Goal: Information Seeking & Learning: Learn about a topic

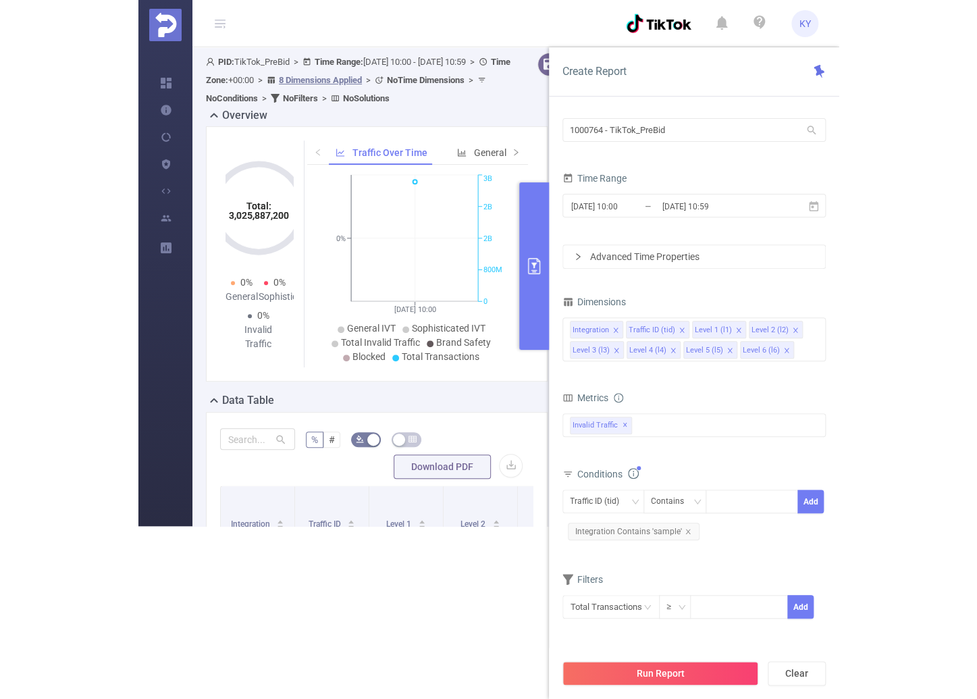
scroll to position [195, 0]
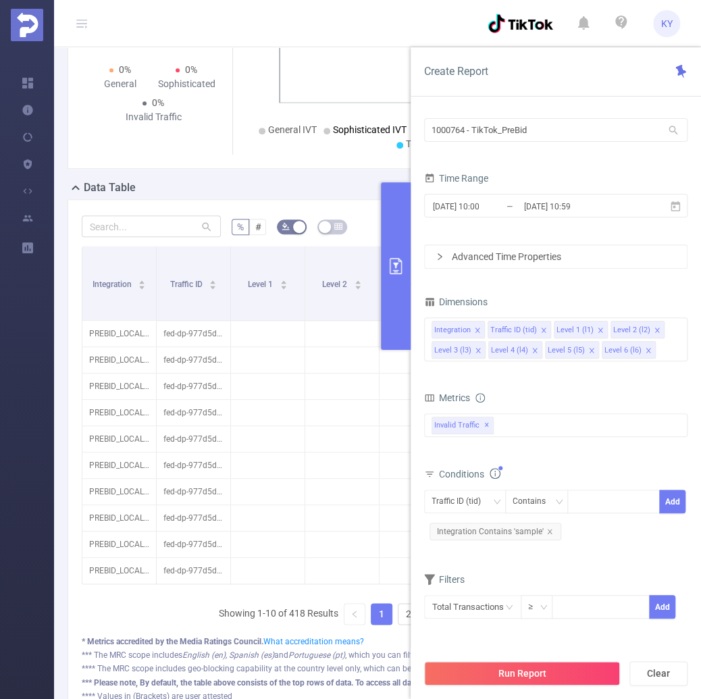
click at [84, 25] on icon at bounding box center [81, 23] width 11 height 11
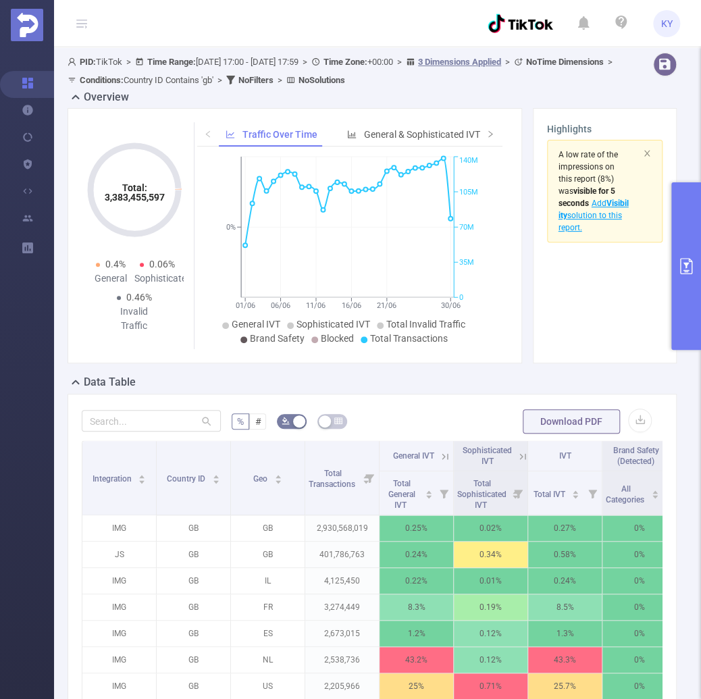
click at [692, 202] on button "primary" at bounding box center [686, 265] width 30 height 167
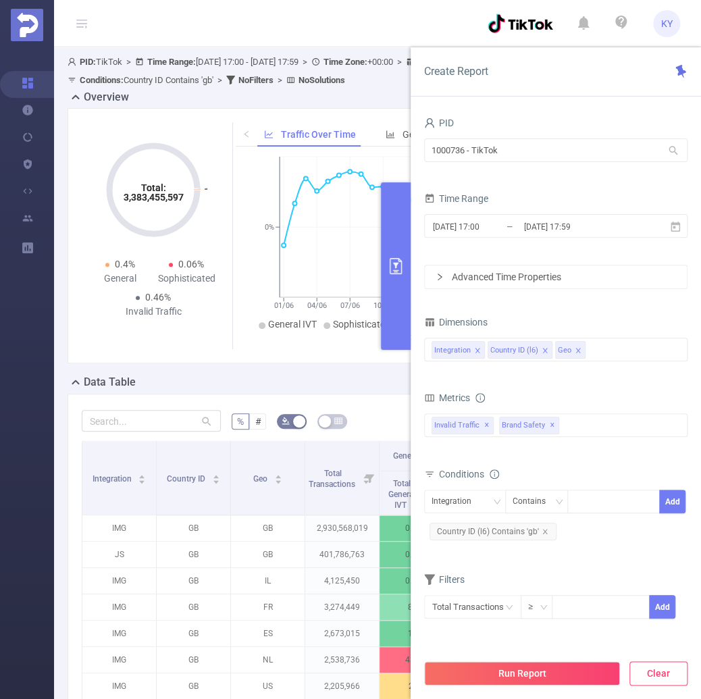
click at [665, 668] on button "Clear" at bounding box center [658, 673] width 58 height 24
type input "2025-08-25 15:00"
type input "2025-08-25 15:59"
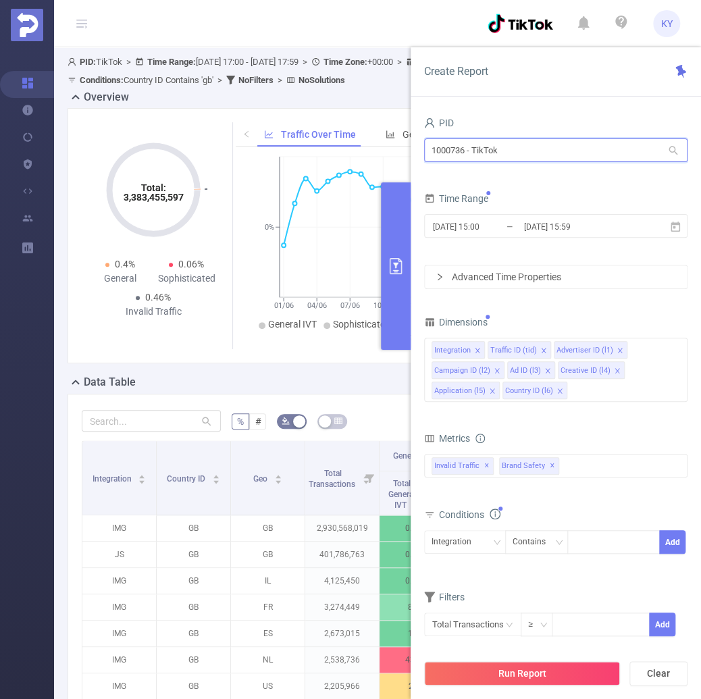
click at [511, 151] on input "1000736 - TikTok" at bounding box center [555, 150] width 263 height 24
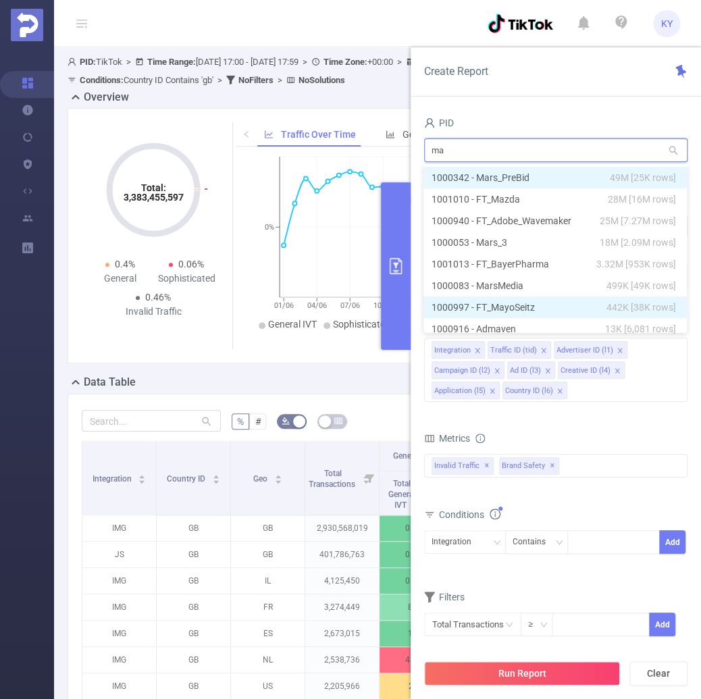
type input "may"
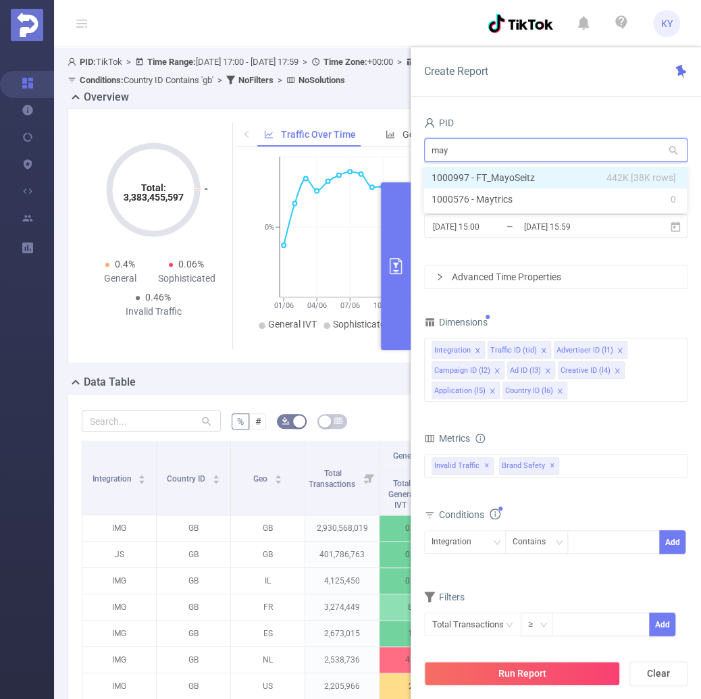
click at [531, 176] on li "1000997 - FT_MayoSeitz 442K [38K rows]" at bounding box center [554, 178] width 263 height 22
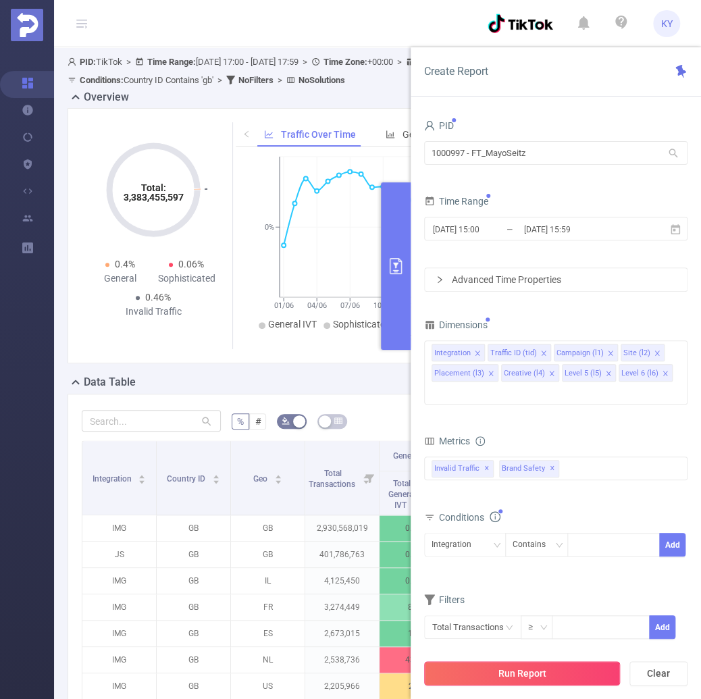
click at [575, 681] on button "Run Report" at bounding box center [522, 673] width 196 height 24
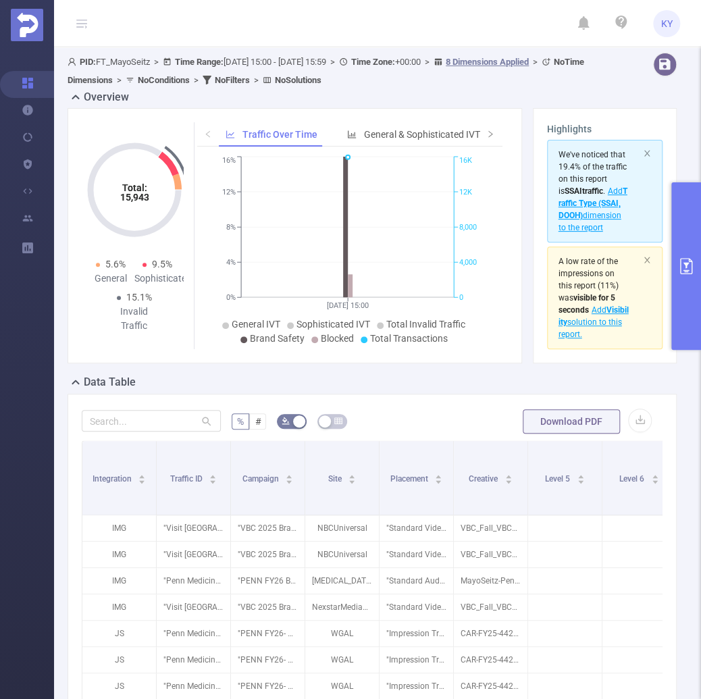
click at [85, 24] on icon at bounding box center [81, 23] width 11 height 11
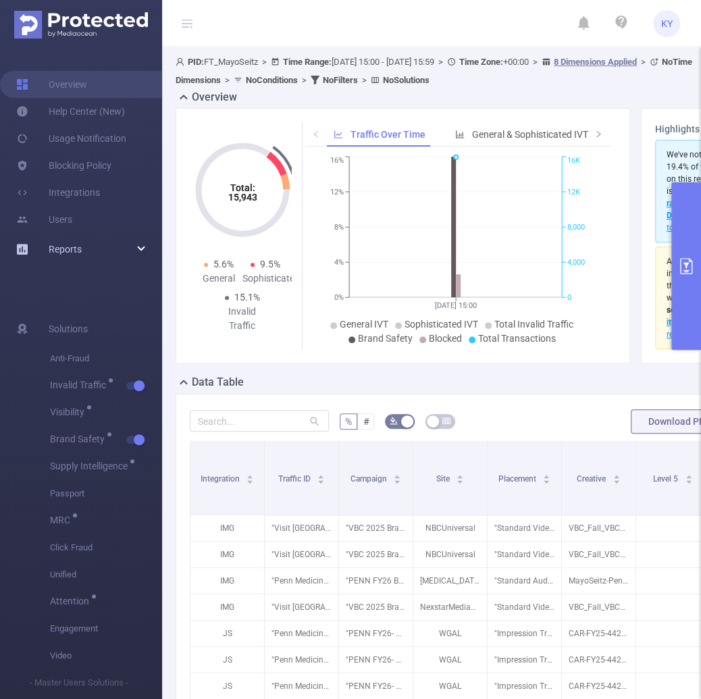
click at [128, 252] on div "Reports" at bounding box center [81, 249] width 162 height 27
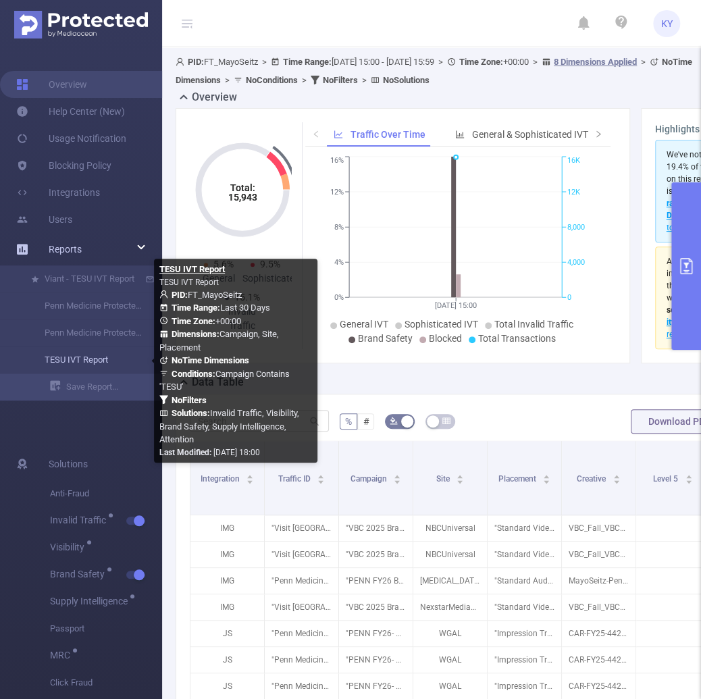
click at [105, 364] on link "TESU IVT Report" at bounding box center [86, 359] width 119 height 27
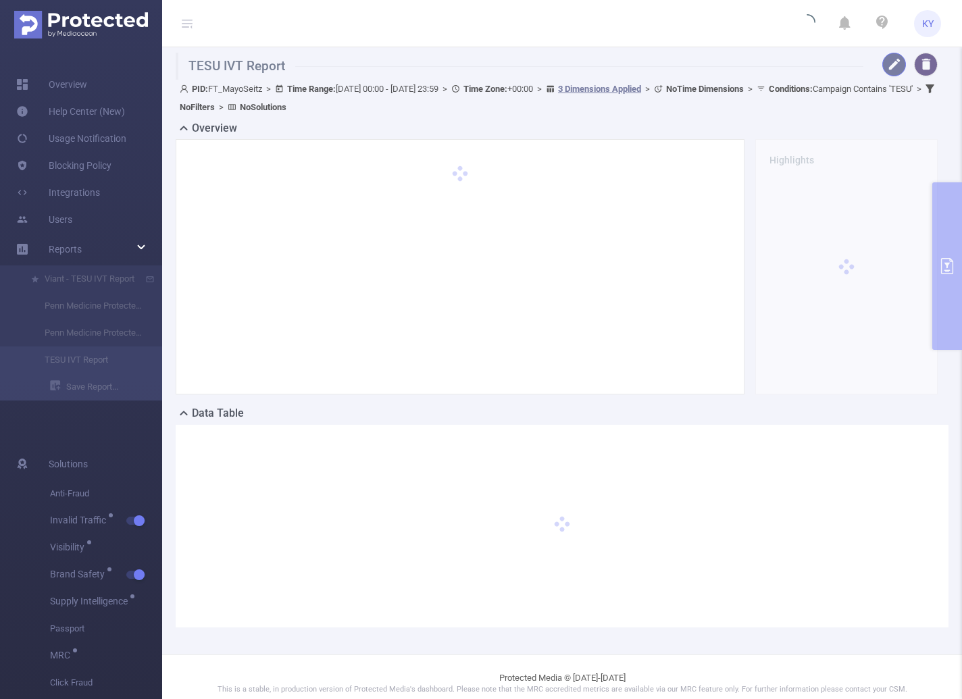
click at [700, 66] on button "button" at bounding box center [894, 65] width 24 height 24
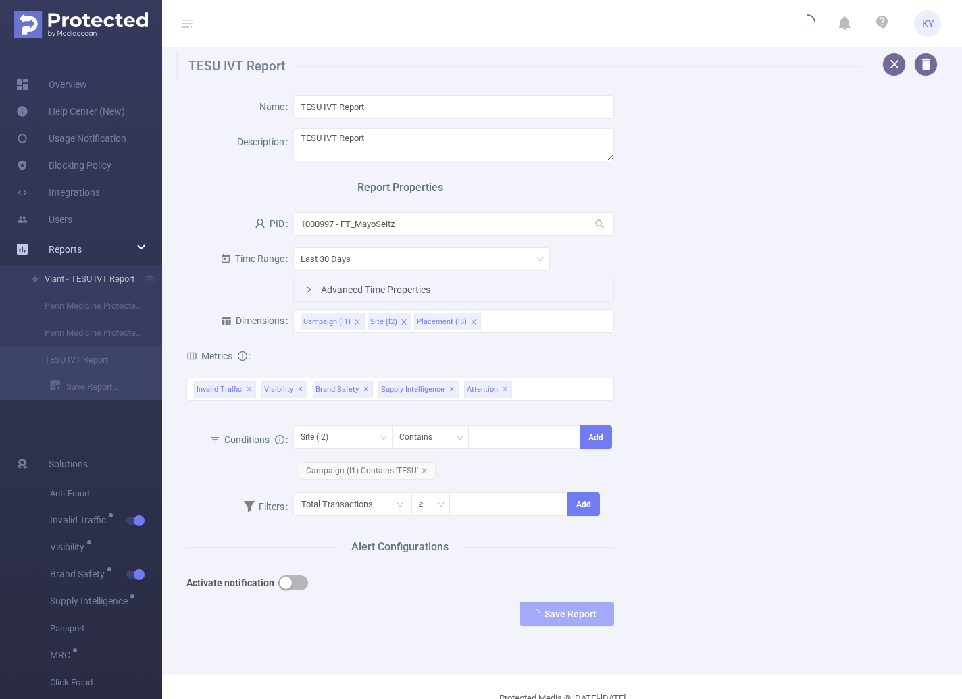
click at [111, 284] on li "Viant - TESU IVT Report" at bounding box center [81, 278] width 162 height 27
click at [107, 282] on li "Viant - TESU IVT Report" at bounding box center [81, 278] width 162 height 27
click at [700, 323] on div "Name TESU IVT Report Description TESU IVT Report Report Properties PID 1000997 …" at bounding box center [556, 364] width 773 height 568
click at [103, 279] on li "Viant - TESU IVT Report" at bounding box center [81, 278] width 162 height 27
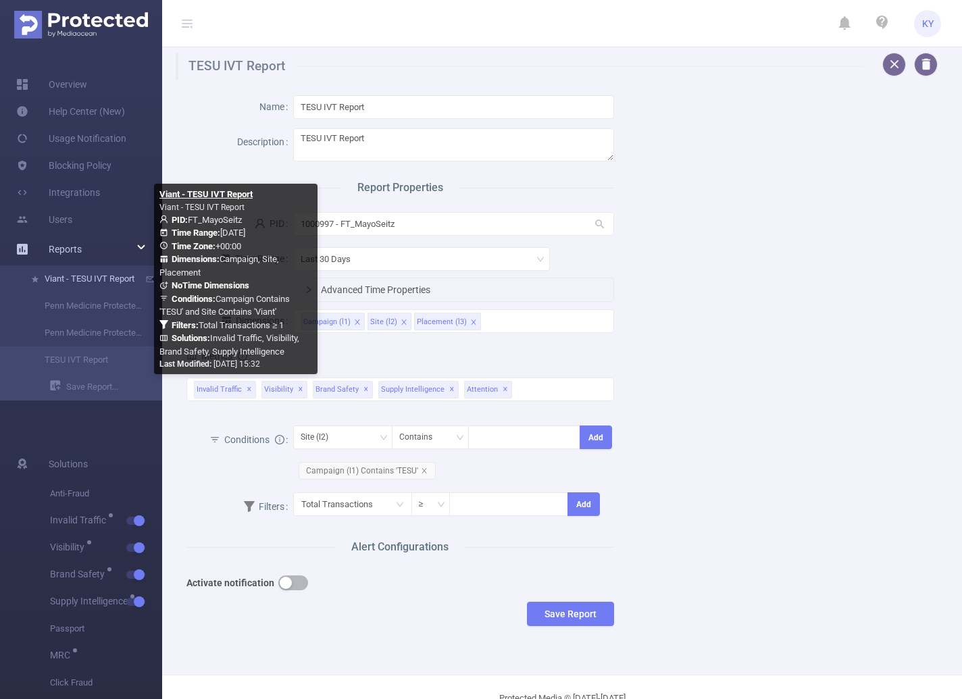
click at [103, 280] on link "Viant - TESU IVT Report" at bounding box center [86, 278] width 119 height 27
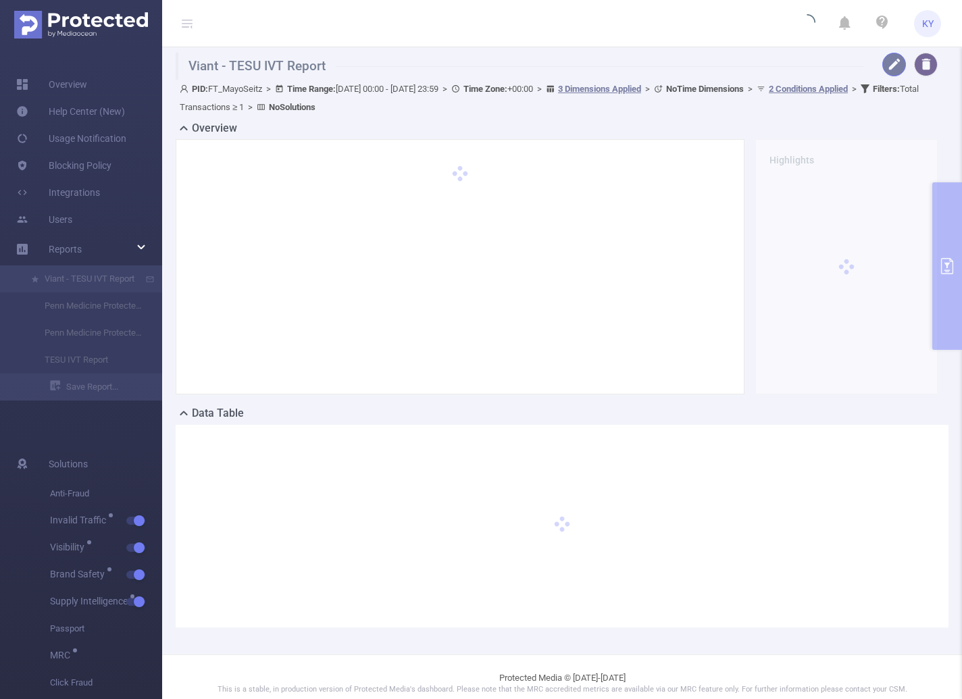
click at [700, 63] on button "button" at bounding box center [894, 65] width 24 height 24
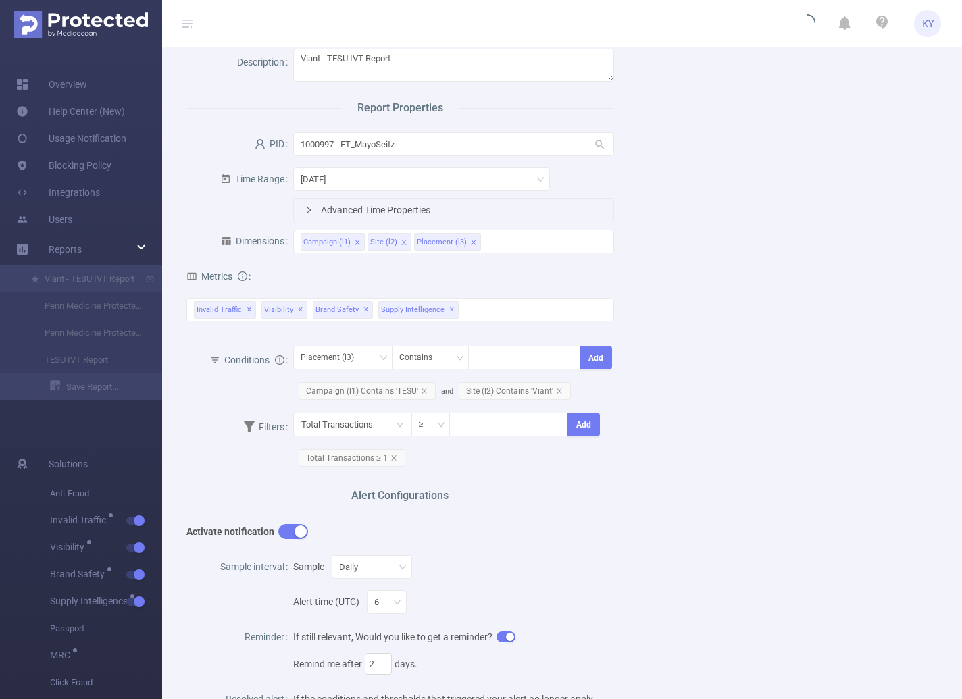
scroll to position [78, 0]
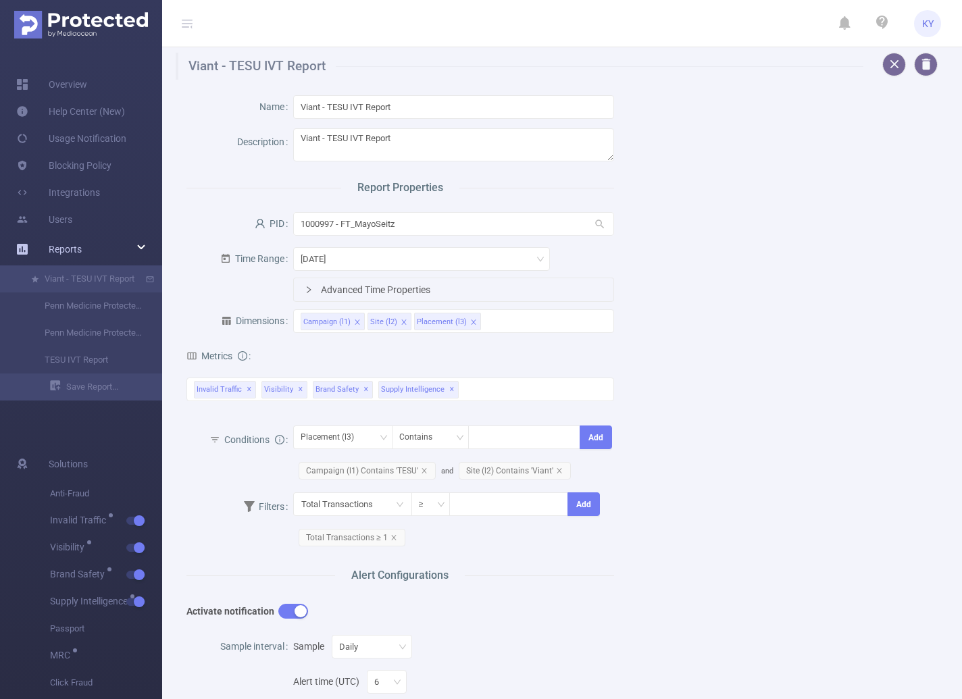
click at [66, 249] on span "Reports" at bounding box center [65, 249] width 33 height 11
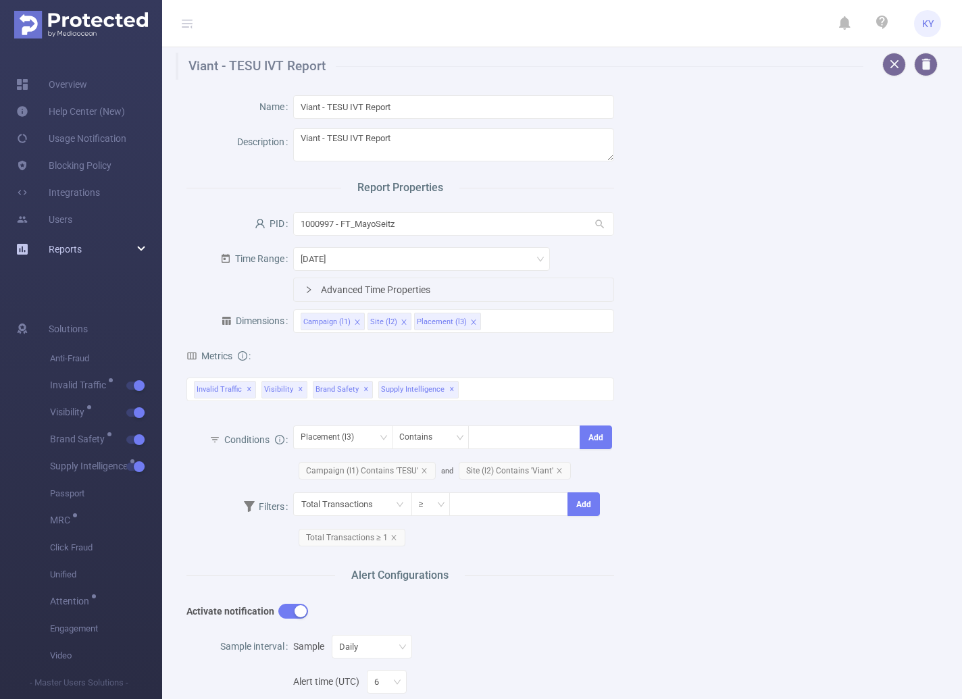
click at [55, 246] on span "Reports" at bounding box center [65, 249] width 33 height 11
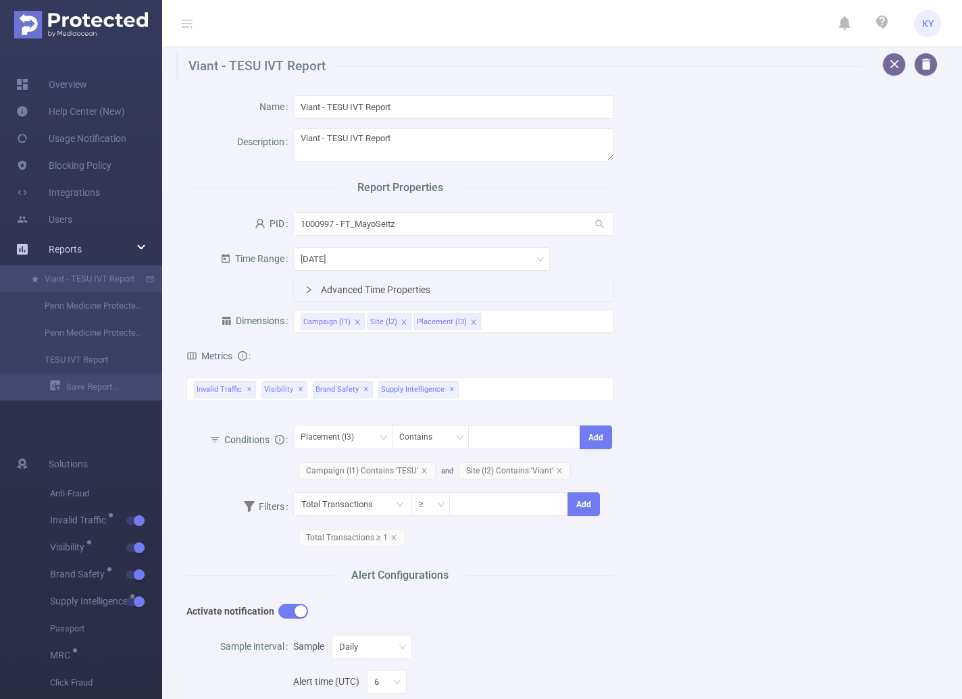
click at [26, 249] on icon at bounding box center [22, 249] width 11 height 11
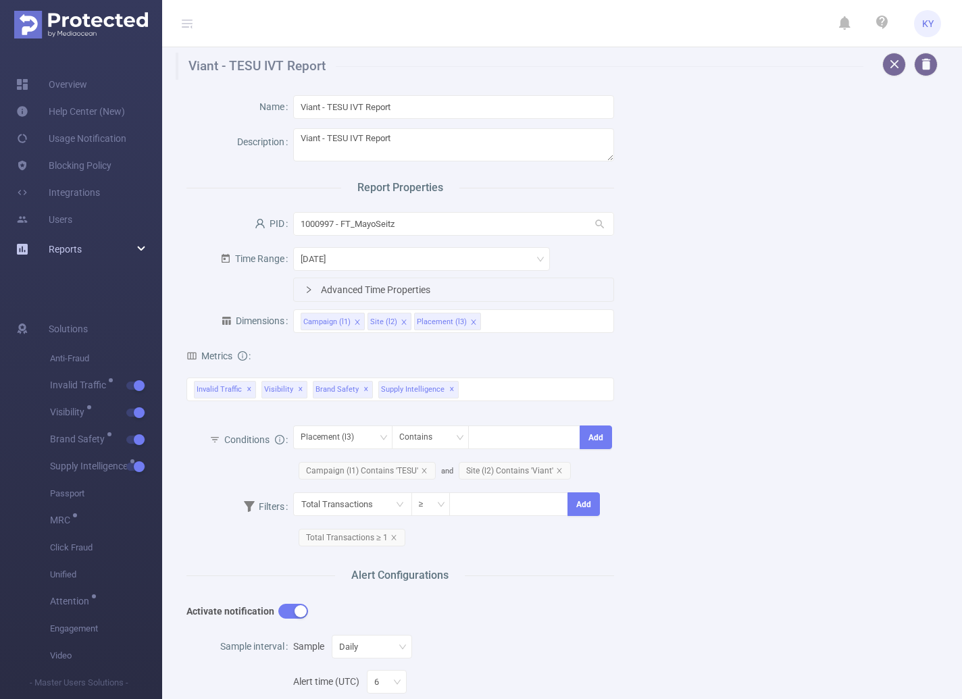
click at [22, 249] on icon at bounding box center [22, 249] width 11 height 11
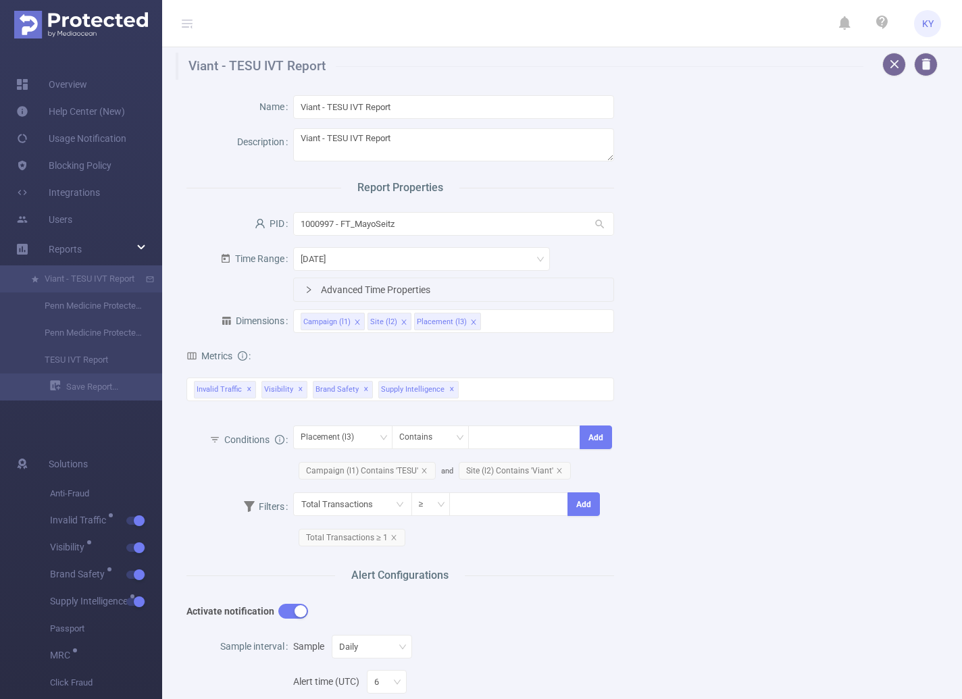
click at [700, 69] on div at bounding box center [905, 65] width 63 height 24
click at [700, 65] on button "button" at bounding box center [894, 65] width 24 height 24
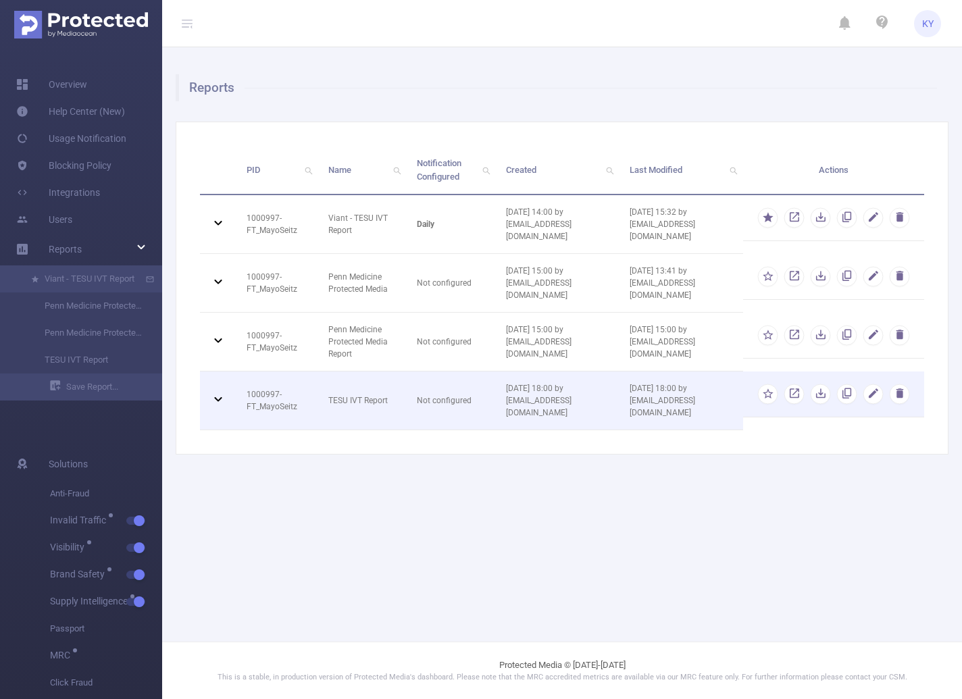
click at [254, 411] on span "1000997 - FT_MayoSeitz" at bounding box center [272, 401] width 51 height 22
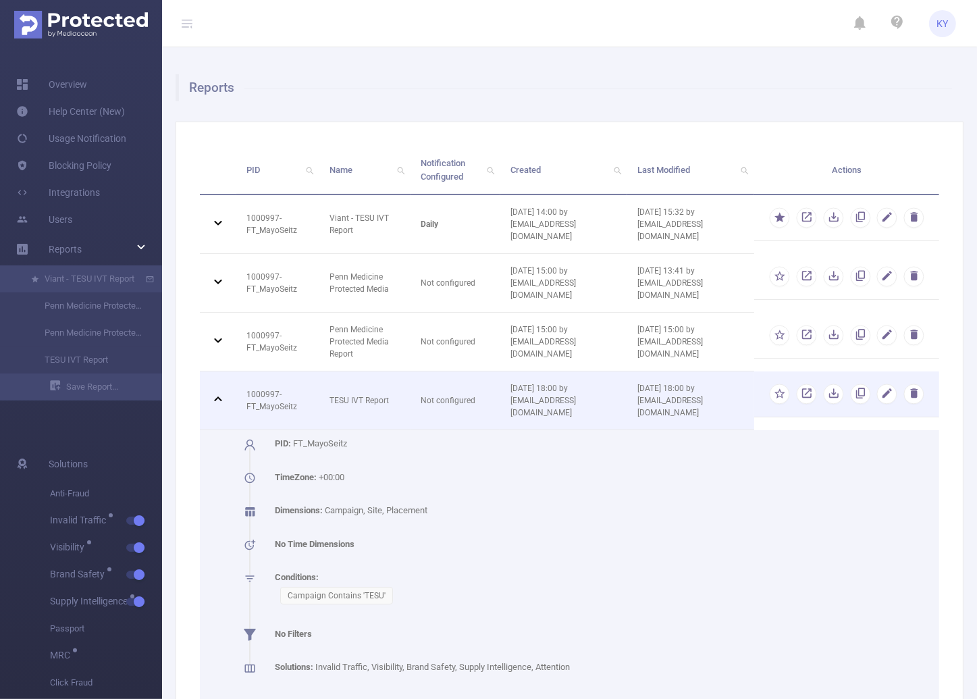
click at [288, 411] on span "1000997 - FT_MayoSeitz" at bounding box center [272, 401] width 51 height 22
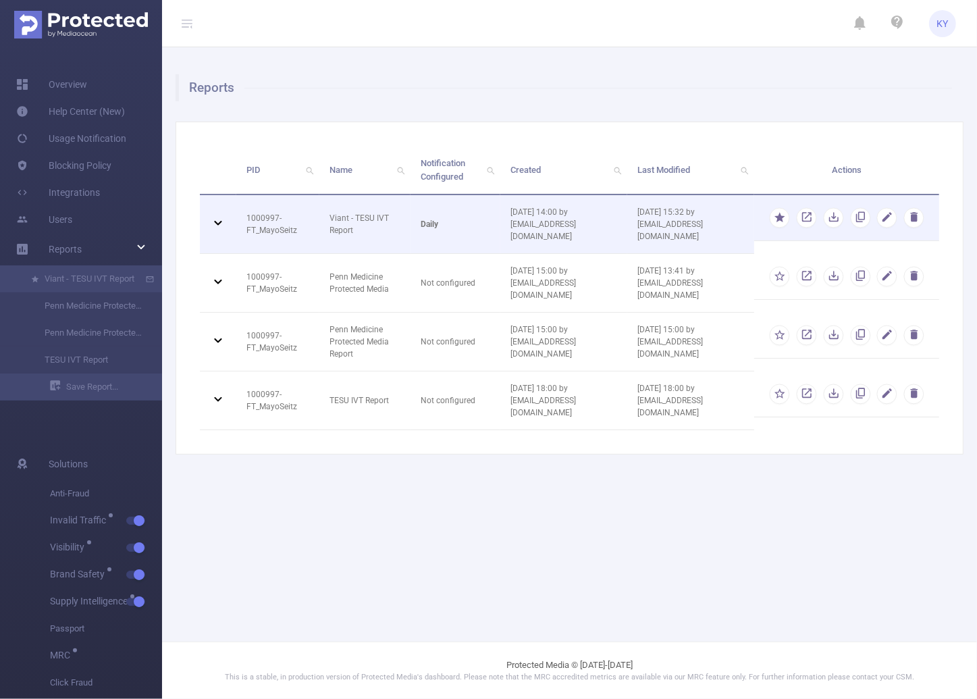
click at [259, 213] on span "1000997 - FT_MayoSeitz" at bounding box center [272, 224] width 51 height 22
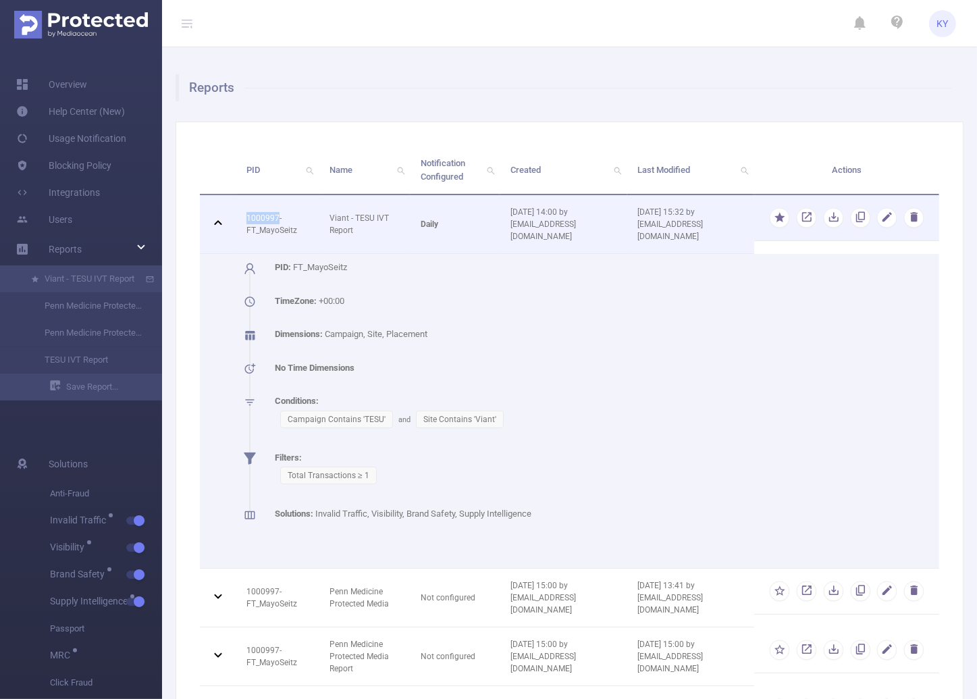
click at [259, 209] on td "1000997 - FT_MayoSeitz" at bounding box center [277, 224] width 83 height 59
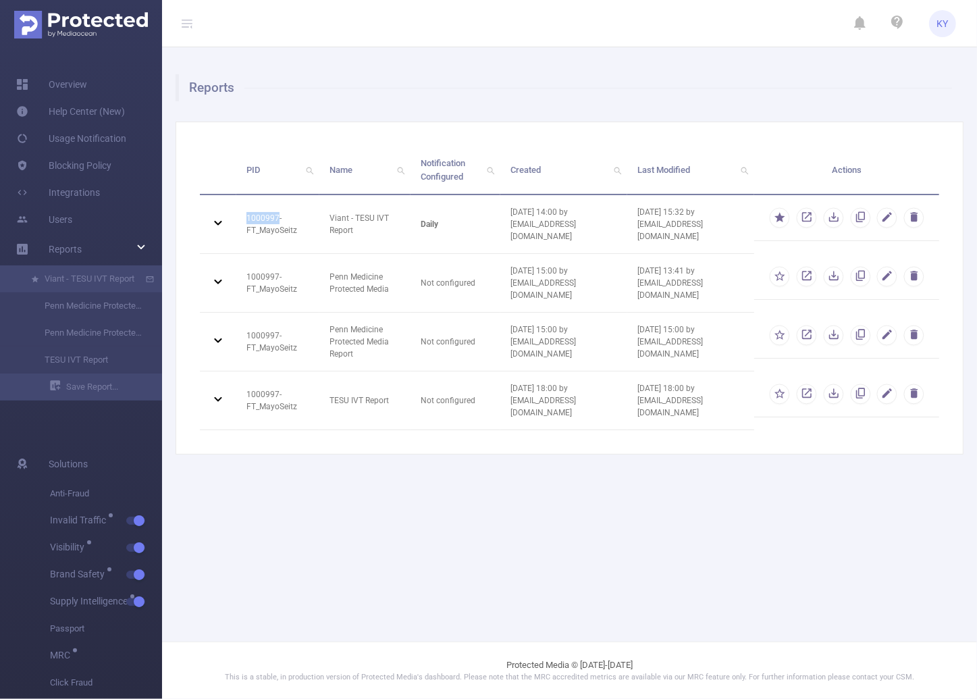
copy span "1000997"
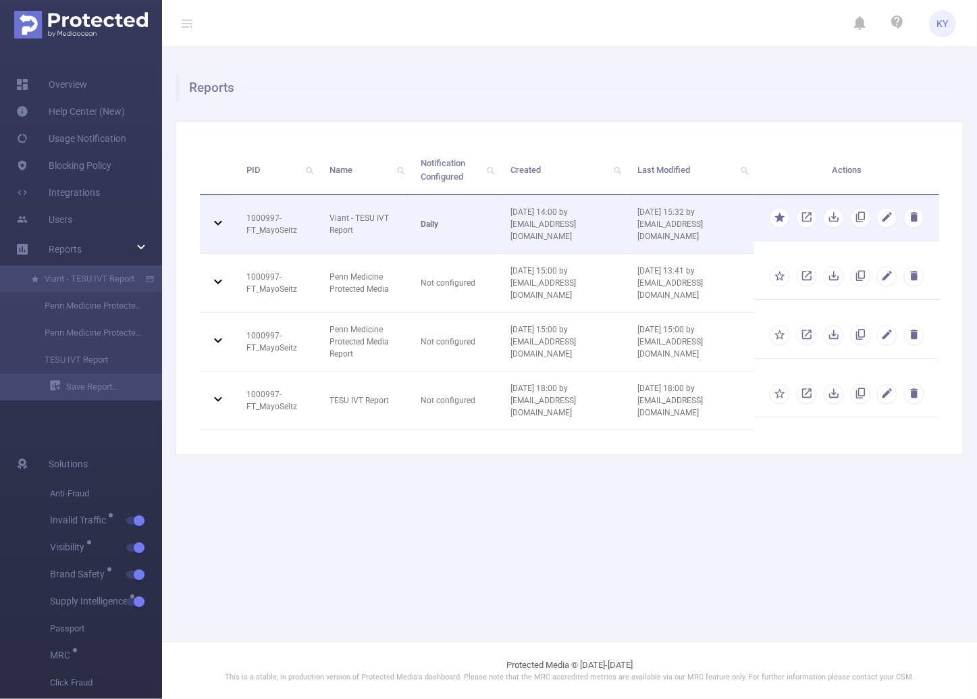
click at [371, 201] on td "Viant - TESU IVT Report" at bounding box center [364, 224] width 91 height 59
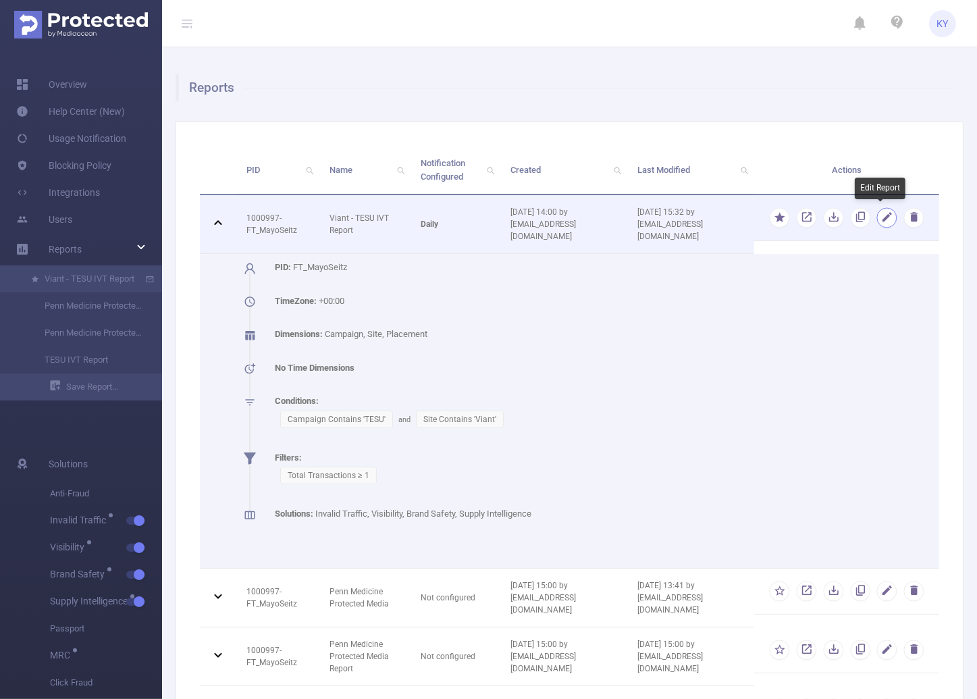
click at [700, 216] on button "button" at bounding box center [887, 218] width 20 height 20
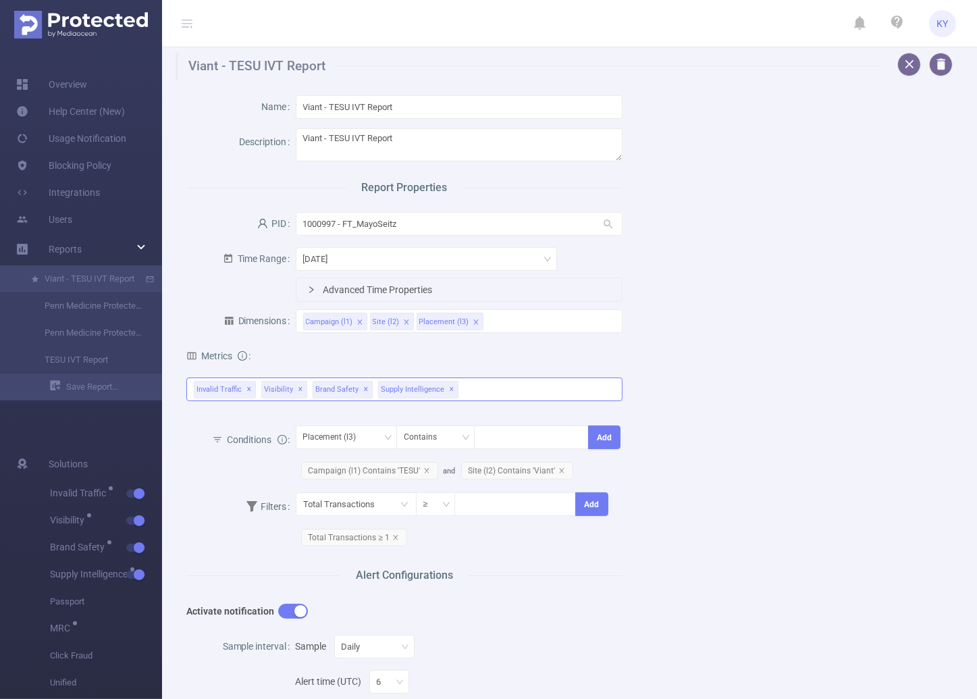
click at [519, 384] on div "Invalid Traffic ✕ Visibility ✕ Brand Safety ✕ Supply Intelligence ✕" at bounding box center [404, 390] width 436 height 24
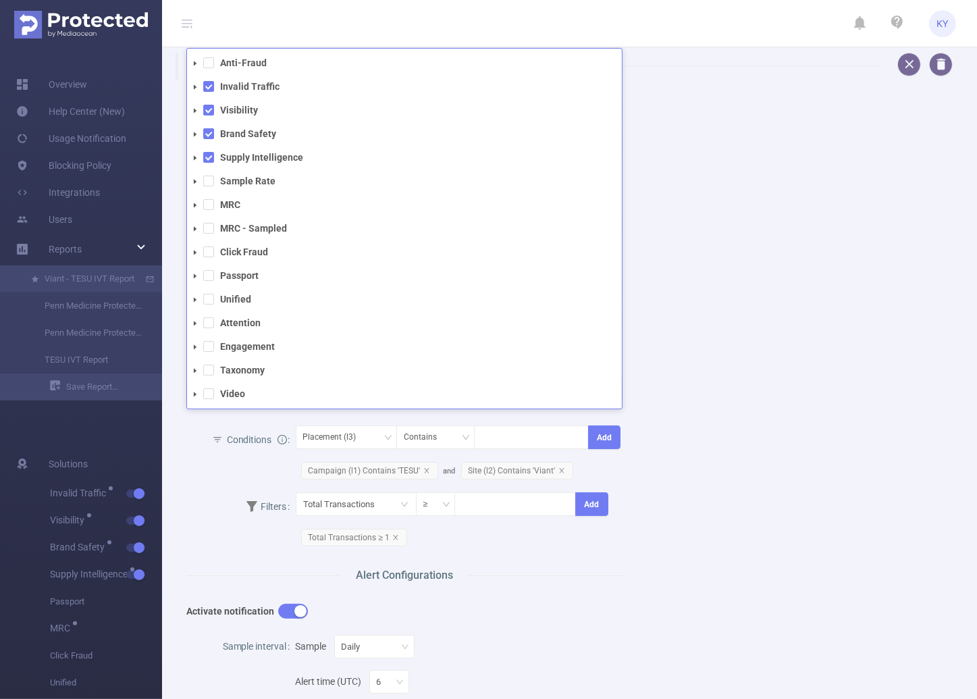
click at [192, 108] on icon "icon: caret-down" at bounding box center [195, 110] width 7 height 7
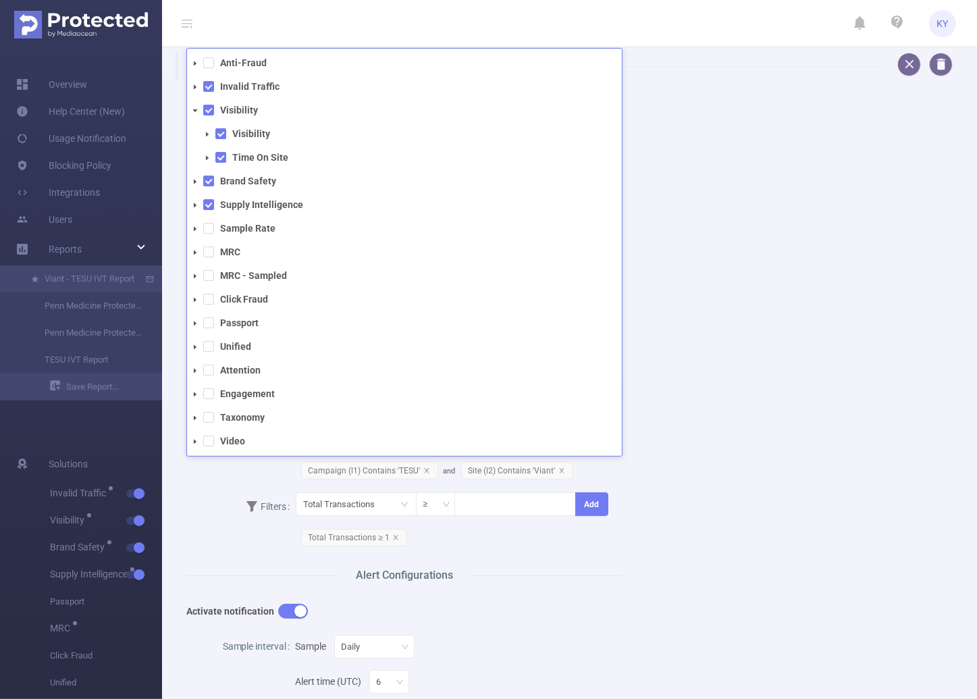
click at [196, 86] on icon "icon: caret-down" at bounding box center [195, 86] width 3 height 5
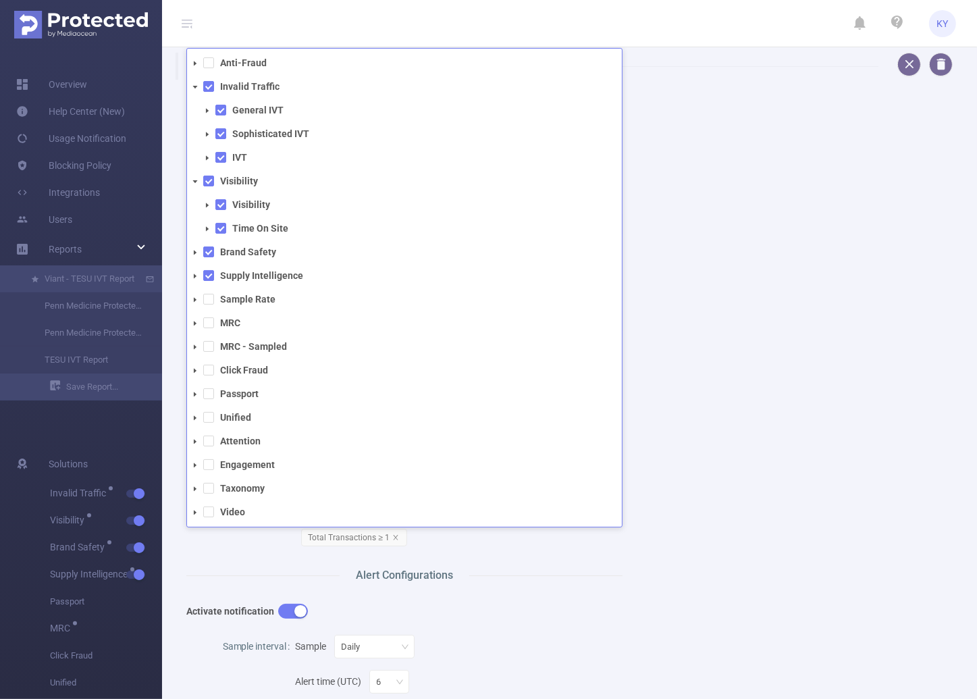
click at [700, 271] on div "Name Viant - TESU IVT Report Description Viant - TESU IVT Report Report Propert…" at bounding box center [564, 556] width 788 height 952
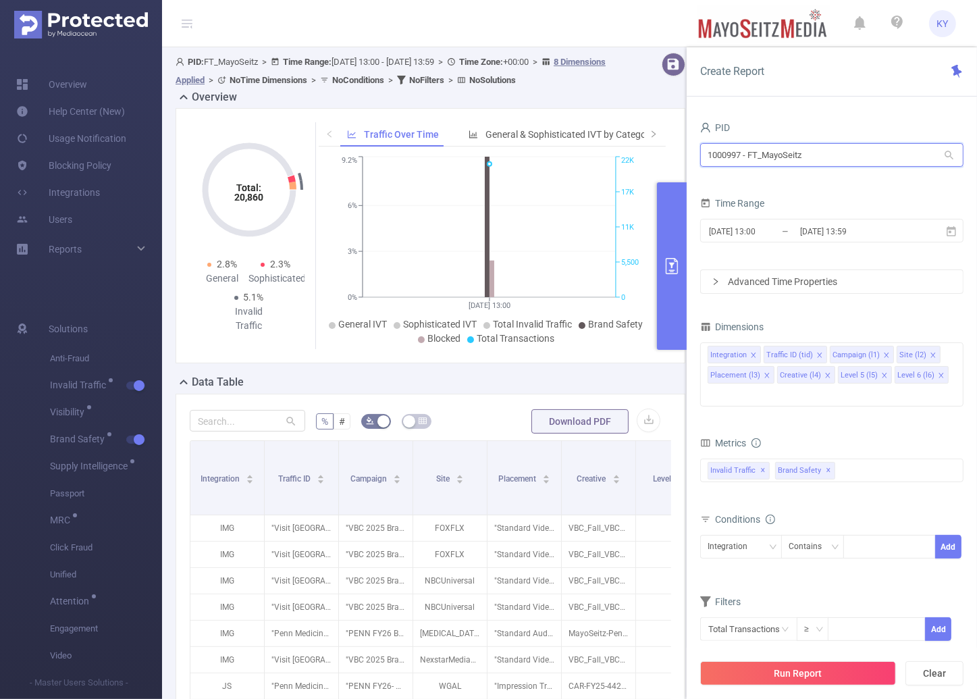
click at [810, 151] on input "1000997 - FT_MayoSeitz" at bounding box center [831, 155] width 263 height 24
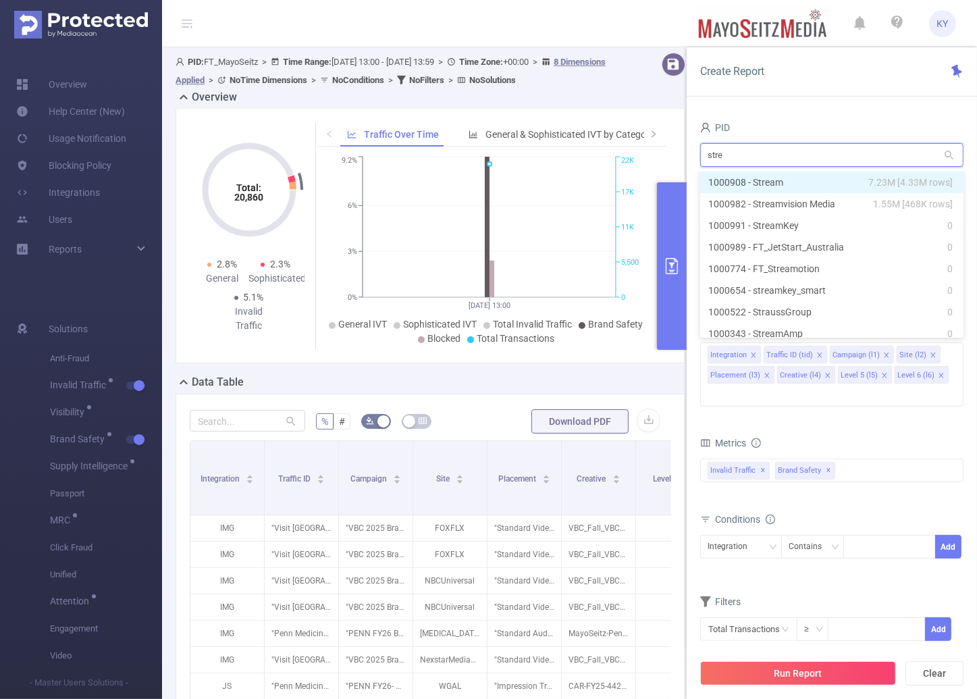
type input "strea"
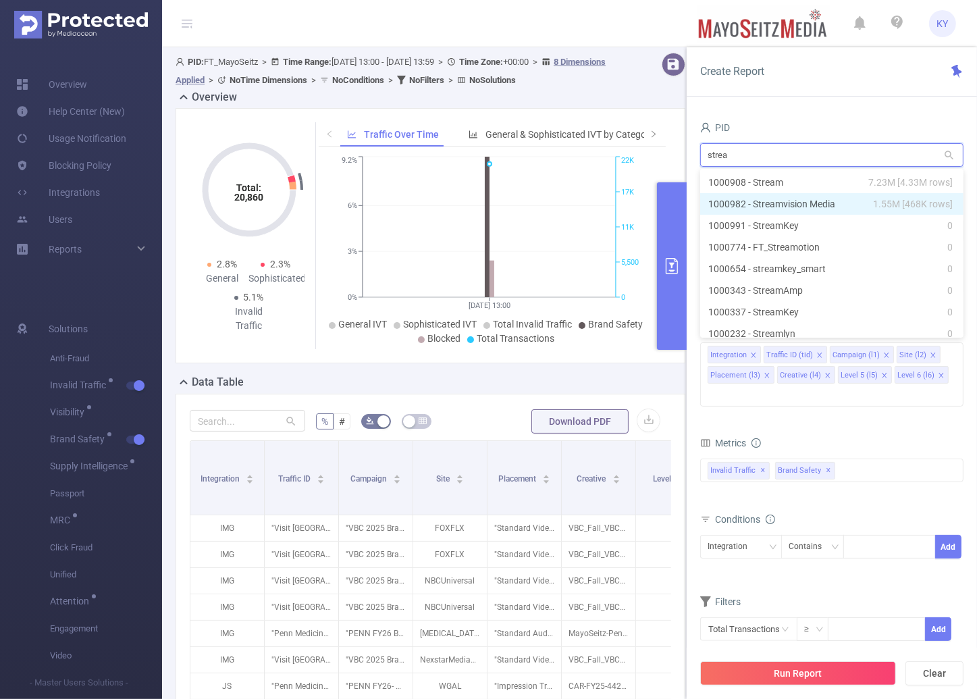
click at [805, 201] on li "1000982 - Streamvision Media 1.55M [468K rows]" at bounding box center [831, 204] width 263 height 22
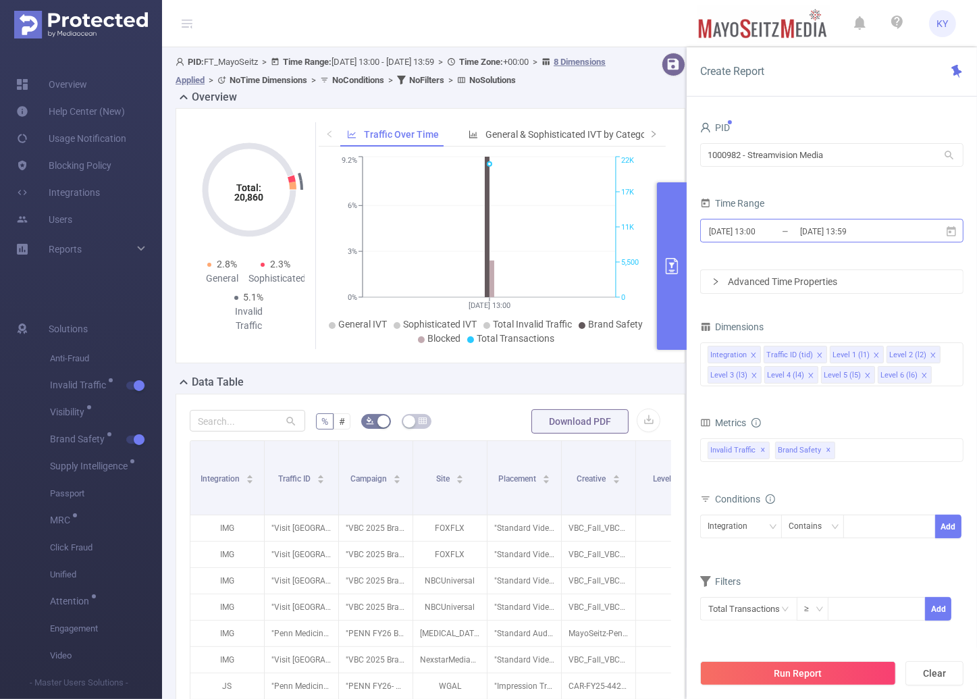
click at [859, 230] on input "2025-08-26 13:59" at bounding box center [853, 231] width 109 height 18
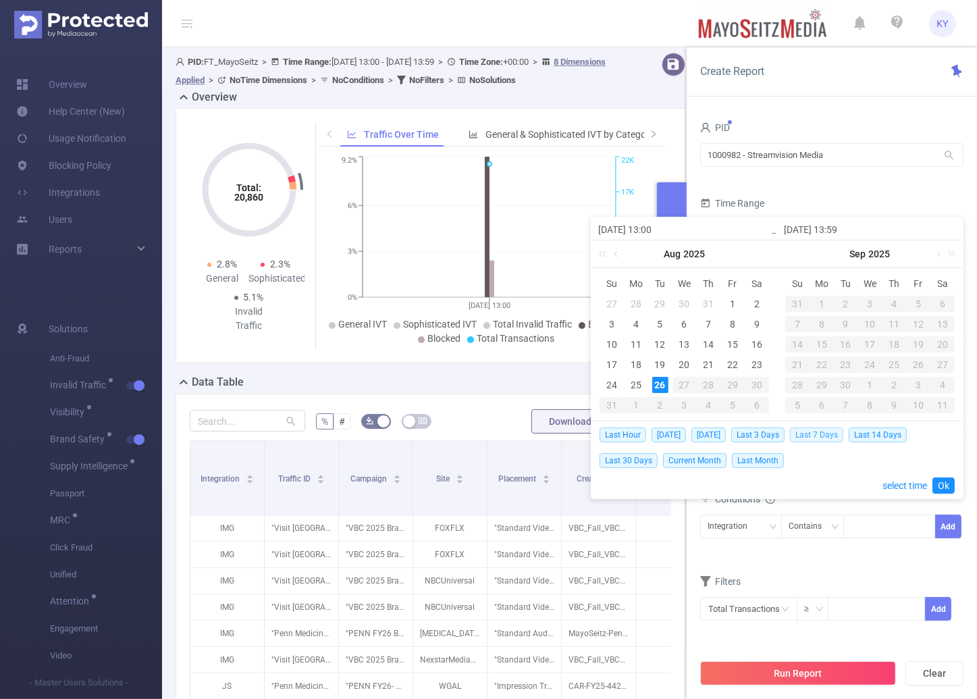
click at [817, 430] on span "Last 7 Days" at bounding box center [816, 434] width 53 height 15
type input "2025-08-19 00:00"
type input "[DATE] 23:59"
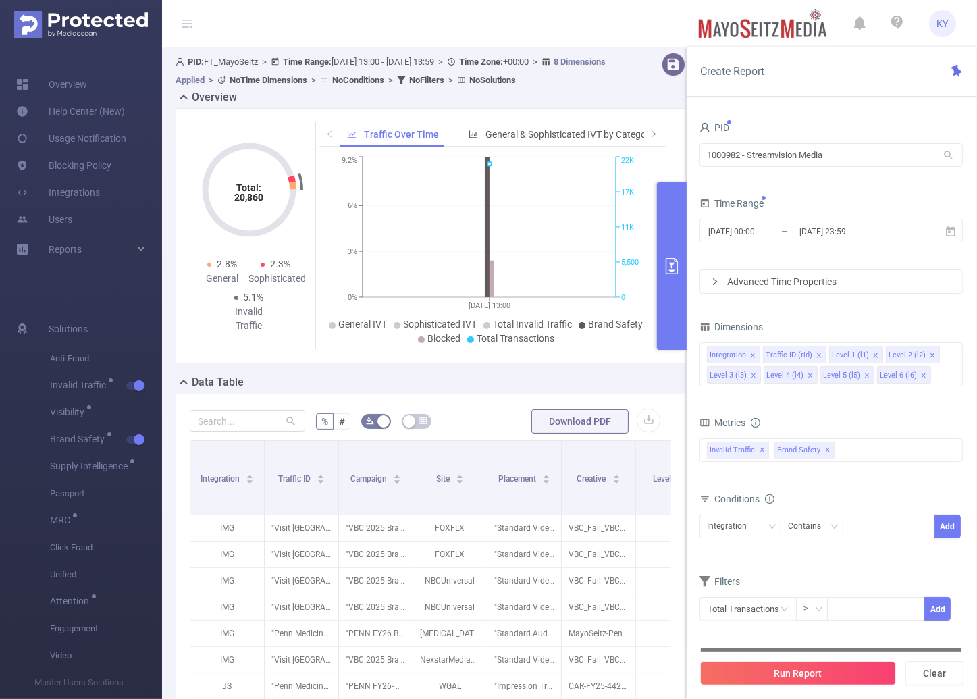
click at [841, 657] on div "Create Report PID 1000982 - Streamvision Media 1000982 - Streamvision Media Tim…" at bounding box center [832, 373] width 290 height 652
click at [840, 667] on button "Run Report" at bounding box center [798, 673] width 196 height 24
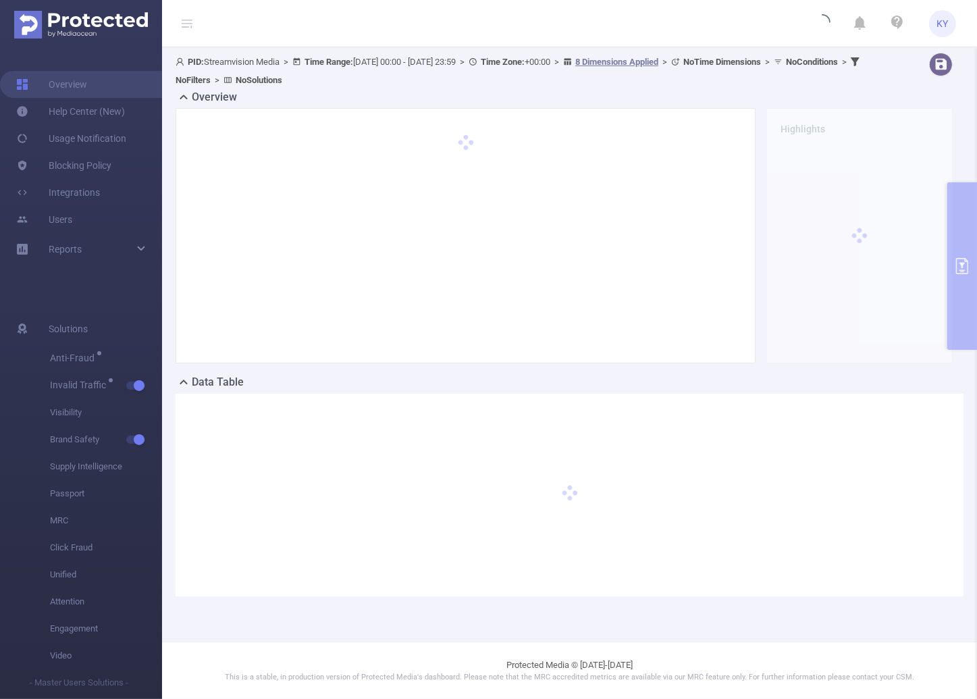
click at [187, 18] on icon at bounding box center [187, 23] width 11 height 11
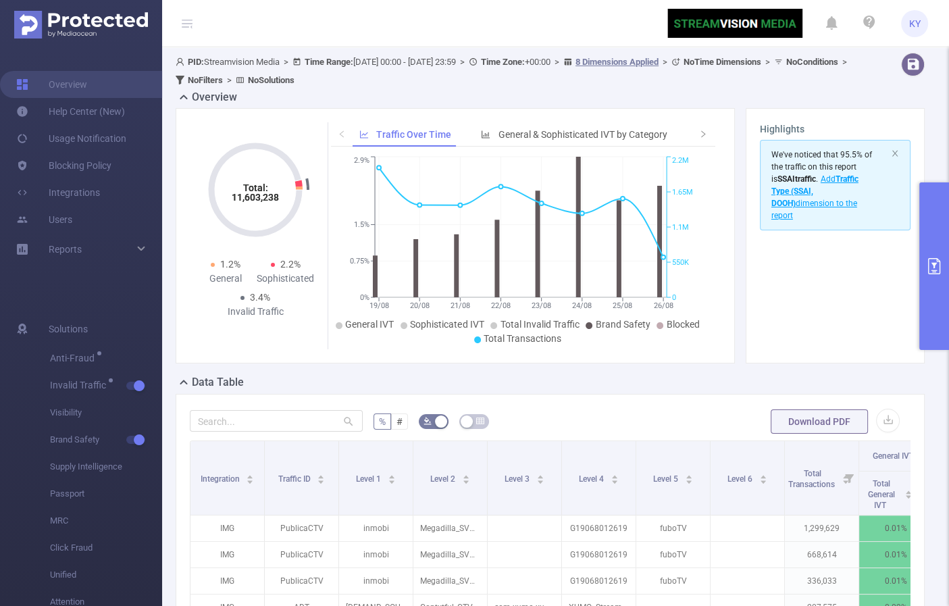
click at [715, 365] on div "Total: 11,603,238 Total: 11,603,238 1.2% General 2.2% Sophisticated 3.4% Invali…" at bounding box center [550, 241] width 760 height 266
click at [192, 26] on icon at bounding box center [187, 23] width 16 height 47
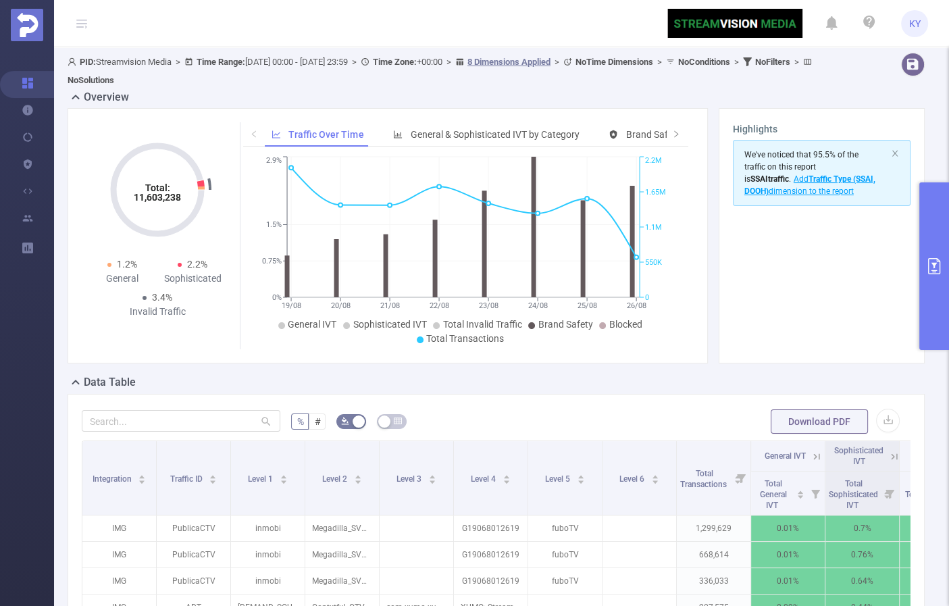
click at [823, 457] on th "General IVT" at bounding box center [788, 456] width 74 height 30
click at [820, 458] on icon at bounding box center [816, 456] width 12 height 12
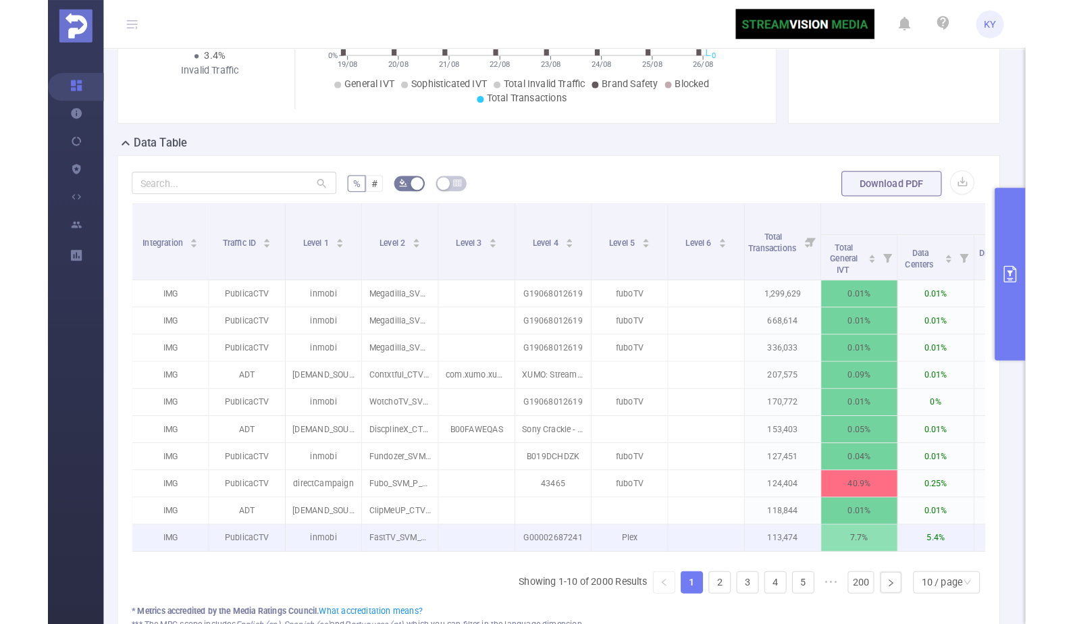
scroll to position [248, 0]
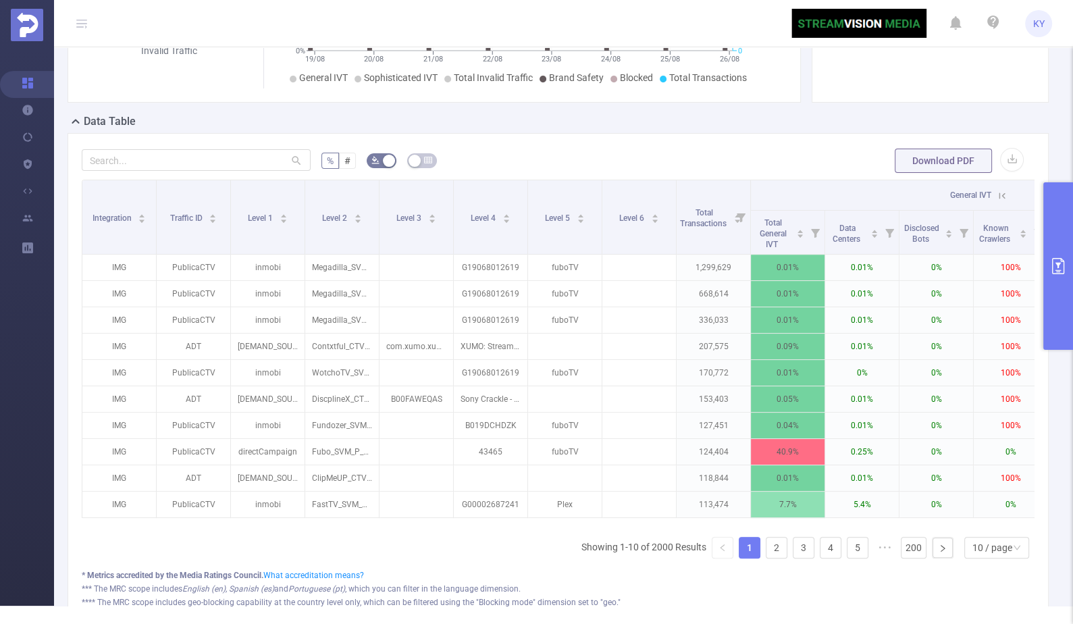
click at [498, 158] on div "% # Download PDF Integration Traffic ID Level 1 Level 2 Level 3 Level 4 Level 5…" at bounding box center [558, 392] width 981 height 518
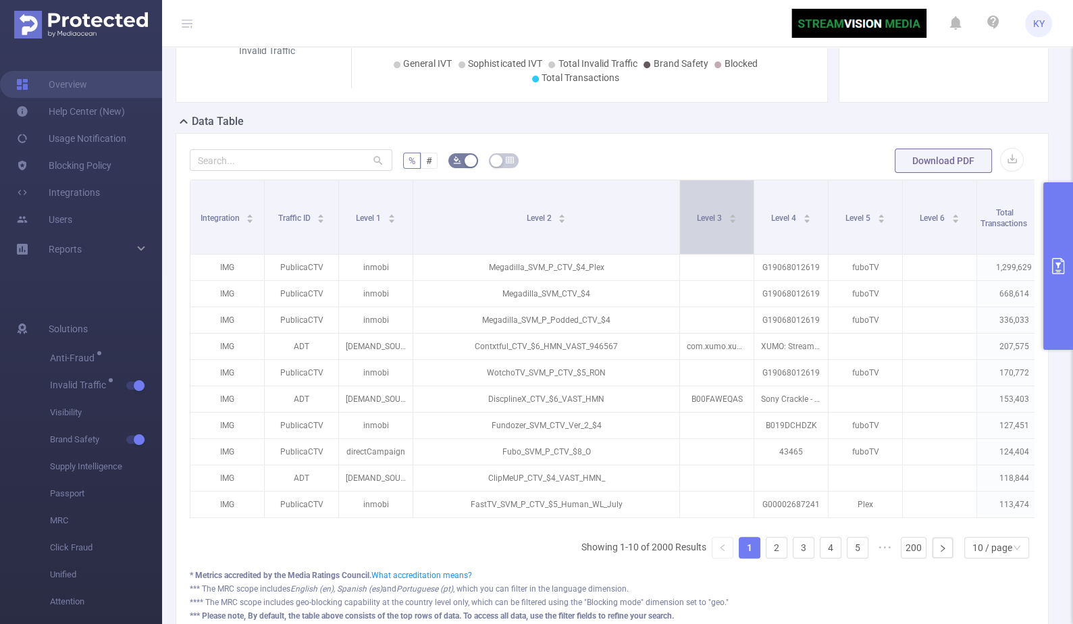
drag, startPoint x: 484, startPoint y: 219, endPoint x: 677, endPoint y: 225, distance: 192.6
click at [677, 225] on span at bounding box center [679, 217] width 7 height 74
drag, startPoint x: 677, startPoint y: 208, endPoint x: 615, endPoint y: 189, distance: 65.6
click at [676, 205] on span at bounding box center [679, 217] width 7 height 74
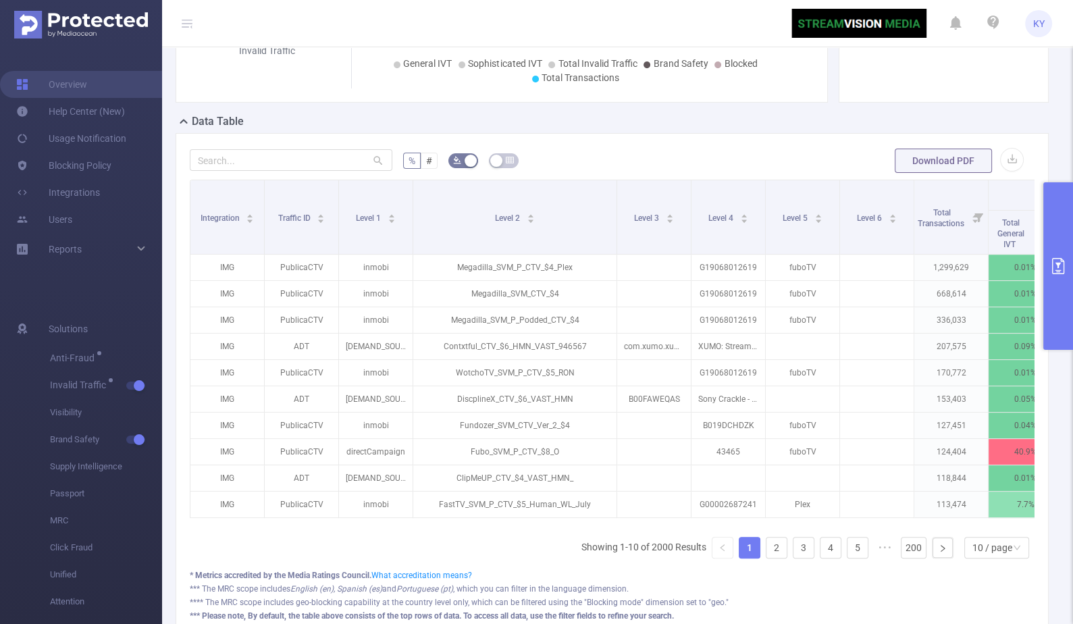
click at [648, 154] on div "% # Download PDF Integration Traffic ID Level 1 Level 2 Level 3 Level 4 Level 5…" at bounding box center [612, 392] width 873 height 518
click at [177, 20] on header "KY" at bounding box center [536, 23] width 1073 height 47
click at [181, 24] on icon at bounding box center [187, 23] width 16 height 47
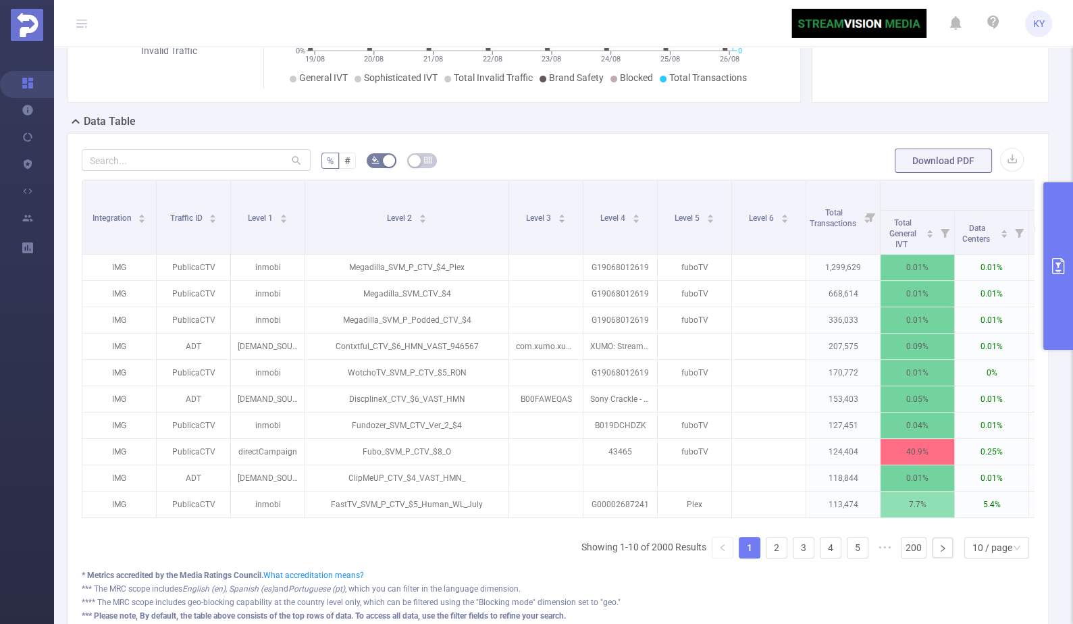
click at [559, 149] on div "% # Download PDF Integration Traffic ID Level 1 Level 2 Level 3 Level 4 Level 5…" at bounding box center [558, 392] width 981 height 518
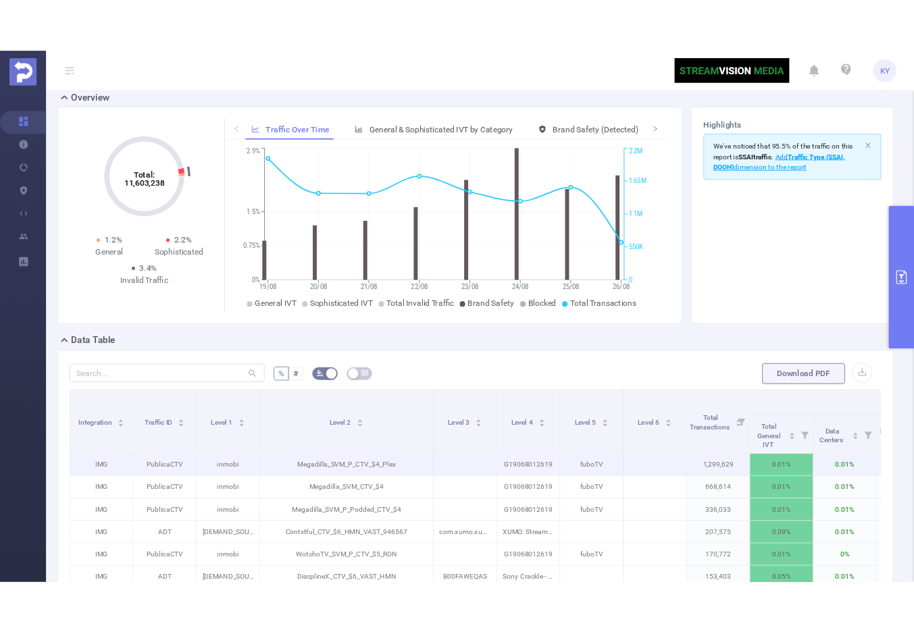
scroll to position [118, 0]
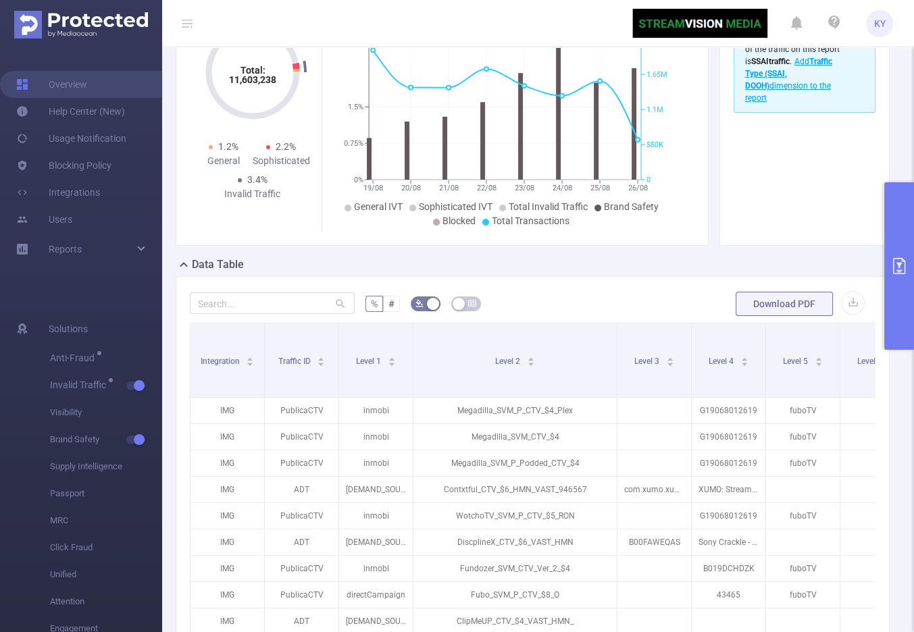
click at [184, 22] on icon at bounding box center [187, 23] width 11 height 11
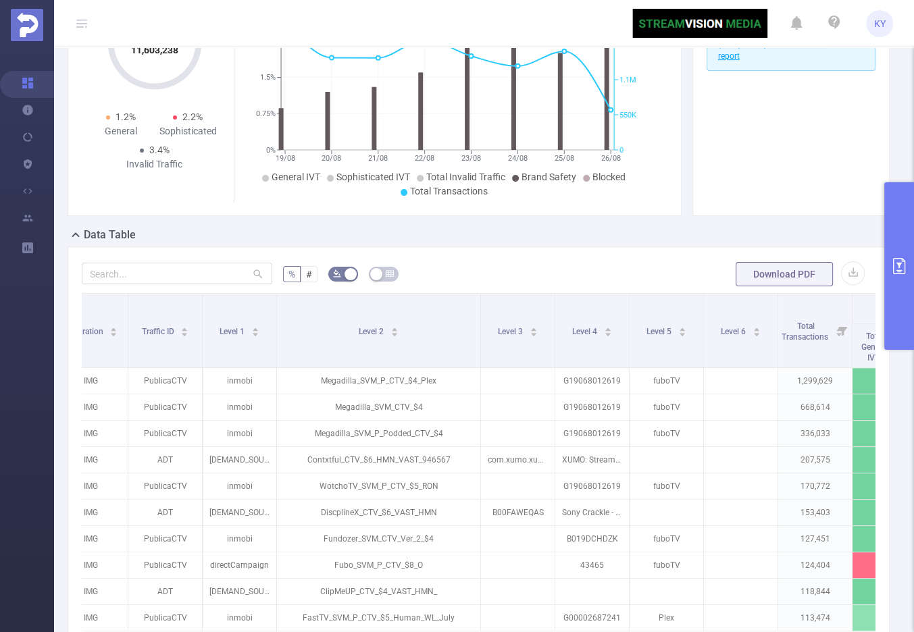
scroll to position [0, 0]
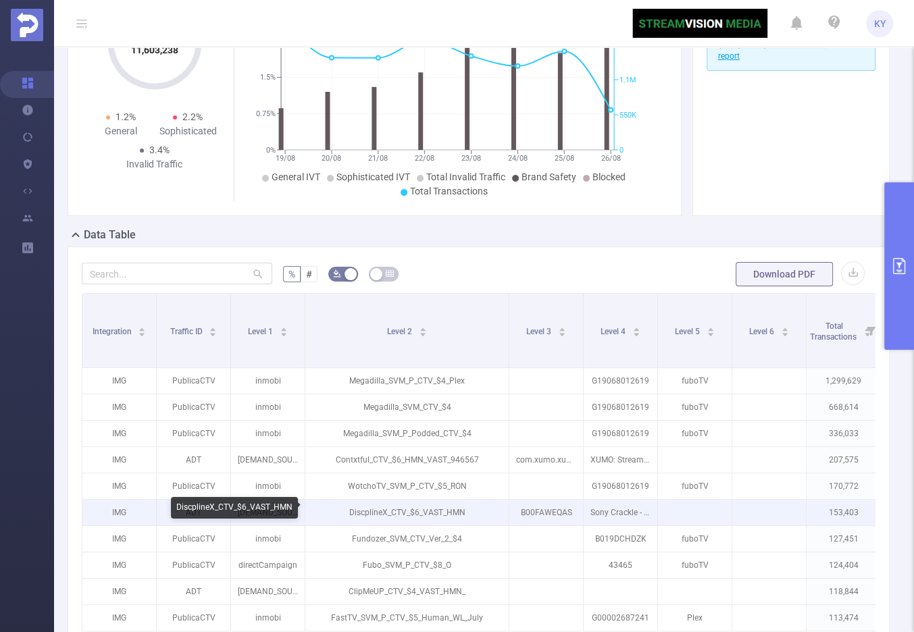
click at [382, 511] on p "DiscplineX_CTV_$6_VAST_HMN" at bounding box center [406, 513] width 203 height 26
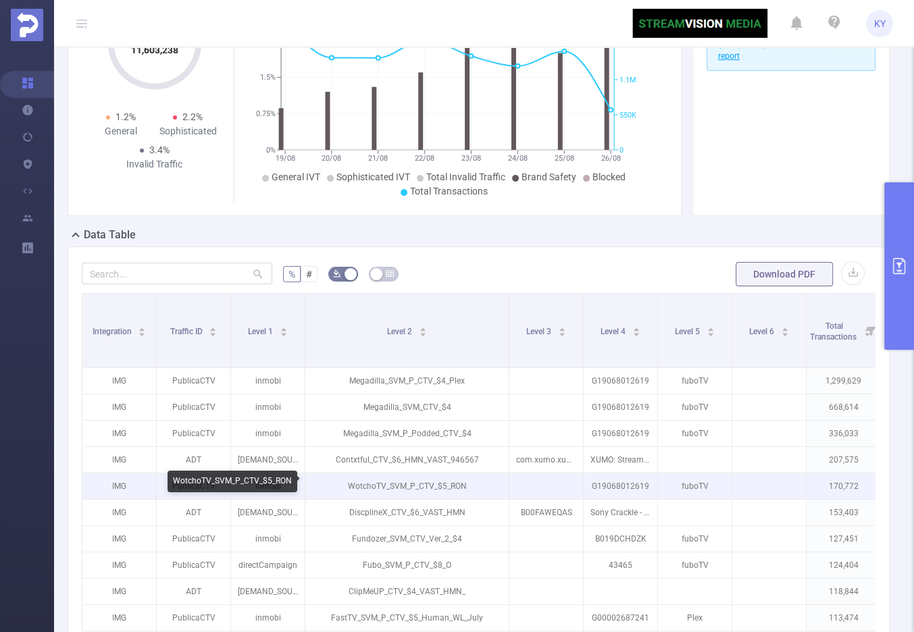
click at [367, 485] on p "WotchoTV_SVM_P_CTV_$5_RON" at bounding box center [406, 486] width 203 height 26
click at [392, 485] on p "WotchoTV_SVM_P_CTV_$5_RON" at bounding box center [406, 486] width 203 height 26
drag, startPoint x: 385, startPoint y: 485, endPoint x: 340, endPoint y: 486, distance: 45.3
click at [340, 486] on p "WotchoTV_SVM_P_CTV_$5_RON" at bounding box center [406, 486] width 203 height 26
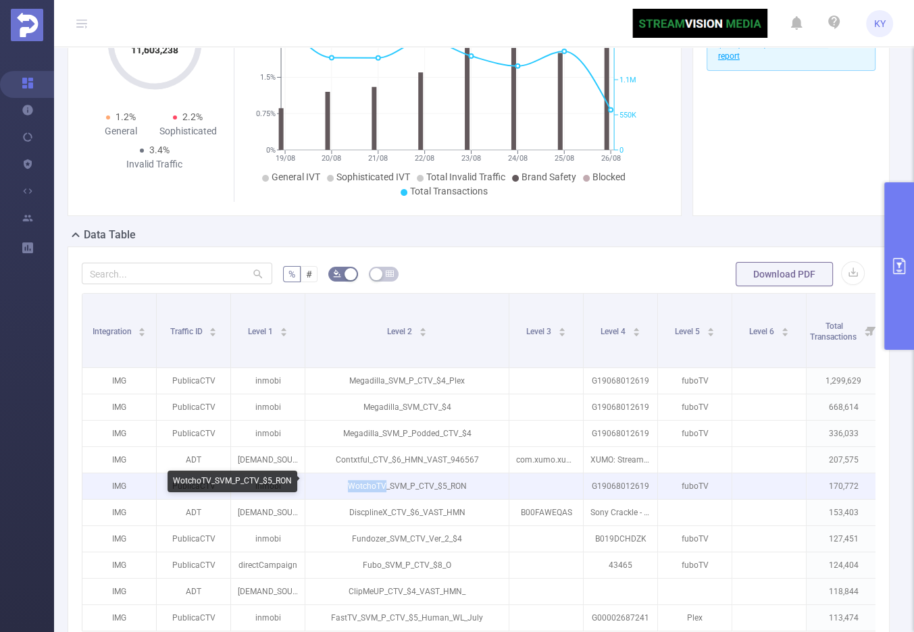
copy p "WotchoTV"
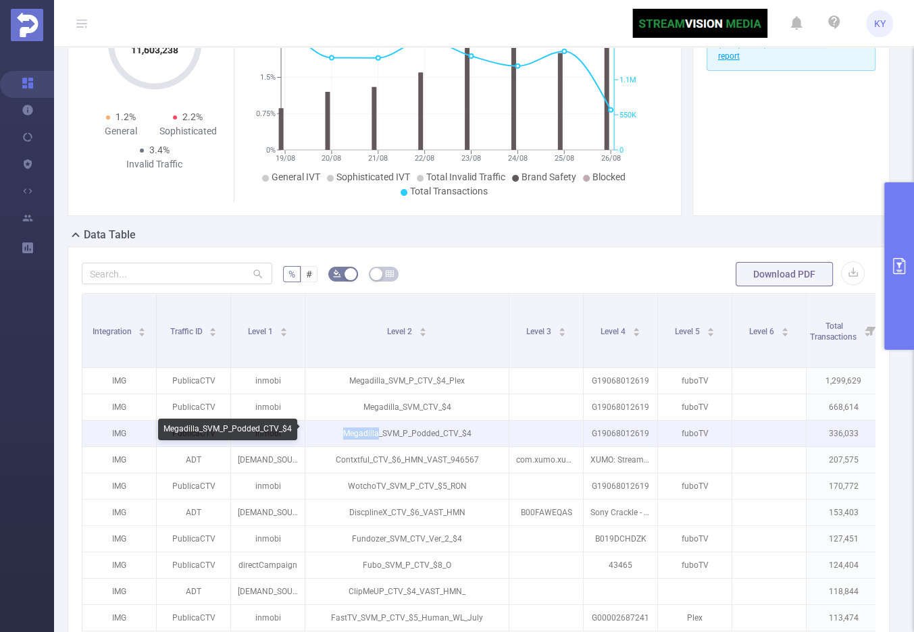
drag, startPoint x: 378, startPoint y: 433, endPoint x: 340, endPoint y: 432, distance: 37.8
click at [340, 432] on p "Megadilla_SVM_P_Podded_CTV_$4" at bounding box center [406, 434] width 203 height 26
copy p "Megadilla"
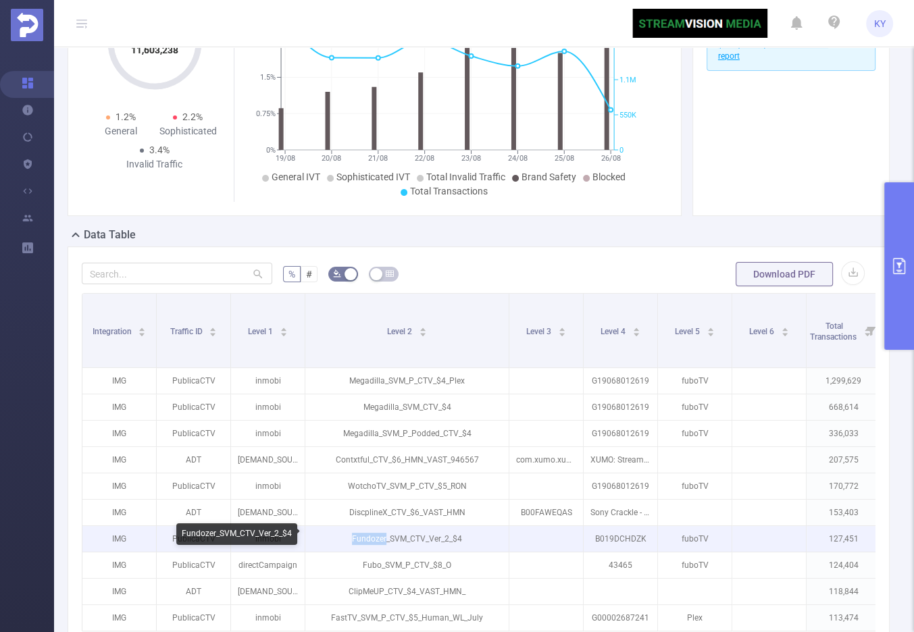
drag, startPoint x: 384, startPoint y: 535, endPoint x: 348, endPoint y: 536, distance: 35.8
click at [348, 536] on p "Fundozer_SVM_CTV_Ver_2_$4" at bounding box center [406, 539] width 203 height 26
copy p "Fundozer"
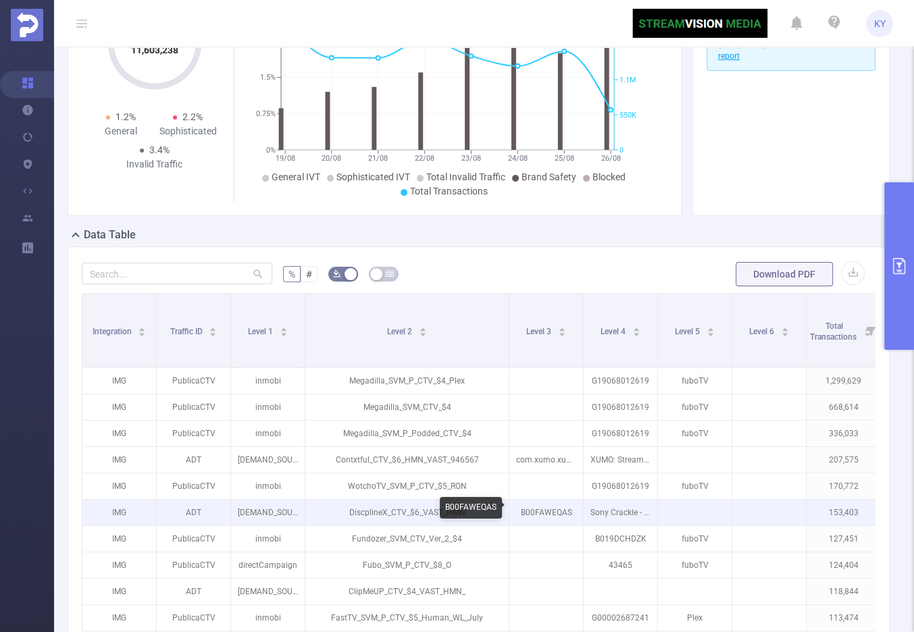
click at [523, 504] on p "B00FAWEQAS" at bounding box center [546, 513] width 74 height 26
drag, startPoint x: 526, startPoint y: 509, endPoint x: 534, endPoint y: 509, distance: 8.1
click at [534, 509] on p "B00FAWEQAS" at bounding box center [546, 513] width 74 height 26
copy p "00"
click at [537, 513] on p "B00FAWEQAS" at bounding box center [546, 513] width 74 height 26
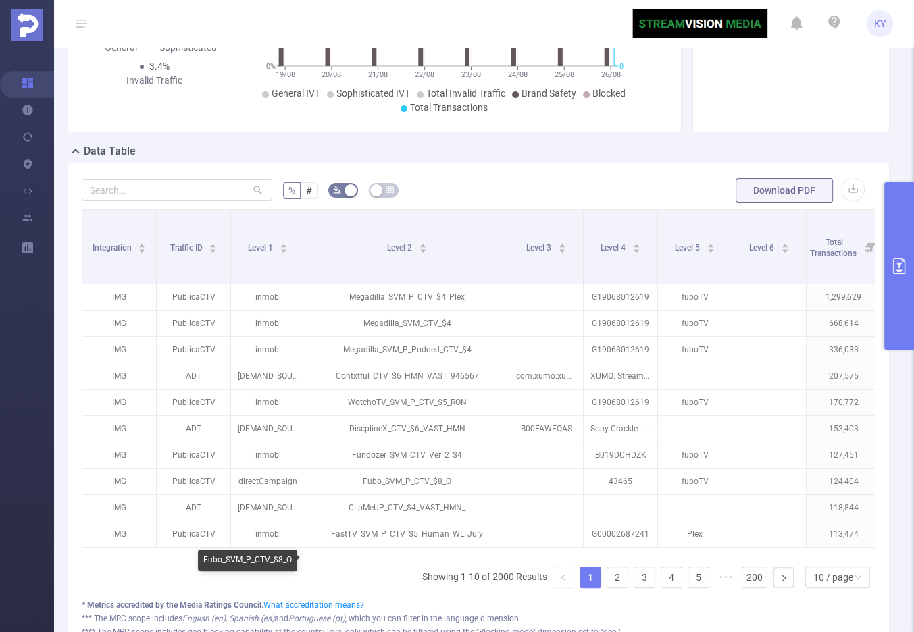
scroll to position [263, 0]
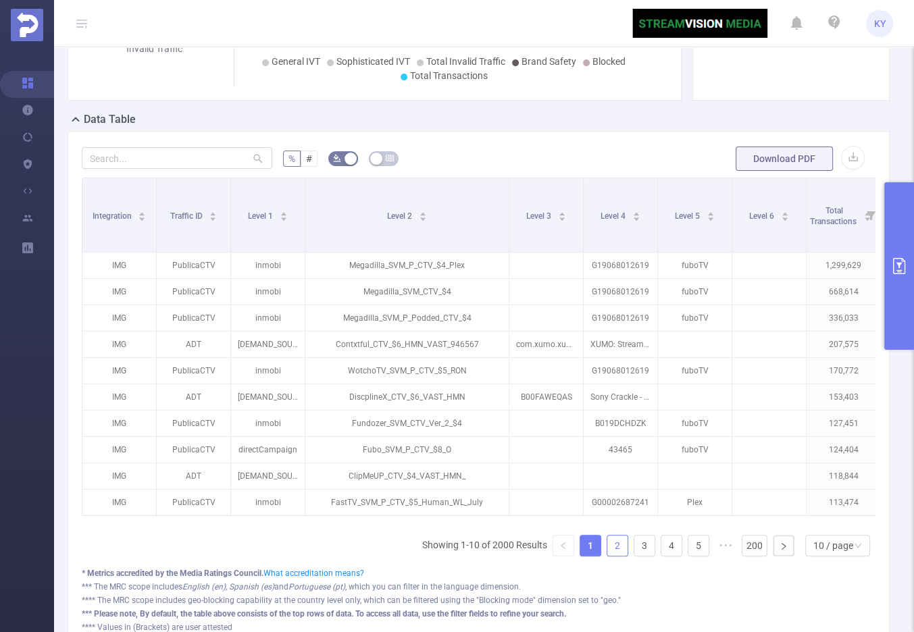
click at [616, 550] on link "2" at bounding box center [617, 546] width 20 height 20
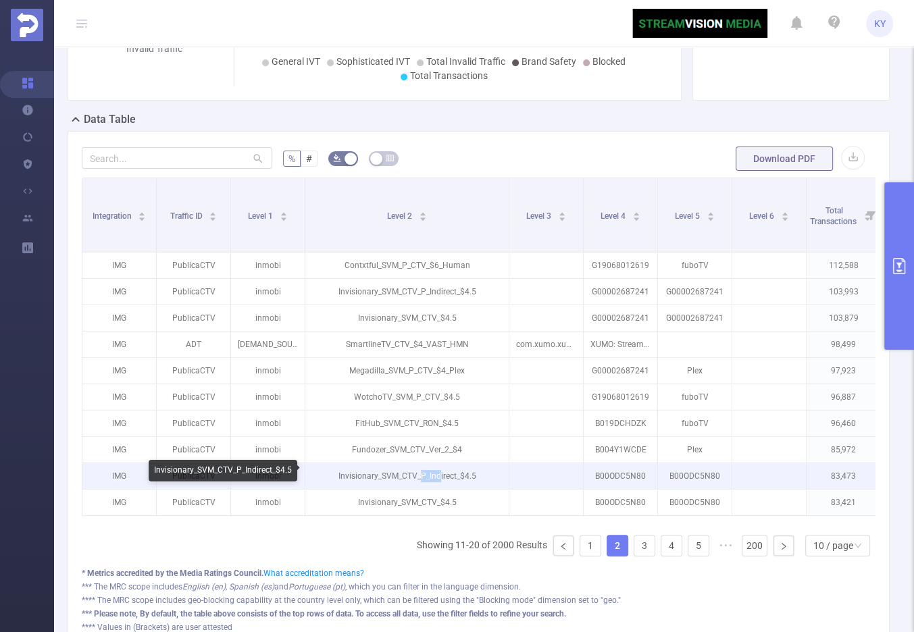
drag, startPoint x: 432, startPoint y: 472, endPoint x: 419, endPoint y: 473, distance: 12.2
click at [421, 473] on p "Invisionary_SVM_CTV_P_Indirect_$4.5" at bounding box center [406, 476] width 203 height 26
copy p "P_Ind"
click at [411, 481] on p "Invisionary_SVM_CTV_P_Indirect_$4.5" at bounding box center [406, 476] width 203 height 26
drag, startPoint x: 384, startPoint y: 469, endPoint x: 375, endPoint y: 470, distance: 9.5
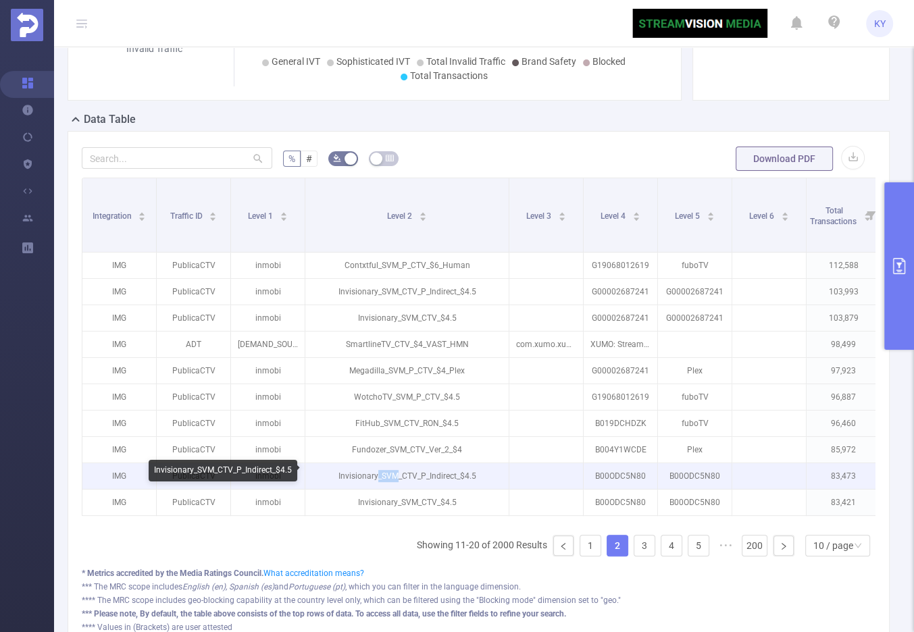
click at [375, 470] on p "Invisionary_SVM_CTV_P_Indirect_$4.5" at bounding box center [406, 476] width 203 height 26
copy p "_SVM"
click at [362, 473] on p "Invisionary_SVM_CTV_P_Indirect_$4.5" at bounding box center [406, 476] width 203 height 26
drag, startPoint x: 361, startPoint y: 472, endPoint x: 390, endPoint y: 471, distance: 29.1
click at [390, 471] on p "Invisionary_SVM_CTV_P_Indirect_$4.5" at bounding box center [406, 476] width 203 height 26
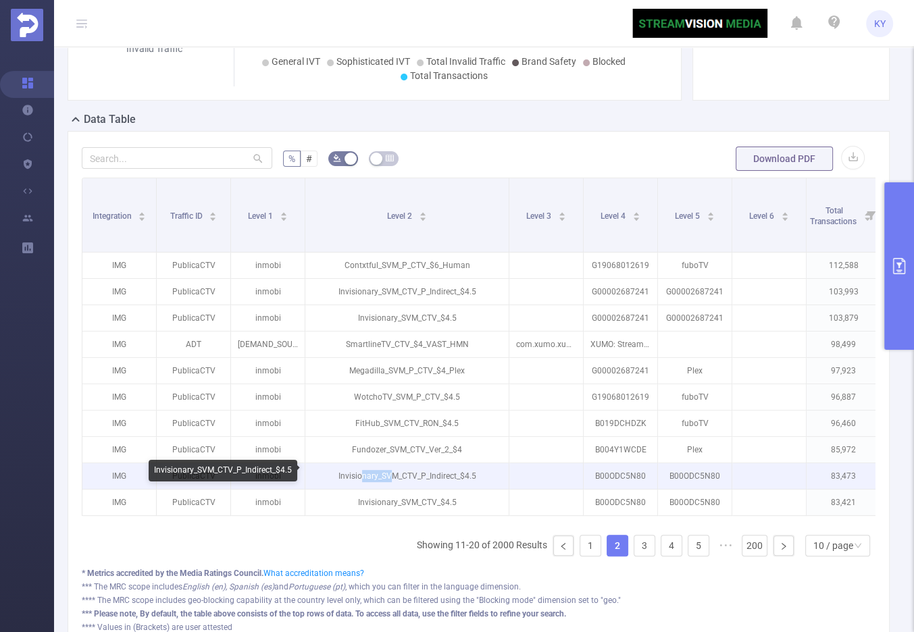
copy p "nary_SV"
click at [389, 471] on p "Invisionary_SVM_CTV_P_Indirect_$4.5" at bounding box center [406, 476] width 203 height 26
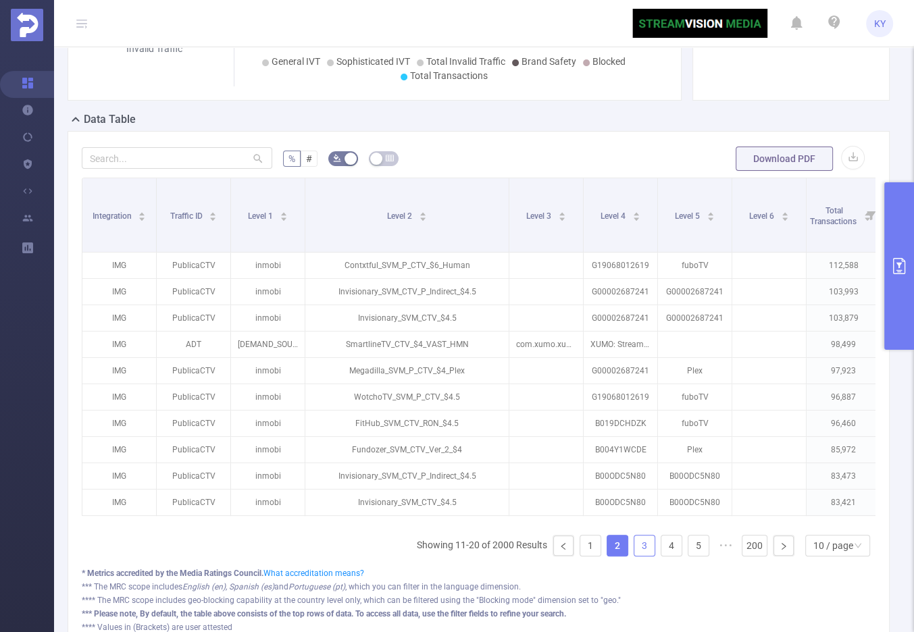
click at [634, 544] on link "3" at bounding box center [644, 546] width 20 height 20
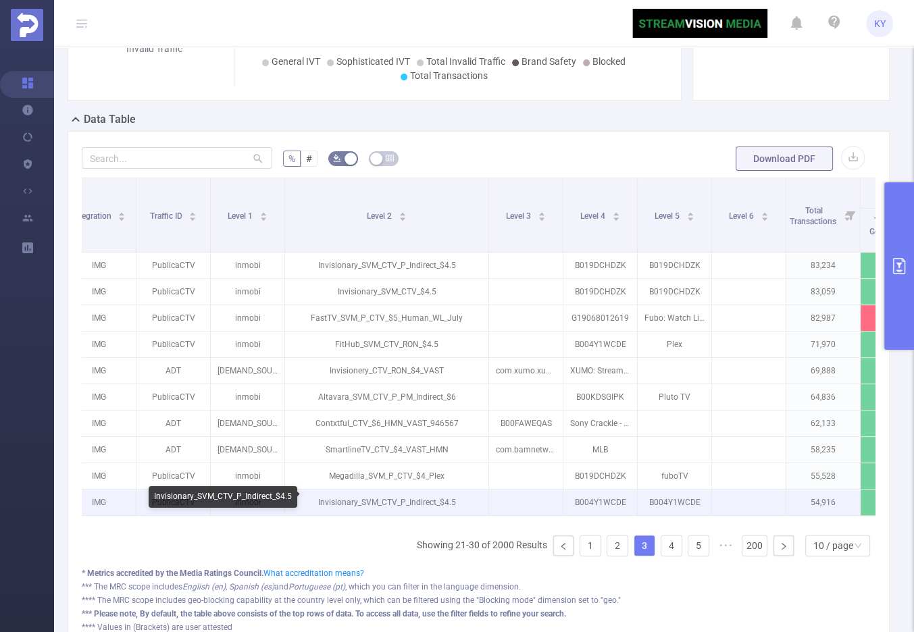
scroll to position [0, 22]
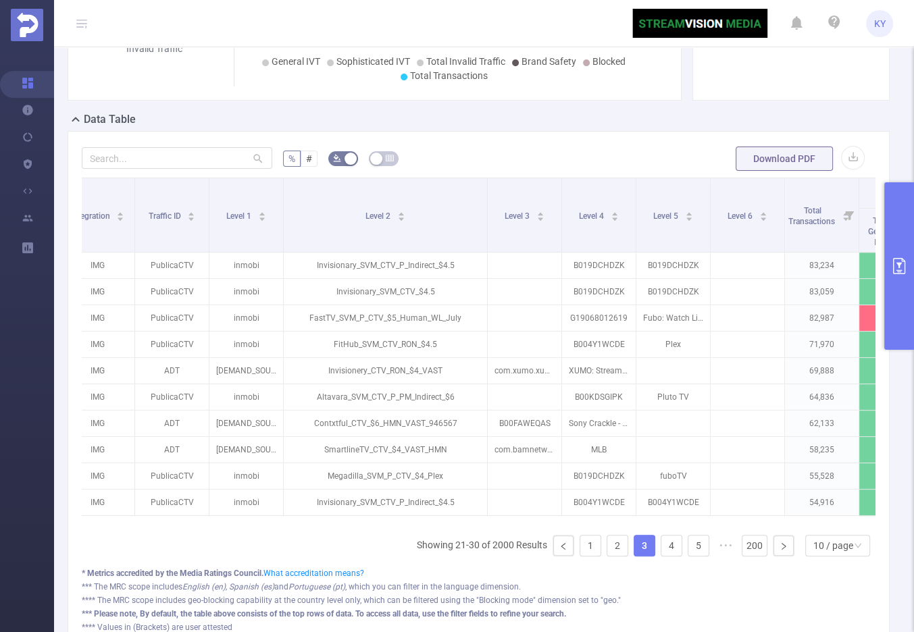
click at [650, 551] on ul "Showing 21-30 of 2000 Results 1 2 3 4 5 ••• 200 10 / page" at bounding box center [646, 546] width 459 height 22
click at [661, 551] on link "4" at bounding box center [671, 546] width 20 height 20
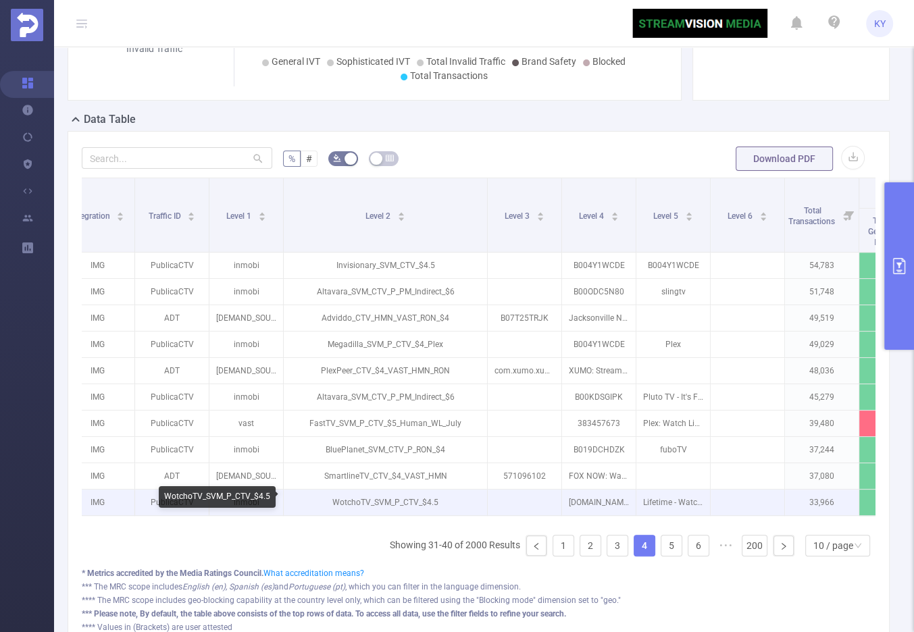
click at [400, 496] on p "WotchoTV_SVM_P_CTV_$4.5" at bounding box center [385, 503] width 203 height 26
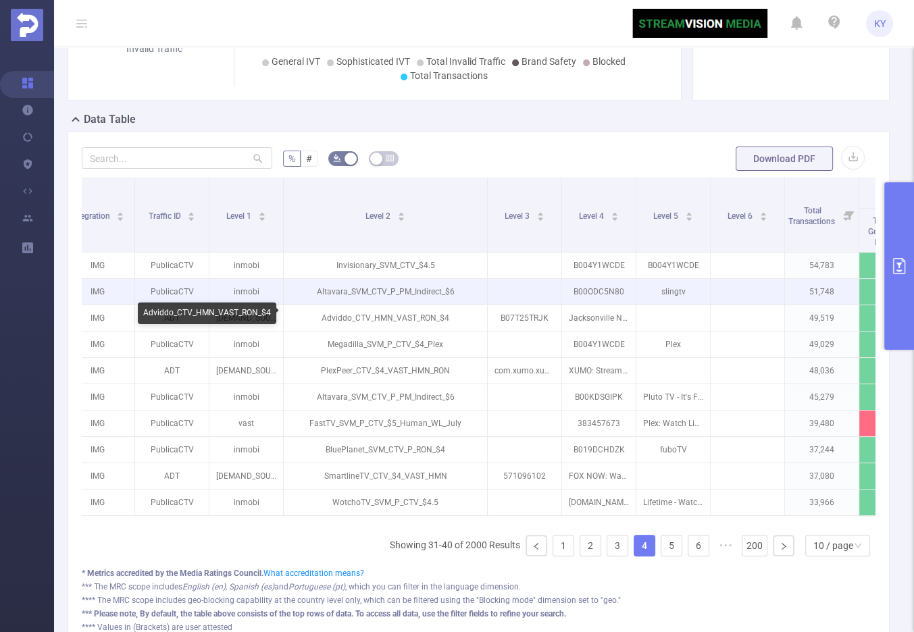
click at [337, 299] on p "Altavara_SVM_CTV_P_PM_Indirect_$6" at bounding box center [385, 292] width 203 height 26
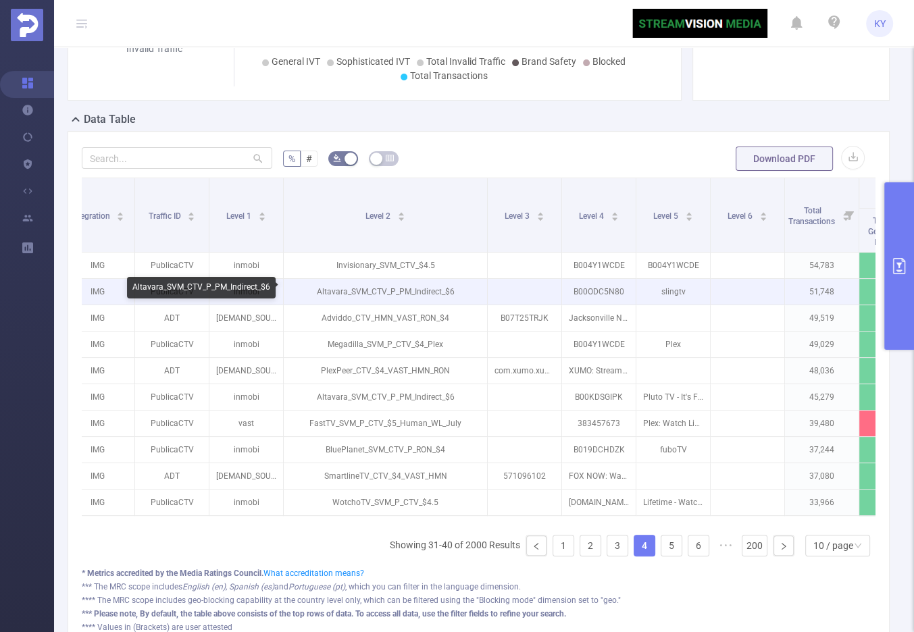
click at [337, 289] on p "Altavara_SVM_CTV_P_PM_Indirect_$6" at bounding box center [385, 292] width 203 height 26
click at [346, 288] on p "Altavara_SVM_CTV_P_PM_Indirect_$6" at bounding box center [385, 292] width 203 height 26
drag, startPoint x: 346, startPoint y: 289, endPoint x: 301, endPoint y: 289, distance: 44.6
click at [301, 289] on p "Altavara_SVM_CTV_P_PM_Indirect_$6" at bounding box center [385, 292] width 203 height 26
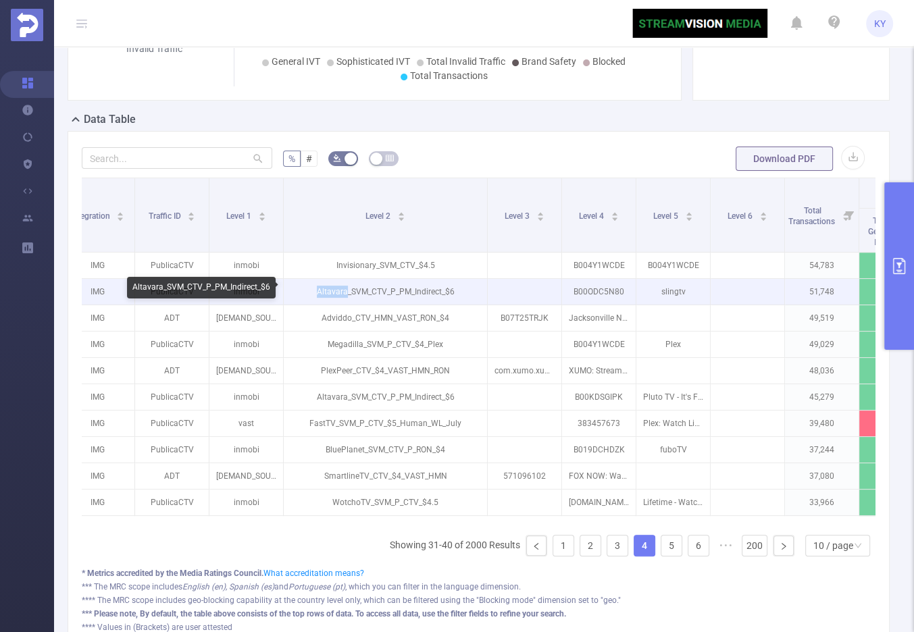
copy p "Altavara"
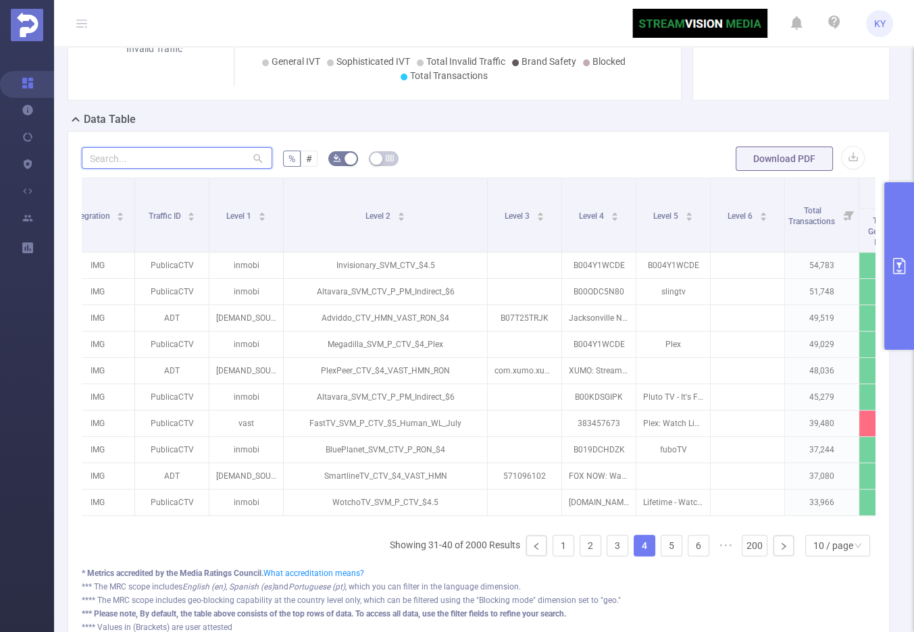
click at [192, 157] on input "text" at bounding box center [177, 158] width 190 height 22
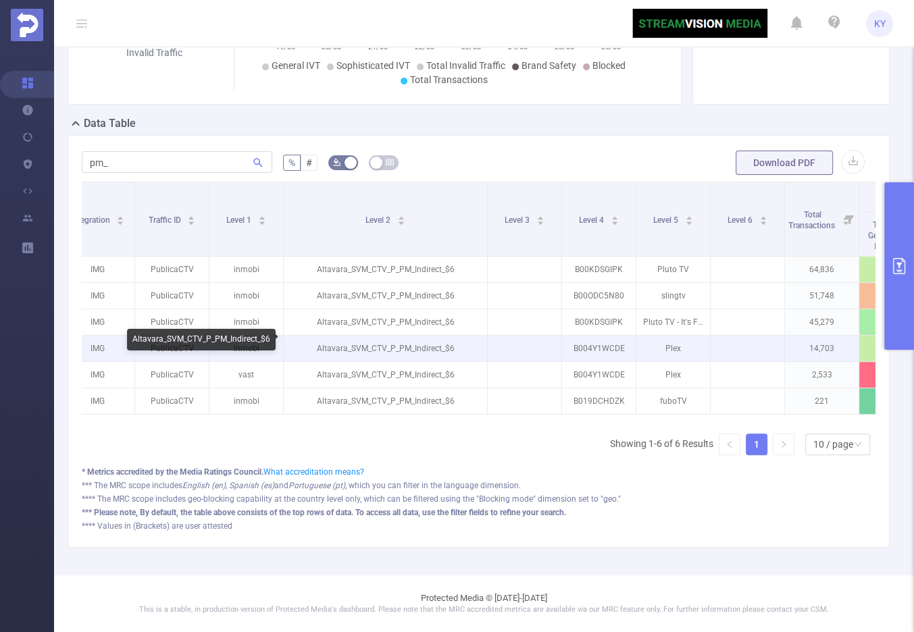
click at [330, 343] on p "Altavara_SVM_CTV_P_PM_Indirect_$6" at bounding box center [385, 349] width 203 height 26
click at [347, 336] on p "Altavara_SVM_CTV_P_PM_Indirect_$6" at bounding box center [385, 349] width 203 height 26
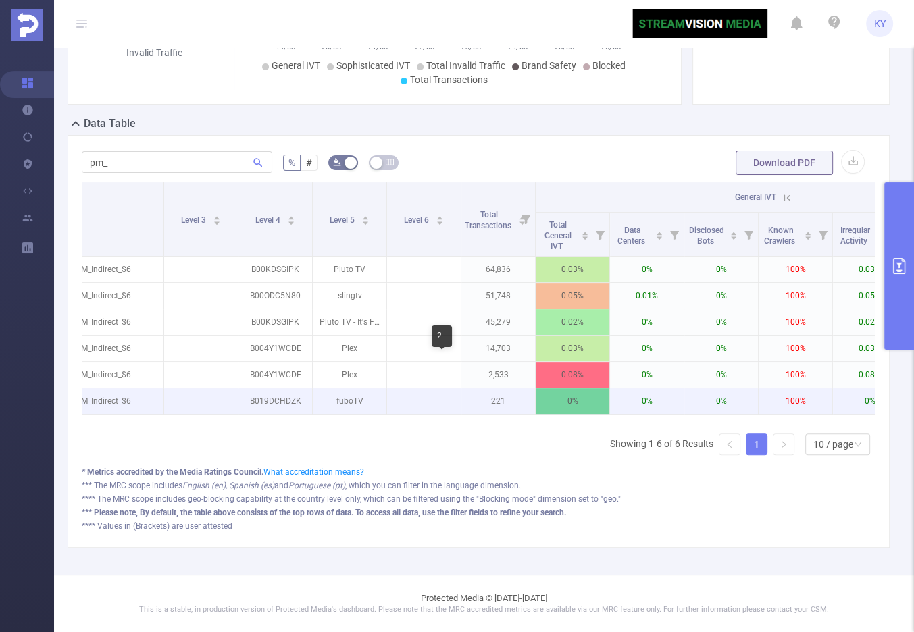
scroll to position [0, 0]
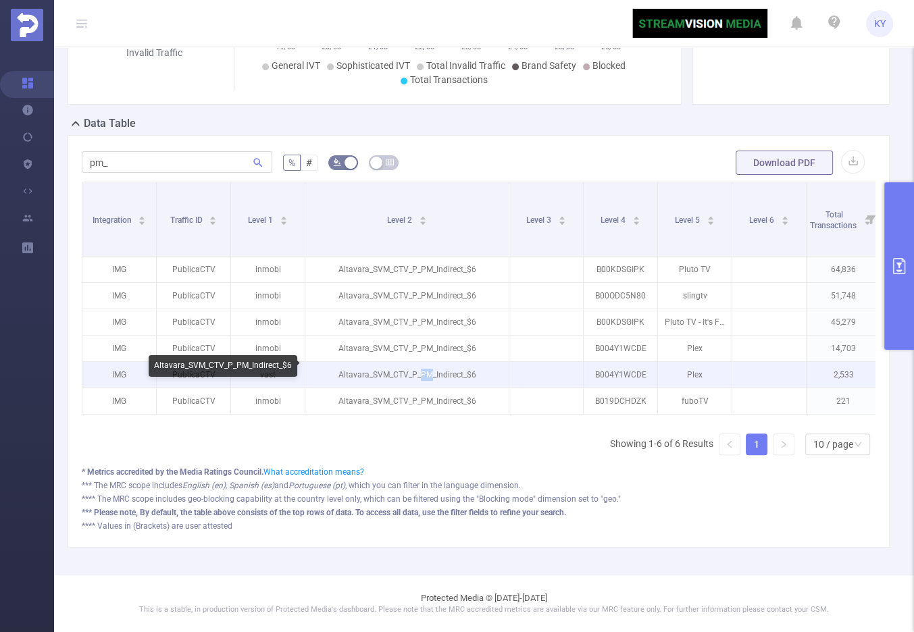
drag, startPoint x: 433, startPoint y: 370, endPoint x: 421, endPoint y: 368, distance: 12.3
click at [421, 368] on p "Altavara_SVM_CTV_P_PM_Indirect_$6" at bounding box center [406, 375] width 203 height 26
click at [419, 375] on p "Altavara_SVM_CTV_P_PM_Indirect_$6" at bounding box center [406, 375] width 203 height 26
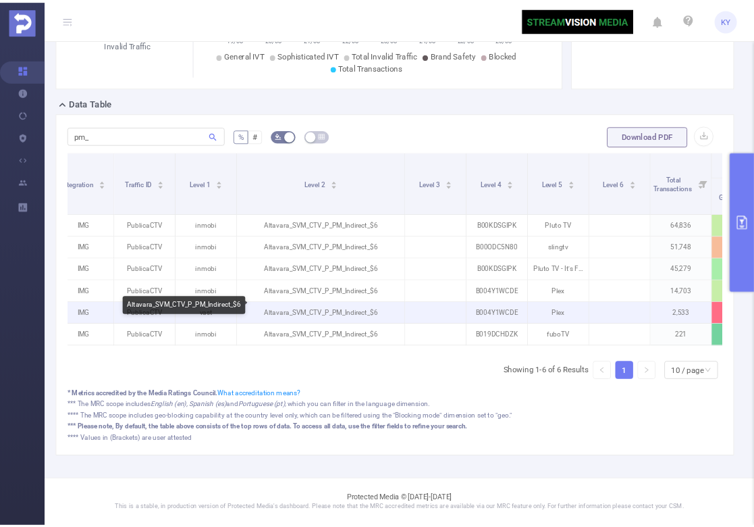
scroll to position [0, 130]
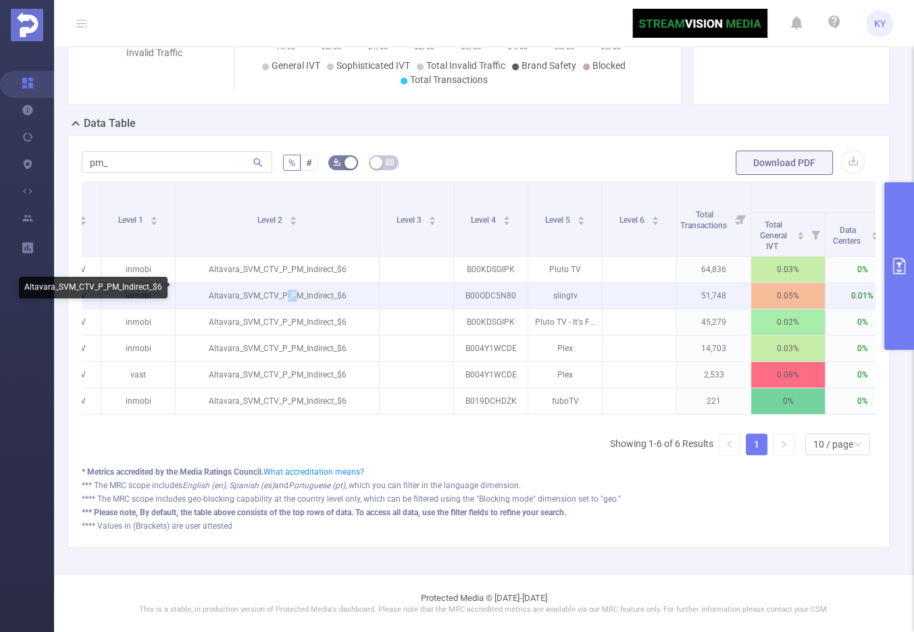
drag, startPoint x: 296, startPoint y: 292, endPoint x: 286, endPoint y: 291, distance: 9.5
click at [286, 291] on p "Altavara_SVM_CTV_P_PM_Indirect_$6" at bounding box center [277, 296] width 203 height 26
drag, startPoint x: 298, startPoint y: 289, endPoint x: 288, endPoint y: 288, distance: 9.6
click at [288, 288] on p "Altavara_SVM_CTV_P_PM_Indirect_$6" at bounding box center [277, 296] width 203 height 26
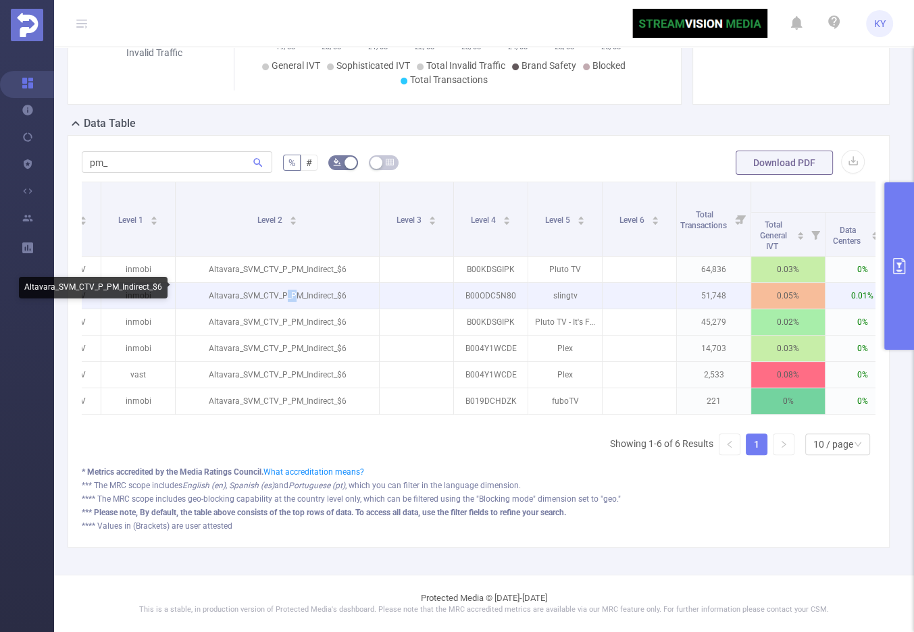
click at [288, 288] on p "Altavara_SVM_CTV_P_PM_Indirect_$6" at bounding box center [277, 296] width 203 height 26
click at [298, 292] on p "Altavara_SVM_CTV_P_PM_Indirect_$6" at bounding box center [277, 296] width 203 height 26
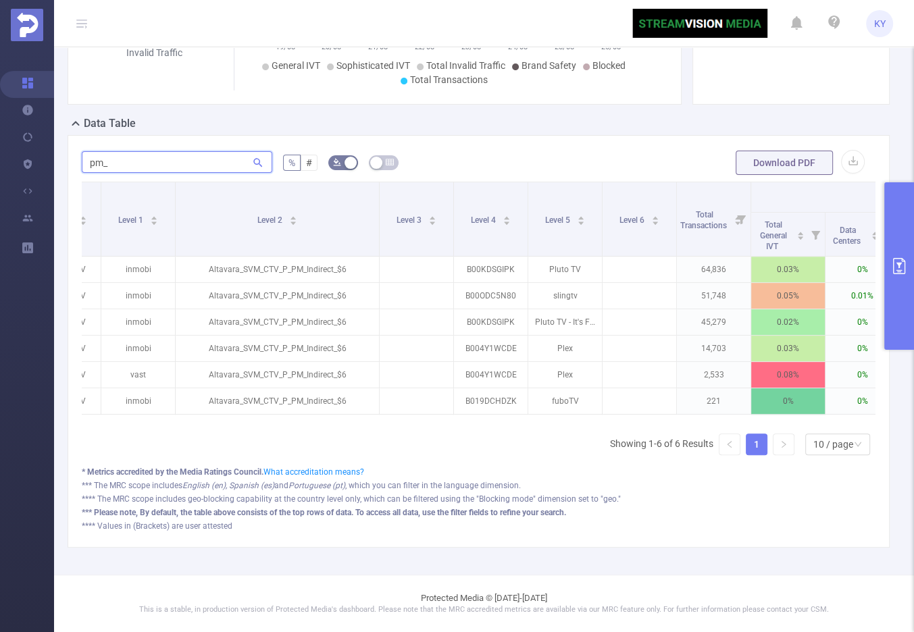
click at [176, 165] on input "pm_" at bounding box center [177, 162] width 190 height 22
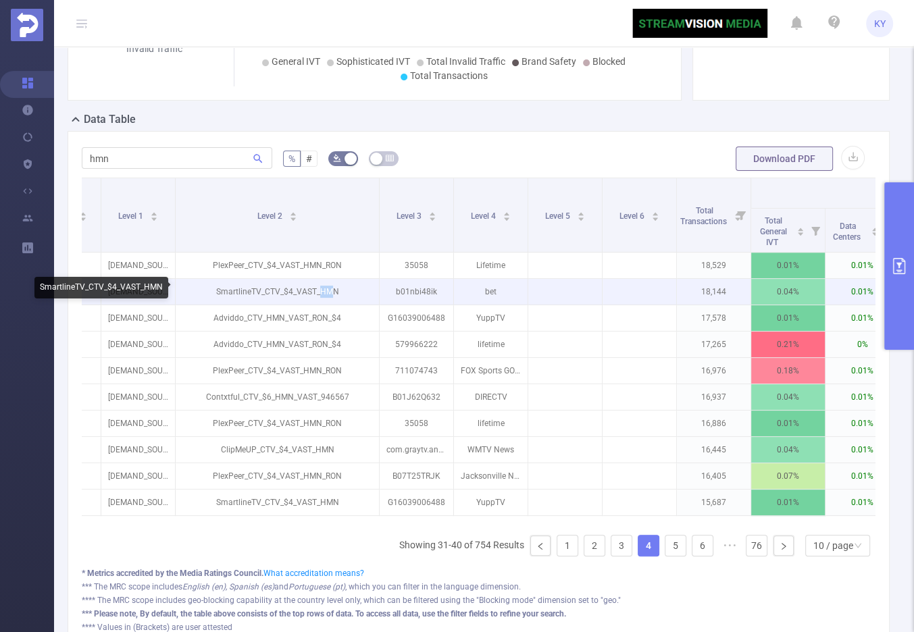
drag, startPoint x: 321, startPoint y: 291, endPoint x: 334, endPoint y: 290, distance: 13.6
click at [334, 290] on p "SmartlineTV_CTV_$4_VAST_HMN" at bounding box center [277, 292] width 203 height 26
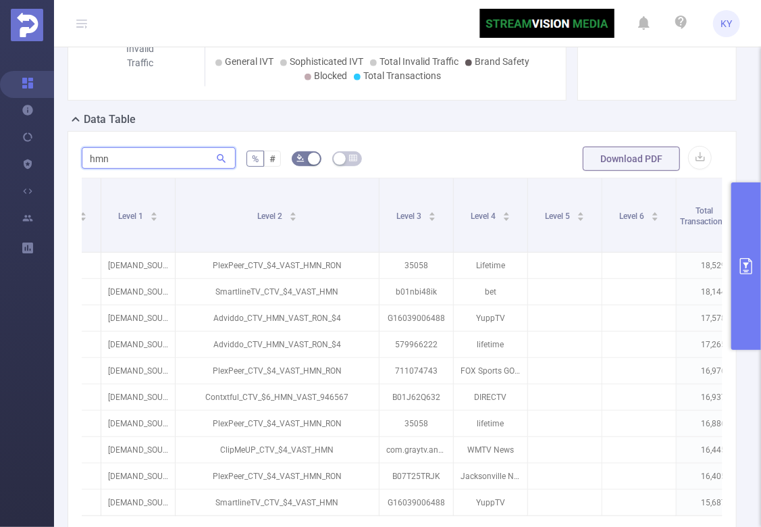
click at [145, 155] on input "hmn" at bounding box center [159, 158] width 154 height 22
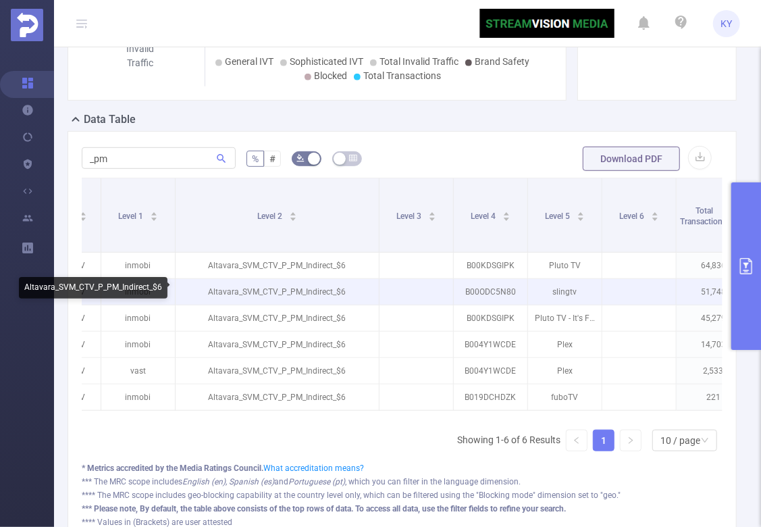
click at [228, 289] on p "Altavara_SVM_CTV_P_PM_Indirect_$6" at bounding box center [277, 292] width 203 height 26
drag, startPoint x: 237, startPoint y: 290, endPoint x: 207, endPoint y: 288, distance: 30.5
click at [207, 288] on p "Altavara_SVM_CTV_P_PM_Indirect_$6" at bounding box center [277, 292] width 203 height 26
copy p "Altavara"
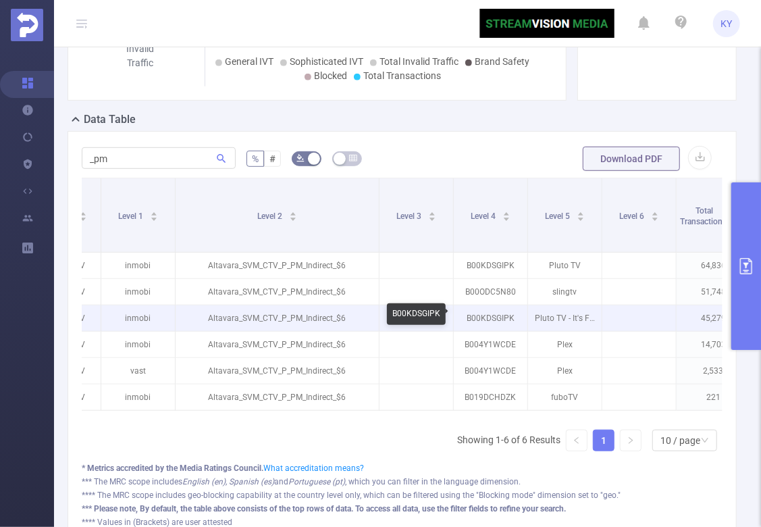
click at [500, 320] on p "B00KDSGIPK" at bounding box center [491, 318] width 74 height 26
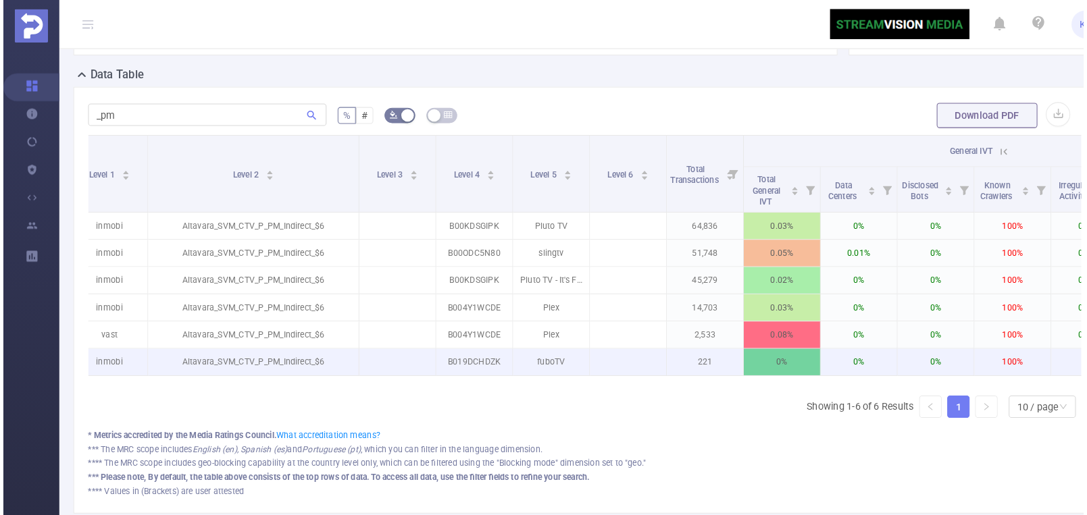
scroll to position [284, 0]
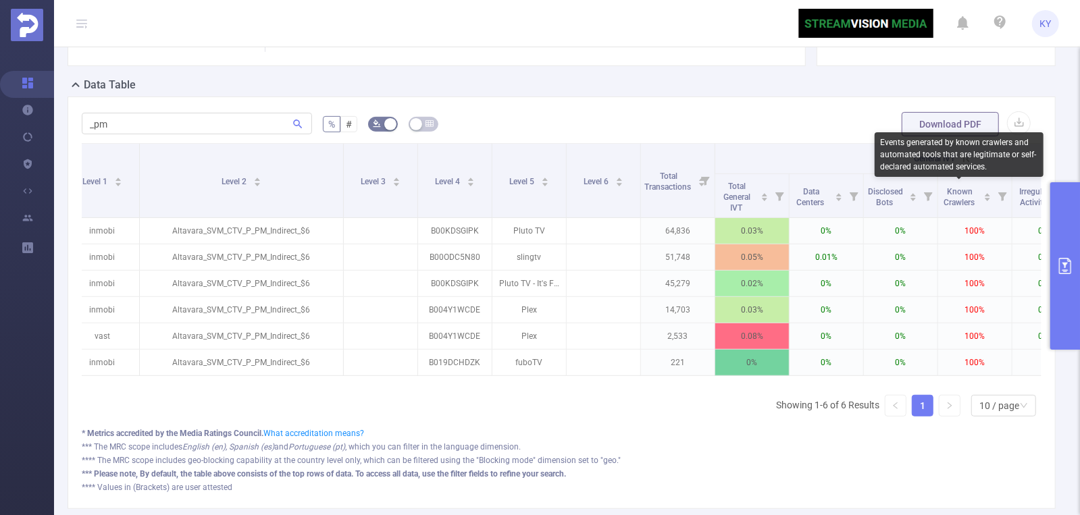
click at [962, 159] on div "Events generated by known crawlers and automated tools that are legitimate or s…" at bounding box center [959, 154] width 169 height 45
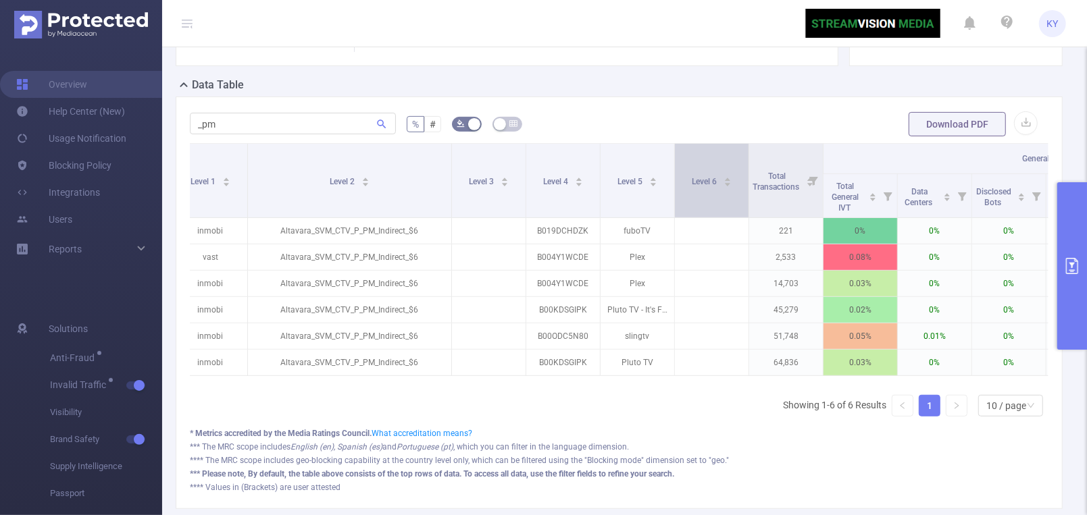
scroll to position [297, 0]
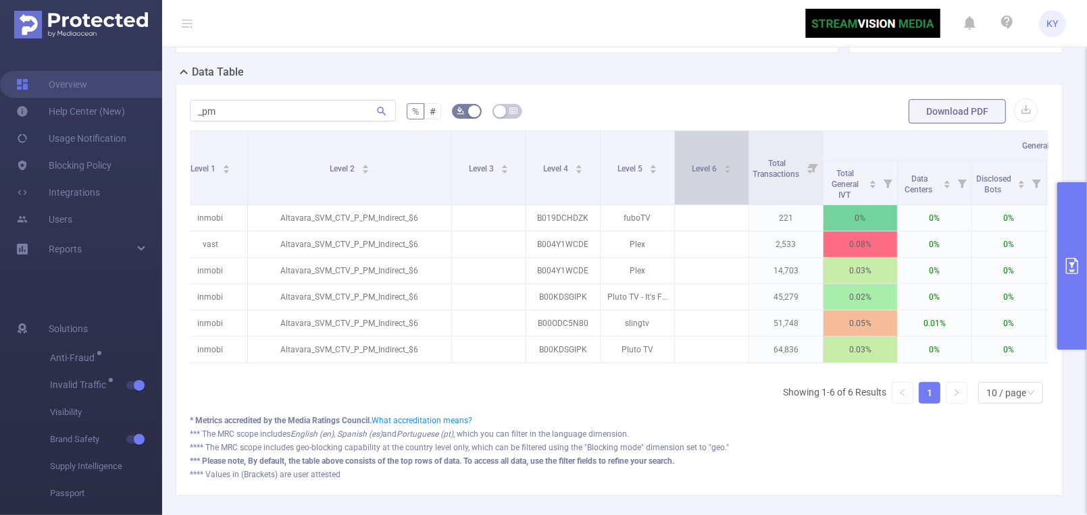
click at [692, 167] on div "Level 6" at bounding box center [712, 168] width 40 height 14
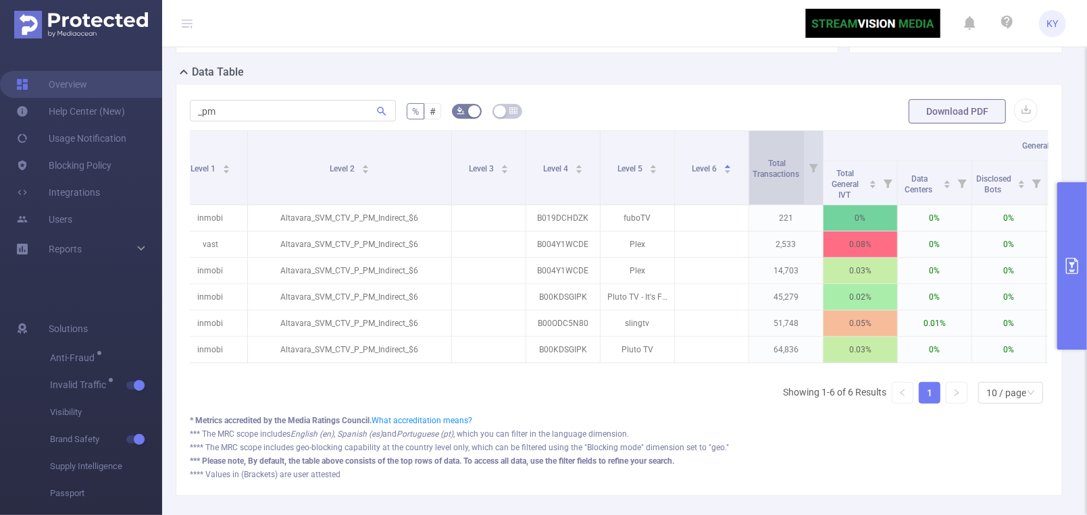
click at [764, 155] on div "Total Transactions" at bounding box center [782, 167] width 61 height 24
click at [769, 178] on span "Total Transactions" at bounding box center [776, 169] width 49 height 20
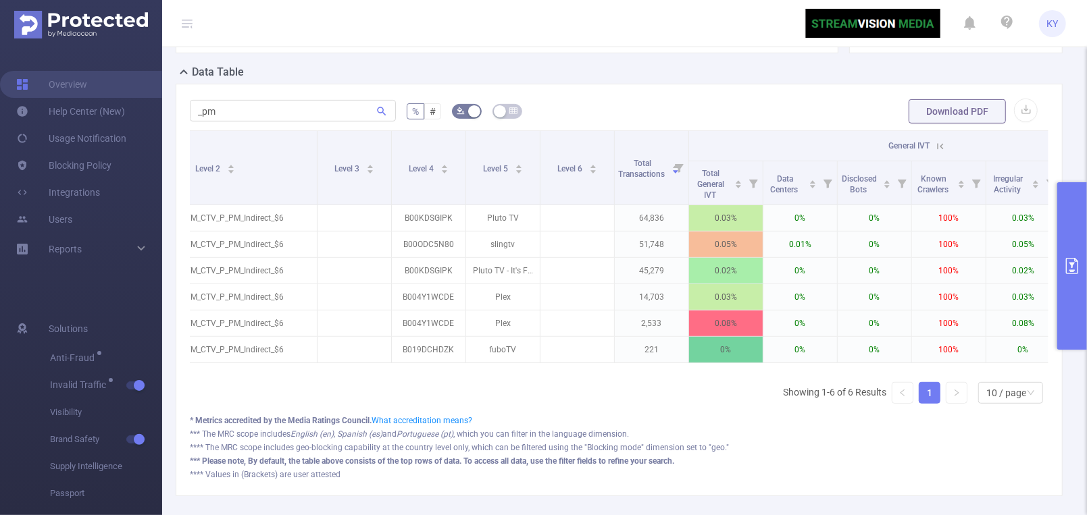
scroll to position [0, 562]
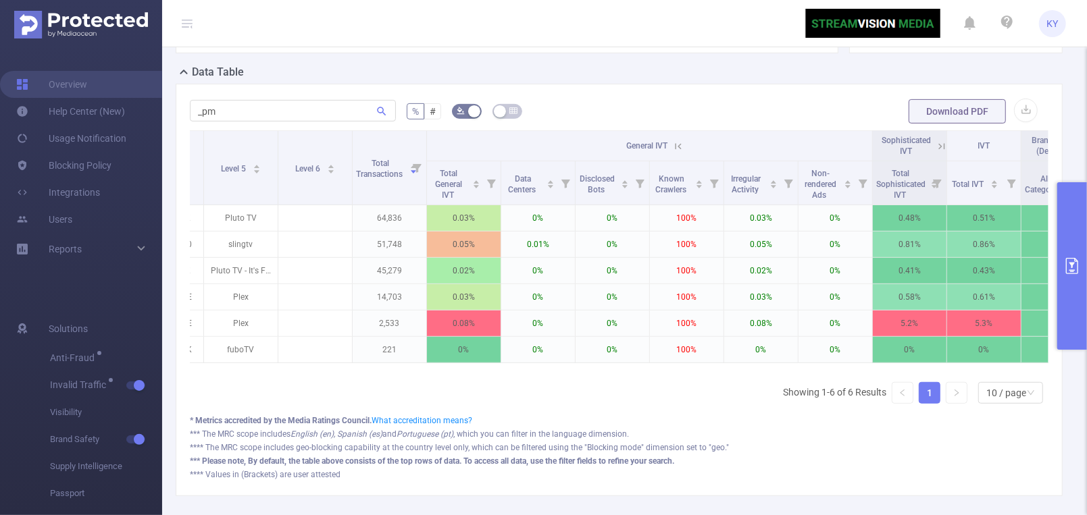
click at [682, 153] on icon at bounding box center [678, 146] width 12 height 12
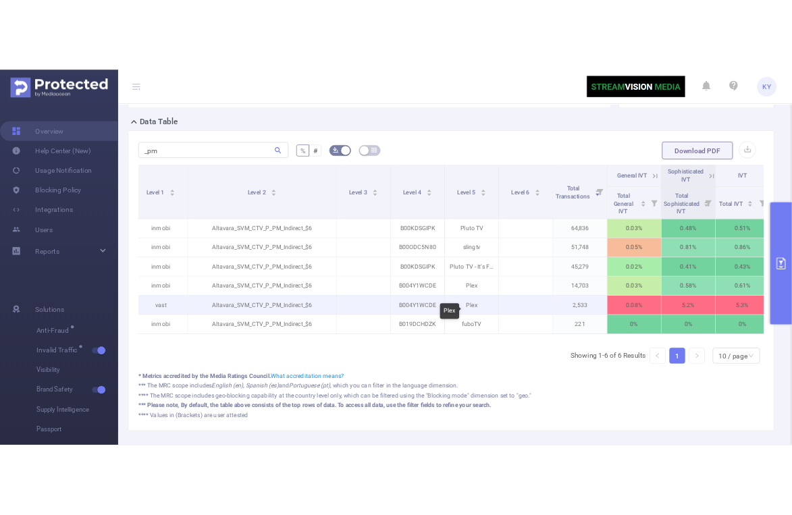
scroll to position [0, 163]
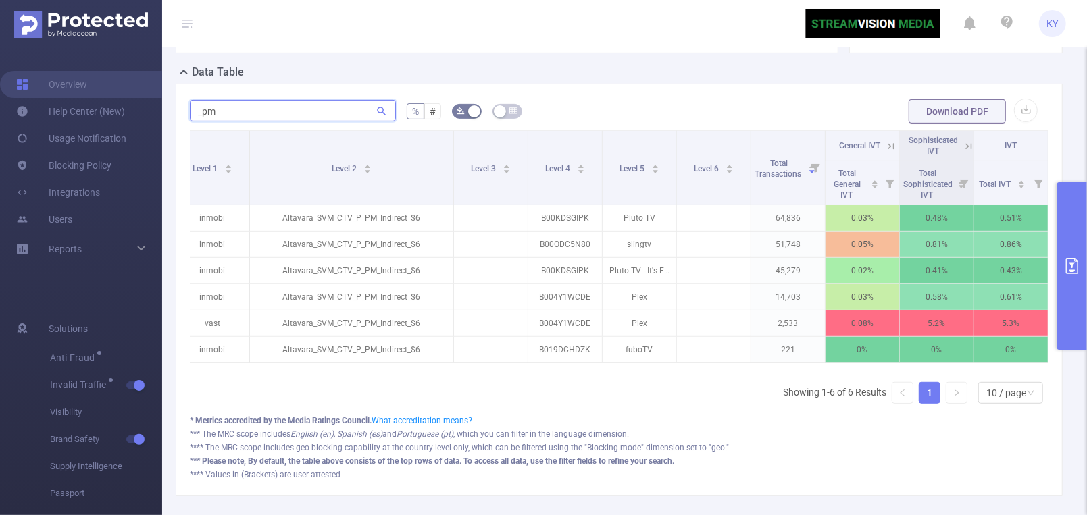
click at [265, 118] on input "_pm" at bounding box center [293, 111] width 206 height 22
type input "_pm"
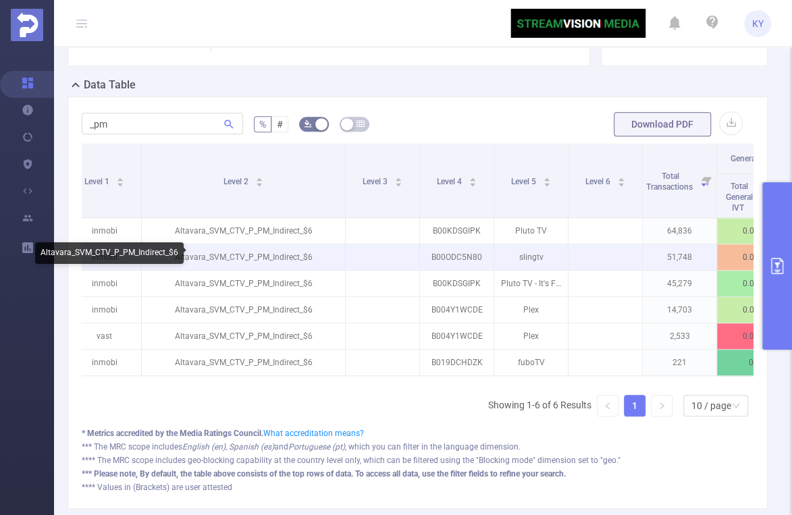
click at [413, 253] on tr "IMG PublicaCTV inmobi Altavara_SVM_CTV_P_PM_Indirect_$6 B00ODC5N80 slingtv 51,7…" at bounding box center [578, 257] width 1318 height 26
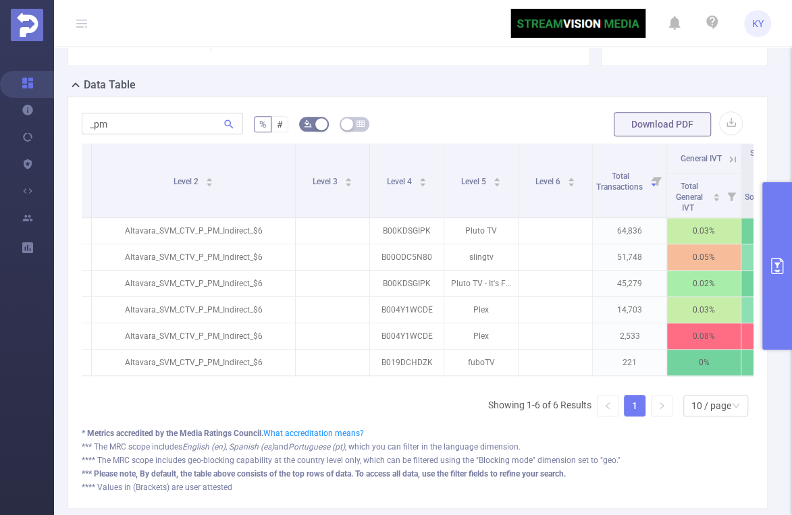
scroll to position [0, 110]
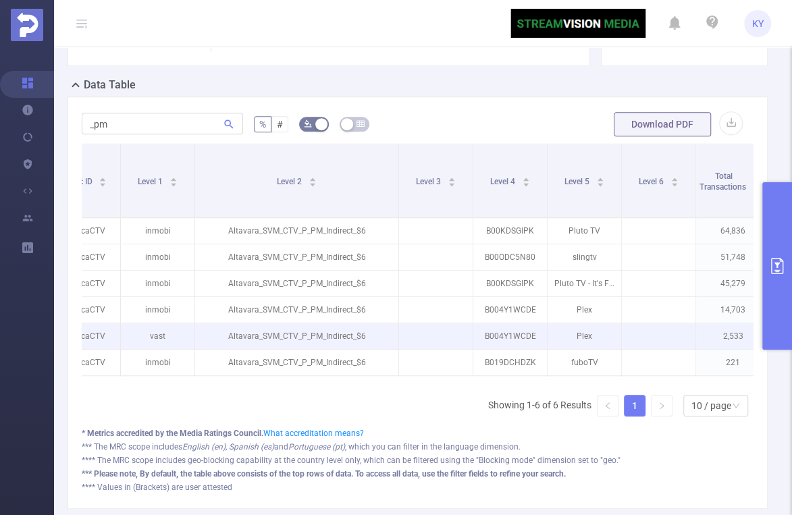
click at [336, 342] on p "Altavara_SVM_CTV_P_PM_Indirect_$6" at bounding box center [296, 336] width 203 height 26
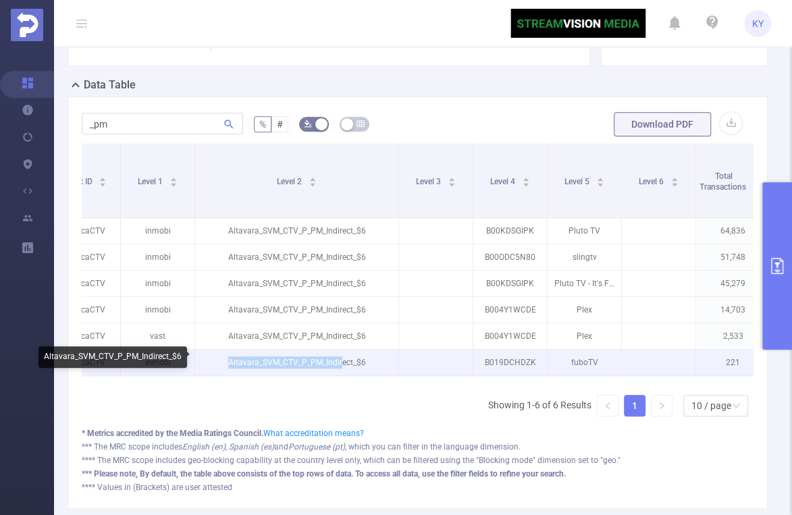
drag, startPoint x: 341, startPoint y: 353, endPoint x: 333, endPoint y: 353, distance: 8.1
click at [333, 353] on p "Altavara_SVM_CTV_P_PM_Indirect_$6" at bounding box center [296, 363] width 203 height 26
copy p "dir"
click at [328, 364] on p "Altavara_SVM_CTV_P_PM_Indirect_$6" at bounding box center [296, 363] width 203 height 26
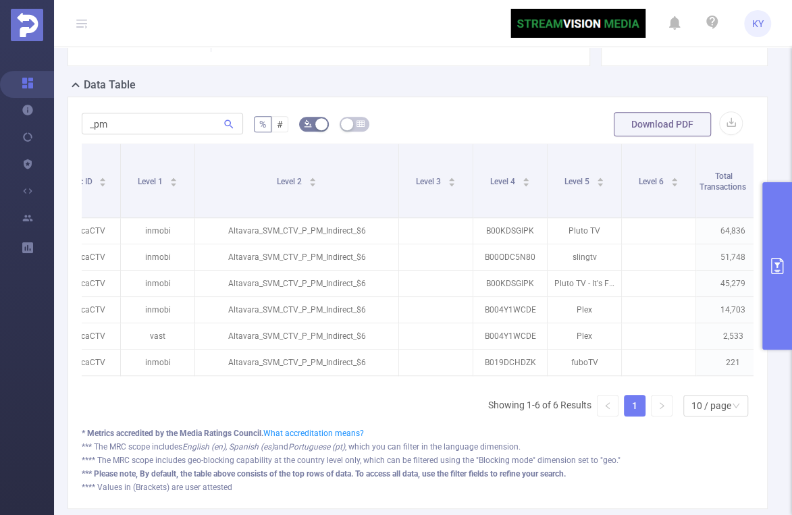
drag, startPoint x: 299, startPoint y: 379, endPoint x: 244, endPoint y: 376, distance: 54.1
click at [244, 376] on div "Integration Traffic ID Level 1 Level 2 Level 3 Level 4 Level 5 Level 6 Total Tr…" at bounding box center [418, 263] width 672 height 241
drag, startPoint x: 235, startPoint y: 379, endPoint x: 188, endPoint y: 375, distance: 47.4
click at [188, 375] on div "Integration Traffic ID Level 1 Level 2 Level 3 Level 4 Level 5 Level 6 Total Tr…" at bounding box center [418, 263] width 672 height 241
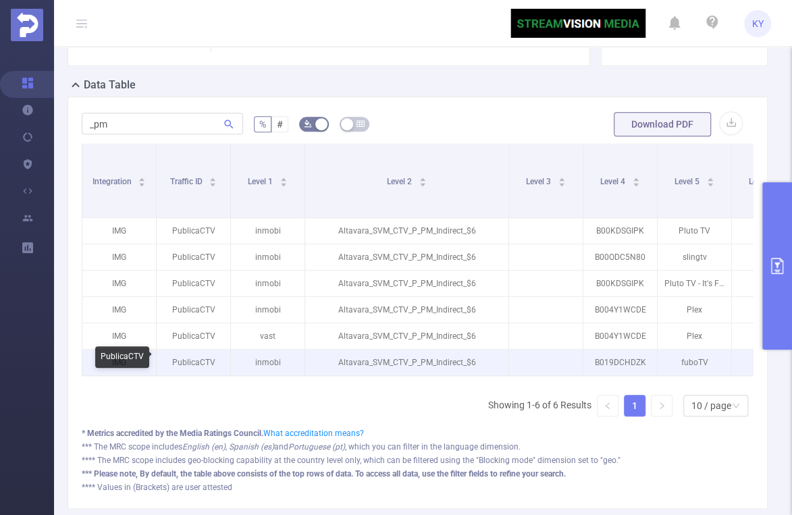
click at [193, 362] on p "PublicaCTV" at bounding box center [194, 363] width 74 height 26
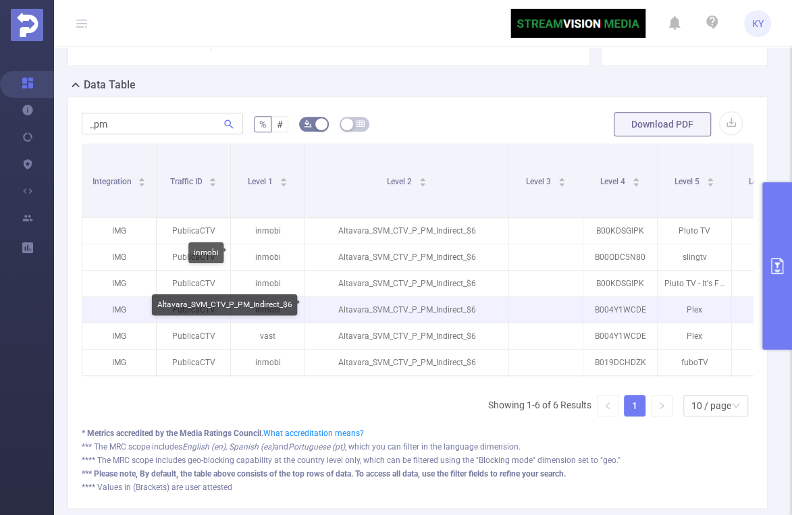
click at [400, 303] on p "Altavara_SVM_CTV_P_PM_Indirect_$6" at bounding box center [406, 310] width 203 height 26
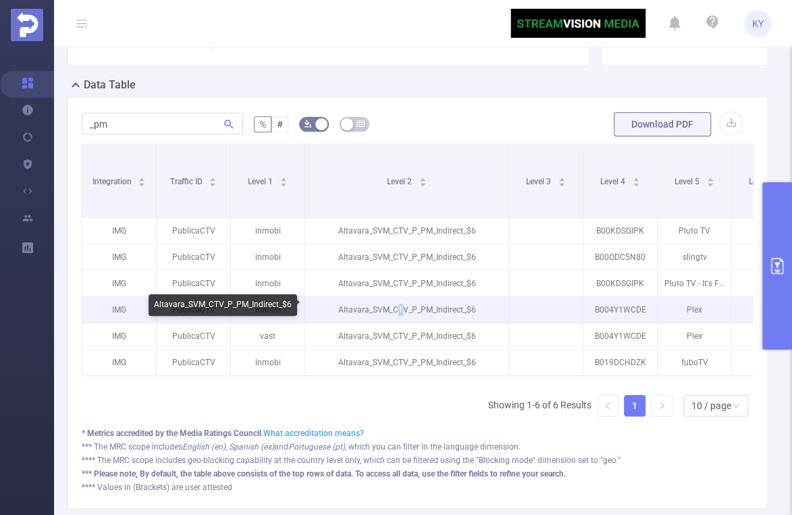
click at [396, 305] on p "Altavara_SVM_CTV_P_PM_Indirect_$6" at bounding box center [406, 310] width 203 height 26
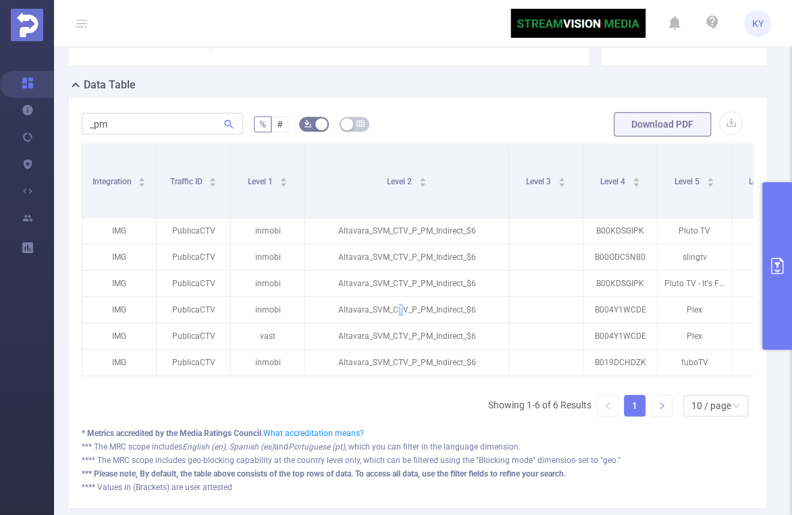
click at [652, 407] on link at bounding box center [662, 406] width 20 height 20
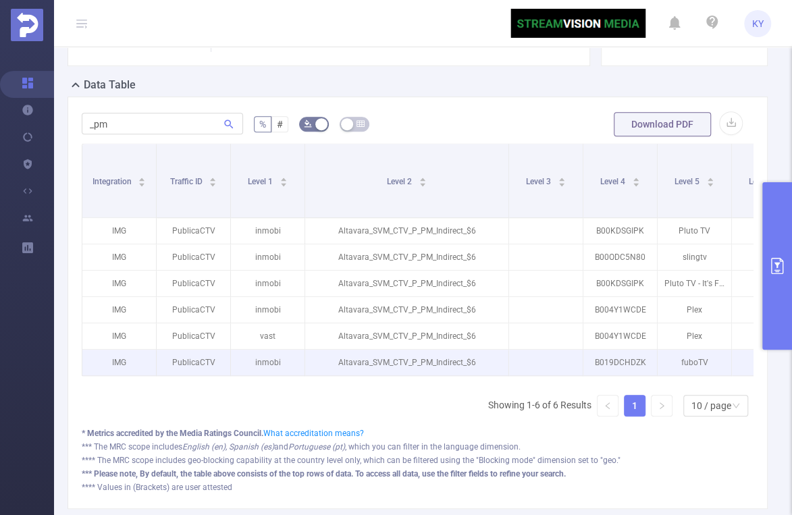
click at [641, 365] on p "B019DCHDZK" at bounding box center [621, 363] width 74 height 26
click at [636, 362] on p "B019DCHDZK" at bounding box center [621, 363] width 74 height 26
click at [635, 361] on p "B019DCHDZK" at bounding box center [621, 363] width 74 height 26
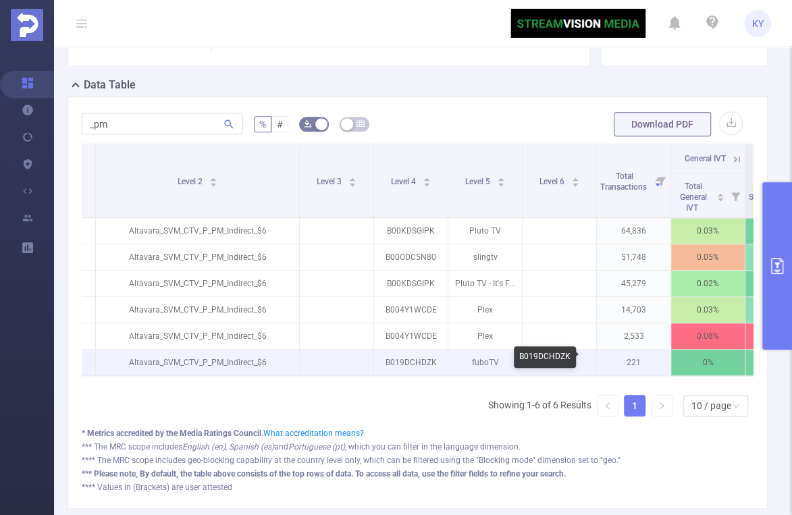
scroll to position [0, 216]
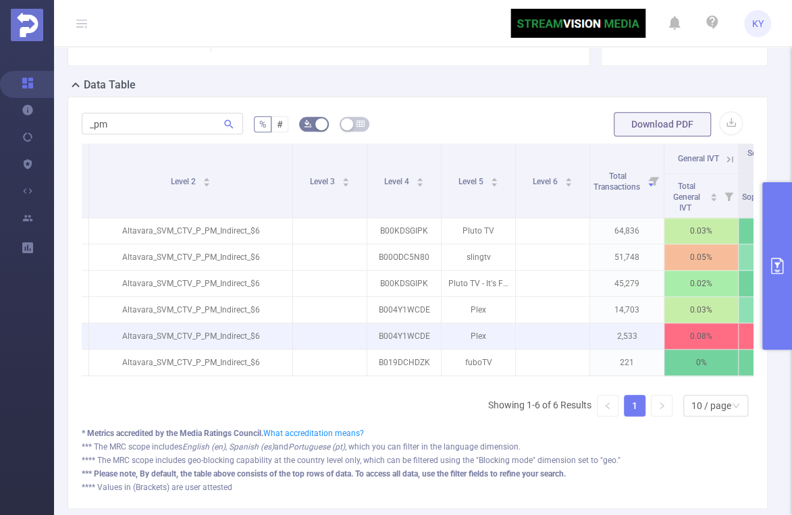
drag, startPoint x: 211, startPoint y: 324, endPoint x: 232, endPoint y: 326, distance: 21.0
click at [232, 326] on p "Altavara_SVM_CTV_P_PM_Indirect_$6" at bounding box center [190, 336] width 203 height 26
drag, startPoint x: 224, startPoint y: 336, endPoint x: 235, endPoint y: 334, distance: 11.0
click at [235, 334] on p "Altavara_SVM_CTV_P_PM_Indirect_$6" at bounding box center [190, 336] width 203 height 26
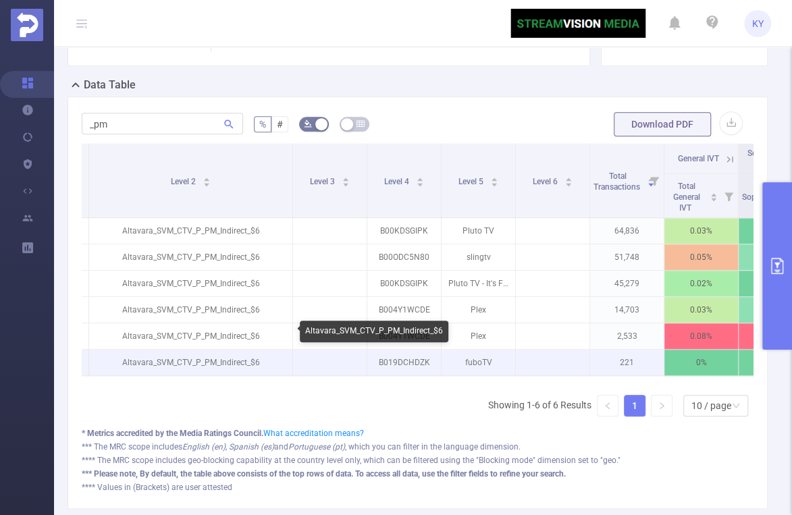
click at [205, 355] on p "Altavara_SVM_CTV_P_PM_Indirect_$6" at bounding box center [190, 363] width 203 height 26
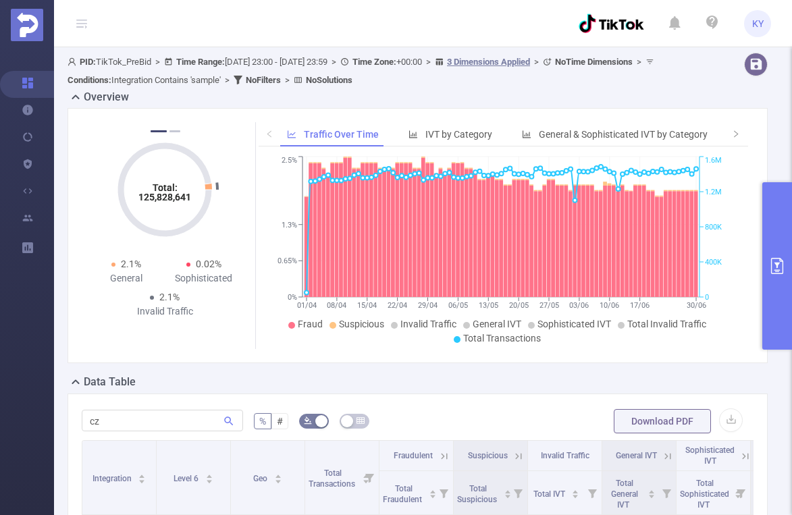
click at [773, 215] on button "primary" at bounding box center [777, 265] width 30 height 167
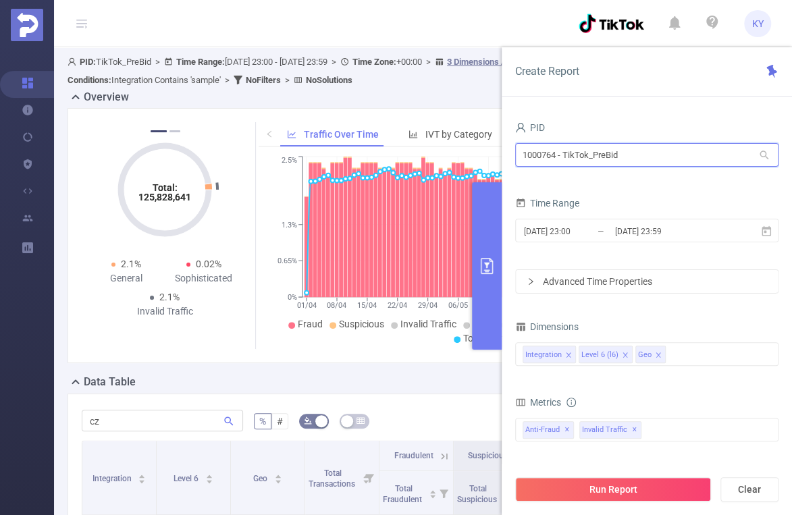
click at [623, 160] on input "1000764 - TikTok_PreBid" at bounding box center [646, 155] width 263 height 24
type input "pre"
click at [542, 155] on input "1000471 - SpringServe_PreBid" at bounding box center [646, 155] width 263 height 24
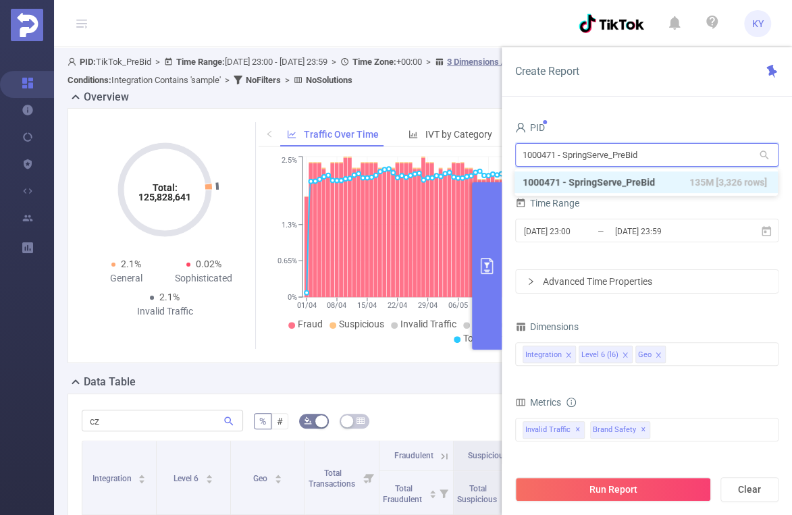
click at [542, 155] on input "1000471 - SpringServe_PreBid" at bounding box center [646, 155] width 263 height 24
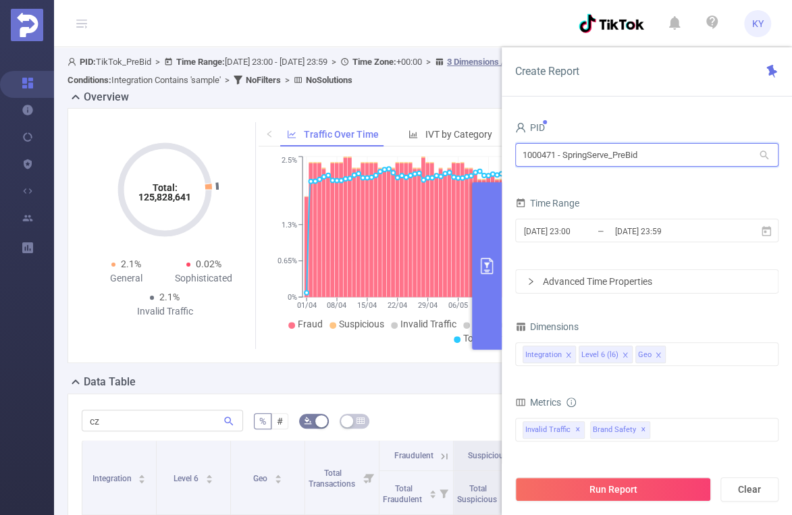
click at [666, 161] on input "1000471 - SpringServe_PreBid" at bounding box center [646, 155] width 263 height 24
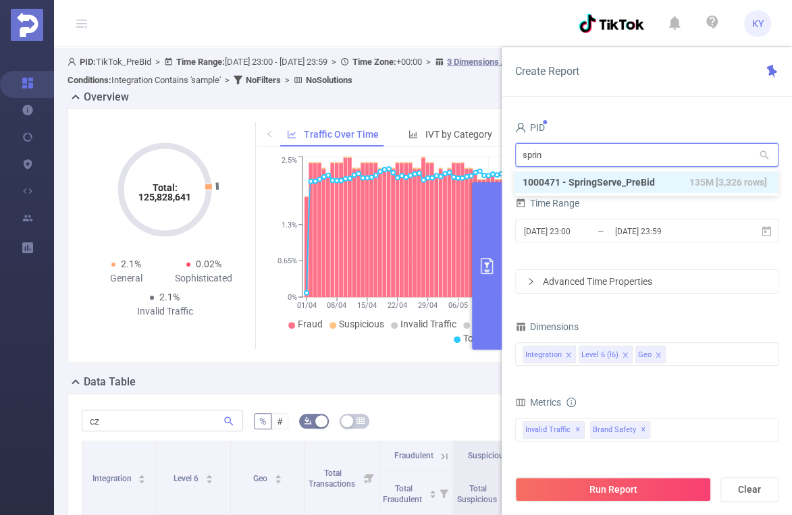
type input "spring"
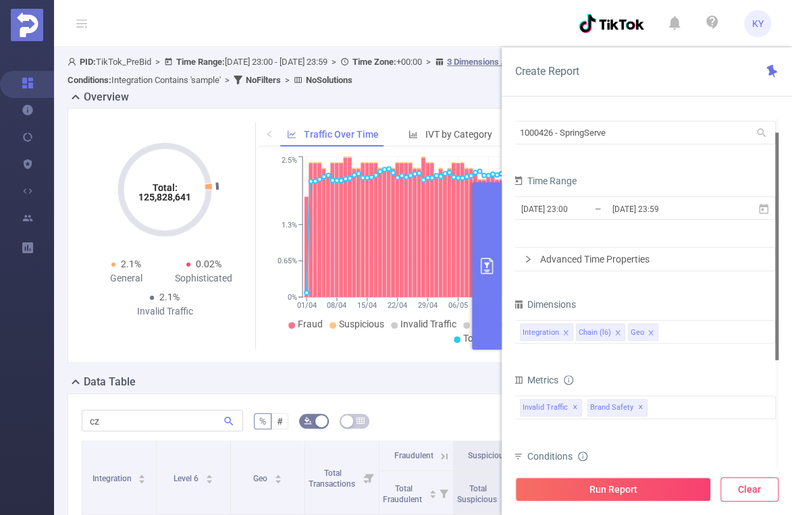
click at [754, 488] on button "Clear" at bounding box center [750, 489] width 58 height 24
type input "2025-08-25 23:00"
type input "2025-08-25 23:59"
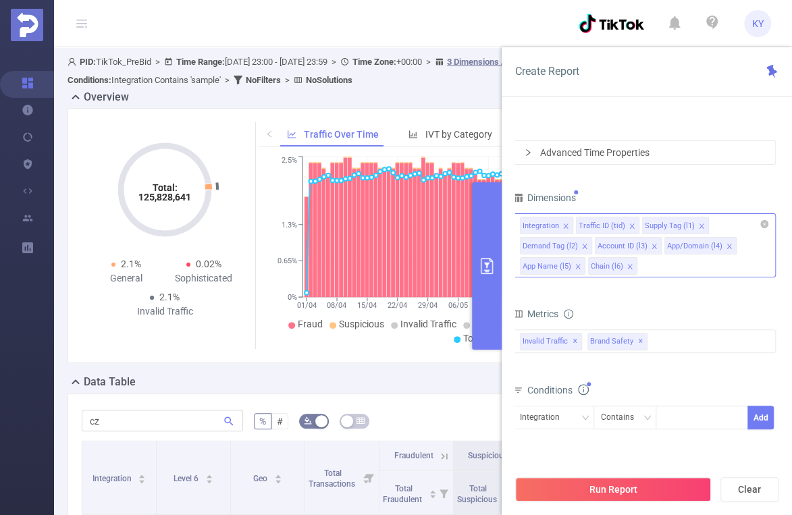
click at [627, 266] on icon "icon: close" at bounding box center [630, 266] width 7 height 7
click at [584, 244] on icon "icon: close" at bounding box center [584, 246] width 7 height 7
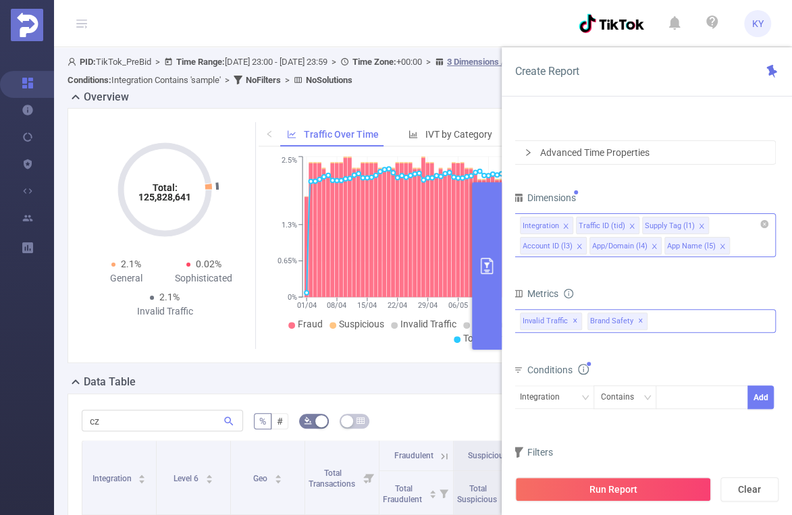
click at [638, 321] on span "✕" at bounding box center [640, 321] width 5 height 16
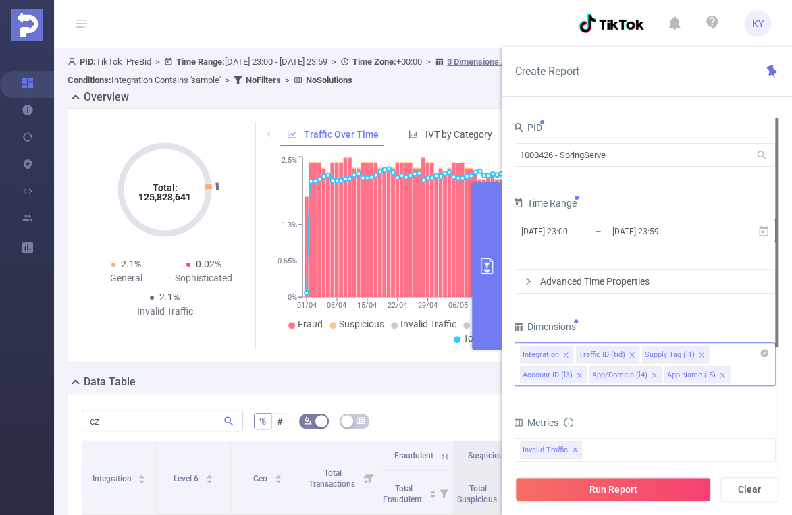
click at [675, 225] on input "2025-08-25 23:59" at bounding box center [665, 231] width 109 height 18
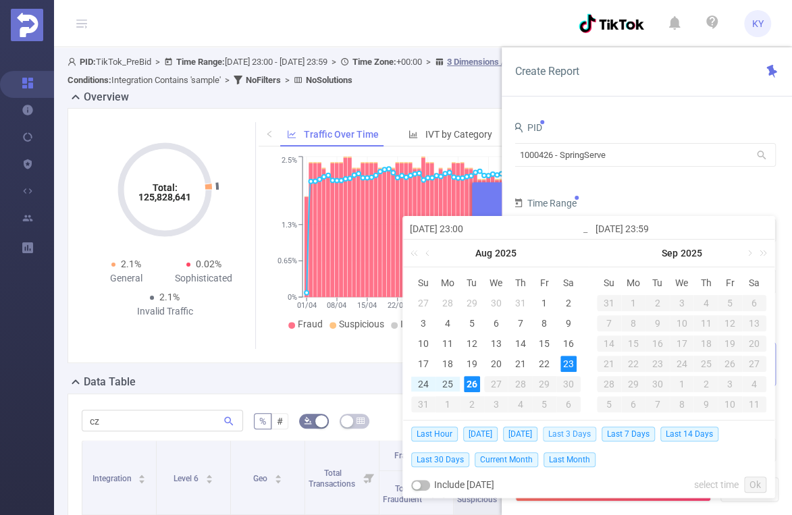
click at [578, 435] on span "Last 3 Days" at bounding box center [569, 434] width 53 height 15
type input "[DATE] 00:00"
type input "[DATE] 23:59"
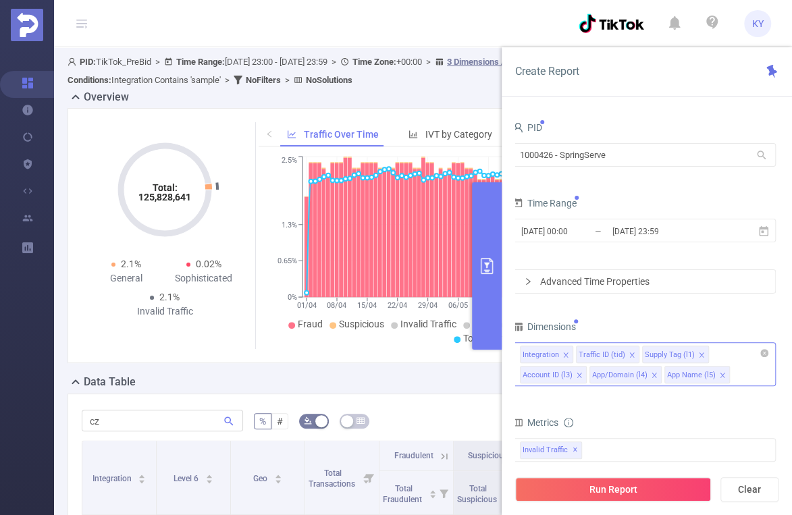
click at [660, 190] on form "PID 1000426 - SpringServe 1000426 - SpringServe Time Range 2025-08-23 00:00 _ 2…" at bounding box center [644, 206] width 263 height 176
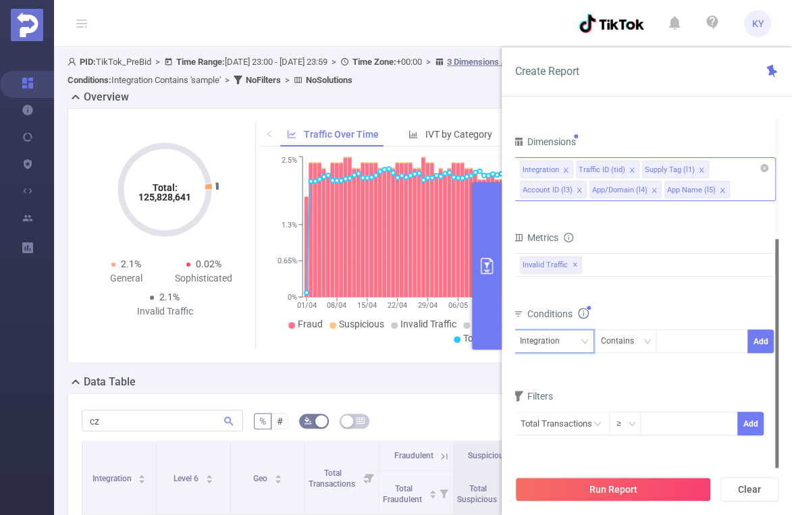
click at [544, 340] on div "Integration" at bounding box center [544, 341] width 49 height 22
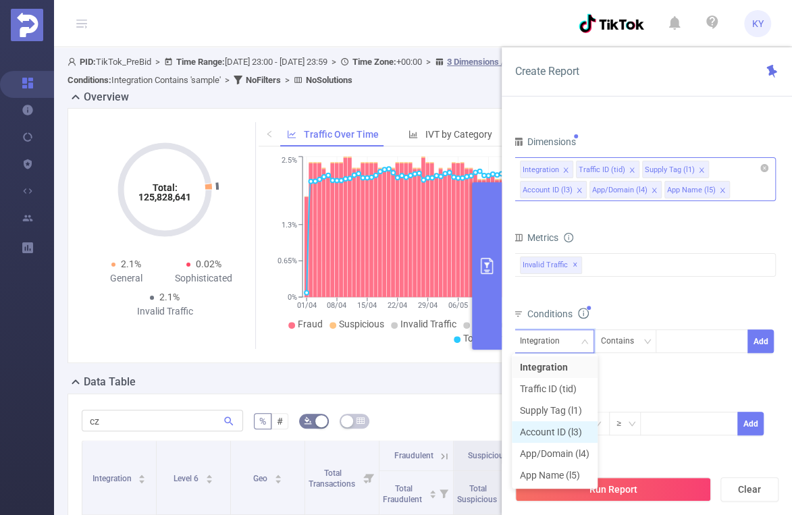
click at [568, 432] on li "Account ID (l3)" at bounding box center [555, 432] width 86 height 22
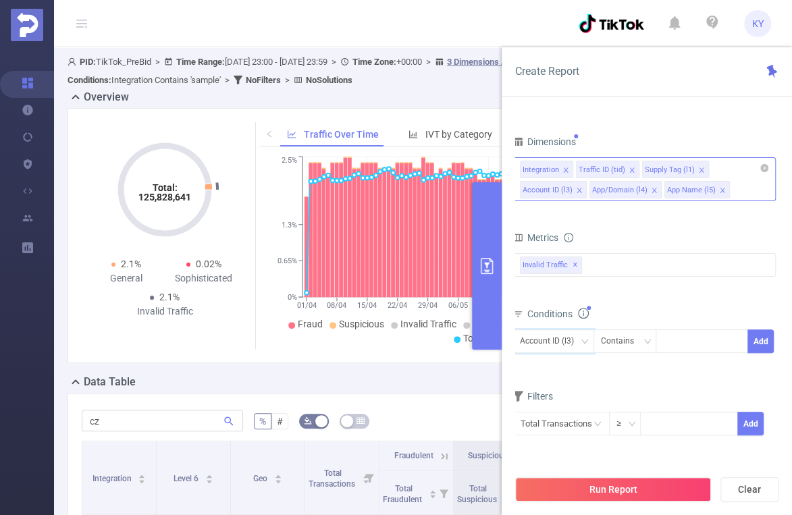
click at [698, 354] on div "Account ID (l3) Contains Add" at bounding box center [644, 345] width 263 height 30
click at [696, 344] on div at bounding box center [702, 341] width 78 height 22
type input "2040"
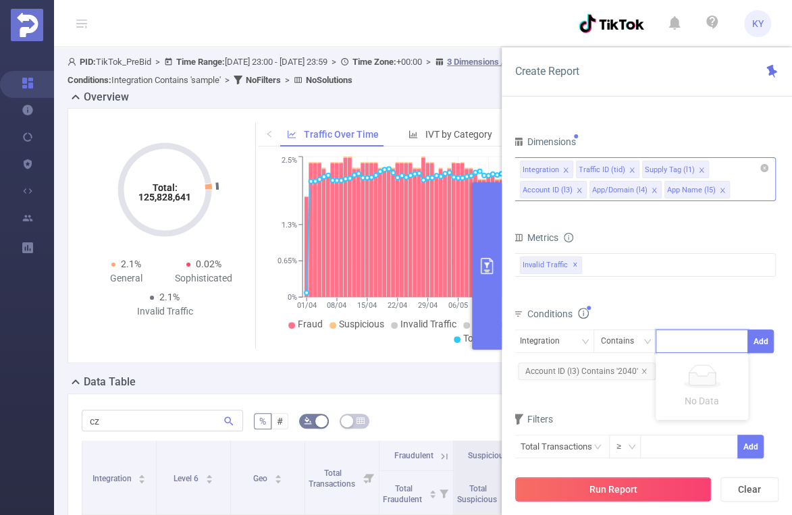
click at [619, 479] on button "Run Report" at bounding box center [613, 489] width 196 height 24
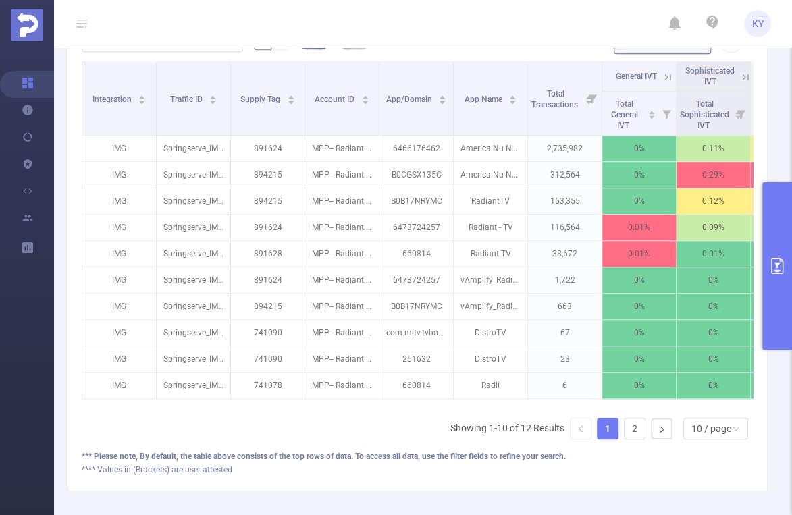
scroll to position [0, 81]
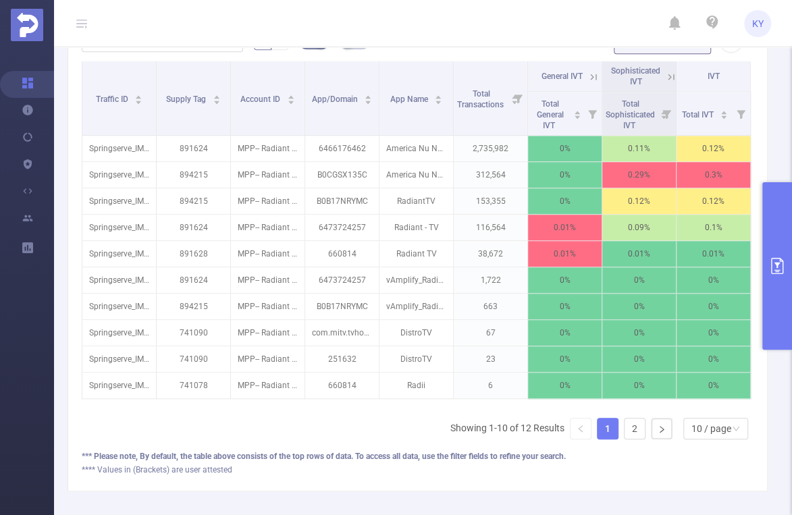
click at [665, 72] on icon at bounding box center [671, 77] width 12 height 12
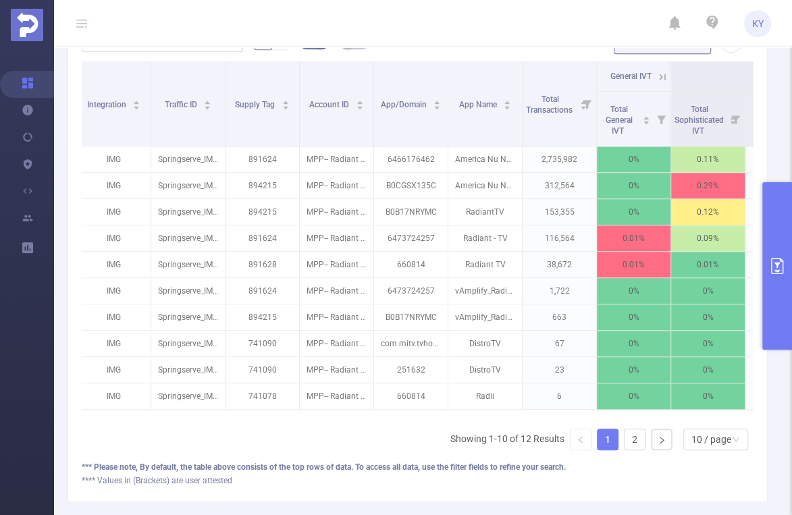
scroll to position [0, 0]
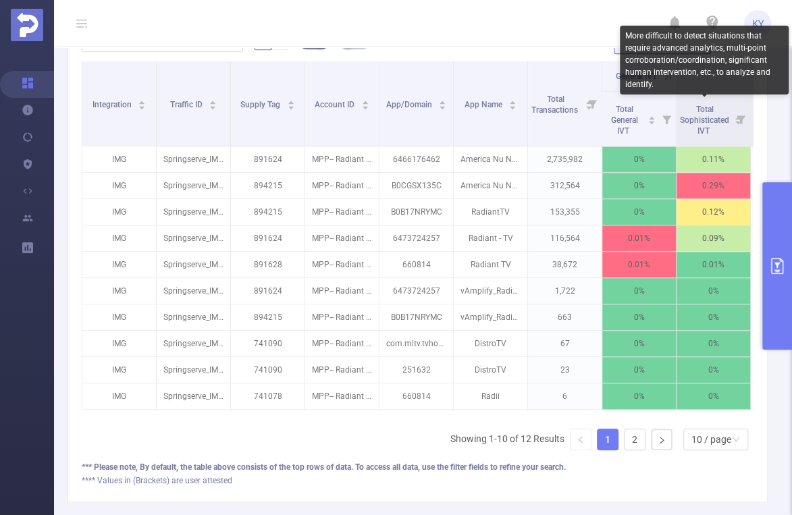
click at [667, 78] on div "More difficult to detect situations that require advanced analytics, multi-poin…" at bounding box center [704, 60] width 169 height 69
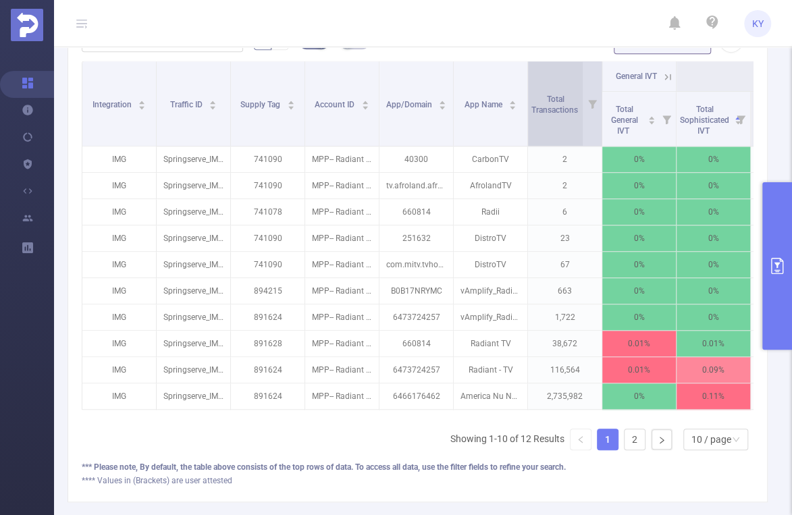
click at [579, 91] on div "Total Transactions" at bounding box center [561, 103] width 61 height 24
click at [563, 102] on span "Total Transactions" at bounding box center [555, 105] width 49 height 20
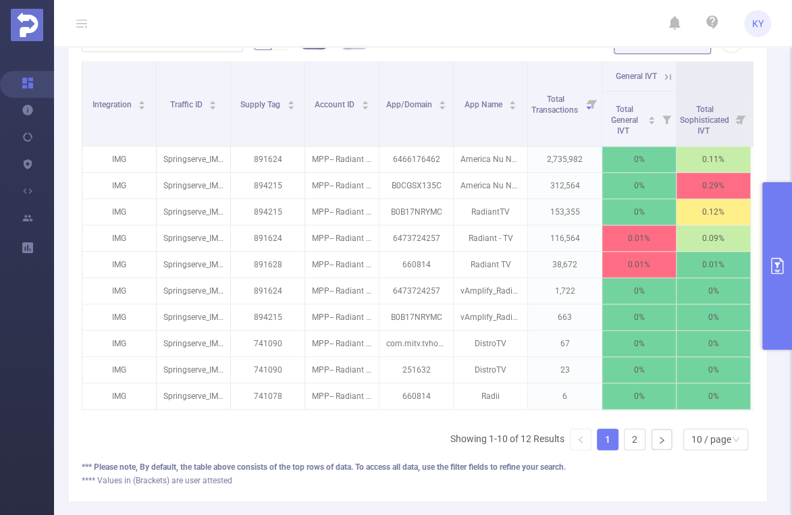
click at [667, 76] on icon at bounding box center [668, 77] width 6 height 6
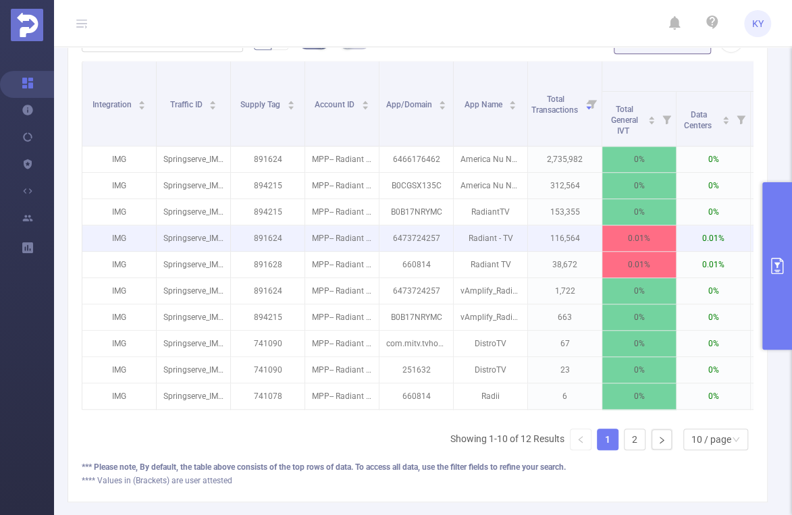
scroll to position [0, 342]
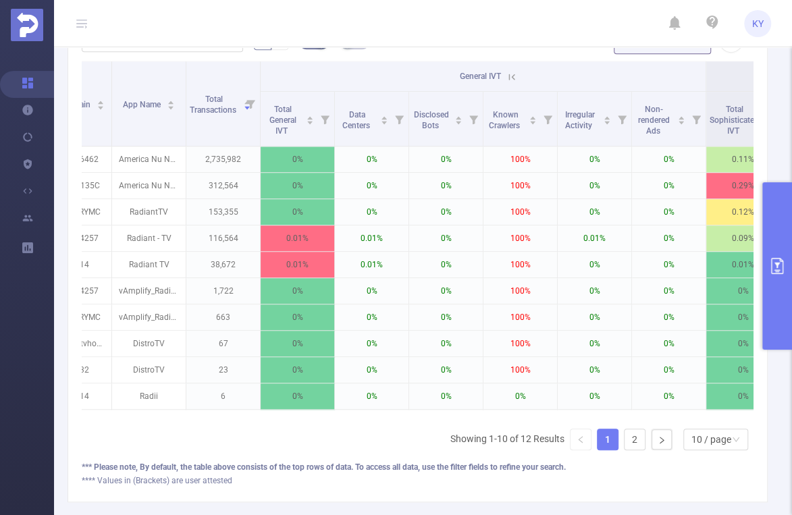
click at [512, 77] on icon at bounding box center [512, 77] width 12 height 12
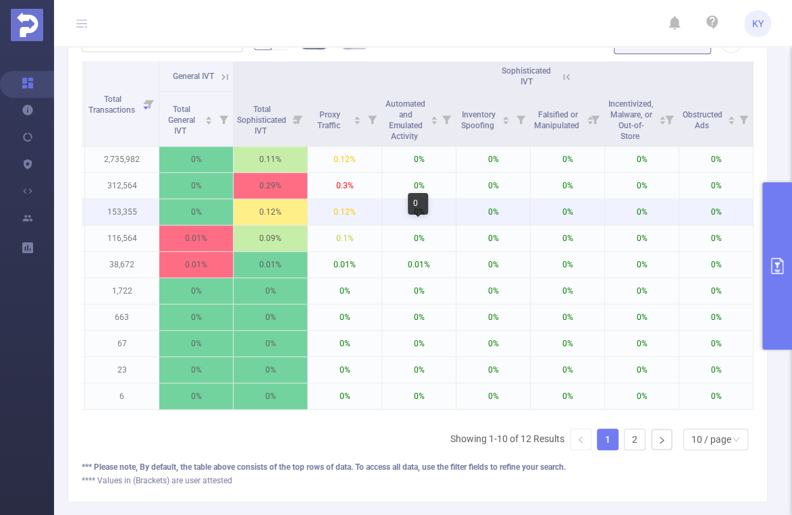
scroll to position [0, 450]
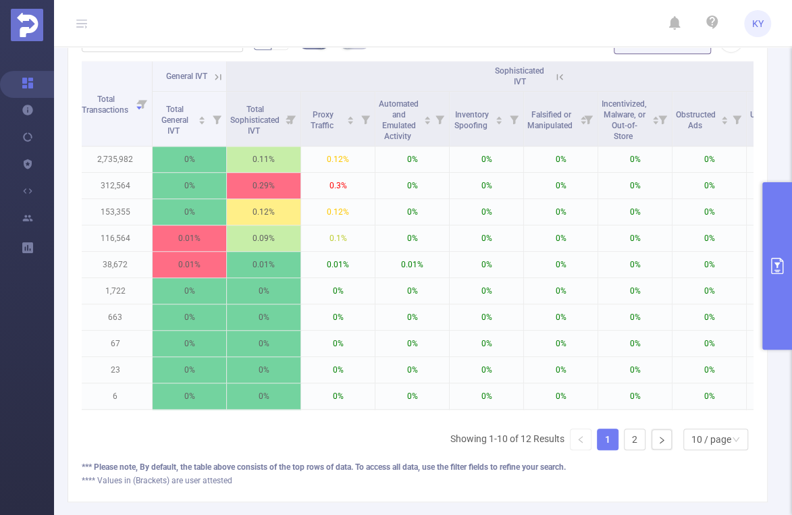
click at [558, 76] on icon at bounding box center [560, 77] width 12 height 12
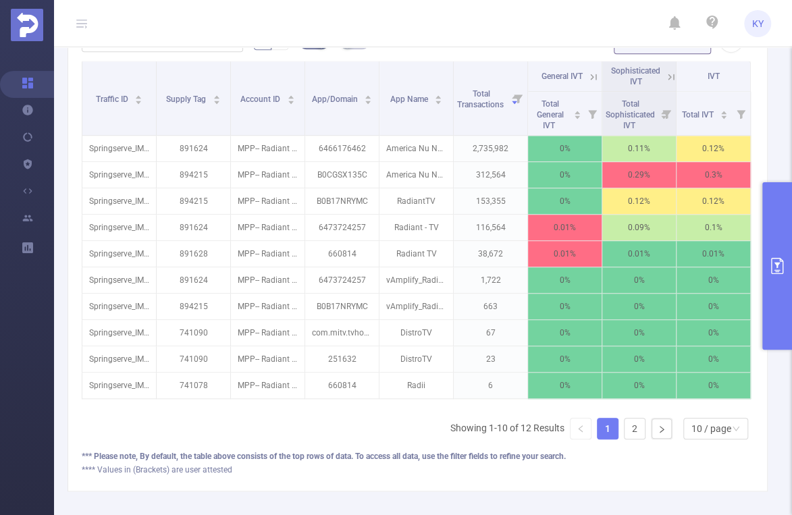
click at [589, 74] on icon at bounding box center [594, 77] width 12 height 12
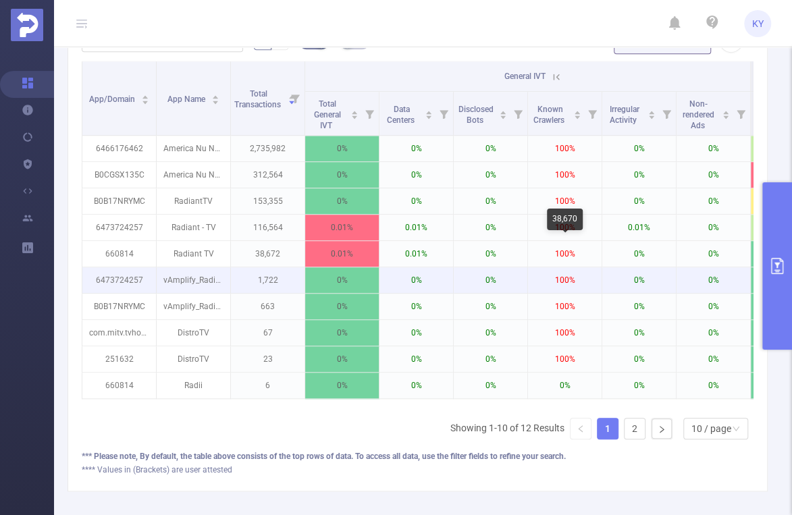
scroll to position [0, 189]
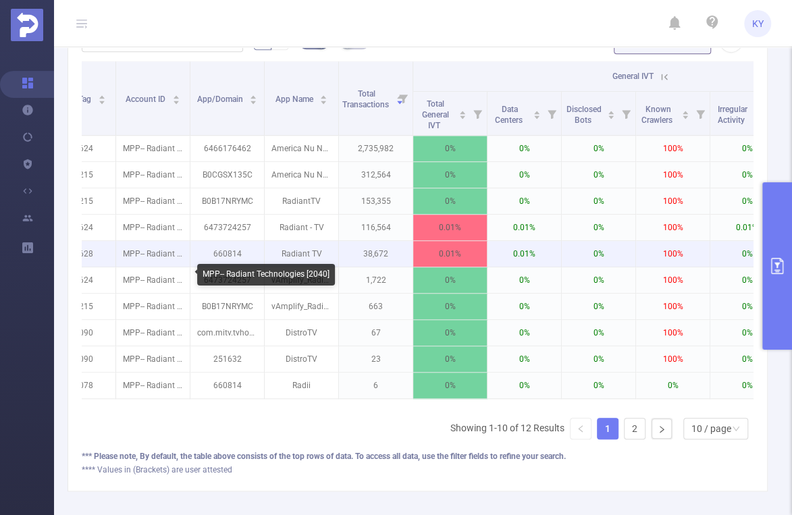
click at [235, 251] on p "660814" at bounding box center [227, 254] width 74 height 26
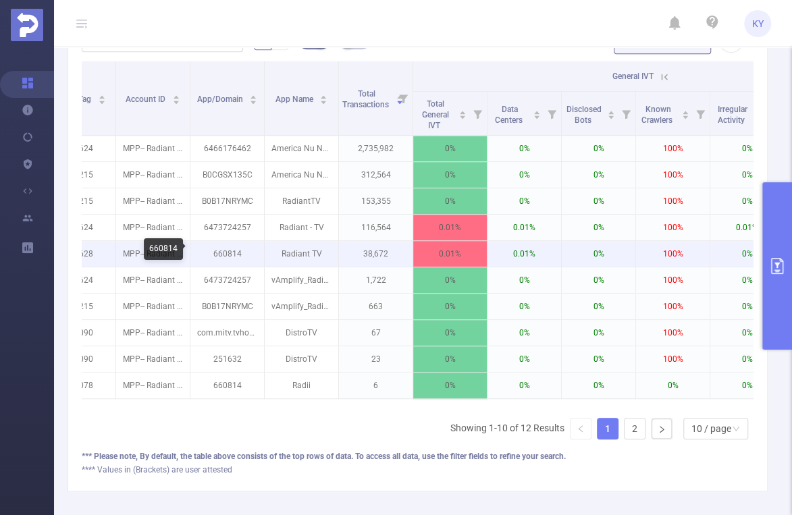
click at [235, 251] on p "660814" at bounding box center [227, 254] width 74 height 26
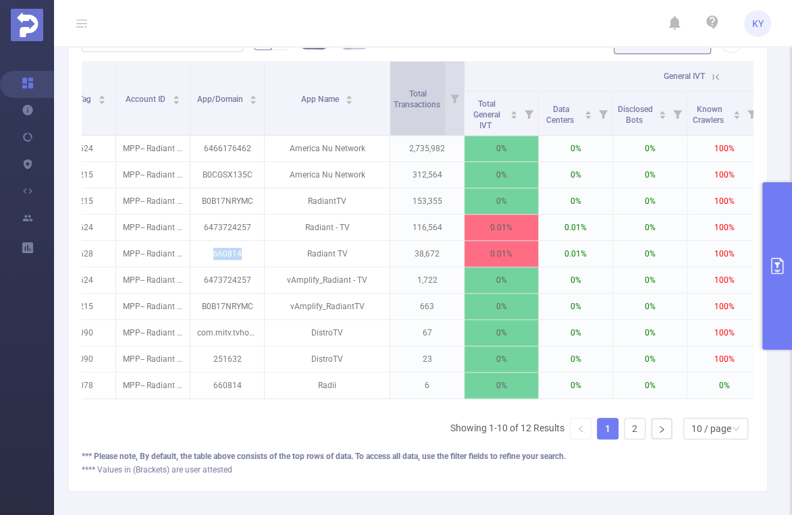
drag, startPoint x: 338, startPoint y: 97, endPoint x: 389, endPoint y: 99, distance: 51.4
click at [389, 92] on tr "Integration Traffic ID Supply Tag Account ID App/Domain App Name Total Transact…" at bounding box center [476, 76] width 1166 height 30
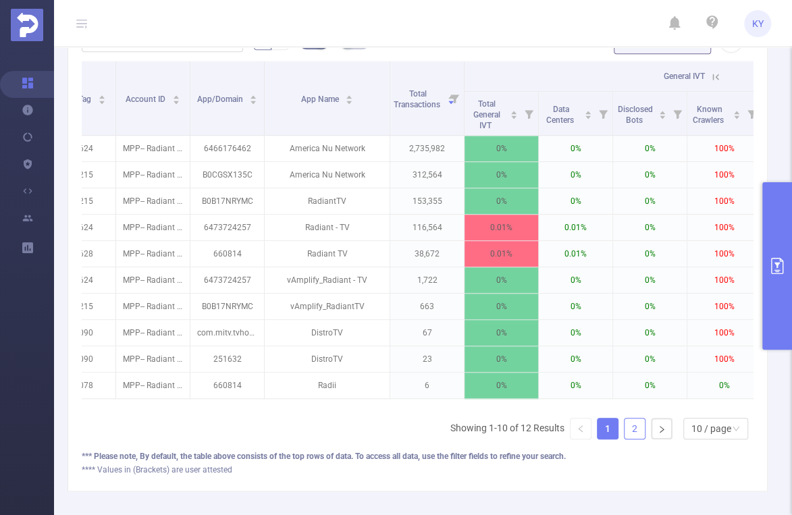
click at [632, 435] on link "2" at bounding box center [635, 429] width 20 height 20
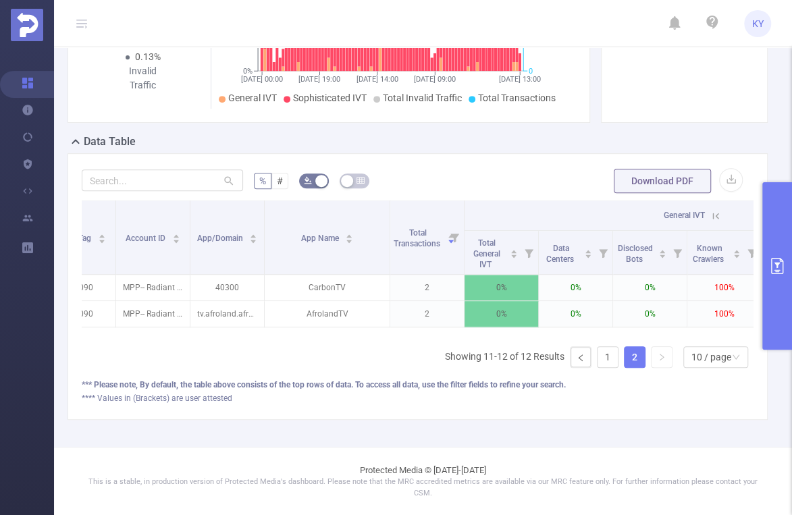
scroll to position [245, 0]
click at [602, 360] on link "1" at bounding box center [608, 357] width 20 height 20
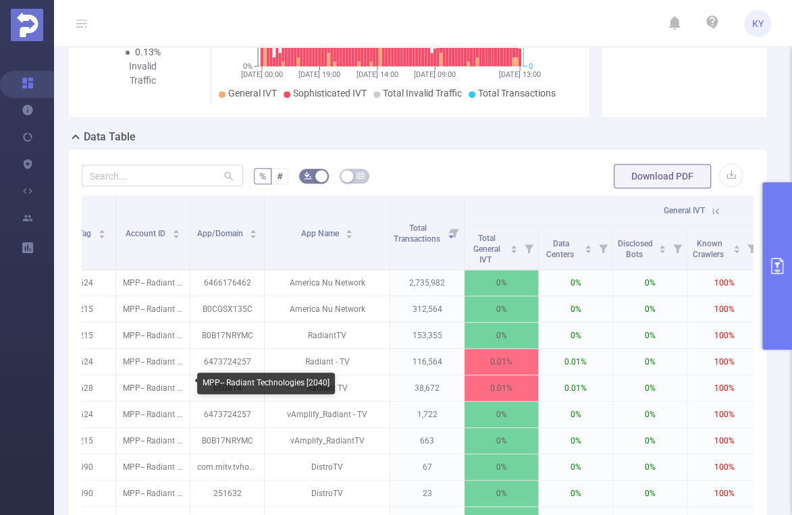
scroll to position [0, 153]
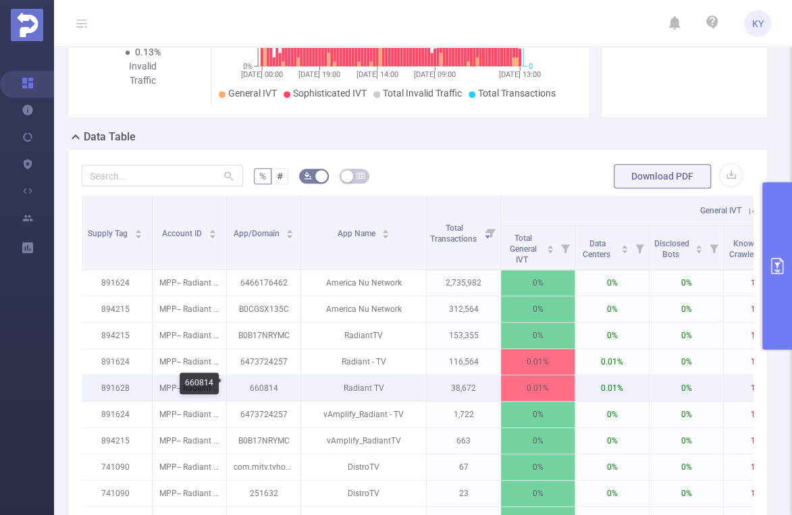
click at [260, 384] on p "660814" at bounding box center [264, 388] width 74 height 26
copy p "660814"
click at [273, 384] on p "660814" at bounding box center [264, 388] width 74 height 26
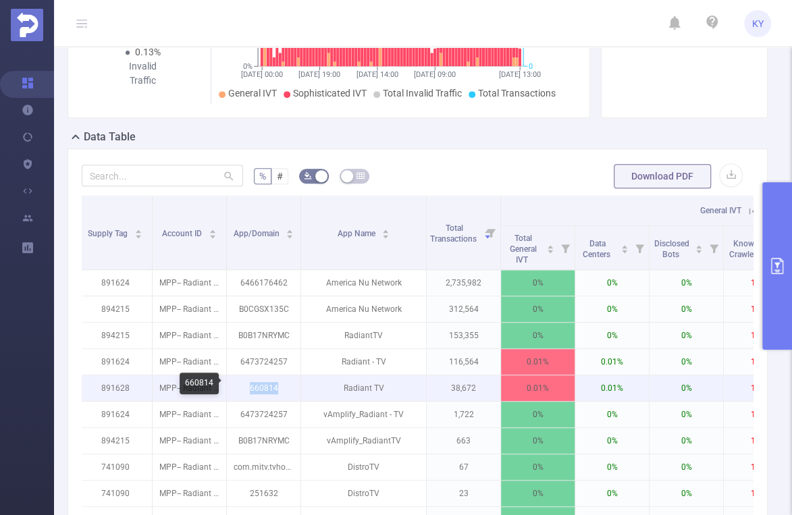
click at [273, 384] on p "660814" at bounding box center [264, 388] width 74 height 26
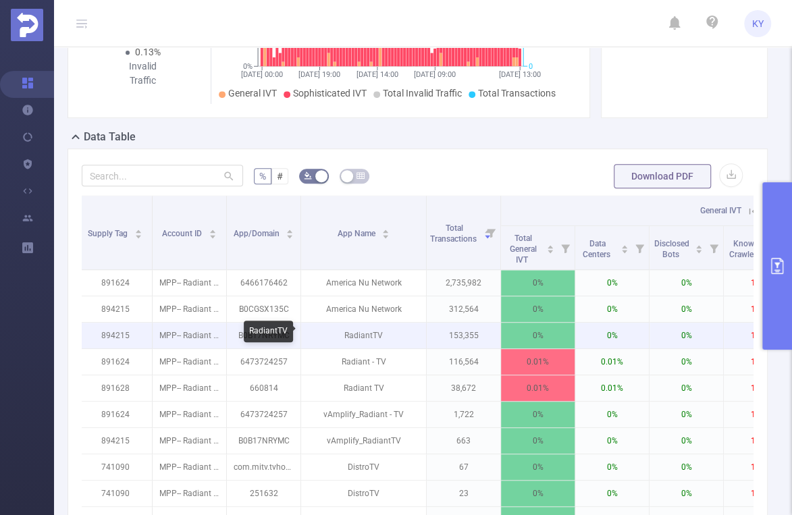
click at [403, 338] on p "RadiantTV" at bounding box center [363, 336] width 125 height 26
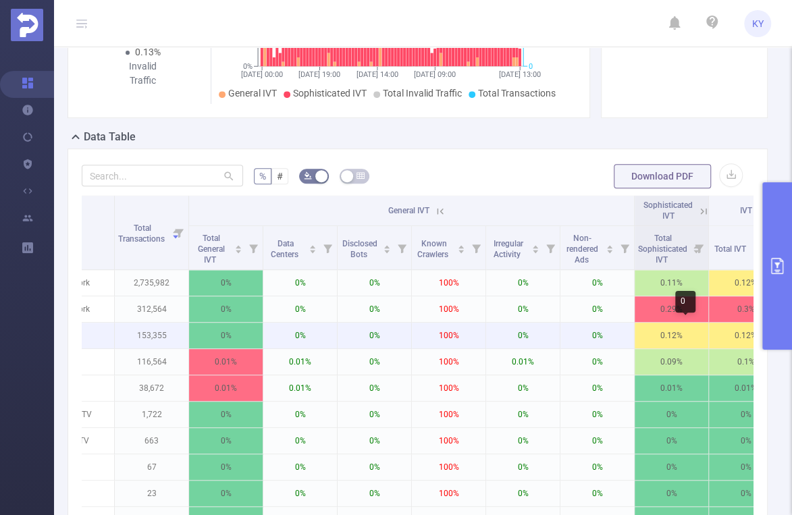
scroll to position [0, 477]
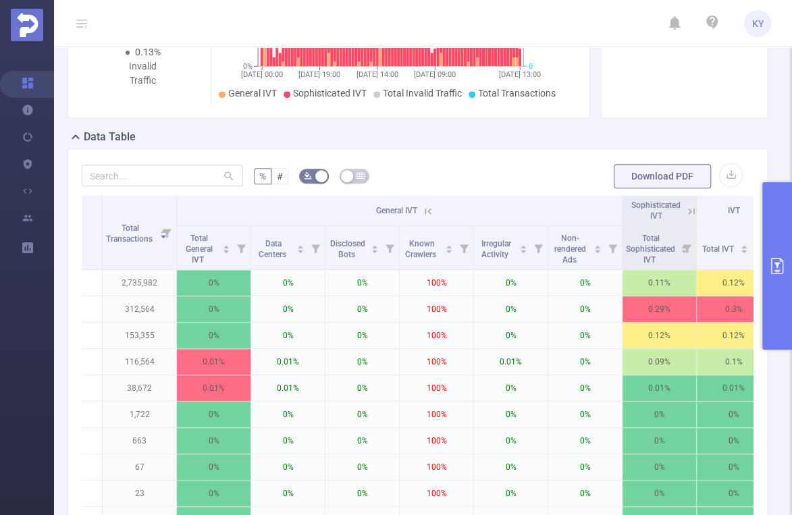
click at [423, 209] on icon at bounding box center [428, 211] width 12 height 12
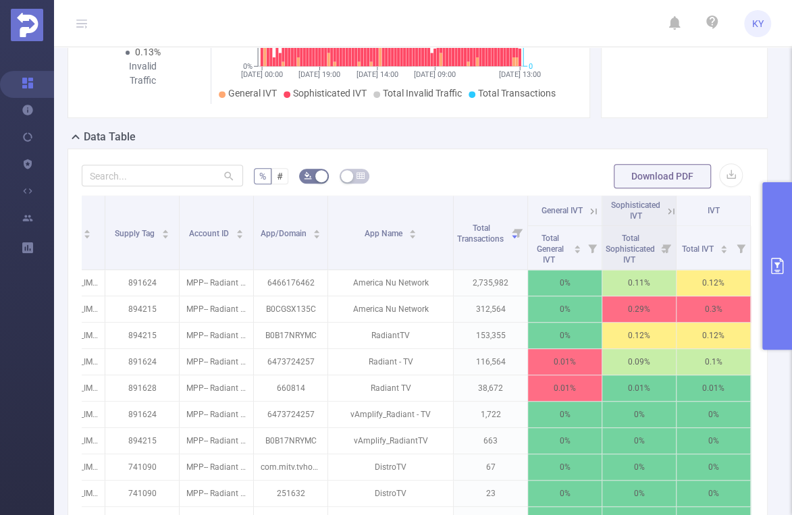
scroll to position [0, 132]
click at [425, 178] on form "% # Download PDF" at bounding box center [418, 176] width 672 height 27
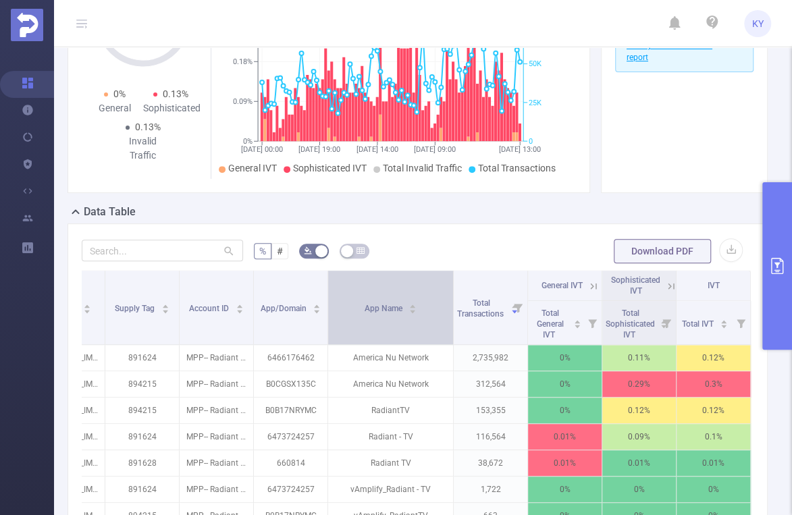
scroll to position [251, 0]
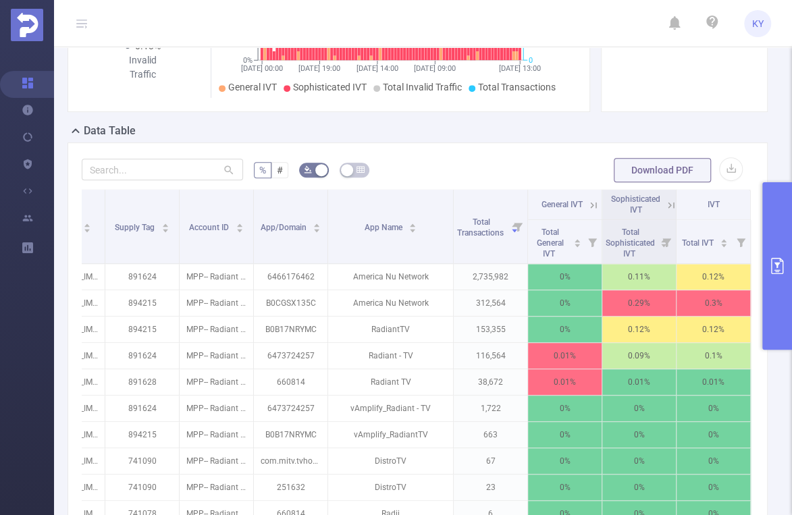
click at [779, 284] on button "primary" at bounding box center [777, 265] width 30 height 167
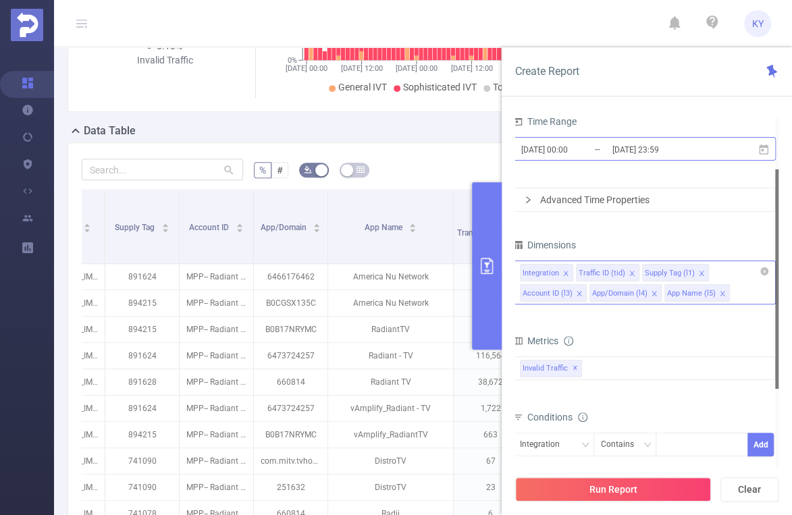
click at [633, 153] on input "[DATE] 23:59" at bounding box center [665, 149] width 109 height 18
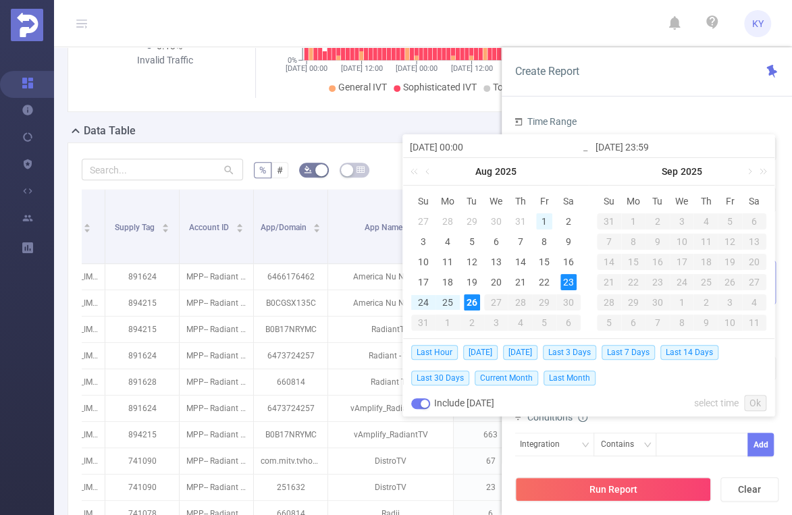
click at [542, 215] on div "1" at bounding box center [544, 221] width 16 height 16
click at [426, 167] on link at bounding box center [429, 171] width 12 height 27
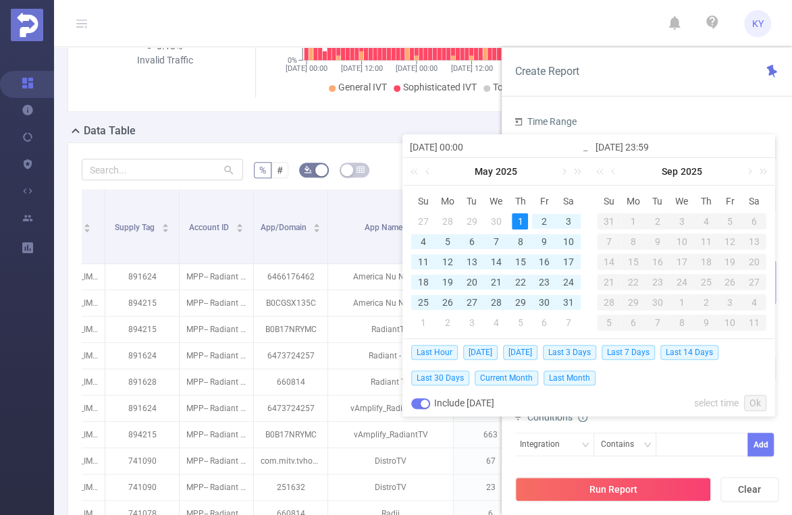
click at [519, 216] on div "1" at bounding box center [520, 221] width 16 height 16
type input "2025-05-01 00:00"
type input "2025-08-01 23:59"
type input "2025-05-01 00:00"
type input "2025-08-01 23:59"
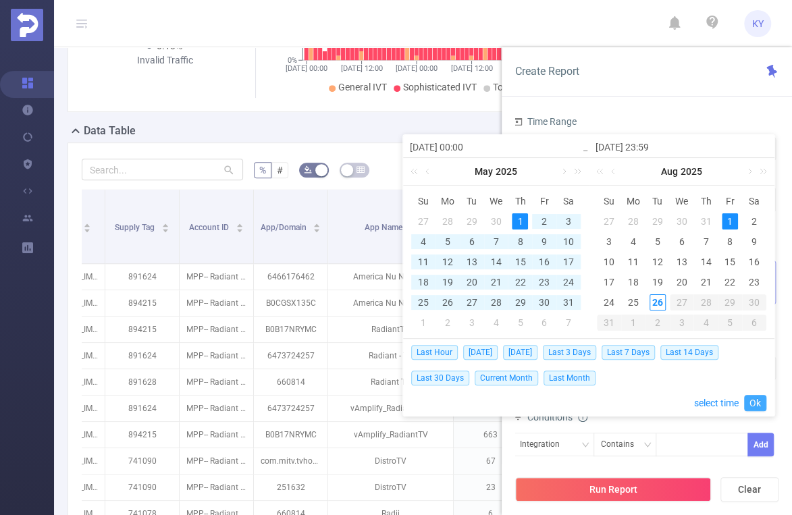
click at [753, 399] on link "Ok" at bounding box center [755, 403] width 22 height 16
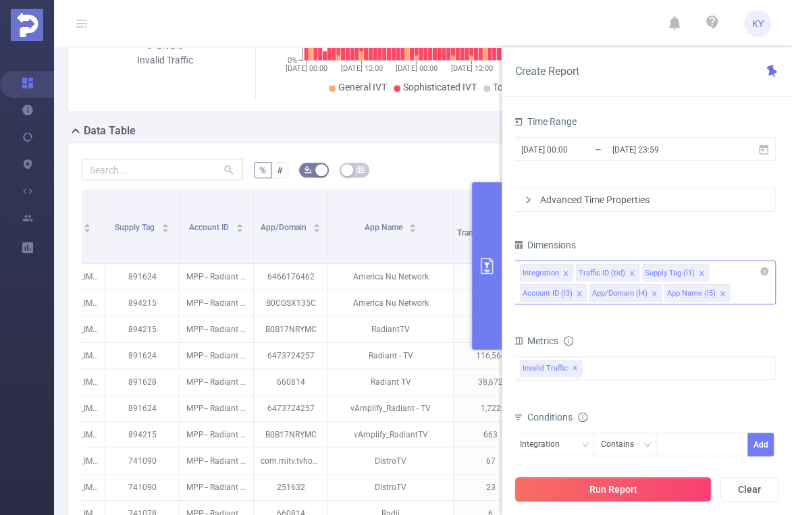
click at [681, 495] on button "Run Report" at bounding box center [613, 489] width 196 height 24
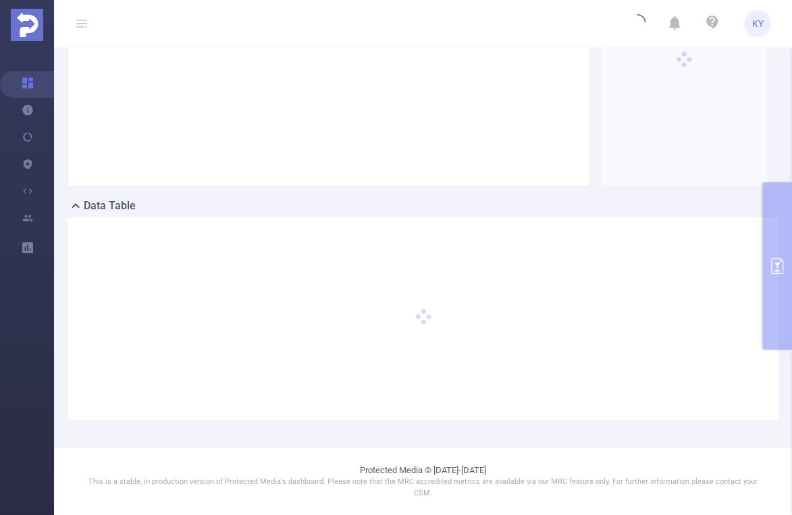
scroll to position [176, 0]
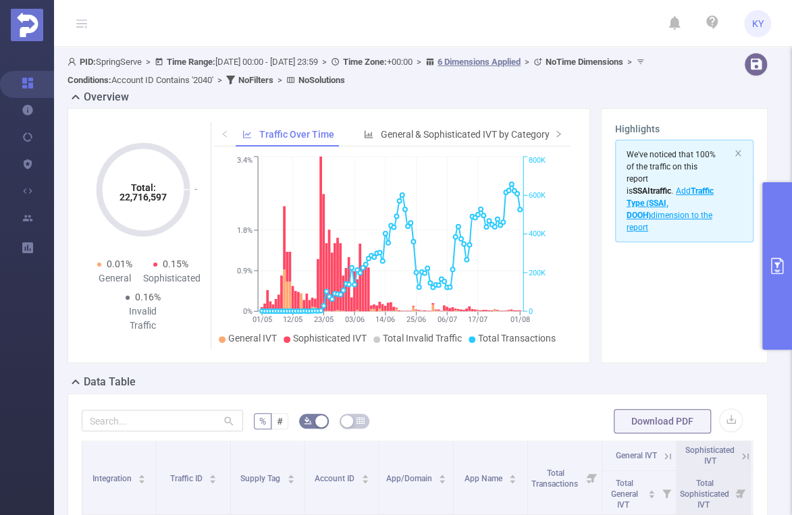
scroll to position [382, 0]
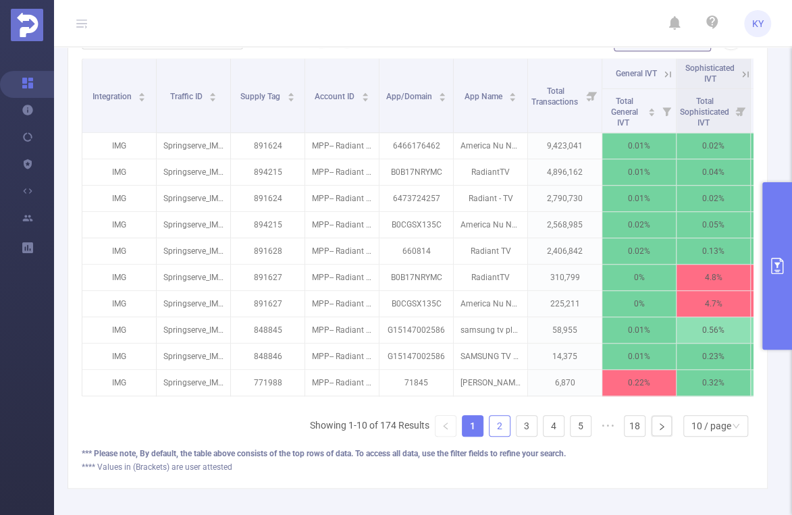
click at [490, 423] on link "2" at bounding box center [500, 426] width 20 height 20
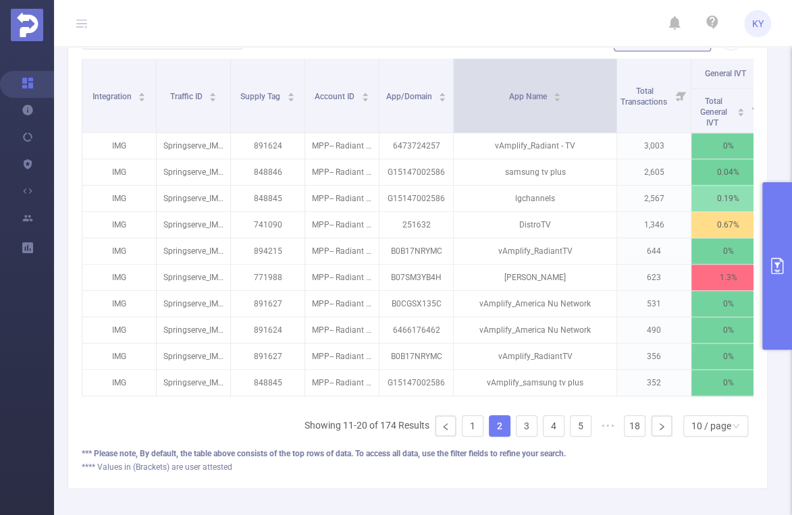
drag, startPoint x: 526, startPoint y: 99, endPoint x: 606, endPoint y: 114, distance: 81.1
click at [613, 111] on span at bounding box center [616, 96] width 7 height 74
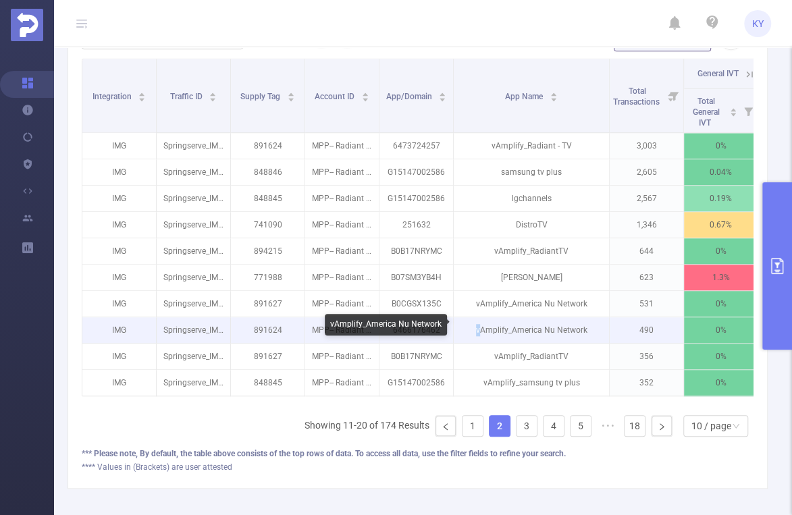
click at [472, 323] on p "vAmplify_America Nu Network" at bounding box center [531, 330] width 155 height 26
click at [477, 326] on p "vAmplify_America Nu Network" at bounding box center [531, 330] width 155 height 26
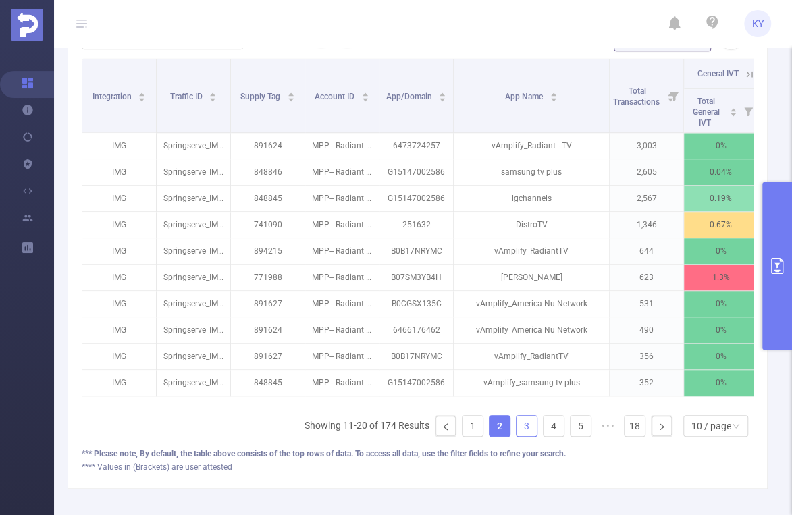
click at [521, 436] on link "3" at bounding box center [527, 426] width 20 height 20
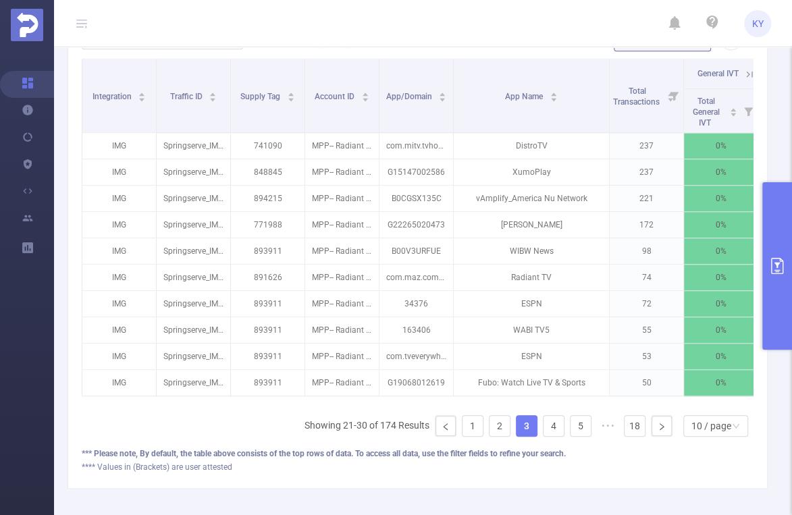
click at [776, 279] on button "primary" at bounding box center [777, 265] width 30 height 167
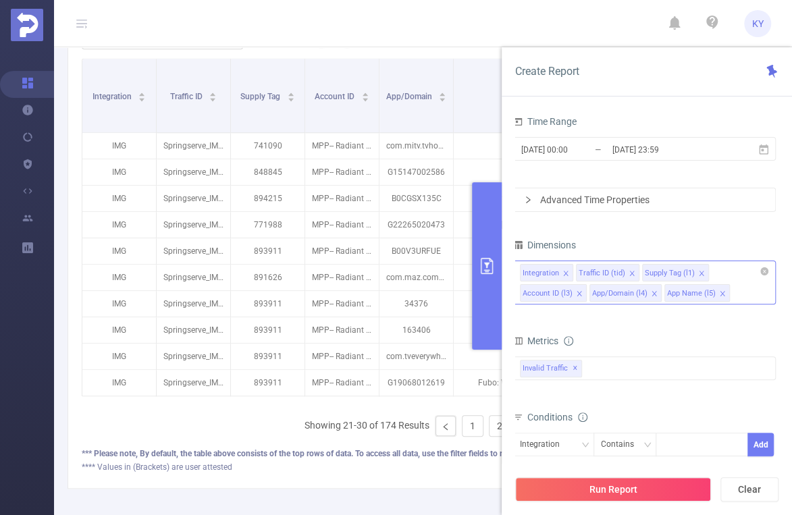
scroll to position [382, 0]
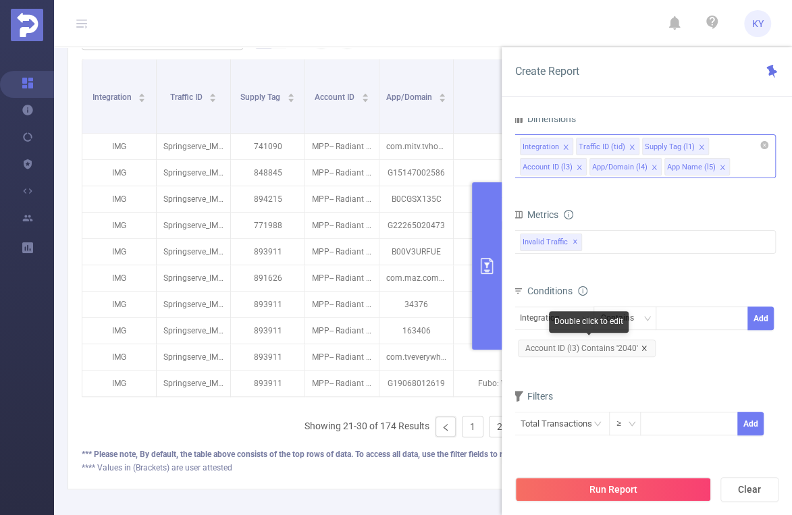
click at [642, 346] on icon "icon: close" at bounding box center [644, 348] width 5 height 5
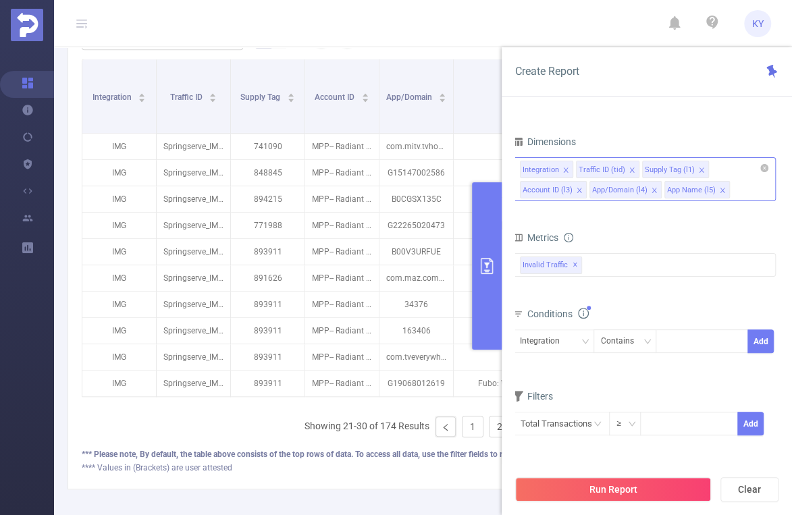
click at [668, 309] on div "Conditions" at bounding box center [644, 316] width 263 height 22
click at [657, 475] on div "Run Report Clear" at bounding box center [647, 489] width 290 height 51
click at [658, 482] on button "Run Report" at bounding box center [613, 489] width 196 height 24
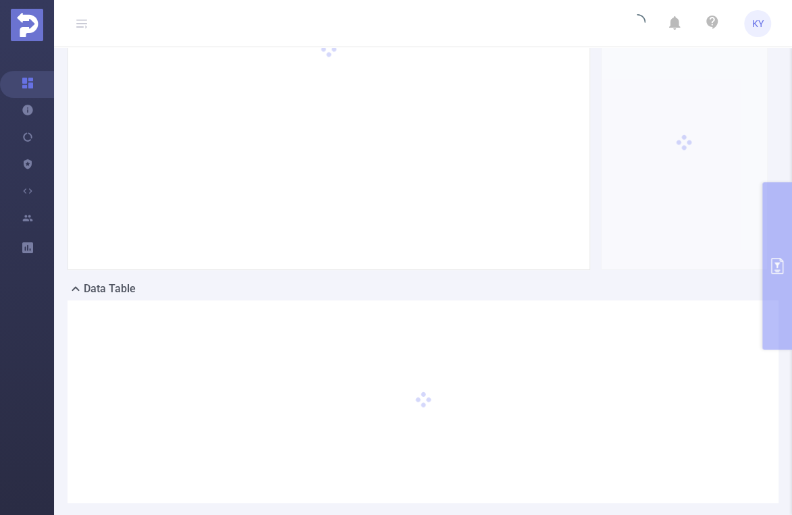
scroll to position [0, 0]
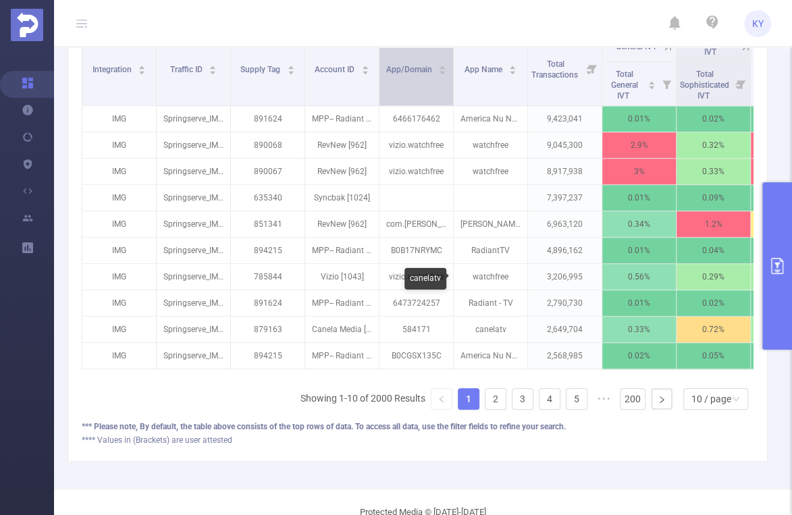
scroll to position [366, 0]
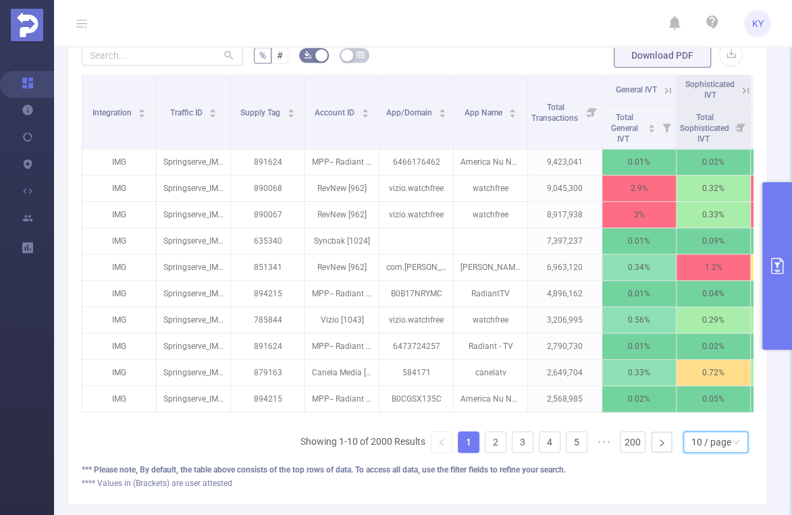
click at [720, 444] on div "10 / page" at bounding box center [712, 442] width 40 height 20
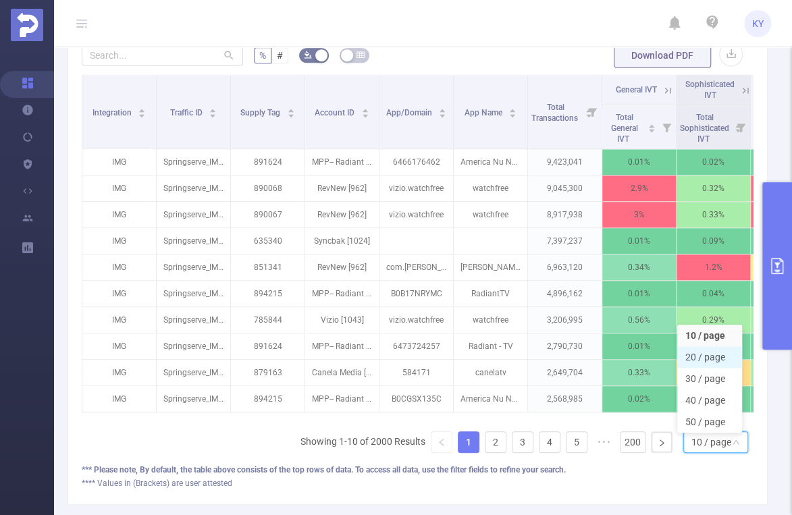
click at [712, 354] on li "20 / page" at bounding box center [709, 357] width 65 height 22
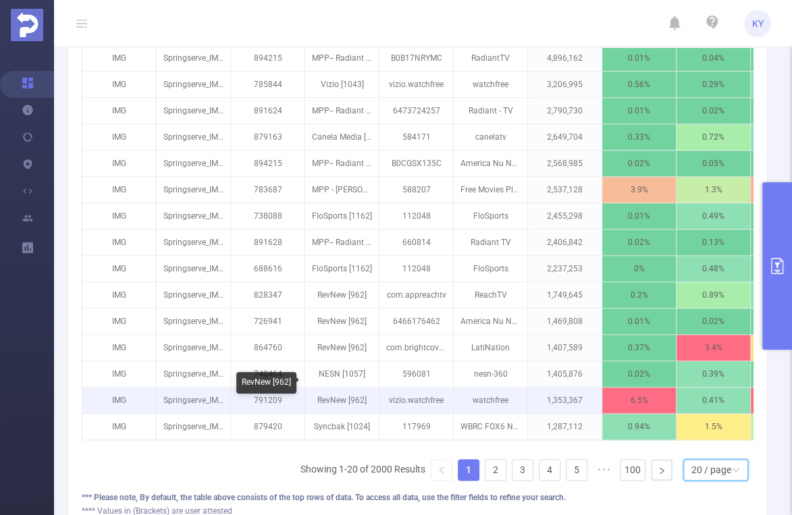
scroll to position [602, 0]
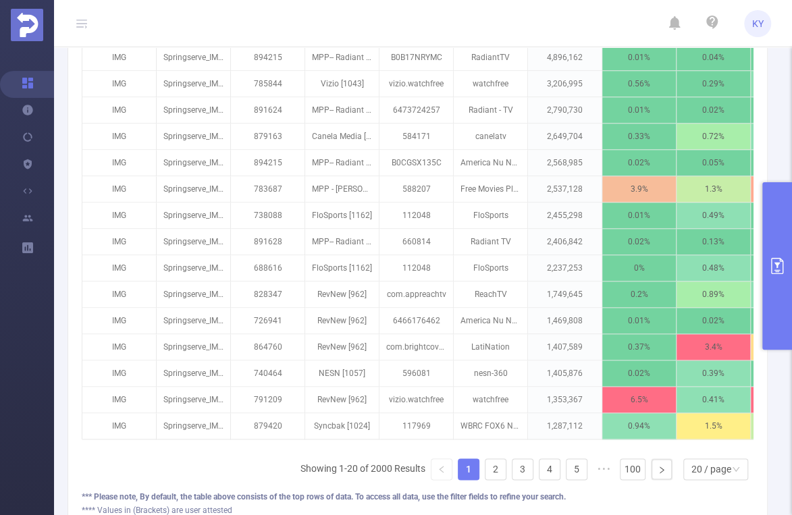
click at [781, 252] on button "primary" at bounding box center [777, 265] width 30 height 167
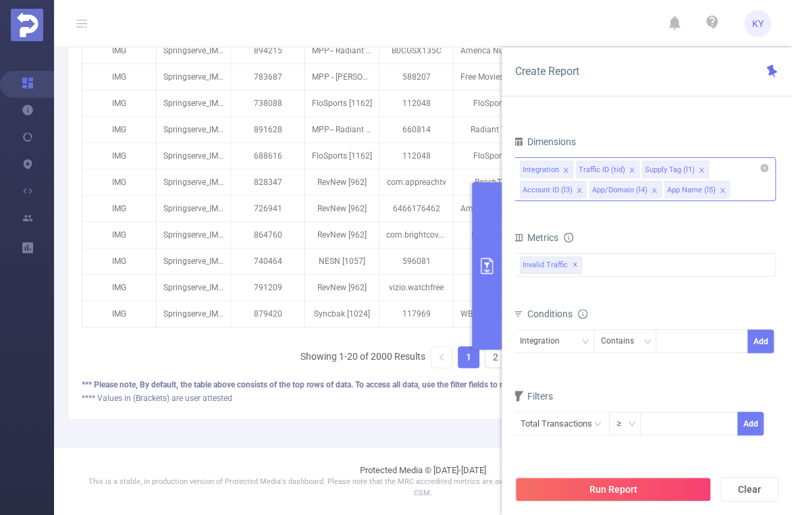
scroll to position [420, 0]
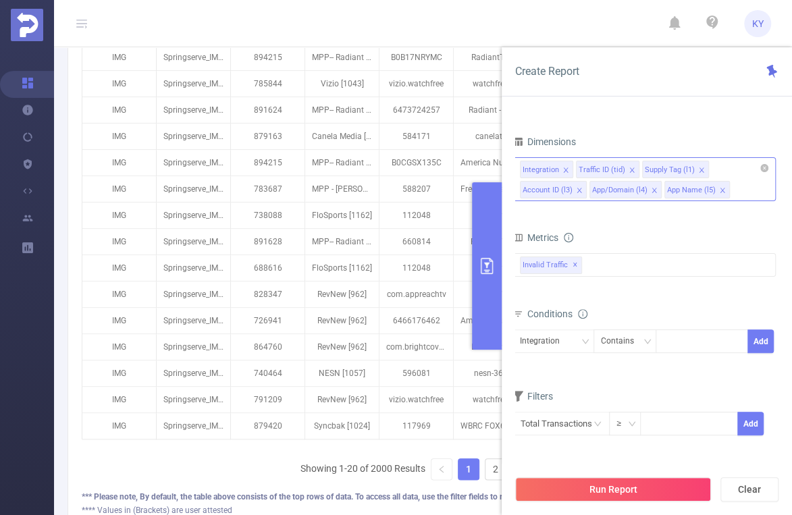
click at [629, 167] on icon "icon: close" at bounding box center [632, 170] width 7 height 7
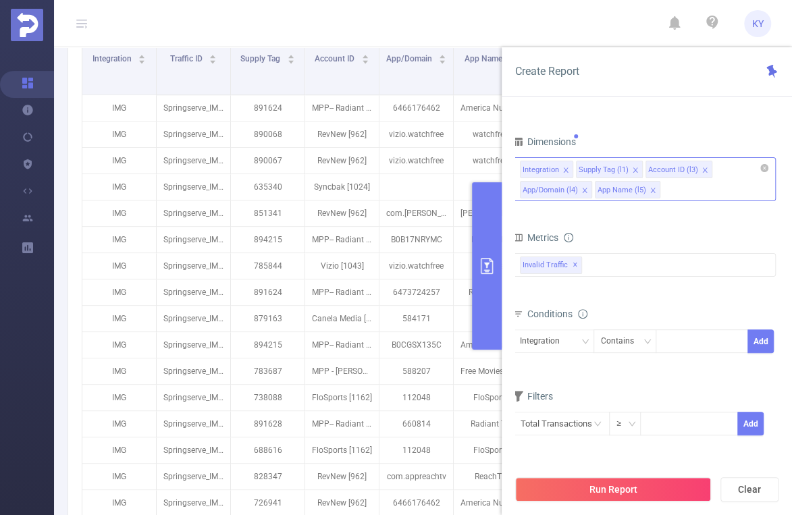
scroll to position [602, 0]
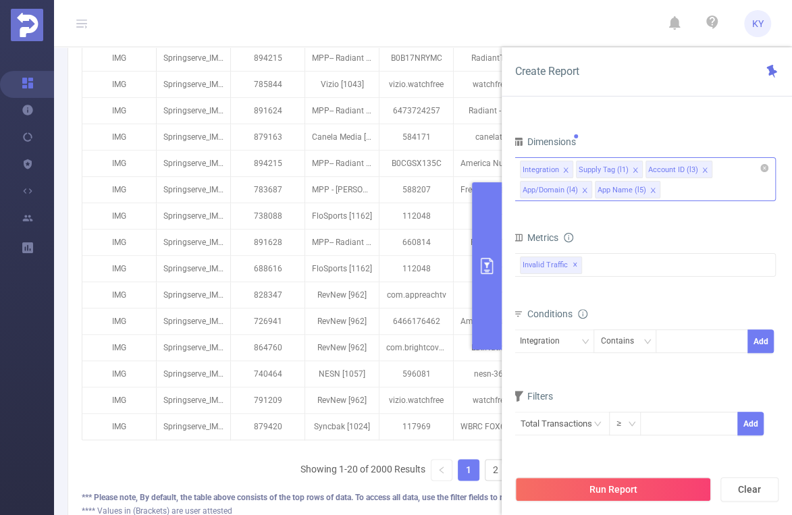
click at [635, 168] on icon "icon: close" at bounding box center [635, 170] width 7 height 7
click at [640, 492] on button "Run Report" at bounding box center [613, 489] width 196 height 24
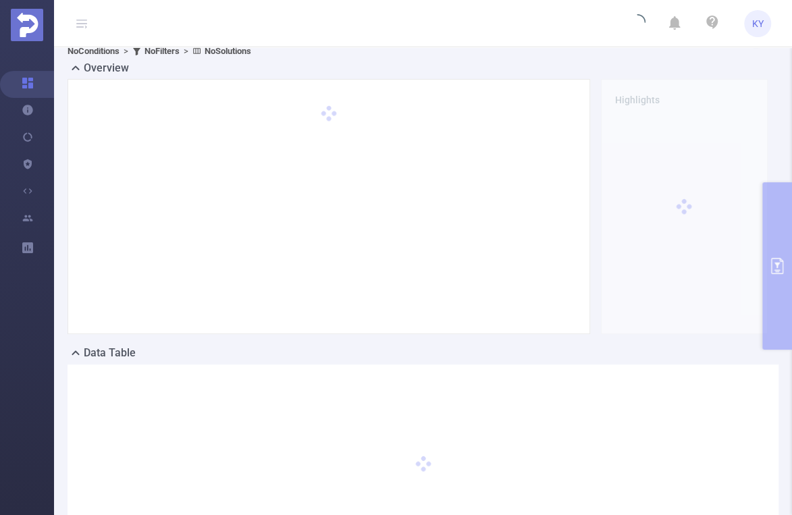
scroll to position [0, 0]
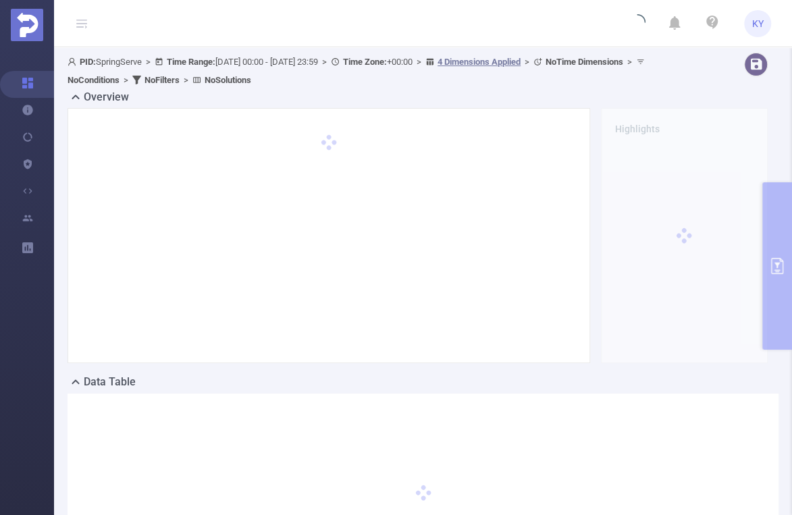
click at [559, 95] on div "Overview" at bounding box center [423, 98] width 711 height 19
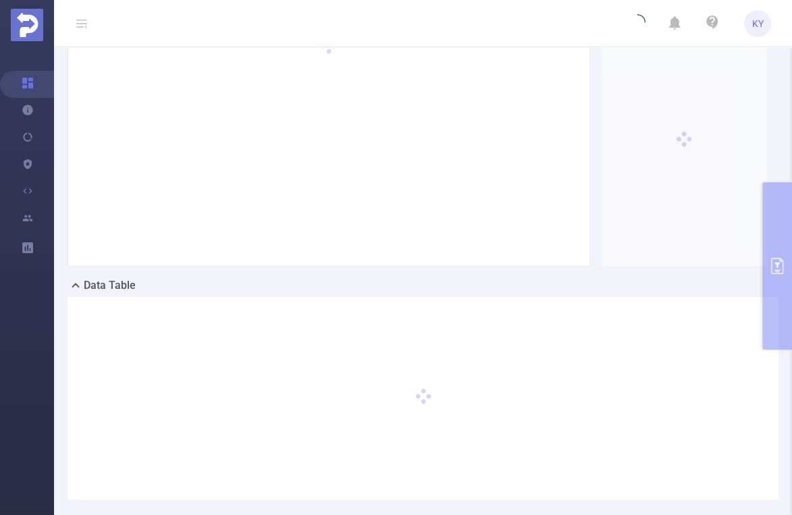
scroll to position [176, 0]
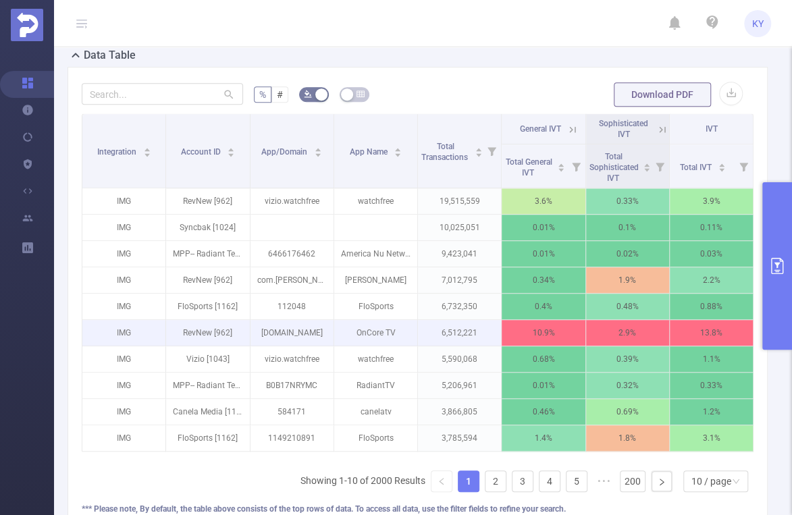
scroll to position [454, 0]
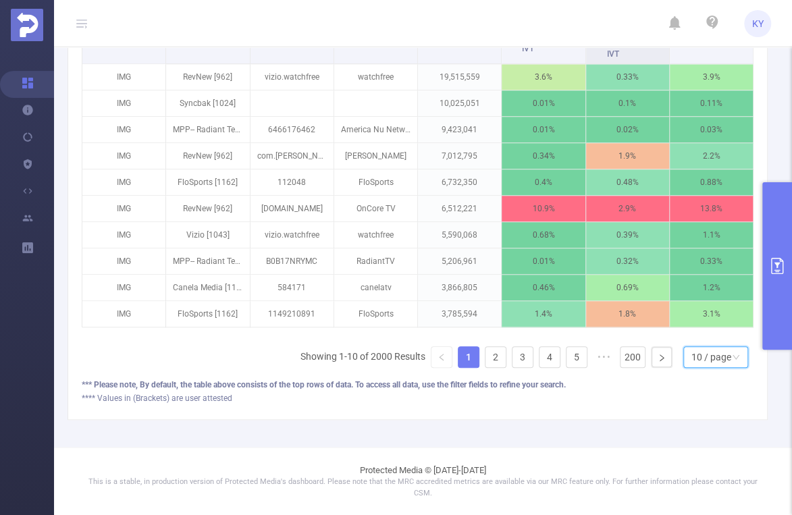
click at [730, 351] on div "10 / page" at bounding box center [715, 357] width 65 height 22
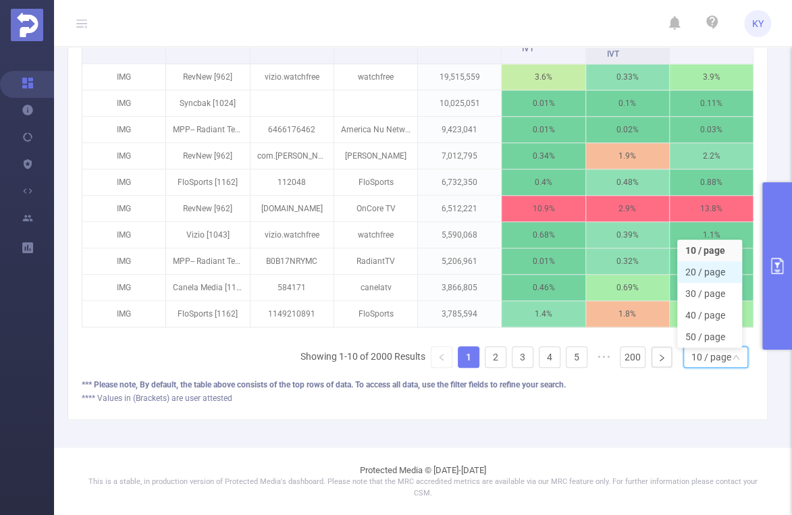
click at [725, 269] on li "20 / page" at bounding box center [709, 272] width 65 height 22
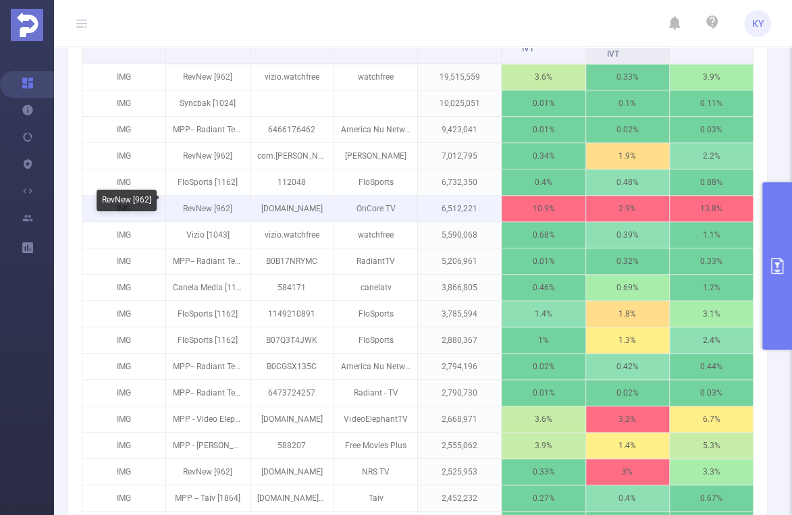
scroll to position [442, 0]
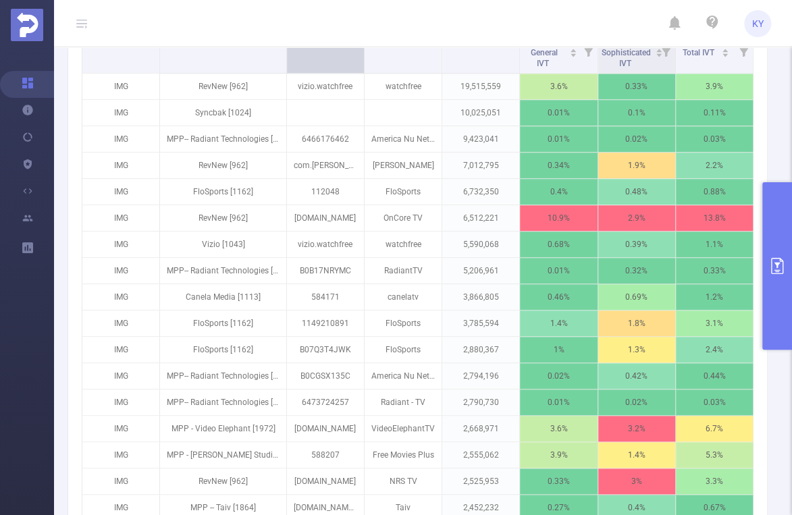
drag, startPoint x: 244, startPoint y: 59, endPoint x: 290, endPoint y: 63, distance: 45.4
click at [290, 30] on tr "Integration Account ID App/Domain App Name Total Transactions General IVT Sophi…" at bounding box center [417, 14] width 671 height 30
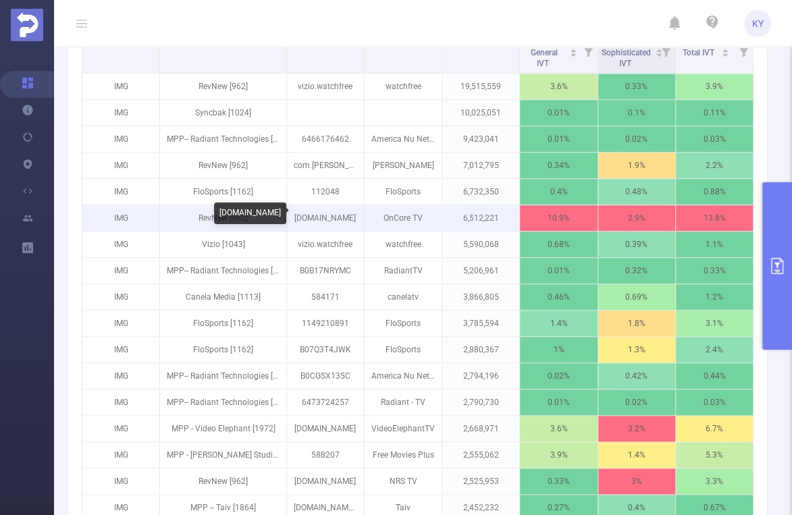
click at [328, 215] on p "com.oncore.tv" at bounding box center [325, 218] width 77 height 26
copy p "com.oncore.tv"
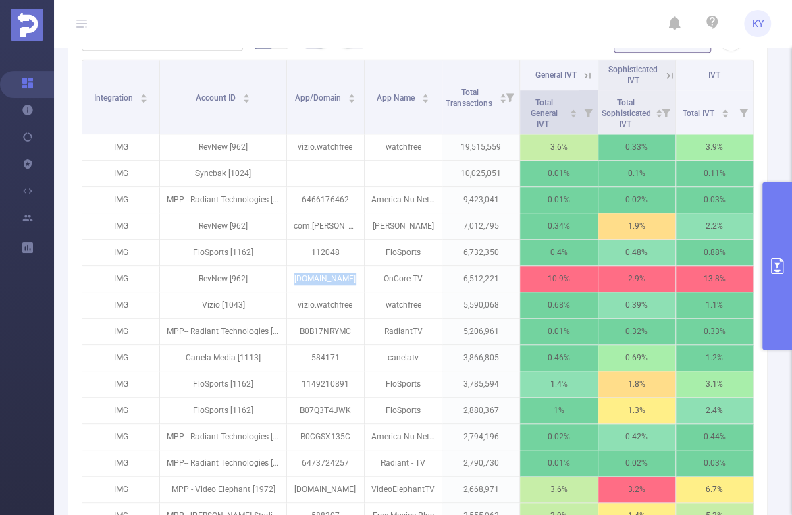
scroll to position [0, 3]
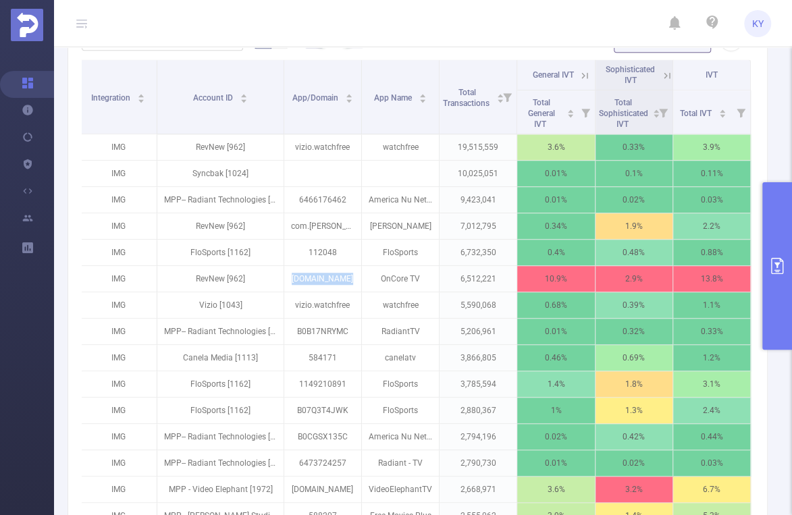
click at [579, 73] on icon at bounding box center [585, 76] width 12 height 12
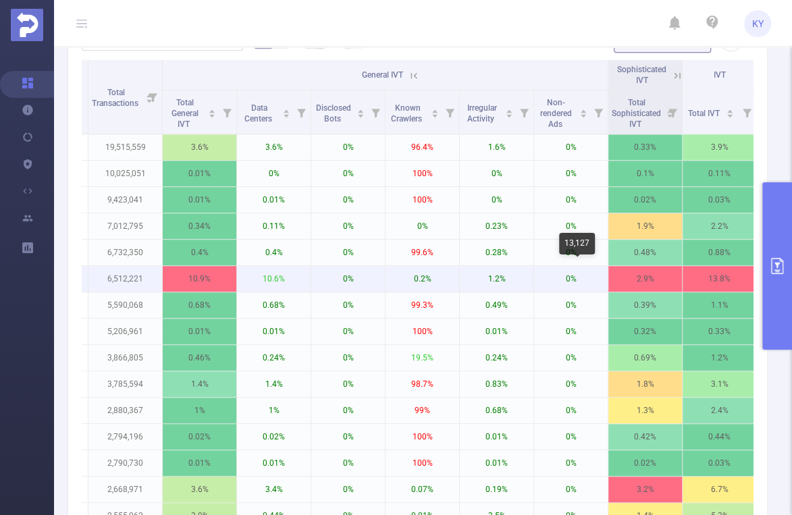
scroll to position [0, 350]
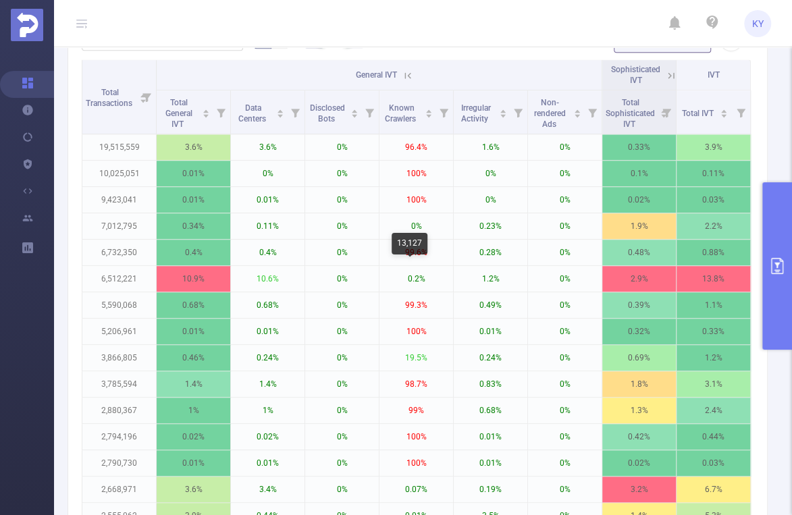
click at [668, 74] on icon at bounding box center [671, 75] width 6 height 6
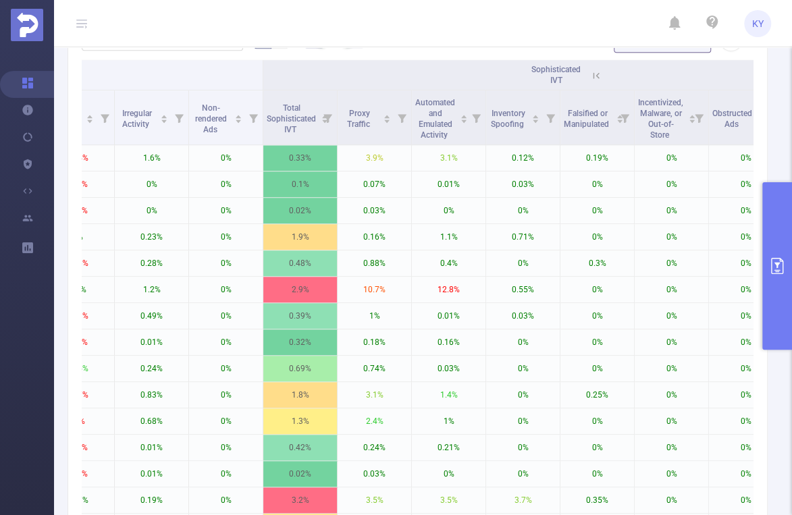
scroll to position [0, 692]
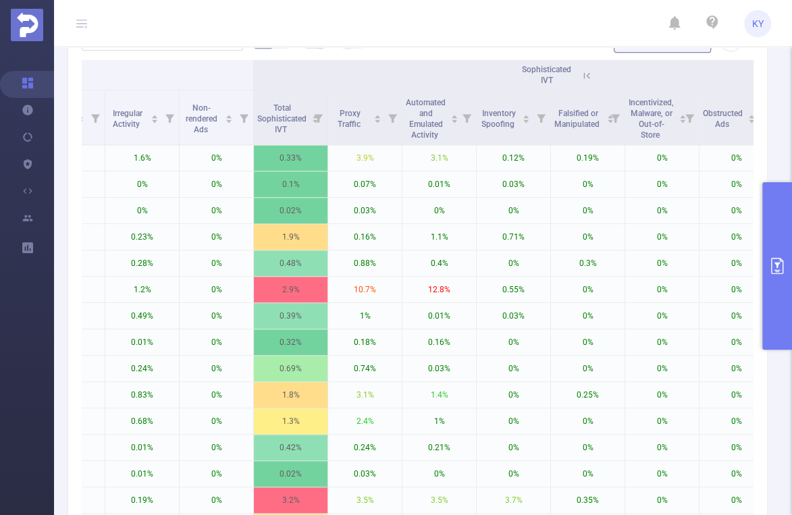
click at [585, 76] on icon at bounding box center [587, 76] width 12 height 12
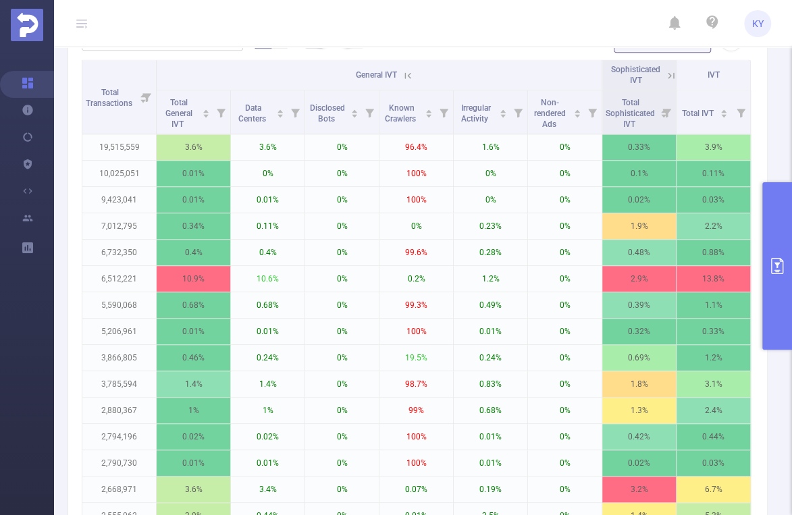
scroll to position [0, 350]
click at [405, 73] on icon at bounding box center [408, 75] width 6 height 6
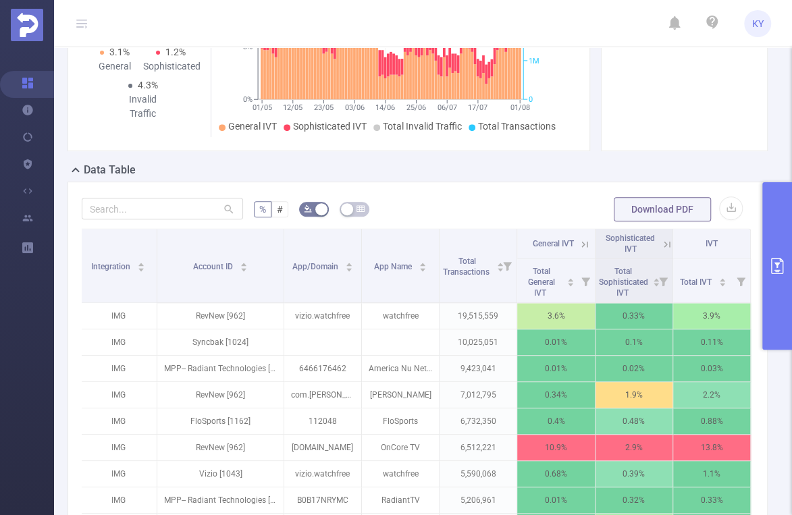
scroll to position [201, 0]
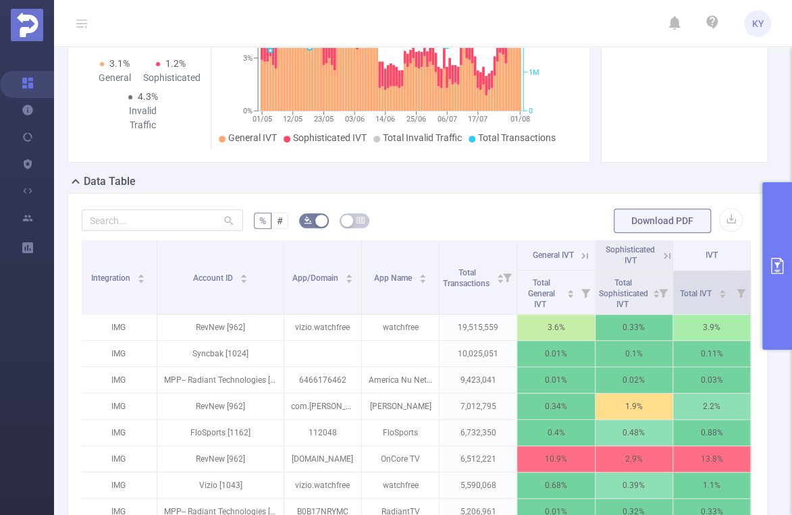
click at [737, 289] on icon at bounding box center [741, 293] width 9 height 9
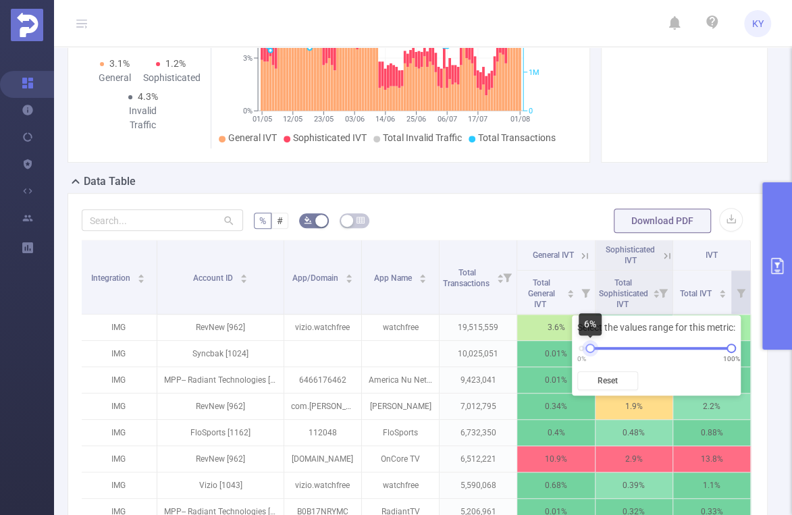
drag, startPoint x: 582, startPoint y: 348, endPoint x: 592, endPoint y: 350, distance: 9.7
click at [592, 350] on div at bounding box center [590, 348] width 9 height 9
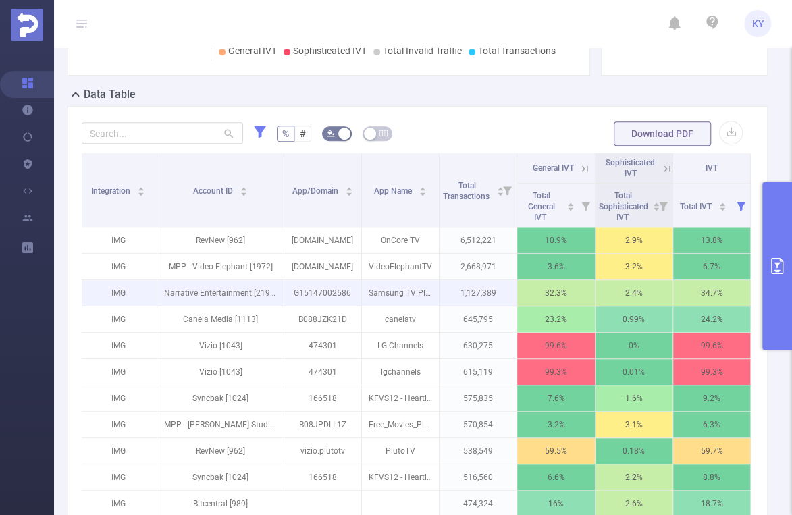
scroll to position [315, 0]
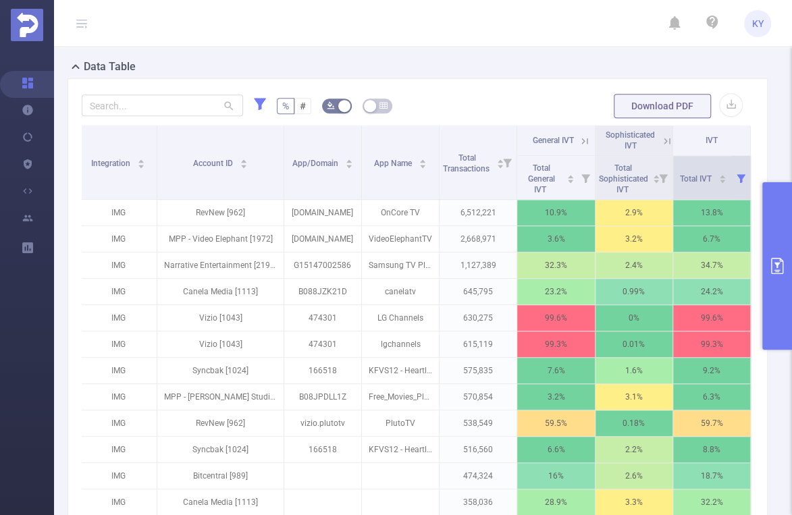
click at [737, 176] on icon at bounding box center [741, 178] width 9 height 9
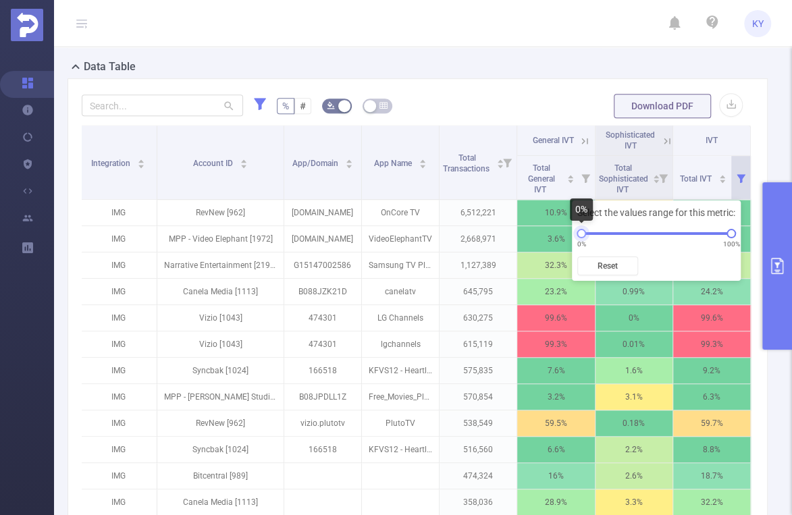
drag, startPoint x: 590, startPoint y: 233, endPoint x: 577, endPoint y: 233, distance: 12.2
click at [577, 233] on div at bounding box center [581, 233] width 9 height 9
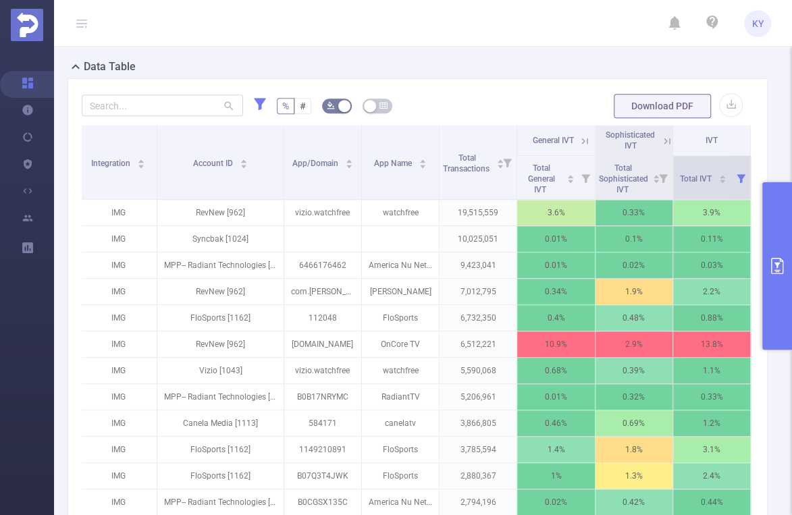
click at [737, 176] on icon at bounding box center [741, 178] width 9 height 9
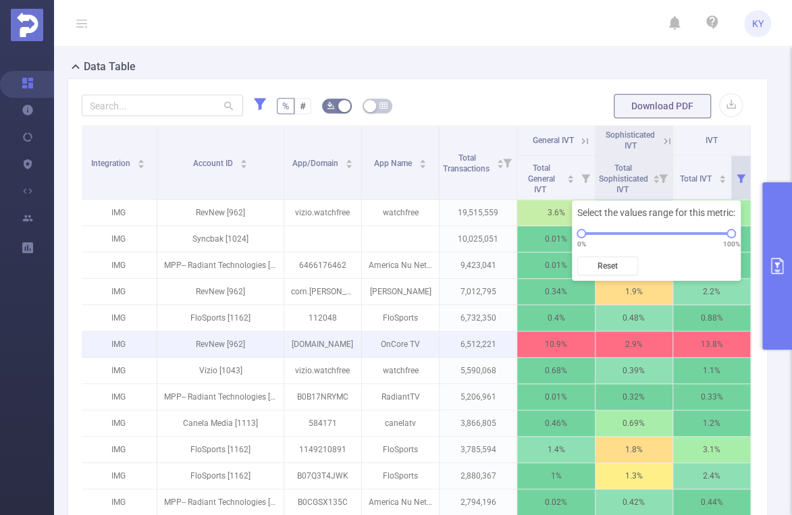
click at [460, 346] on p "6,512,221" at bounding box center [478, 345] width 77 height 26
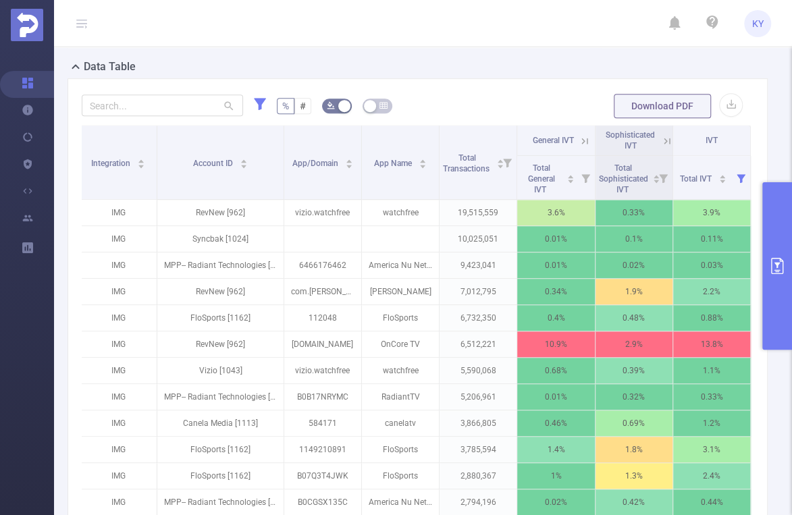
click at [580, 138] on icon at bounding box center [585, 141] width 12 height 12
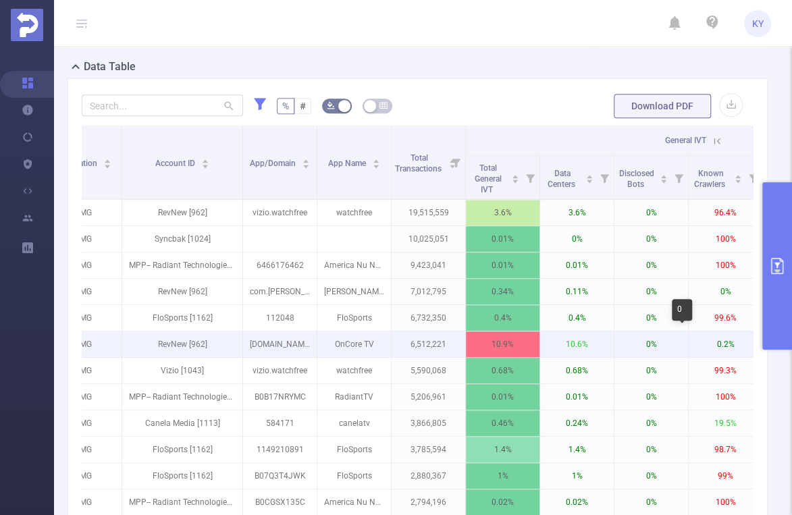
scroll to position [0, 75]
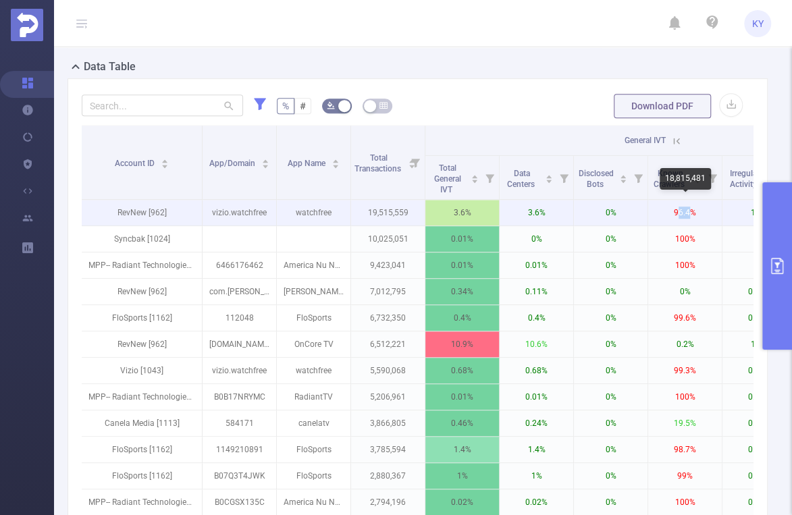
drag, startPoint x: 691, startPoint y: 214, endPoint x: 679, endPoint y: 213, distance: 12.2
click at [679, 213] on p "96.4%" at bounding box center [685, 213] width 74 height 26
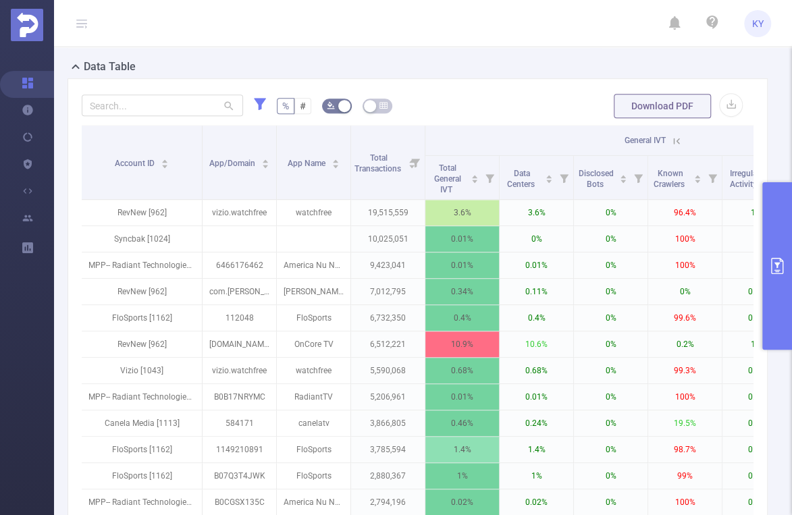
click at [679, 142] on icon at bounding box center [677, 141] width 6 height 6
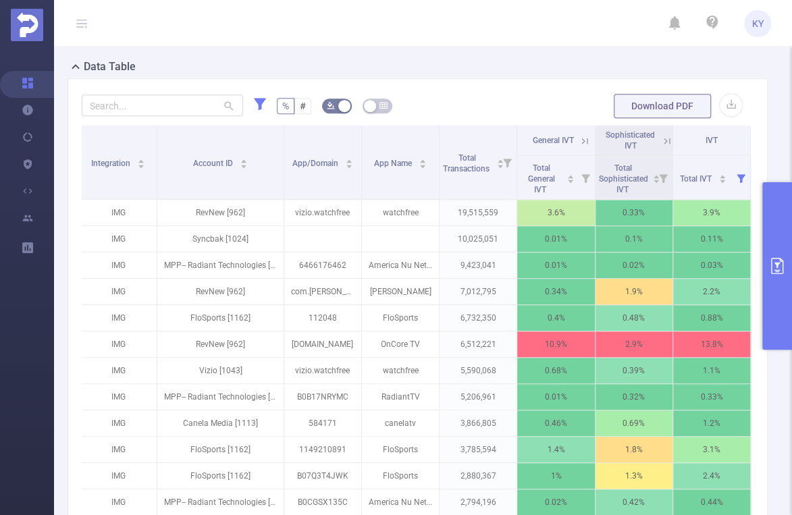
scroll to position [0, 3]
click at [737, 177] on icon at bounding box center [741, 178] width 9 height 9
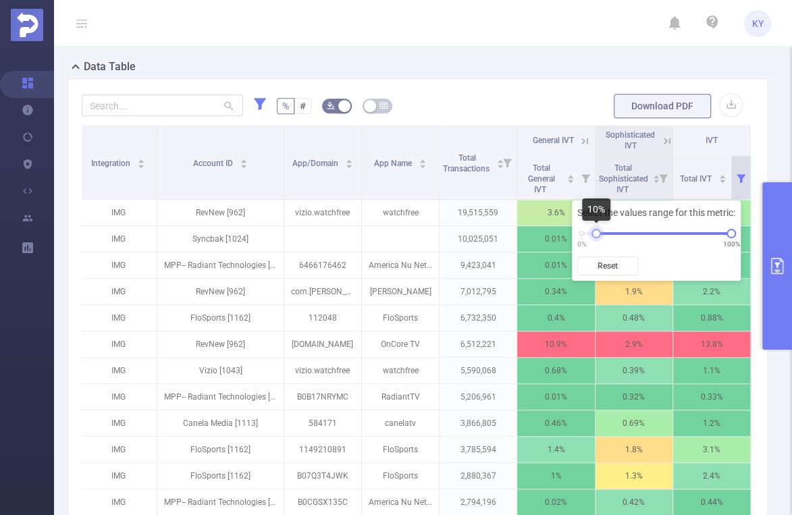
drag, startPoint x: 584, startPoint y: 235, endPoint x: 599, endPoint y: 234, distance: 14.9
click at [599, 234] on div at bounding box center [596, 233] width 9 height 9
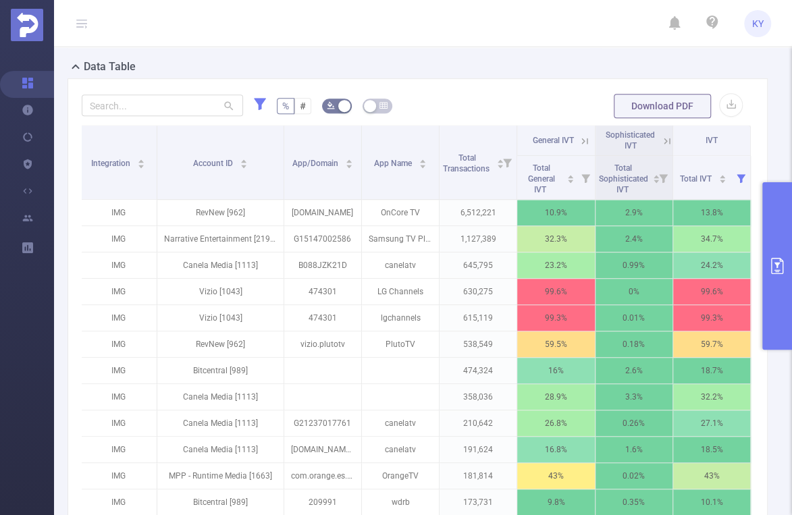
click at [515, 74] on div "Data Table" at bounding box center [423, 68] width 711 height 19
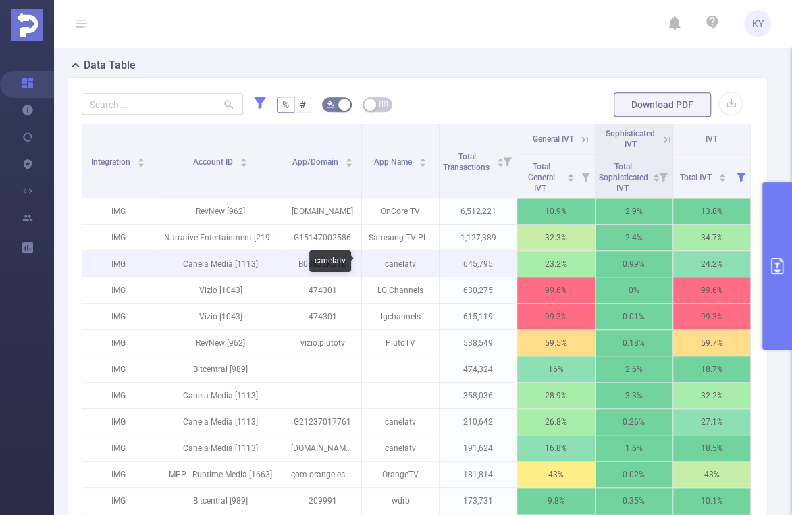
scroll to position [321, 0]
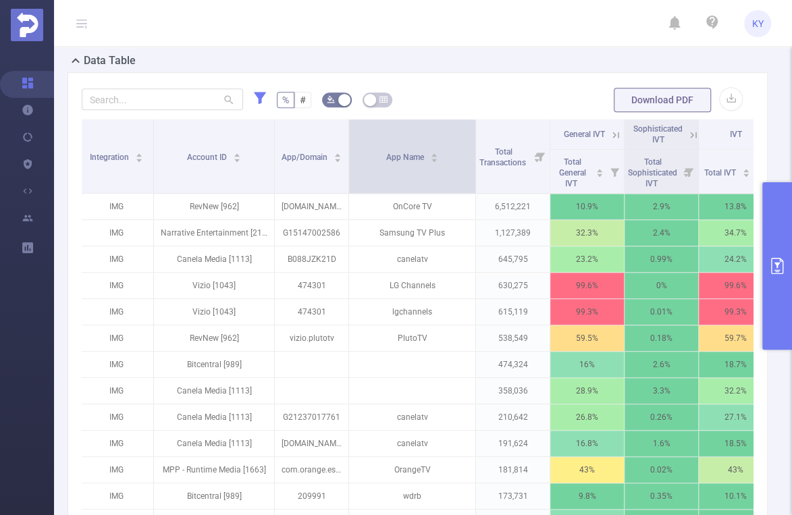
drag, startPoint x: 432, startPoint y: 155, endPoint x: 474, endPoint y: 158, distance: 42.6
click at [474, 158] on span at bounding box center [475, 157] width 7 height 74
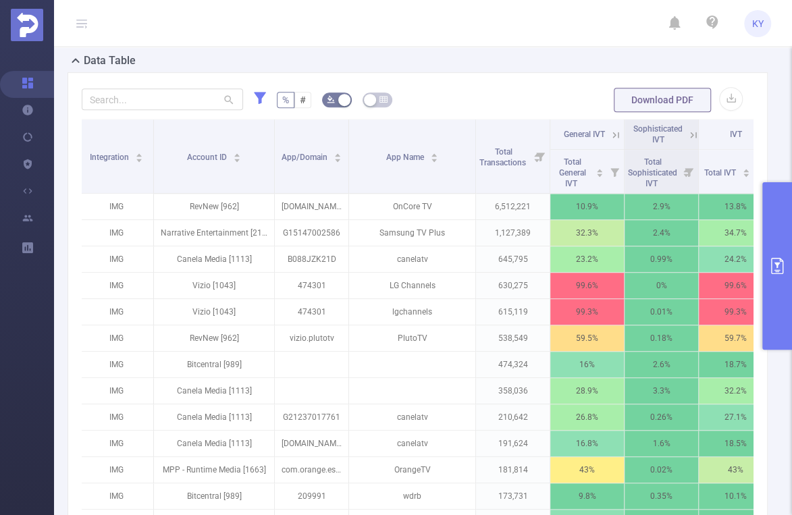
click at [613, 134] on icon at bounding box center [616, 135] width 12 height 12
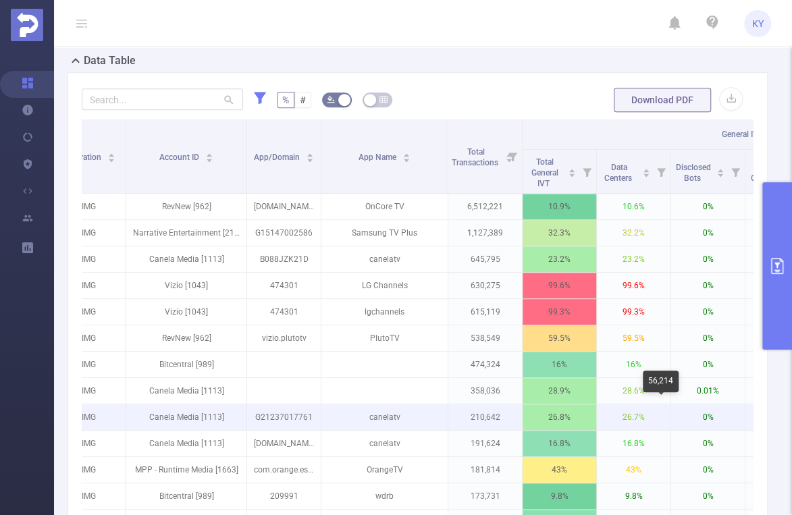
scroll to position [0, 111]
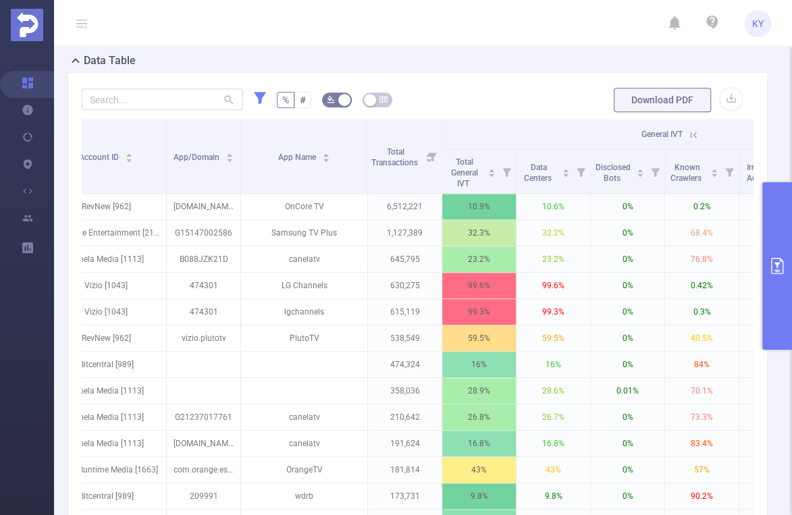
click at [692, 136] on icon at bounding box center [694, 135] width 12 height 12
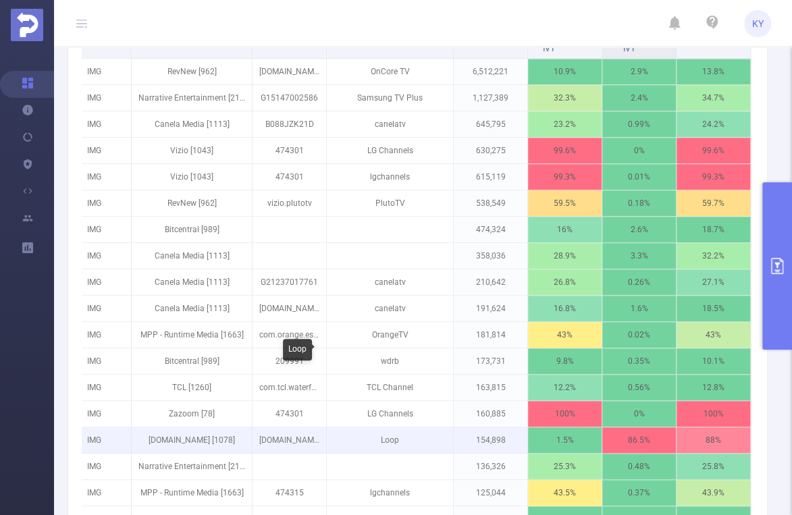
scroll to position [454, 0]
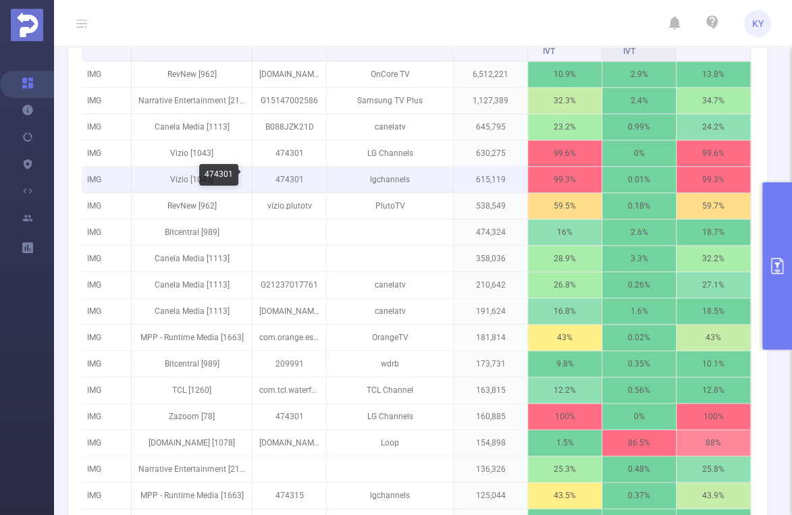
click at [273, 180] on p "474301" at bounding box center [290, 180] width 74 height 26
copy p "474301"
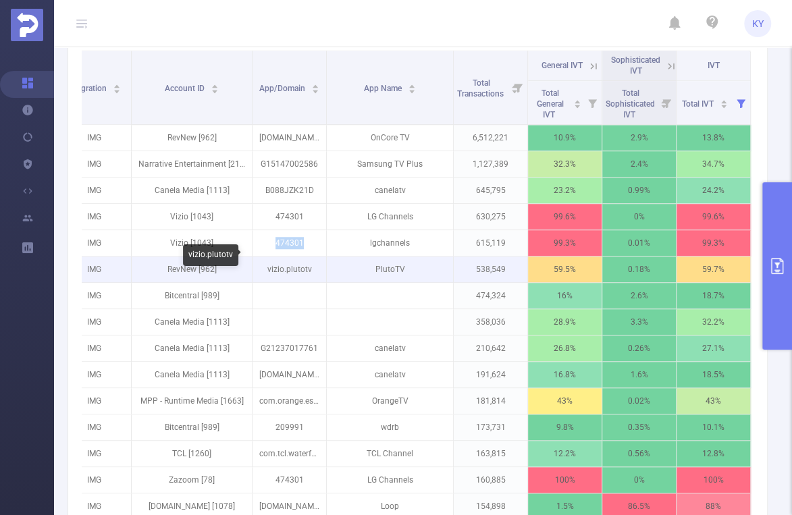
scroll to position [321, 0]
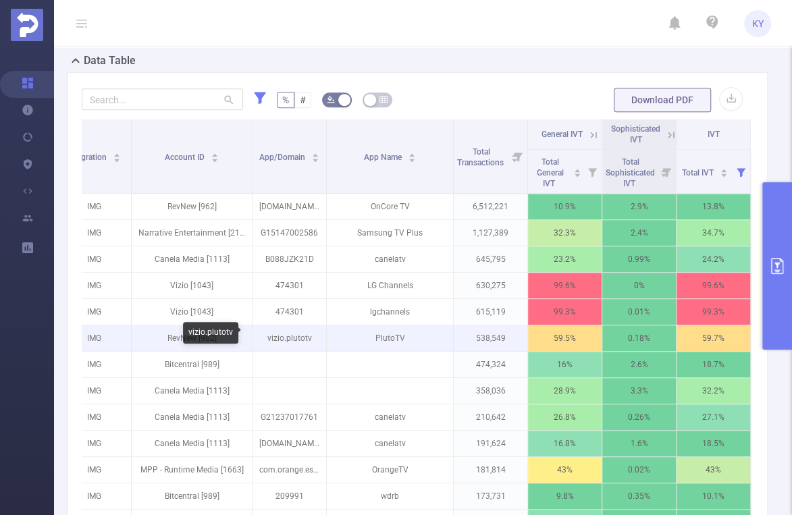
click at [309, 332] on p "vizio.plutotv" at bounding box center [290, 339] width 74 height 26
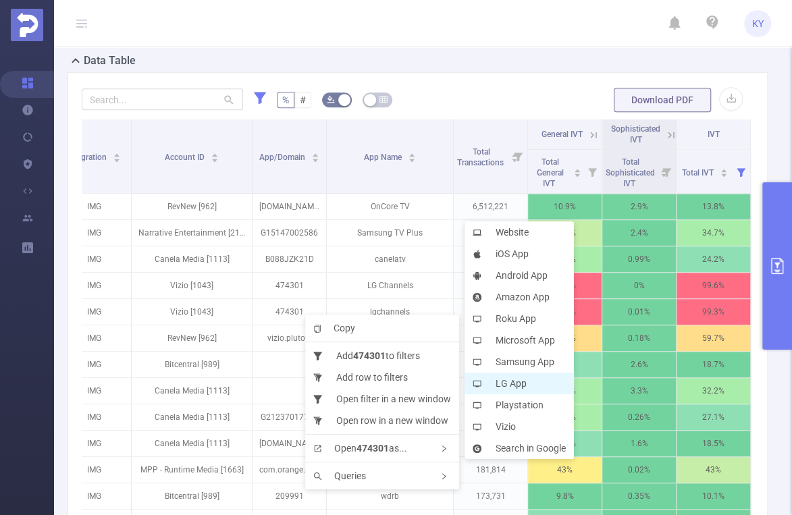
click at [521, 386] on li "LG App" at bounding box center [519, 384] width 109 height 22
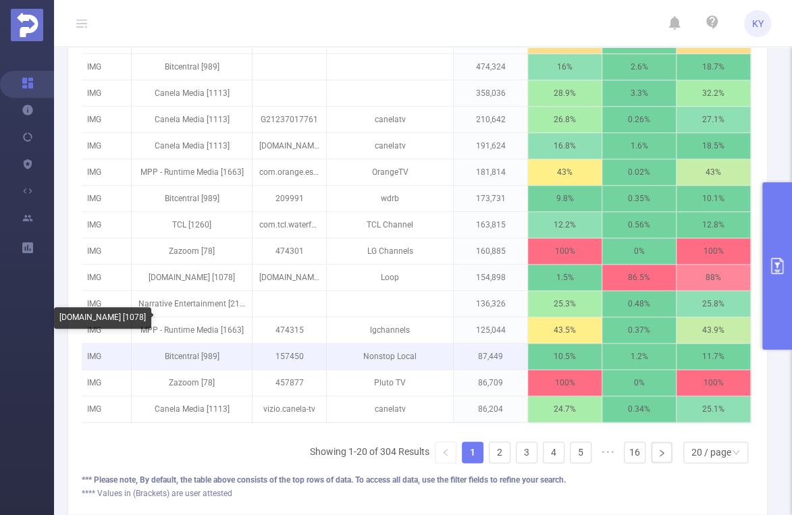
scroll to position [625, 0]
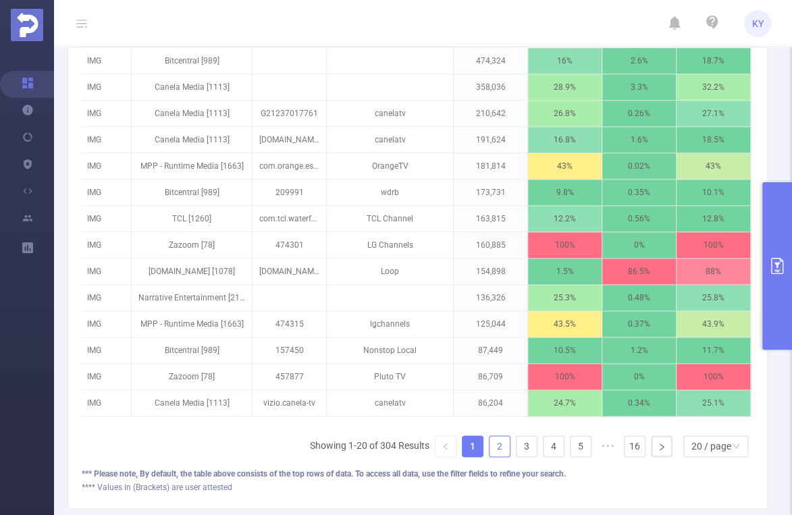
click at [491, 450] on link "2" at bounding box center [500, 446] width 20 height 20
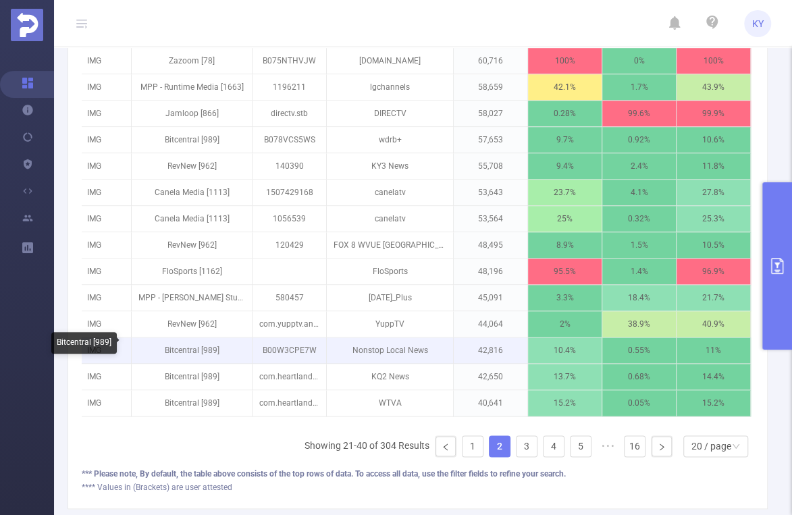
click at [202, 343] on p "Bitcentral [989]" at bounding box center [192, 351] width 120 height 26
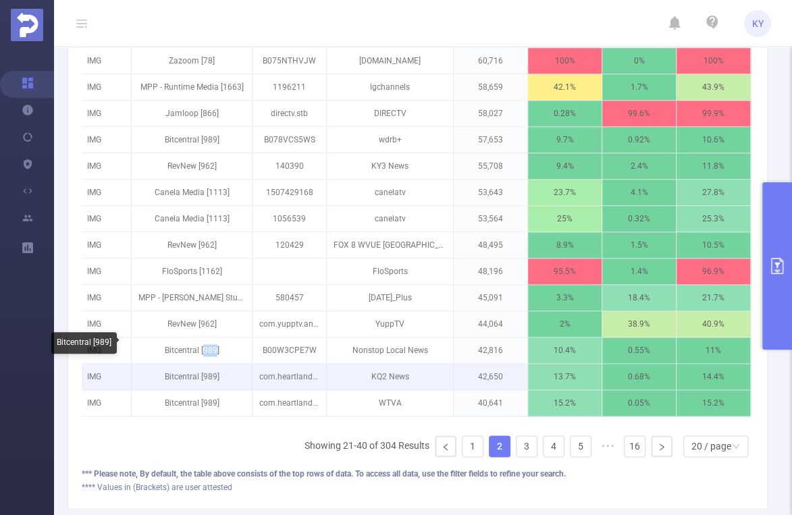
copy p "989"
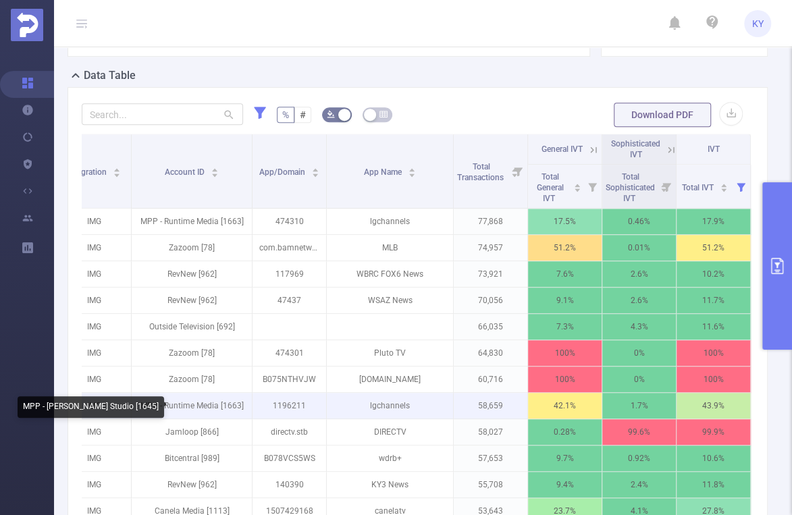
scroll to position [292, 0]
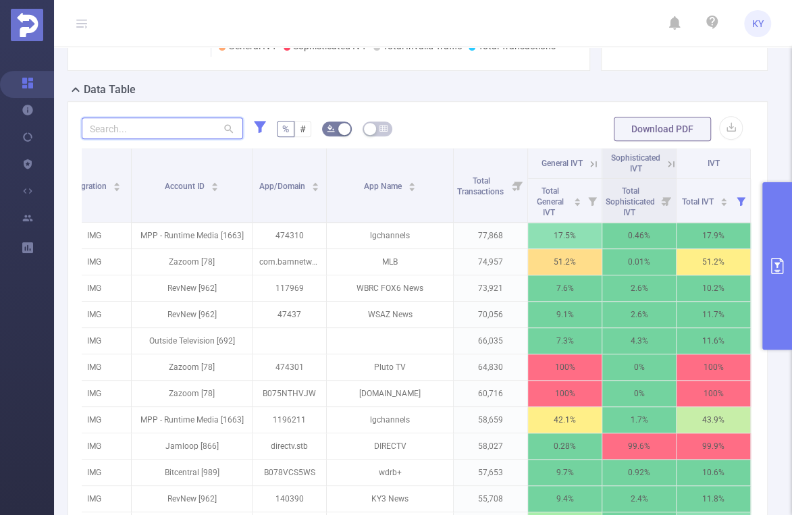
click at [156, 128] on input "text" at bounding box center [162, 129] width 161 height 22
paste input "989"
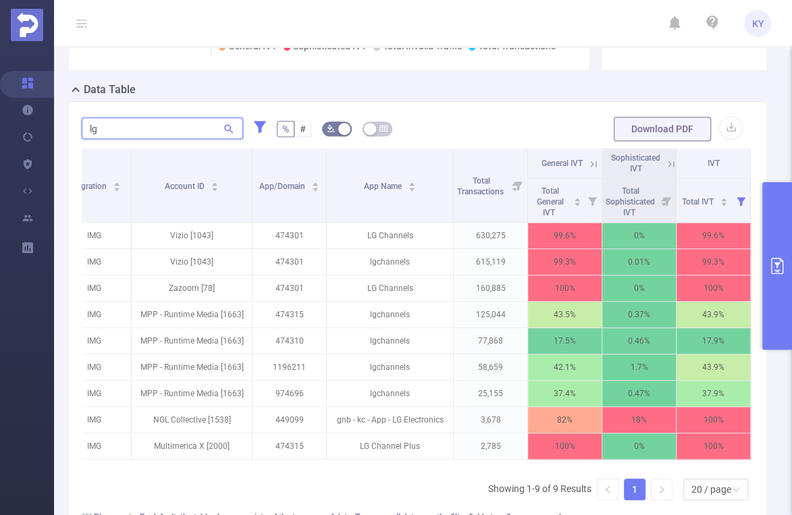
paste input "989"
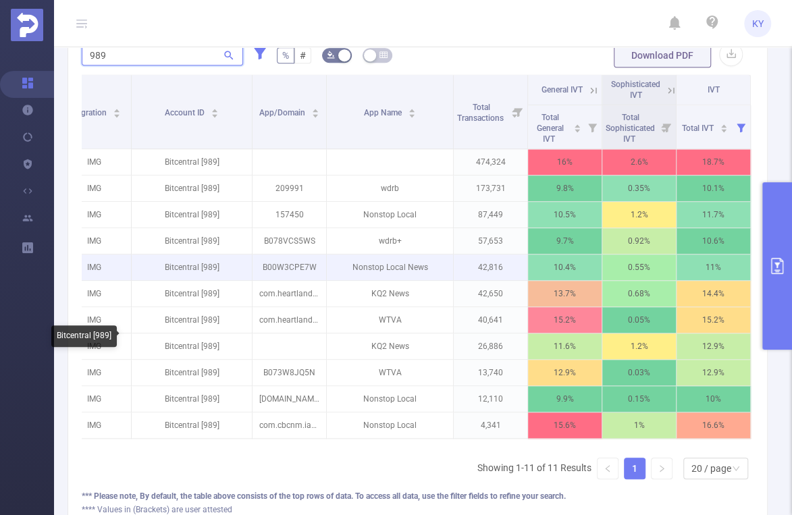
scroll to position [367, 0]
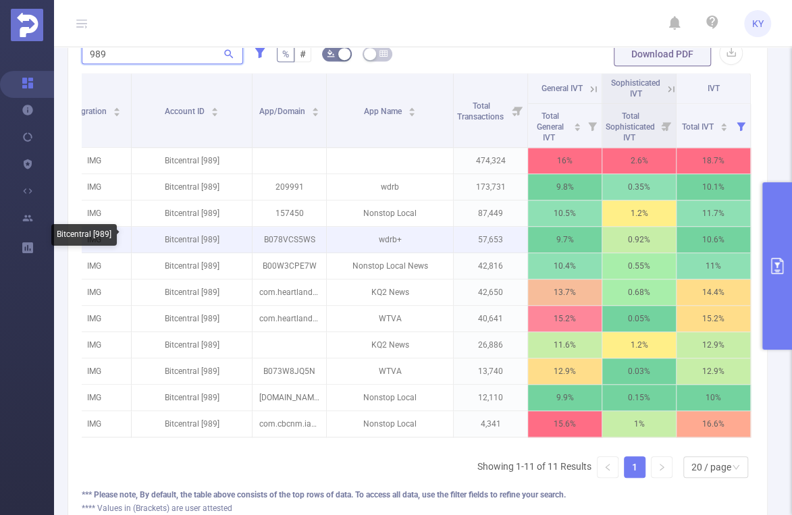
type input "989"
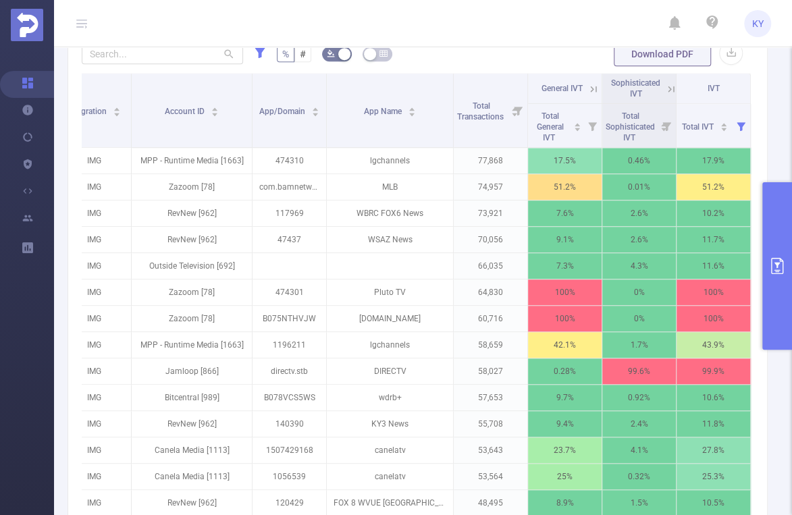
click at [259, 51] on icon at bounding box center [260, 52] width 12 height 12
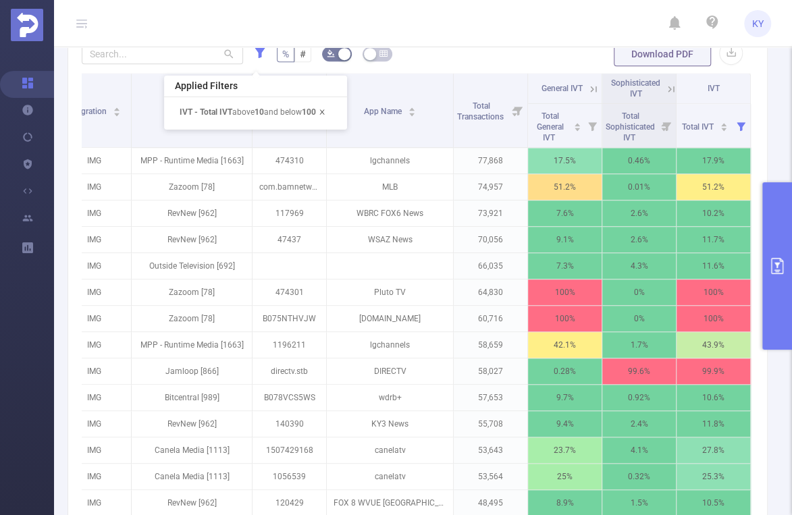
click at [324, 113] on icon "icon: close" at bounding box center [321, 111] width 5 height 5
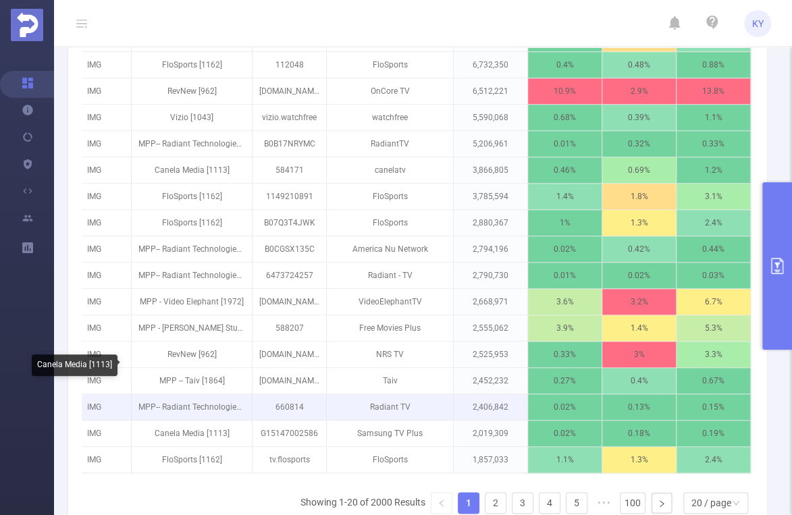
scroll to position [579, 0]
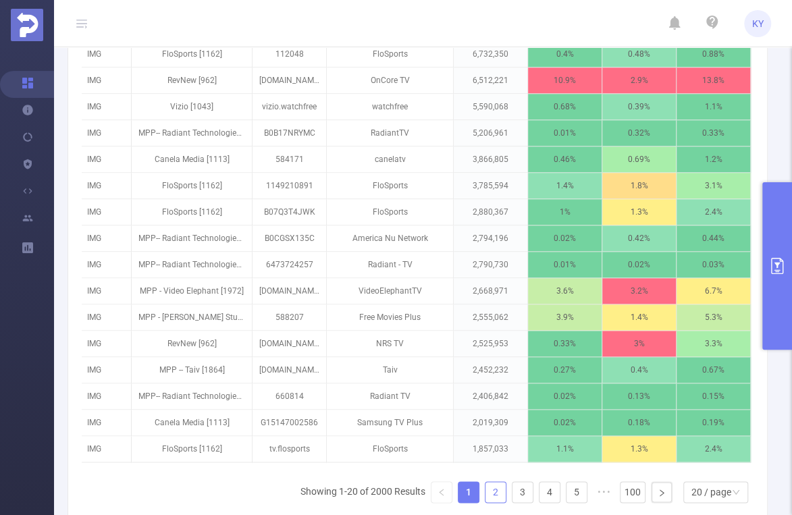
click at [494, 497] on link "2" at bounding box center [496, 492] width 20 height 20
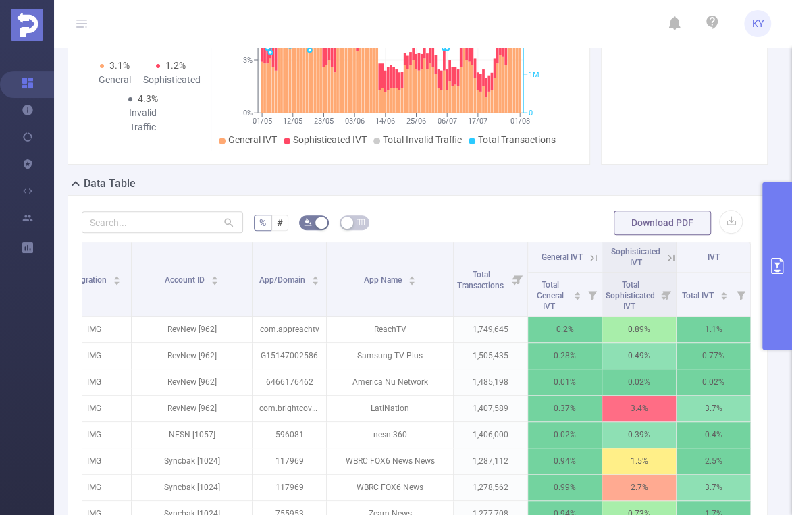
scroll to position [197, 0]
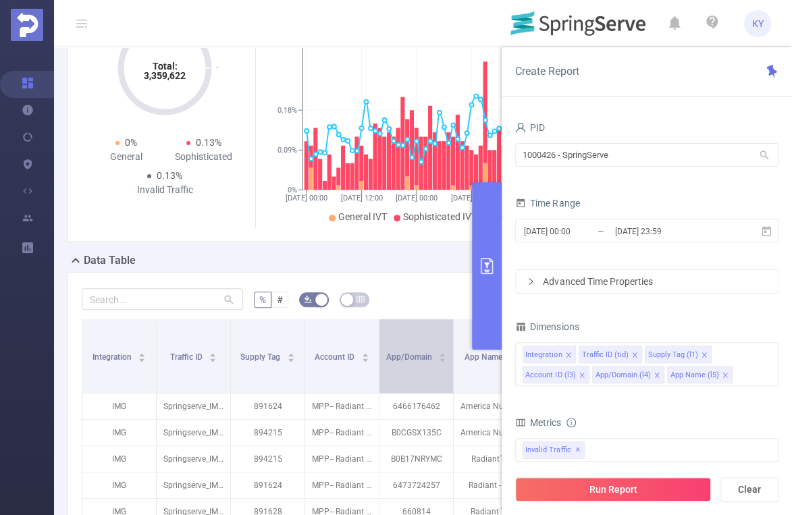
scroll to position [197, 0]
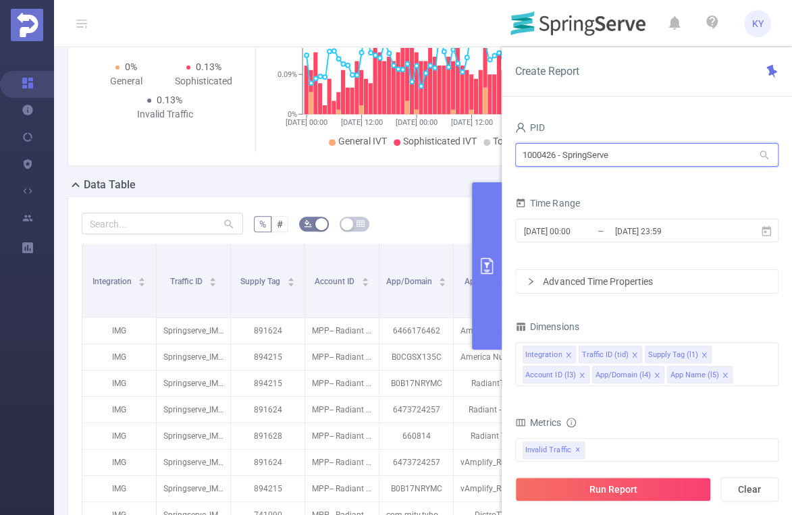
click at [600, 143] on input "1000426 - SpringServe" at bounding box center [646, 155] width 263 height 24
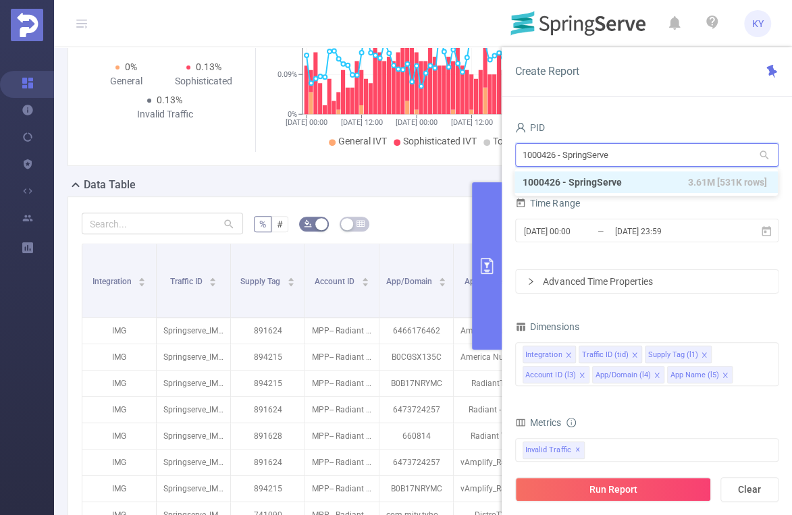
click at [607, 159] on input "1000426 - SpringServe" at bounding box center [646, 155] width 263 height 24
type input "preb"
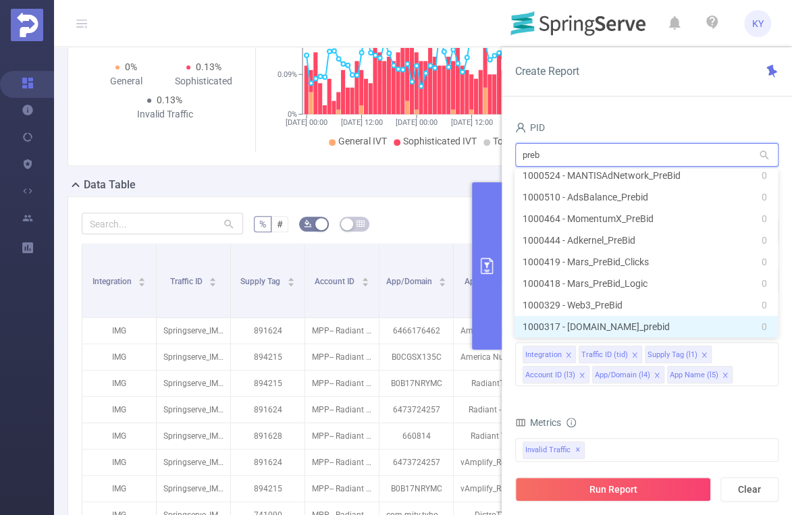
scroll to position [3, 0]
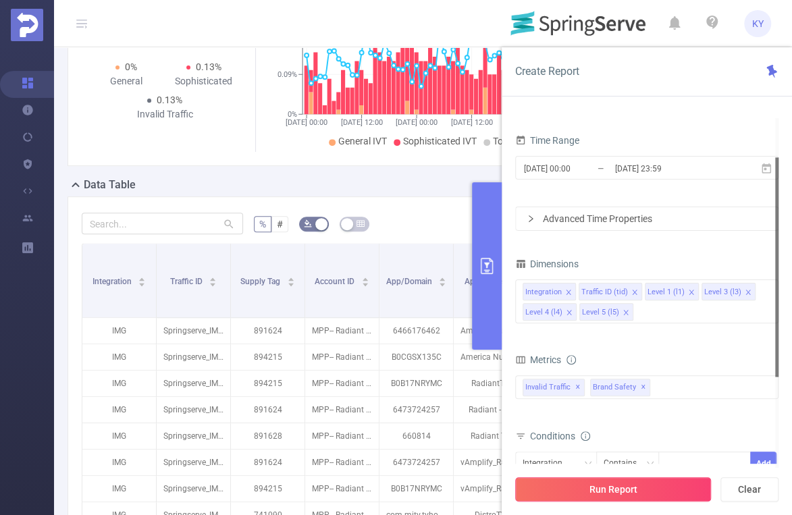
click at [641, 484] on button "Run Report" at bounding box center [613, 489] width 196 height 24
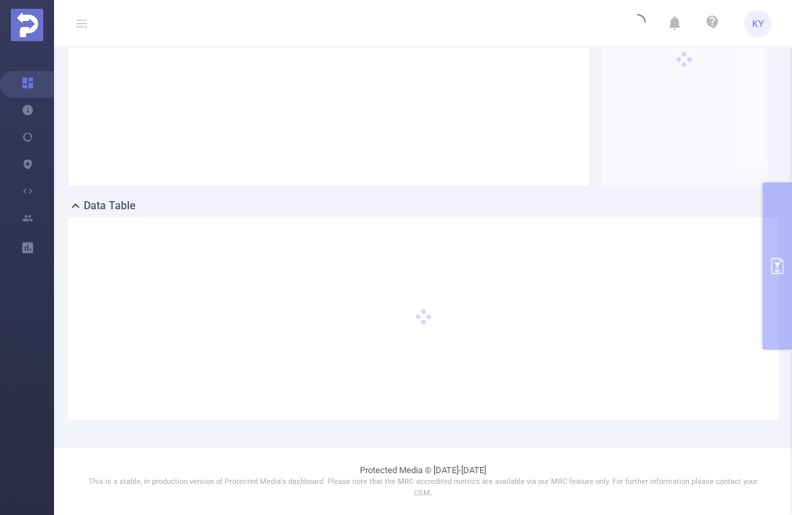
scroll to position [176, 0]
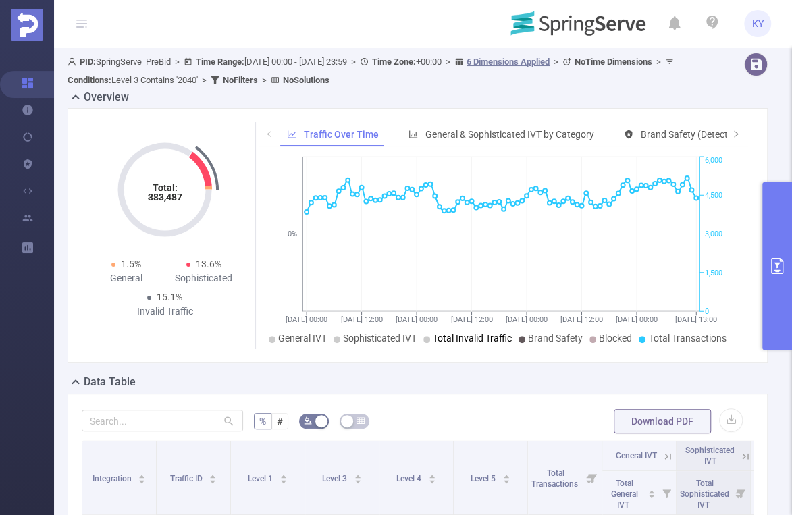
click at [440, 335] on span "Total Invalid Traffic" at bounding box center [472, 338] width 79 height 11
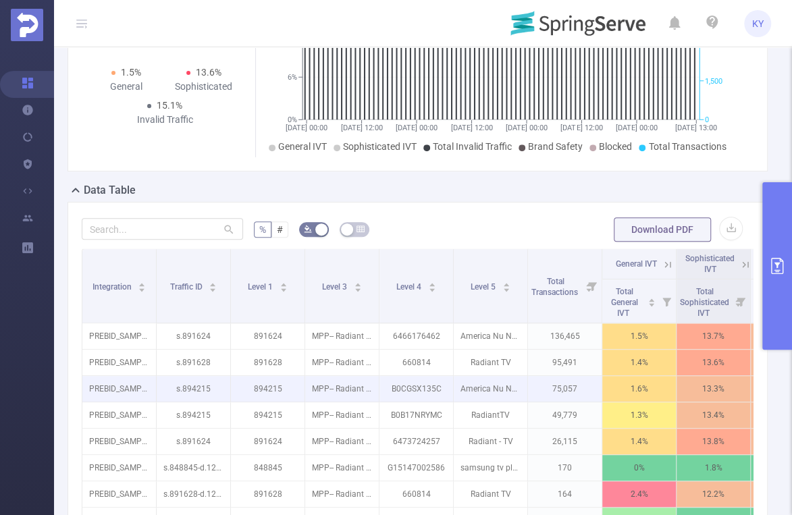
scroll to position [288, 0]
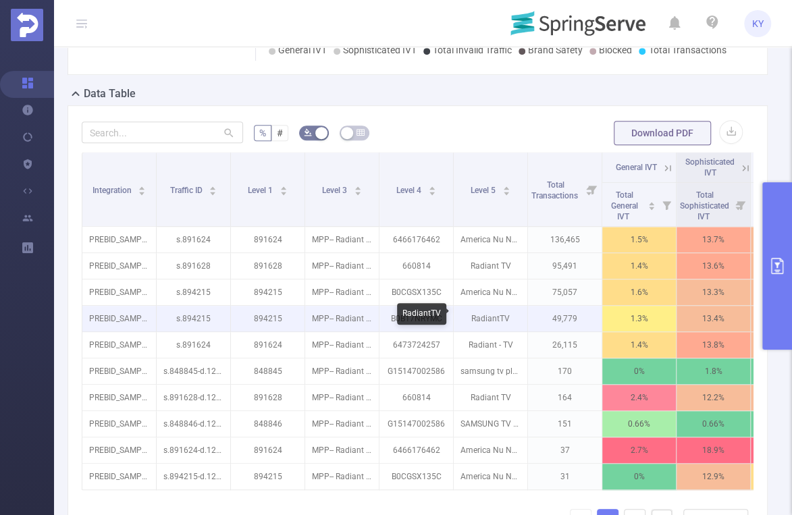
click at [497, 317] on p "RadiantTV" at bounding box center [491, 319] width 74 height 26
copy p "RadiantTV"
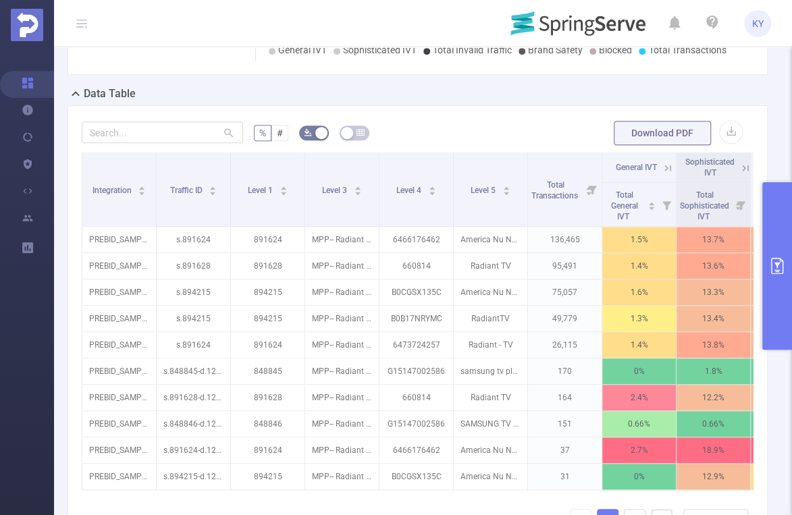
click at [497, 127] on form "% # Download PDF" at bounding box center [418, 133] width 672 height 27
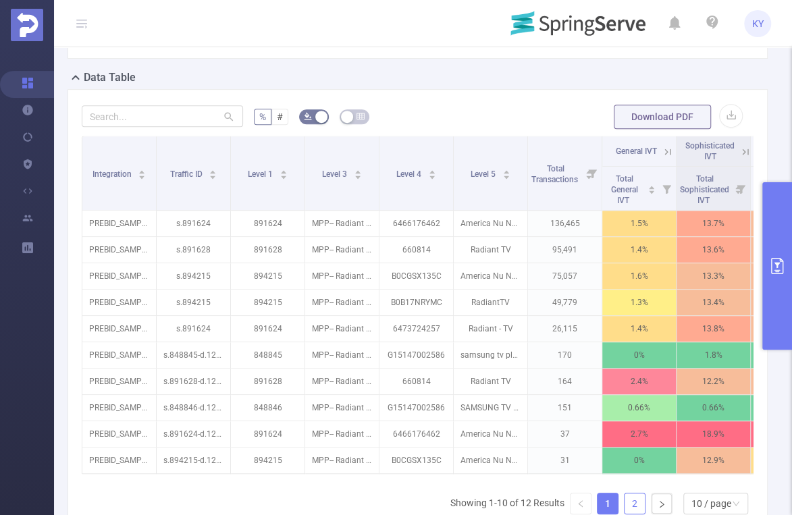
click at [627, 496] on li "2" at bounding box center [635, 504] width 22 height 22
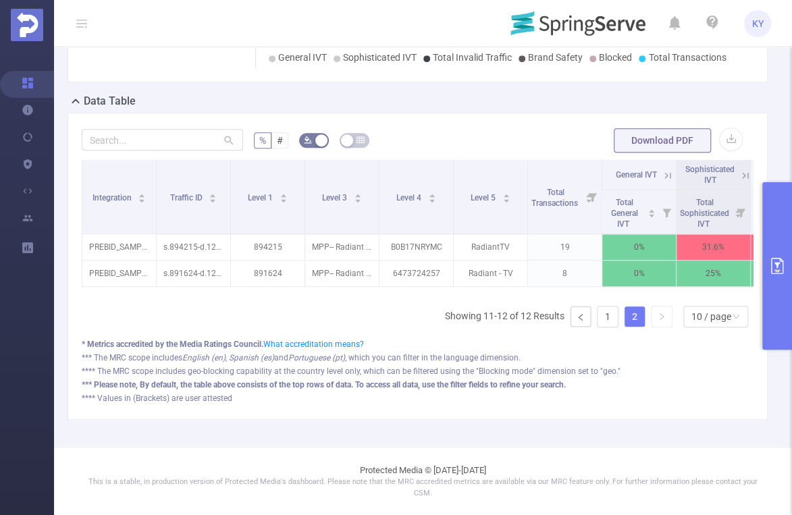
scroll to position [285, 0]
click at [598, 317] on link "1" at bounding box center [608, 317] width 20 height 20
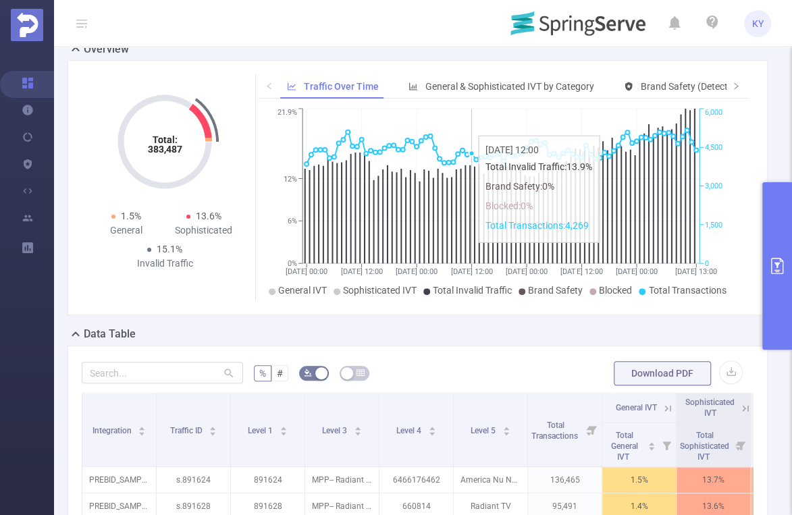
scroll to position [0, 0]
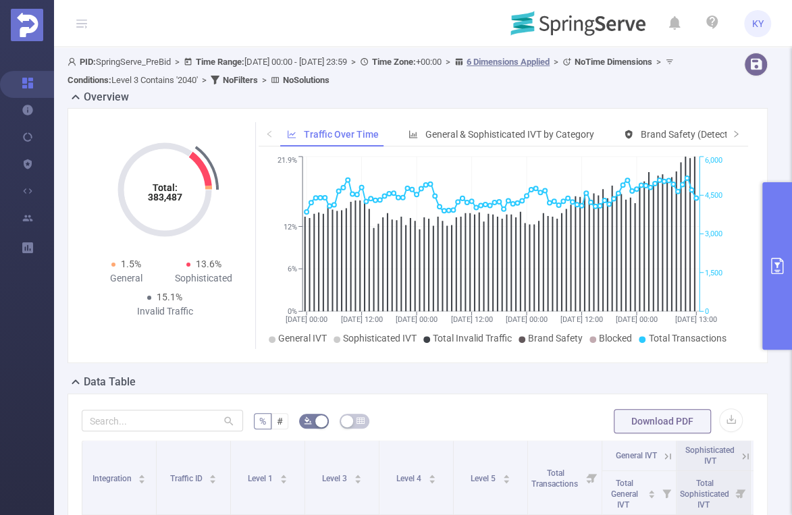
click at [765, 209] on button "primary" at bounding box center [777, 265] width 30 height 167
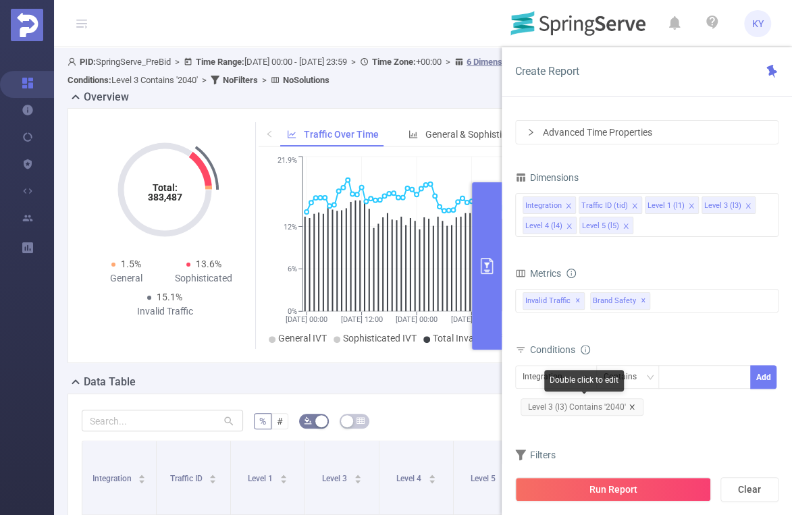
click at [630, 407] on icon "icon: close" at bounding box center [632, 407] width 7 height 7
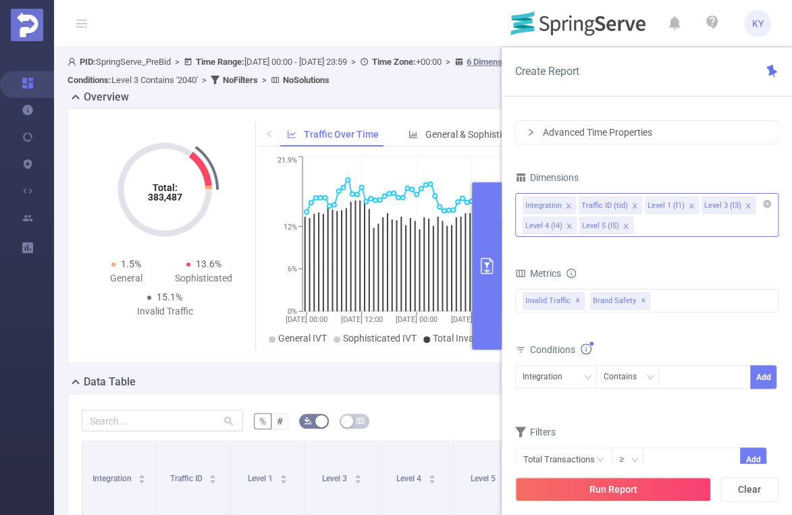
click at [623, 225] on icon "icon: close" at bounding box center [626, 226] width 7 height 7
click at [567, 224] on icon "icon: close" at bounding box center [569, 226] width 5 height 5
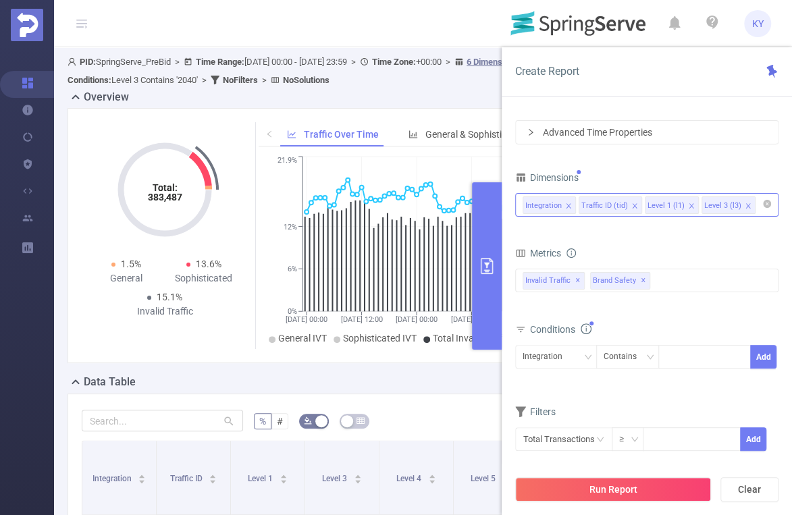
click at [688, 203] on icon "icon: close" at bounding box center [691, 206] width 7 height 7
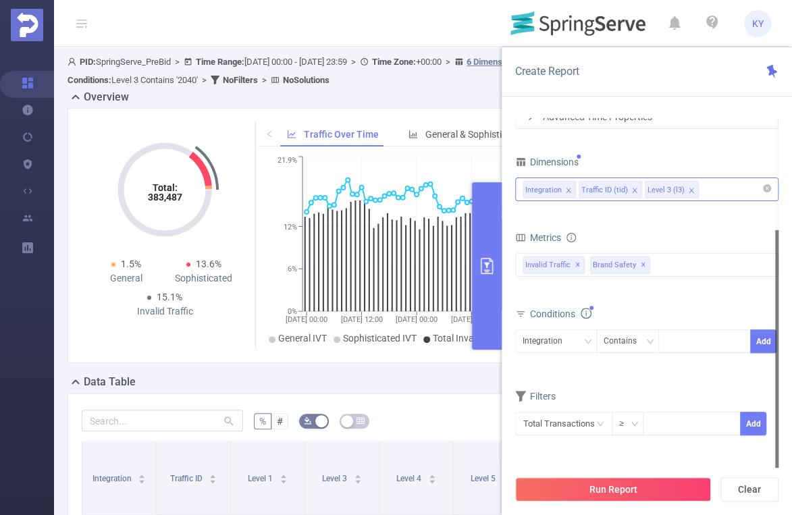
click at [548, 352] on div "Integration Contains Add" at bounding box center [646, 345] width 263 height 30
click at [550, 342] on div "Integration" at bounding box center [547, 341] width 49 height 22
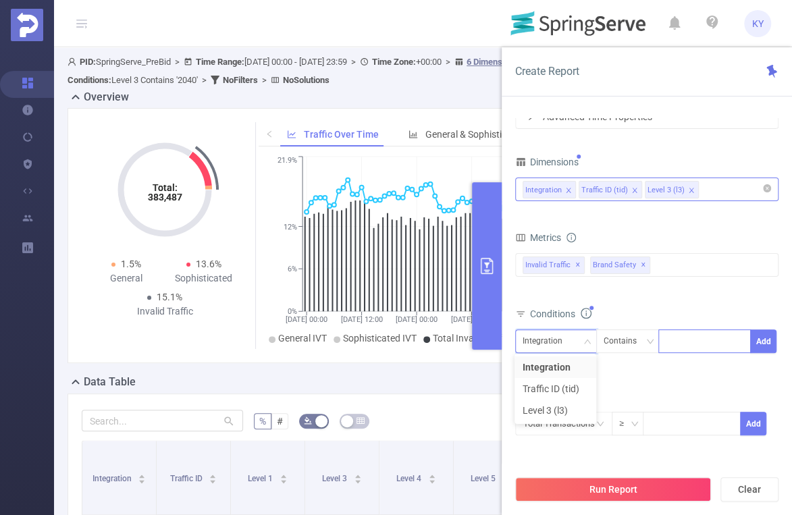
click at [712, 334] on div at bounding box center [705, 341] width 78 height 22
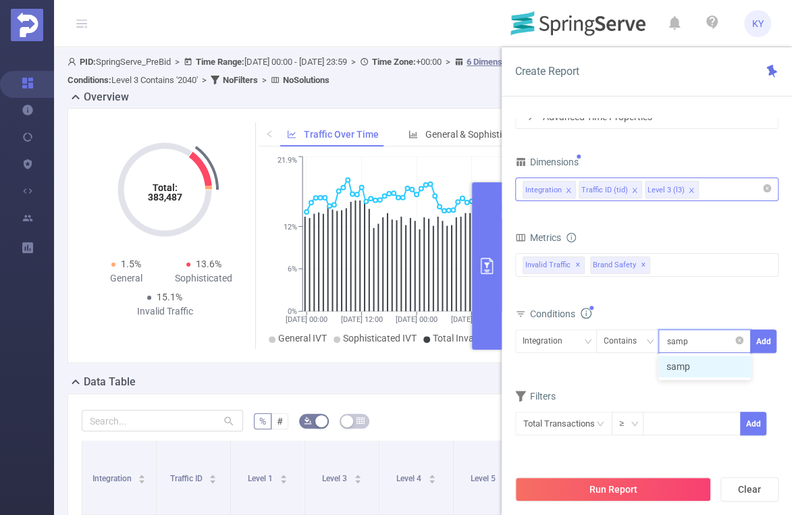
type input "sample"
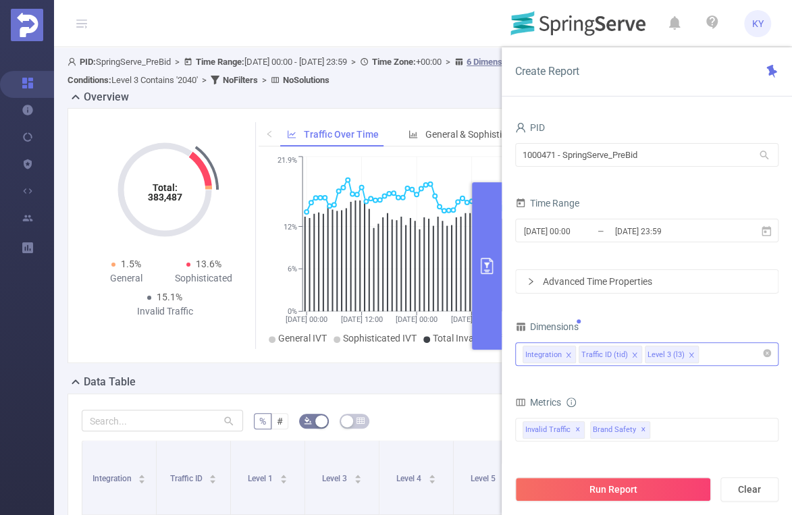
click at [695, 261] on form "PID 1000471 - SpringServe_PreBid 1000471 - SpringServe_PreBid Time Range [DATE]…" at bounding box center [646, 206] width 263 height 176
click at [656, 486] on button "Run Report" at bounding box center [613, 489] width 196 height 24
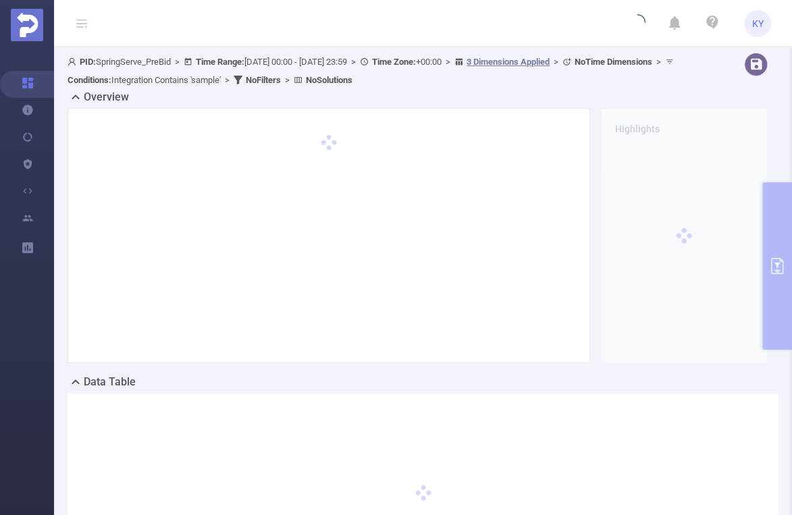
click at [642, 500] on div at bounding box center [423, 495] width 711 height 203
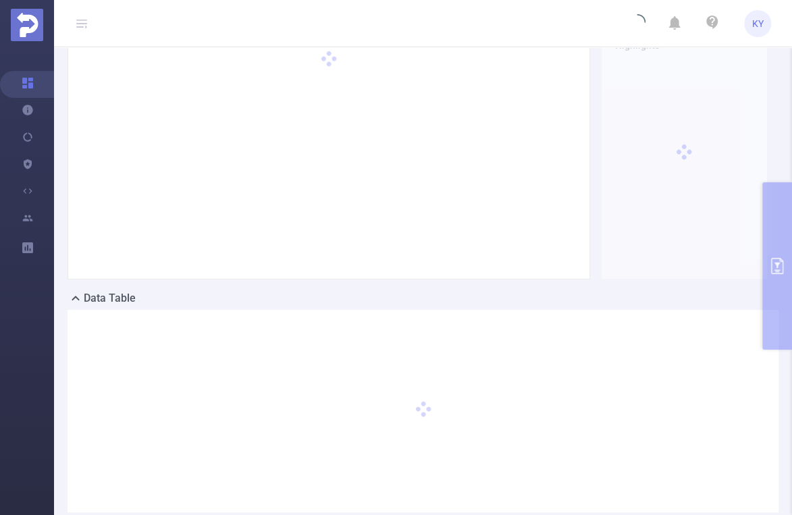
scroll to position [176, 0]
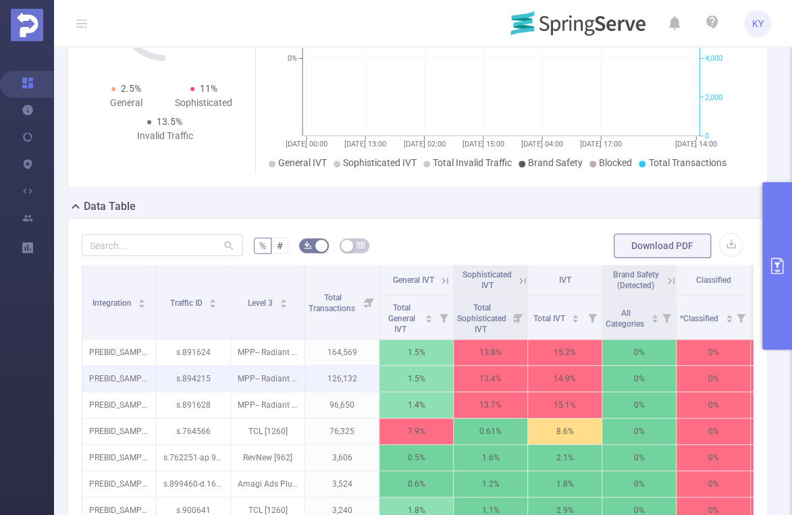
drag, startPoint x: 300, startPoint y: 302, endPoint x: 417, endPoint y: 382, distance: 141.4
click at [429, 386] on table "Integration Traffic ID Level 3 Total Transactions General IVT Sophisticated IVT…" at bounding box center [491, 434] width 818 height 338
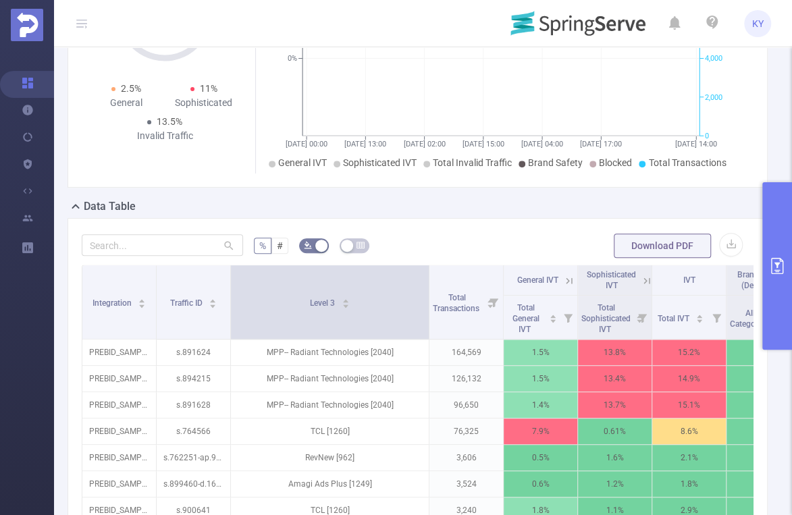
drag, startPoint x: 301, startPoint y: 304, endPoint x: 425, endPoint y: 307, distance: 124.3
click at [425, 307] on span at bounding box center [428, 302] width 7 height 74
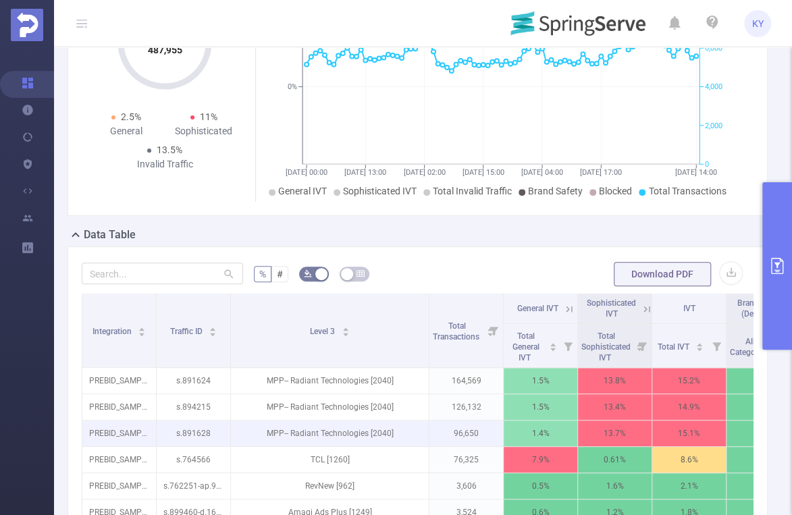
scroll to position [159, 0]
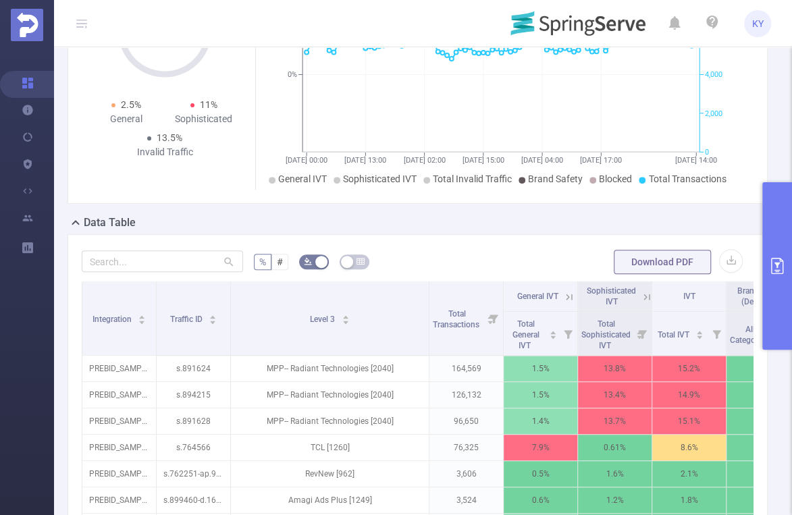
click at [510, 242] on div "% # Download PDF Integration Traffic ID Level 3 Total Transactions General IVT …" at bounding box center [418, 493] width 700 height 518
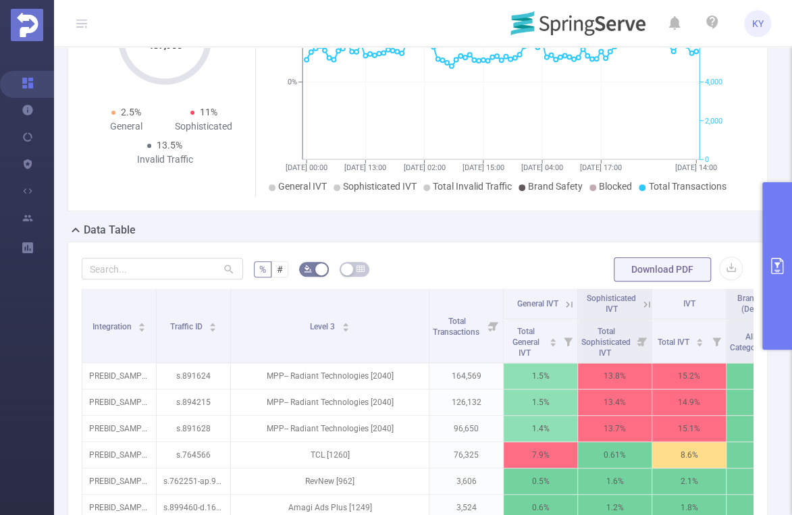
scroll to position [137, 0]
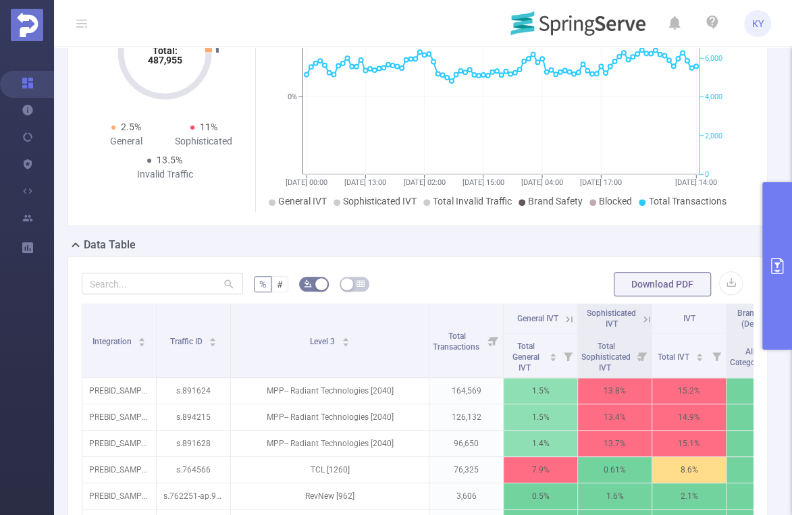
click at [537, 250] on div "Data Table" at bounding box center [423, 246] width 711 height 19
click at [775, 203] on button "primary" at bounding box center [777, 265] width 30 height 167
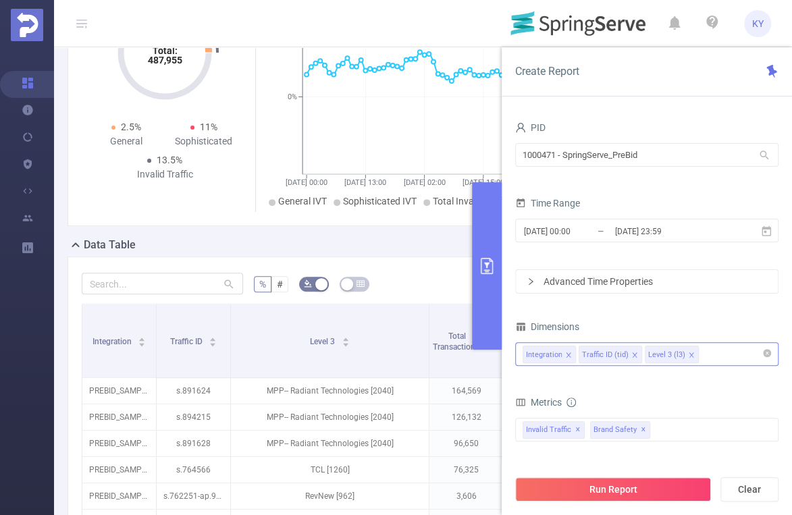
click at [489, 279] on button "primary" at bounding box center [487, 265] width 30 height 167
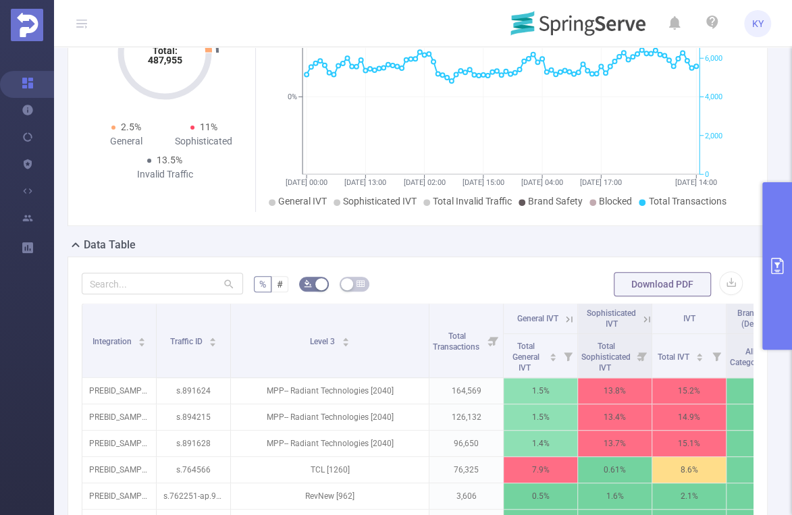
click at [781, 257] on button "primary" at bounding box center [777, 265] width 30 height 167
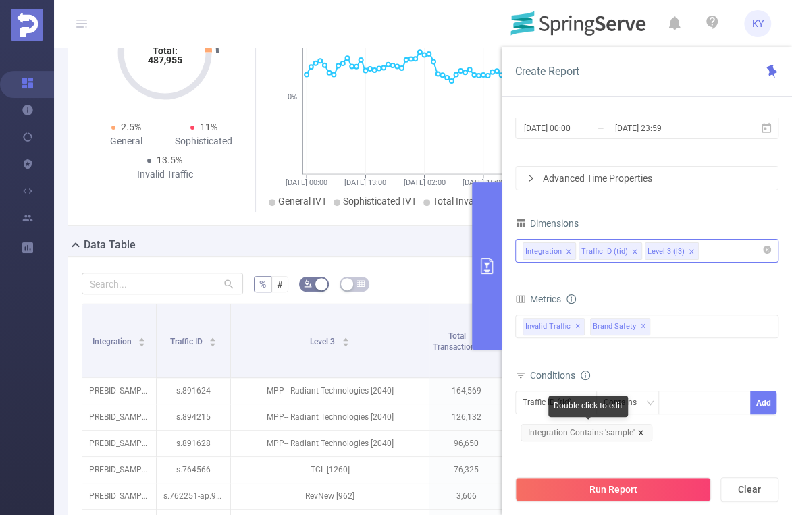
click at [638, 430] on icon "icon: close" at bounding box center [641, 433] width 7 height 7
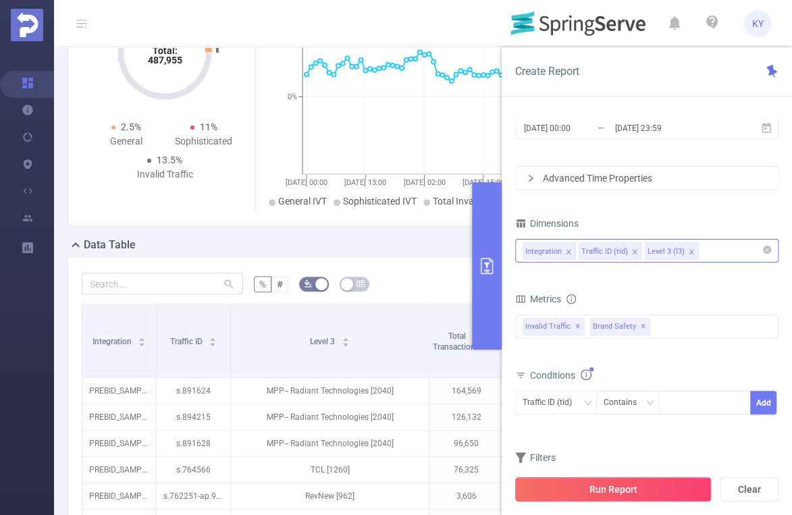
click at [641, 494] on button "Run Report" at bounding box center [613, 489] width 196 height 24
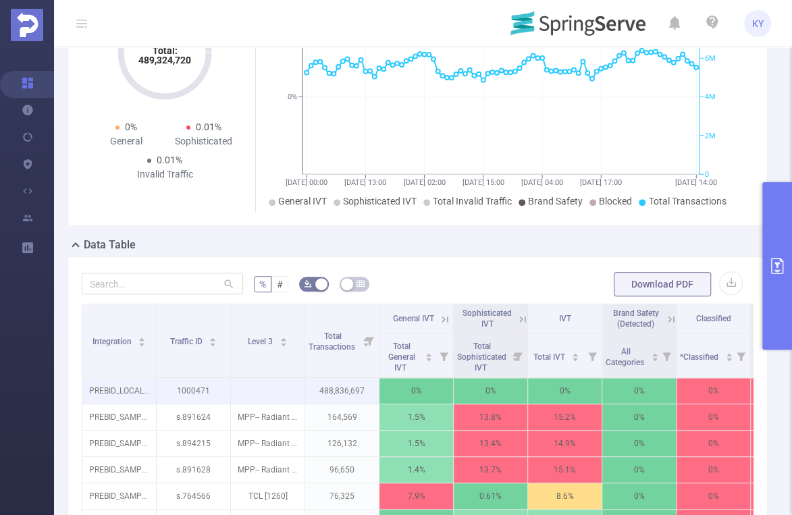
drag, startPoint x: 334, startPoint y: 384, endPoint x: 356, endPoint y: 383, distance: 22.3
click at [356, 383] on p "488,836,697" at bounding box center [342, 391] width 74 height 26
click at [353, 388] on p "488,836,697" at bounding box center [342, 391] width 74 height 26
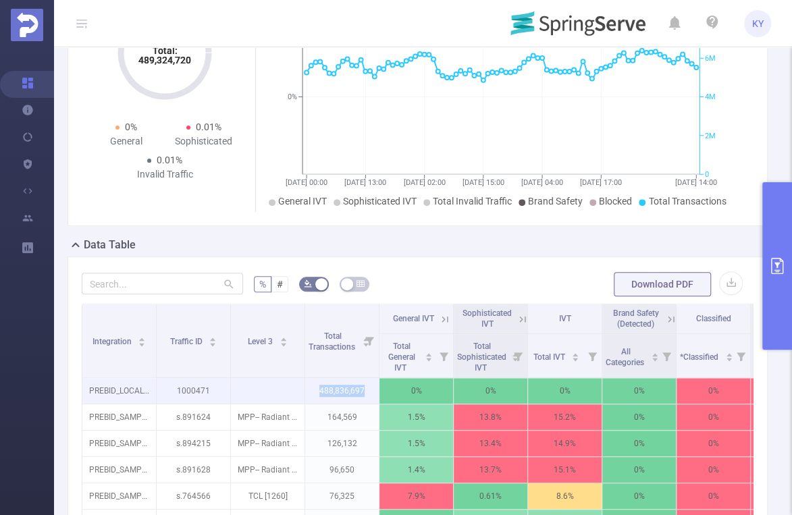
click at [357, 390] on p "488,836,697" at bounding box center [342, 391] width 74 height 26
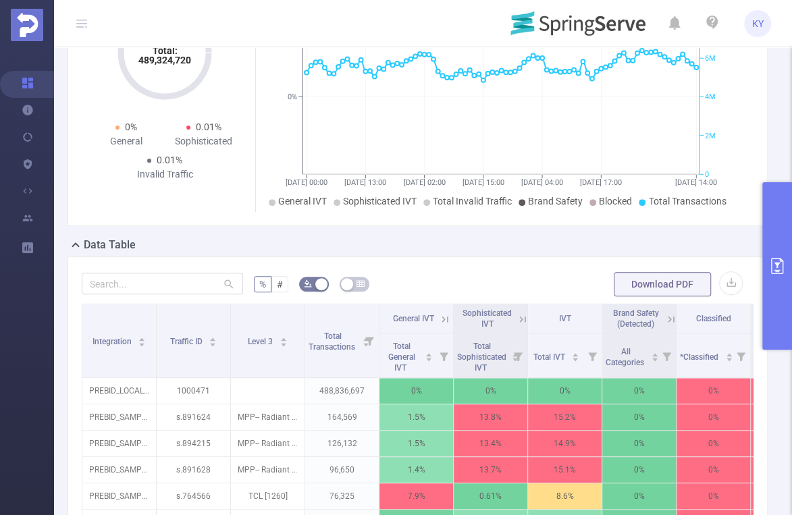
click at [592, 225] on div "Total: 489,324,720 Total: 489,324,720 0% General 0.01% Sophisticated 0.01% Inva…" at bounding box center [418, 98] width 700 height 255
click at [459, 267] on div "% # Download PDF Integration Traffic ID Level 3 Total Transactions General IVT …" at bounding box center [418, 516] width 700 height 518
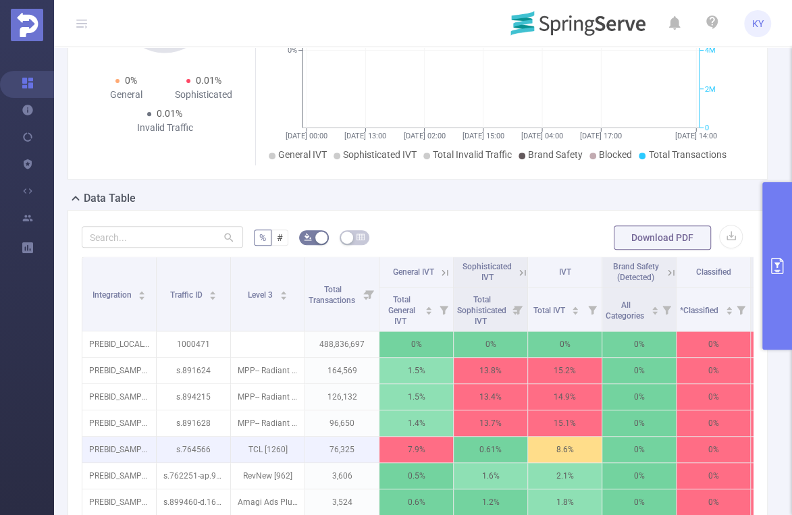
scroll to position [212, 0]
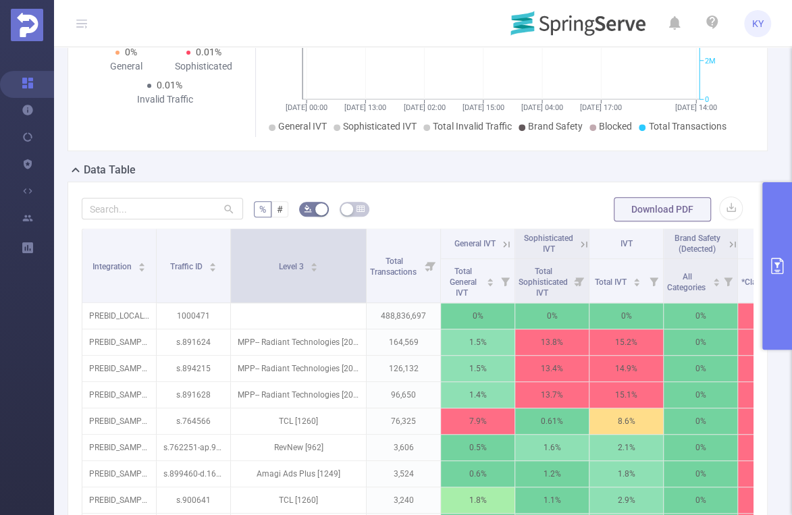
drag, startPoint x: 303, startPoint y: 269, endPoint x: 375, endPoint y: 274, distance: 71.7
click at [369, 274] on span at bounding box center [366, 266] width 7 height 74
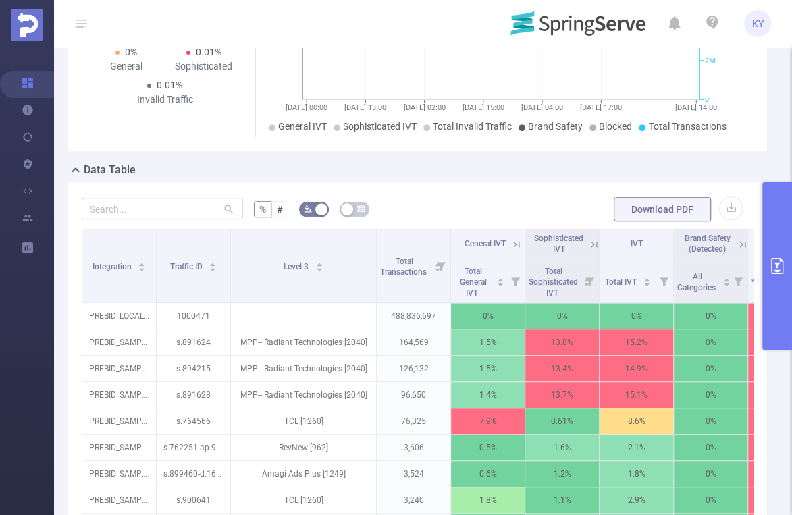
click at [771, 276] on button "primary" at bounding box center [777, 265] width 30 height 167
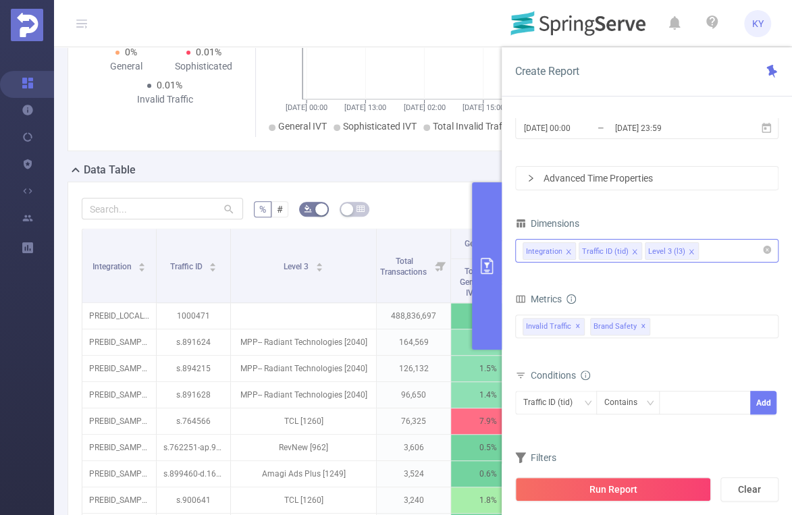
click at [632, 249] on icon "icon: close" at bounding box center [634, 252] width 7 height 7
click at [660, 121] on input "[DATE] 23:59" at bounding box center [668, 128] width 109 height 18
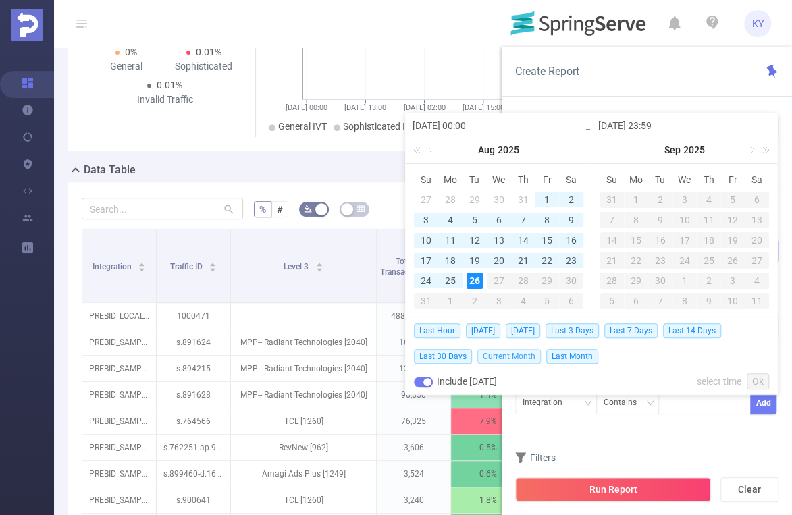
click at [504, 357] on span "Current Month" at bounding box center [508, 356] width 63 height 15
type input "[DATE] 00:00"
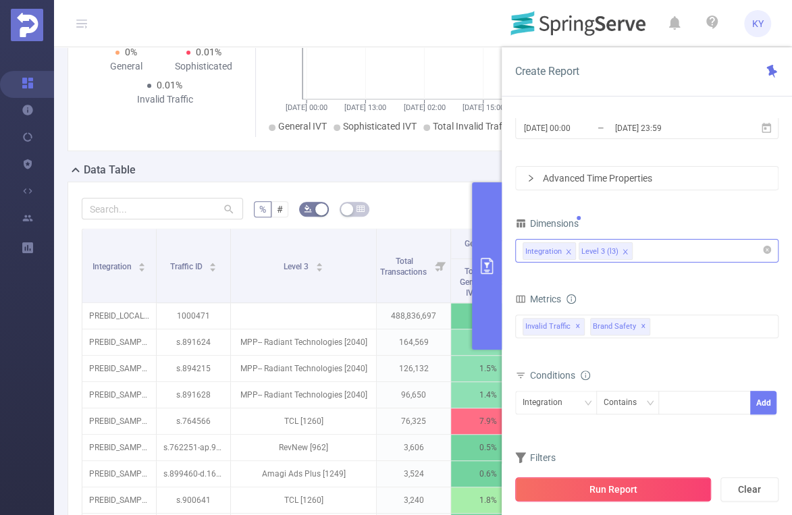
click at [617, 499] on button "Run Report" at bounding box center [613, 489] width 196 height 24
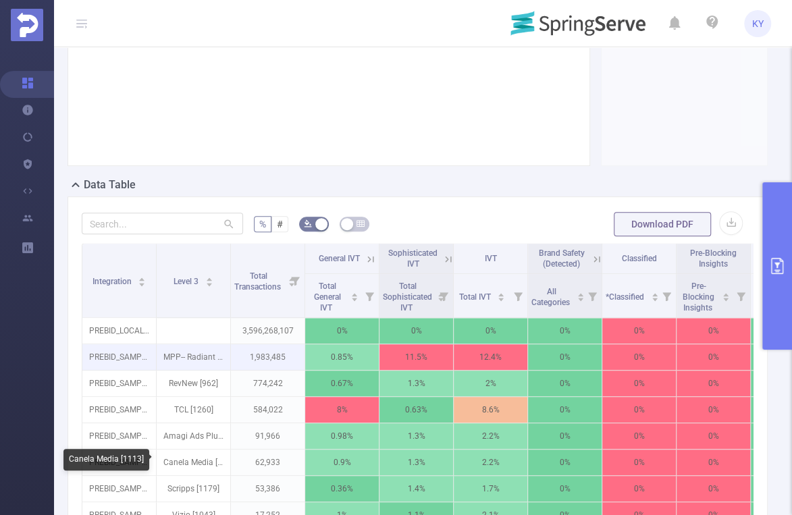
scroll to position [209, 0]
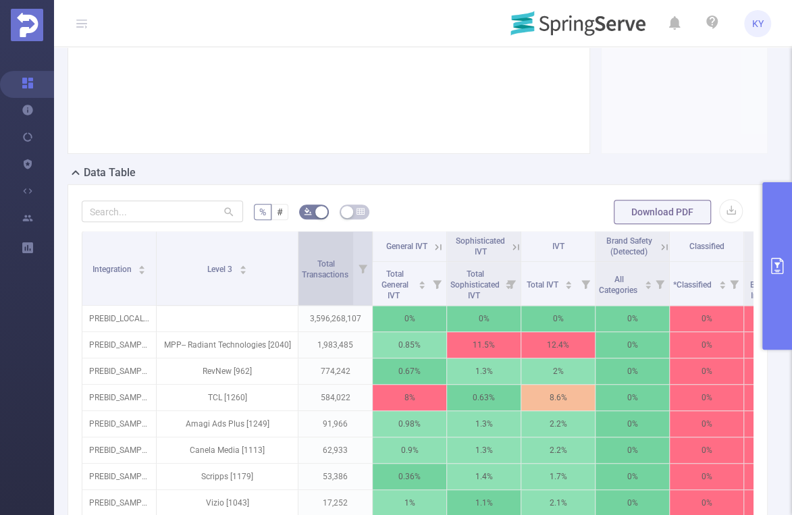
drag, startPoint x: 228, startPoint y: 288, endPoint x: 296, endPoint y: 290, distance: 67.6
click at [296, 290] on span at bounding box center [297, 269] width 7 height 74
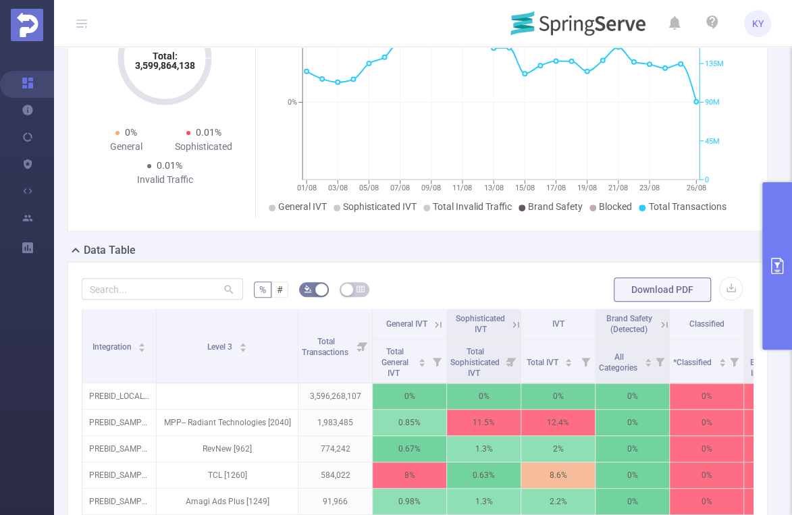
scroll to position [121, 0]
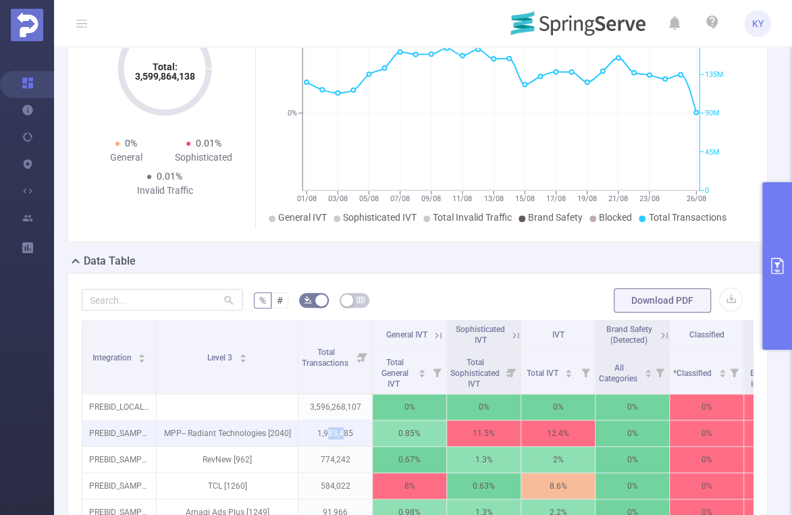
drag, startPoint x: 336, startPoint y: 429, endPoint x: 345, endPoint y: 429, distance: 8.8
click at [345, 429] on p "1,983,485" at bounding box center [336, 434] width 74 height 26
click at [344, 430] on p "1,983,485" at bounding box center [336, 434] width 74 height 26
drag, startPoint x: 341, startPoint y: 433, endPoint x: 327, endPoint y: 434, distance: 14.2
click at [327, 434] on p "1,983,485" at bounding box center [336, 434] width 74 height 26
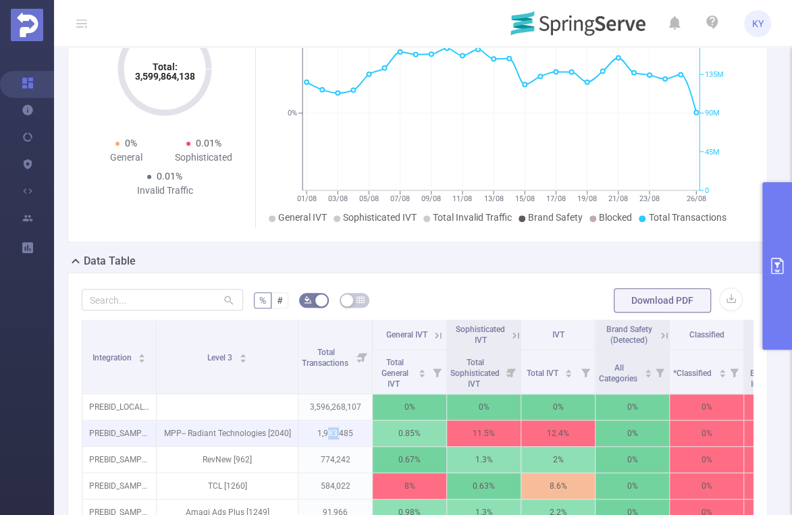
click at [334, 433] on p "1,983,485" at bounding box center [336, 434] width 74 height 26
drag, startPoint x: 328, startPoint y: 432, endPoint x: 344, endPoint y: 436, distance: 17.4
click at [344, 436] on p "1,983,485" at bounding box center [336, 434] width 74 height 26
click at [341, 438] on p "1,983,485" at bounding box center [336, 434] width 74 height 26
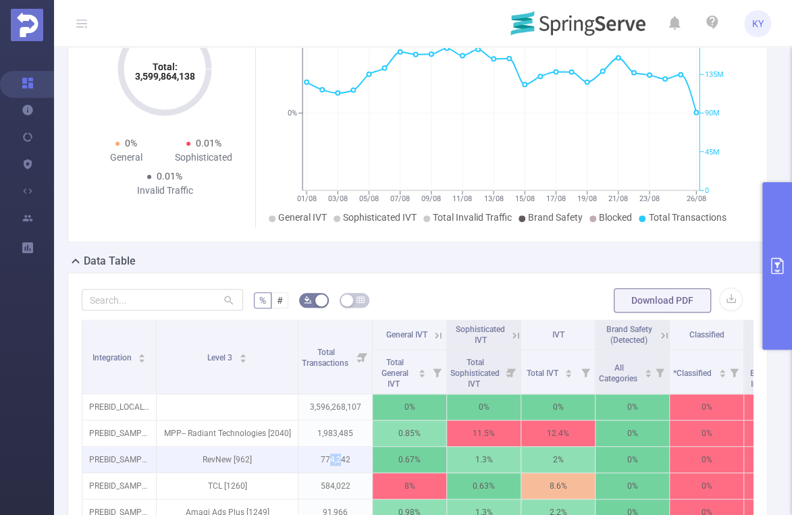
drag, startPoint x: 339, startPoint y: 461, endPoint x: 328, endPoint y: 462, distance: 10.8
click at [328, 462] on p "774,242" at bounding box center [336, 460] width 74 height 26
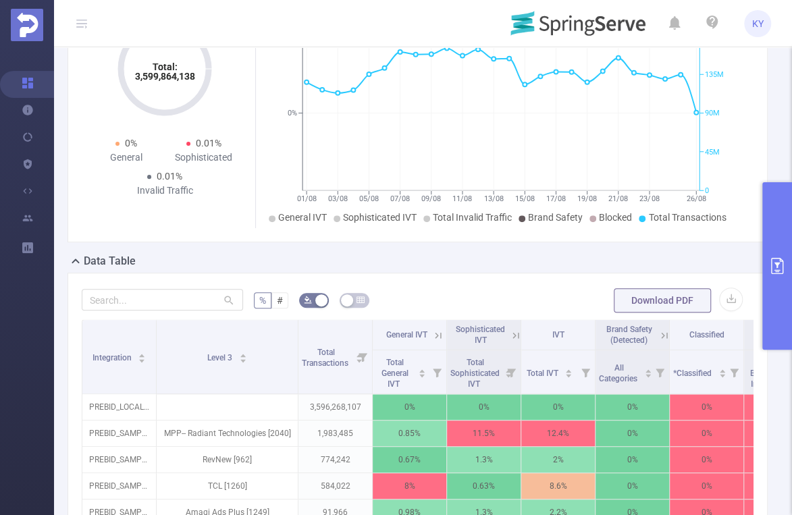
click at [452, 294] on form "% # Download PDF" at bounding box center [418, 300] width 672 height 27
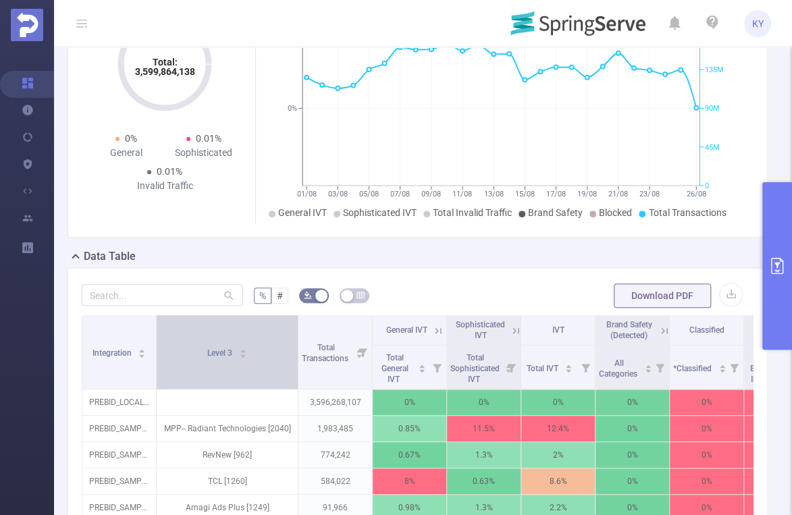
scroll to position [138, 0]
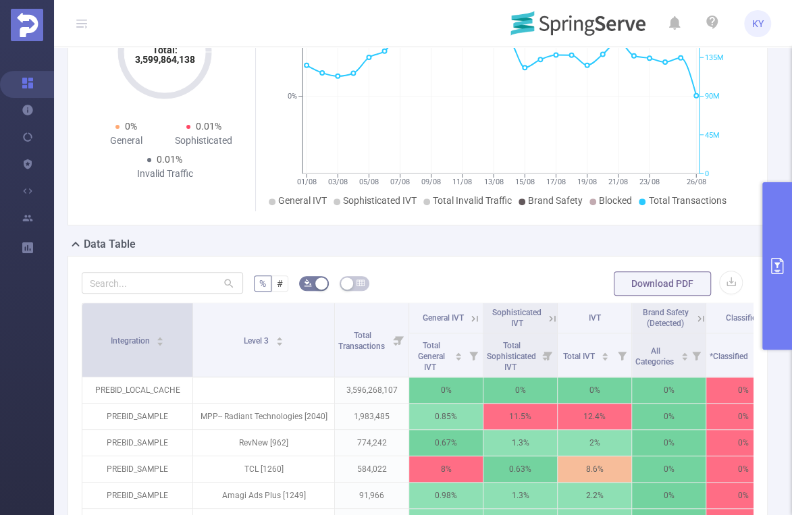
drag, startPoint x: 154, startPoint y: 326, endPoint x: 190, endPoint y: 328, distance: 36.6
click at [190, 328] on span at bounding box center [192, 340] width 7 height 74
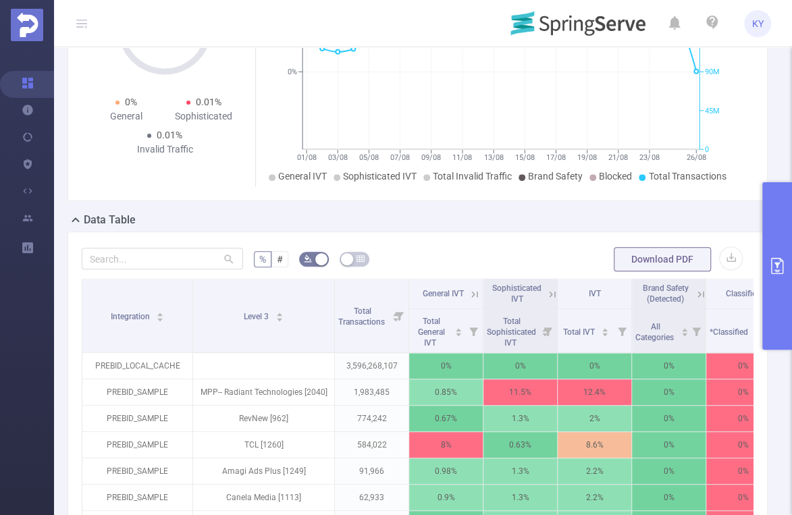
scroll to position [339, 0]
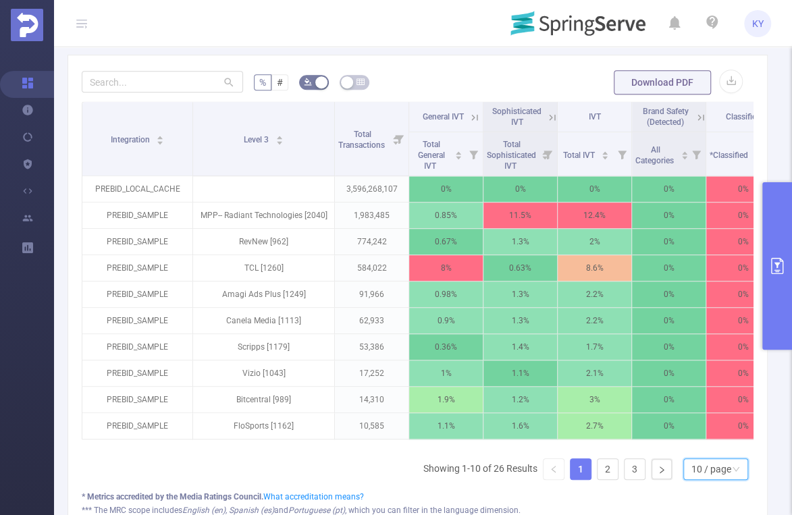
click at [712, 468] on div "10 / page" at bounding box center [712, 469] width 40 height 20
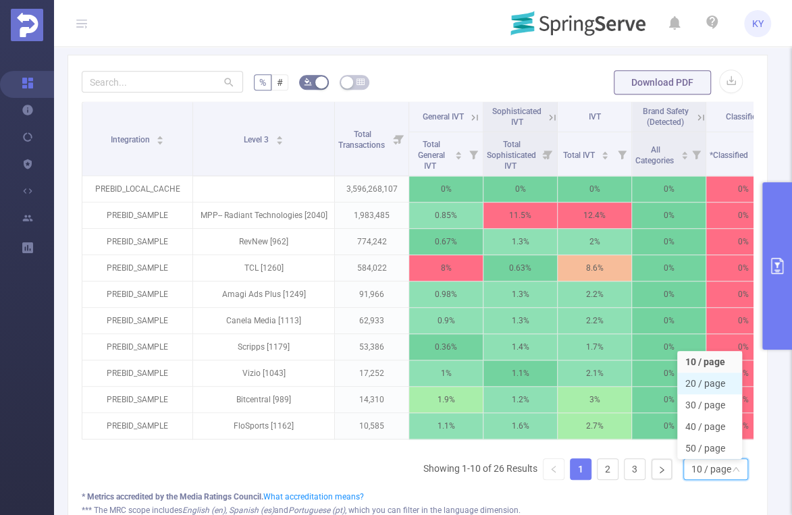
click at [717, 380] on li "20 / page" at bounding box center [709, 384] width 65 height 22
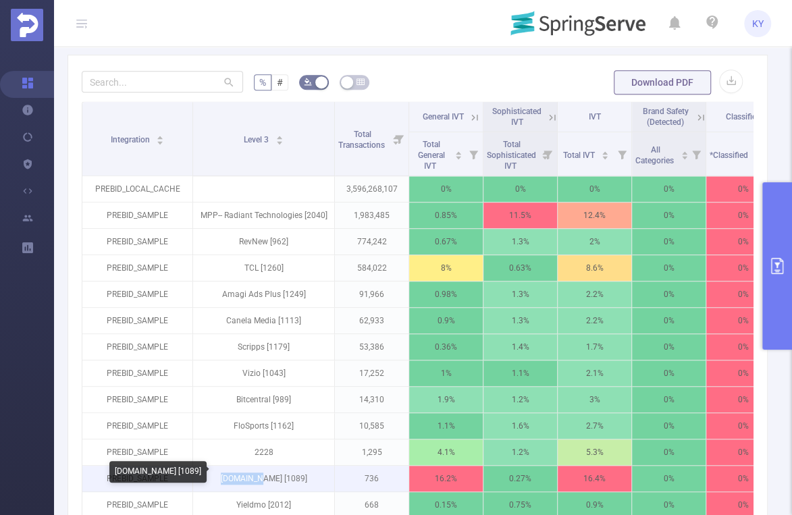
drag, startPoint x: 269, startPoint y: 474, endPoint x: 231, endPoint y: 475, distance: 38.5
click at [231, 475] on p "[DOMAIN_NAME] [1089]" at bounding box center [263, 479] width 141 height 26
copy p "[DOMAIN_NAME]"
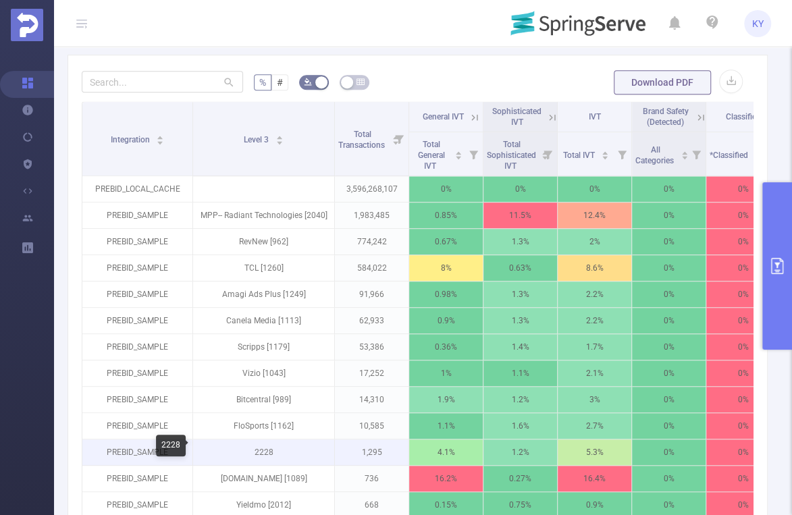
click at [323, 457] on p "2228" at bounding box center [263, 453] width 141 height 26
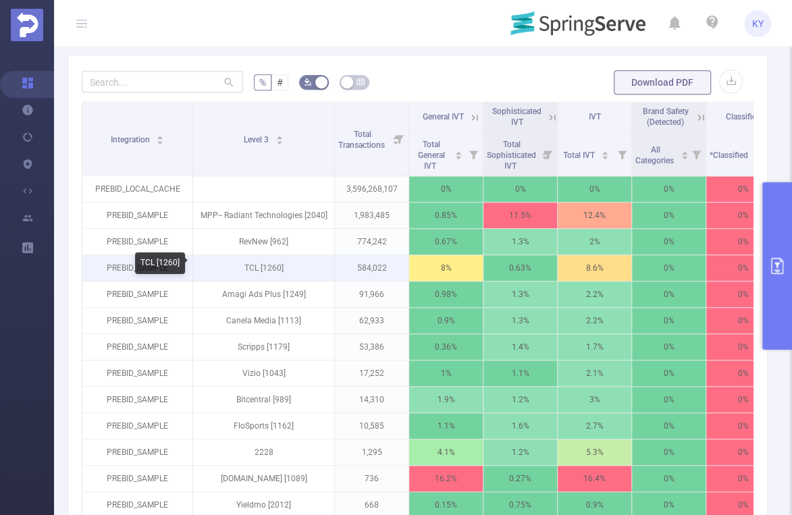
click at [313, 255] on p "TCL [1260]" at bounding box center [263, 268] width 141 height 26
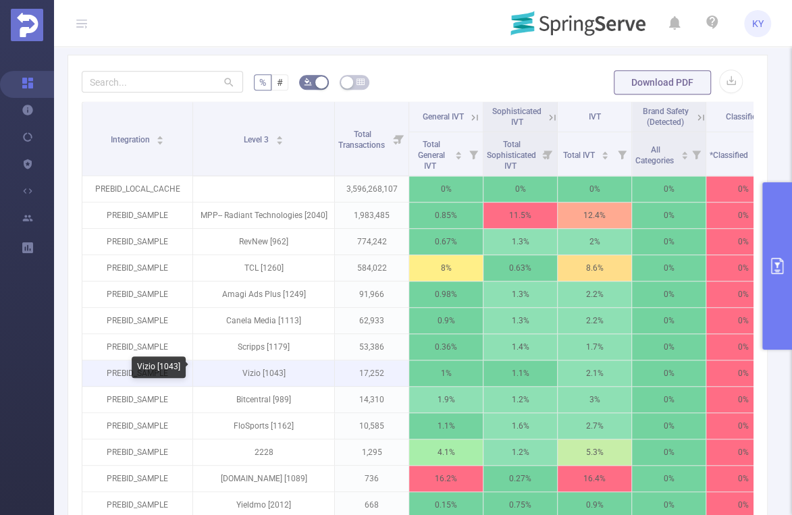
click at [294, 369] on p "Vizio [1043]" at bounding box center [263, 374] width 141 height 26
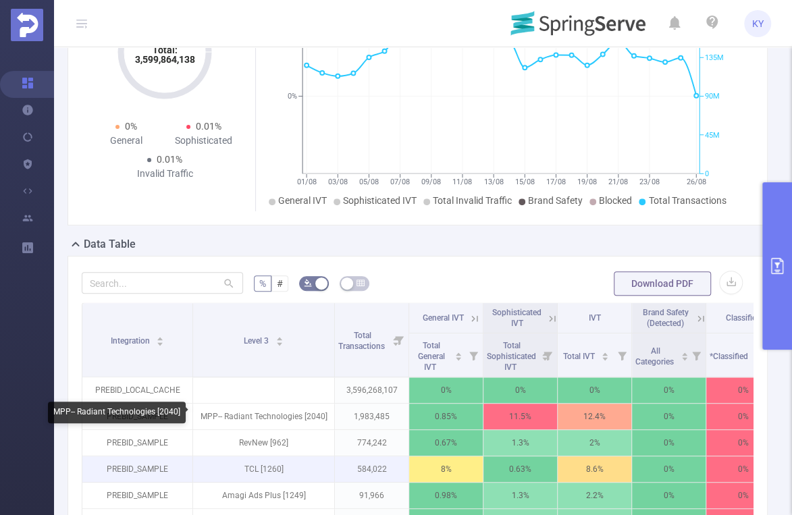
scroll to position [368, 0]
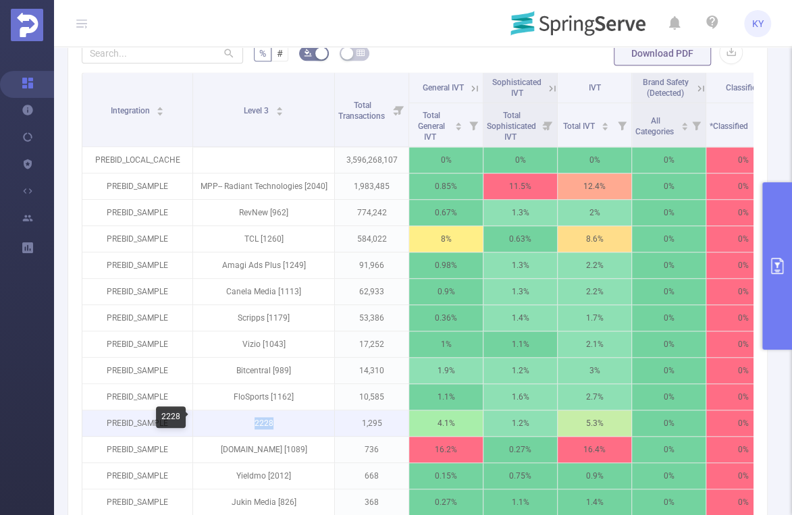
drag, startPoint x: 255, startPoint y: 421, endPoint x: 298, endPoint y: 423, distance: 42.6
click at [298, 423] on p "2228" at bounding box center [263, 424] width 141 height 26
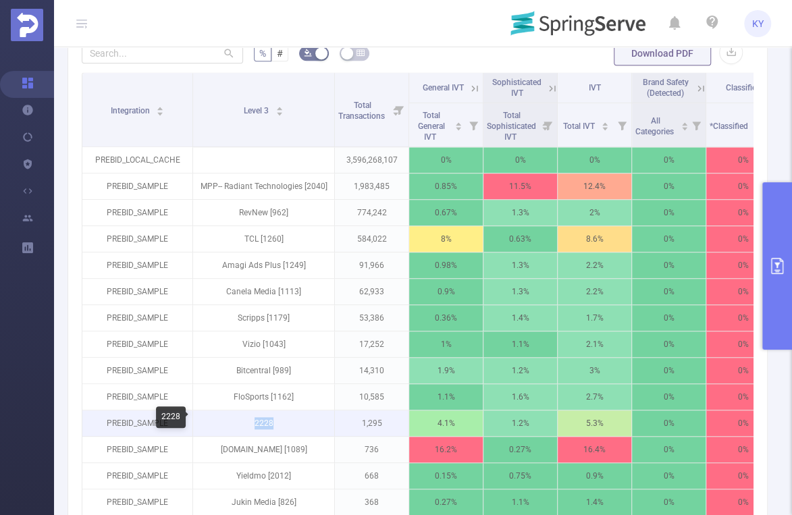
click at [298, 423] on p "2228" at bounding box center [263, 424] width 141 height 26
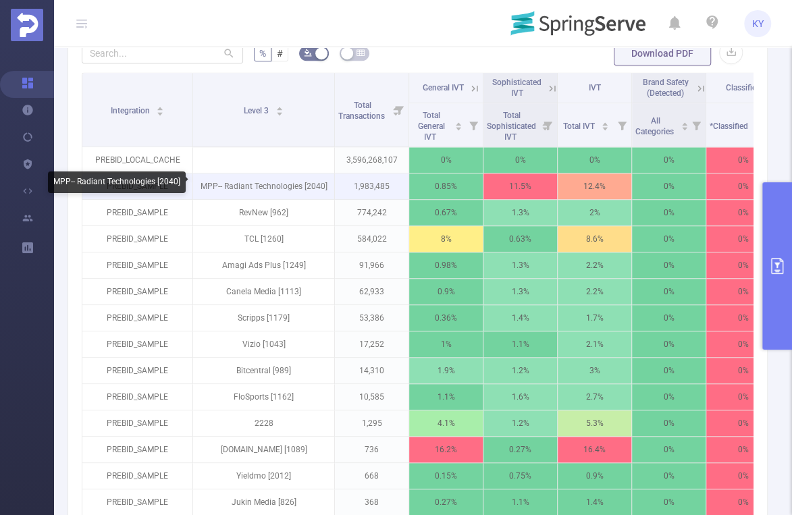
click at [304, 181] on p "MPP-- Radiant Technologies [2040]" at bounding box center [263, 187] width 141 height 26
click at [312, 179] on p "MPP-- Radiant Technologies [2040]" at bounding box center [263, 187] width 141 height 26
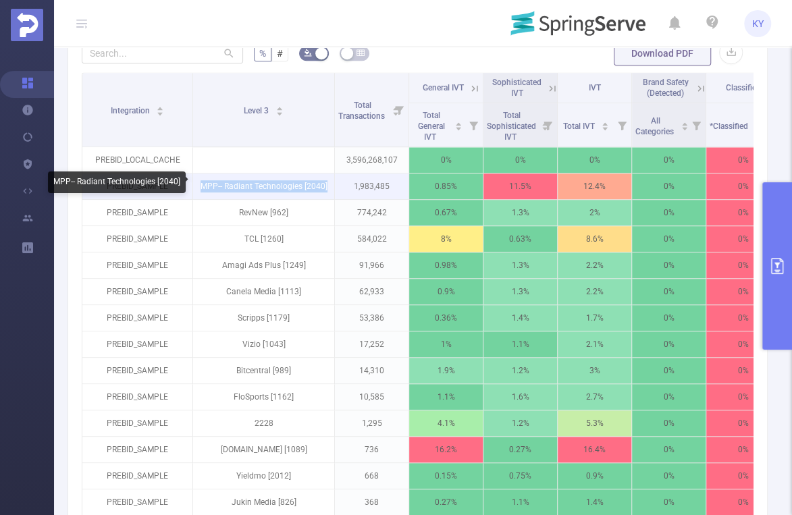
click at [311, 181] on p "MPP-- Radiant Technologies [2040]" at bounding box center [263, 187] width 141 height 26
click at [311, 185] on p "MPP-- Radiant Technologies [2040]" at bounding box center [263, 187] width 141 height 26
click at [305, 192] on p "MPP-- Radiant Technologies [2040]" at bounding box center [263, 187] width 141 height 26
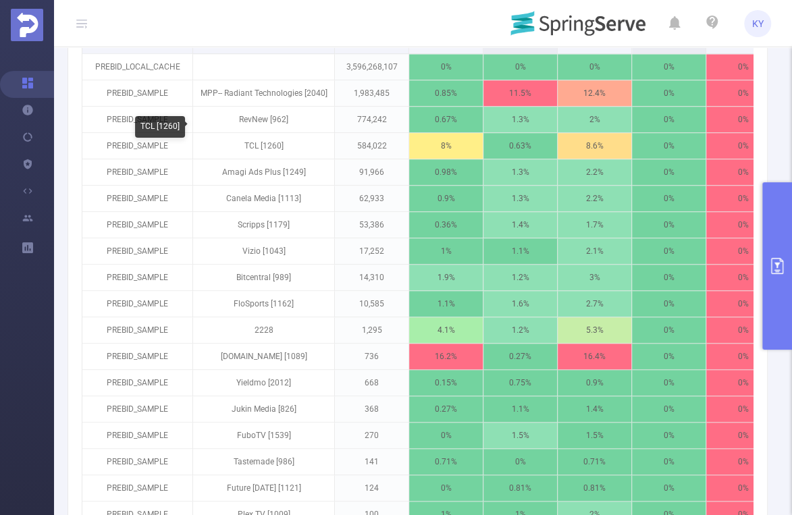
scroll to position [459, 0]
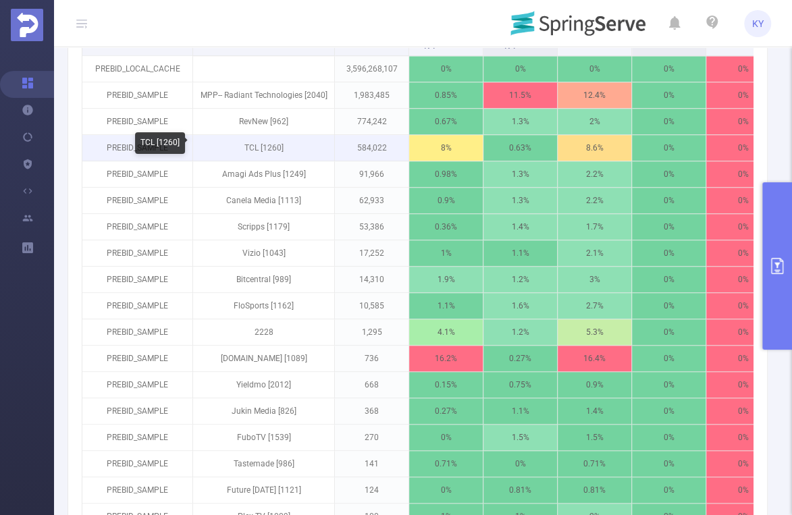
click at [277, 144] on p "TCL [1260]" at bounding box center [263, 148] width 141 height 26
click at [269, 144] on p "TCL [1260]" at bounding box center [263, 148] width 141 height 26
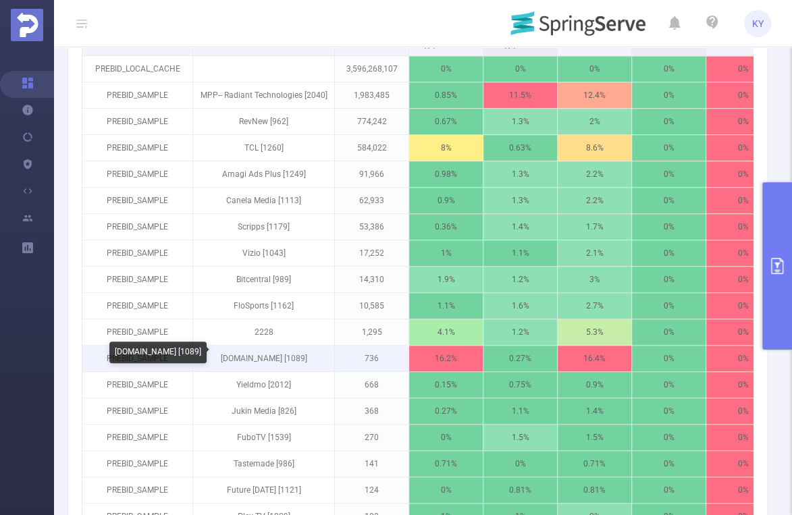
click at [270, 356] on p "[DOMAIN_NAME] [1089]" at bounding box center [263, 359] width 141 height 26
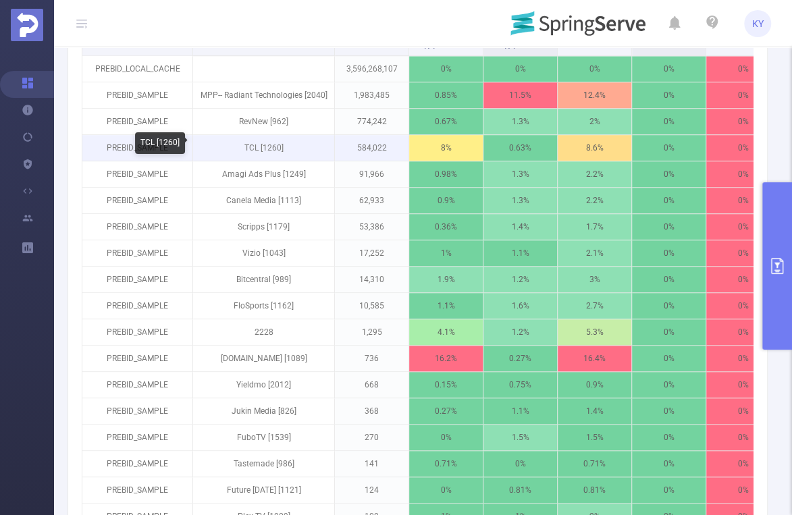
click at [249, 148] on p "TCL [1260]" at bounding box center [263, 148] width 141 height 26
click at [255, 147] on p "TCL [1260]" at bounding box center [263, 148] width 141 height 26
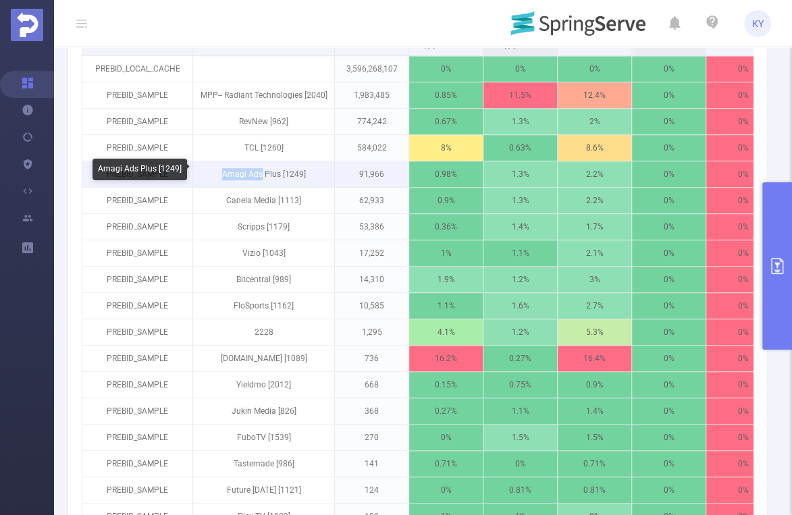
drag, startPoint x: 260, startPoint y: 174, endPoint x: 225, endPoint y: 170, distance: 35.4
click at [225, 170] on p "Amagi Ads Plus [1249]" at bounding box center [263, 174] width 141 height 26
click at [224, 170] on p "Amagi Ads Plus [1249]" at bounding box center [263, 174] width 141 height 26
drag, startPoint x: 221, startPoint y: 174, endPoint x: 280, endPoint y: 172, distance: 59.5
click at [280, 172] on p "Amagi Ads Plus [1249]" at bounding box center [263, 174] width 141 height 26
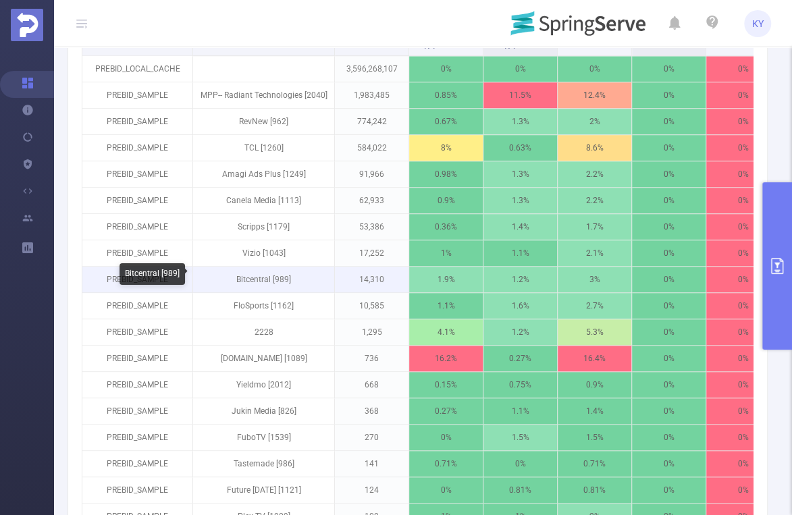
click at [257, 271] on p "Bitcentral [989]" at bounding box center [263, 280] width 141 height 26
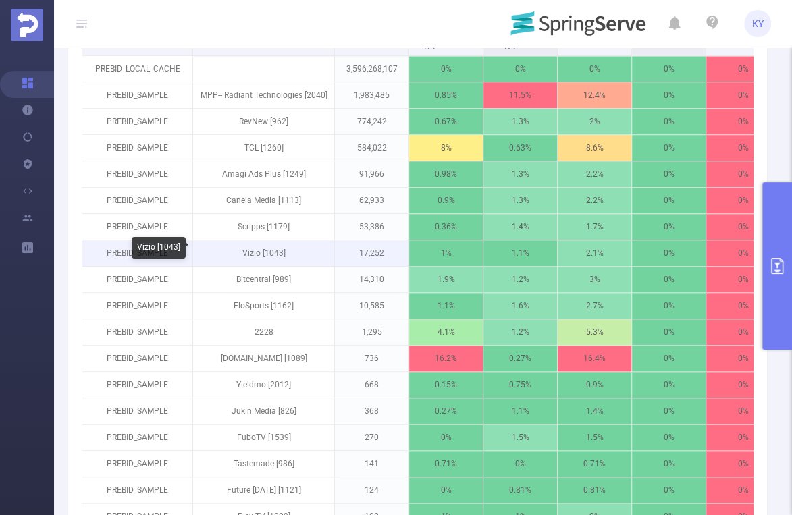
click at [257, 257] on p "Vizio [1043]" at bounding box center [263, 253] width 141 height 26
click at [256, 255] on p "Vizio [1043]" at bounding box center [263, 253] width 141 height 26
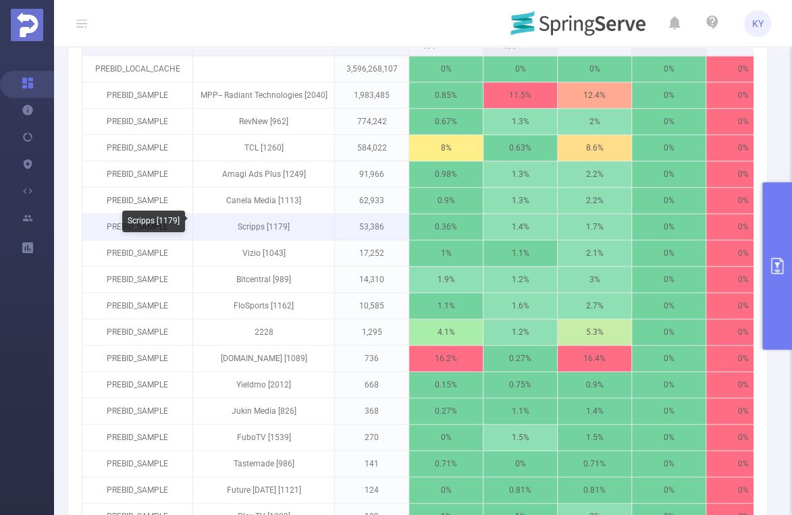
click at [250, 223] on p "Scripps [1179]" at bounding box center [263, 227] width 141 height 26
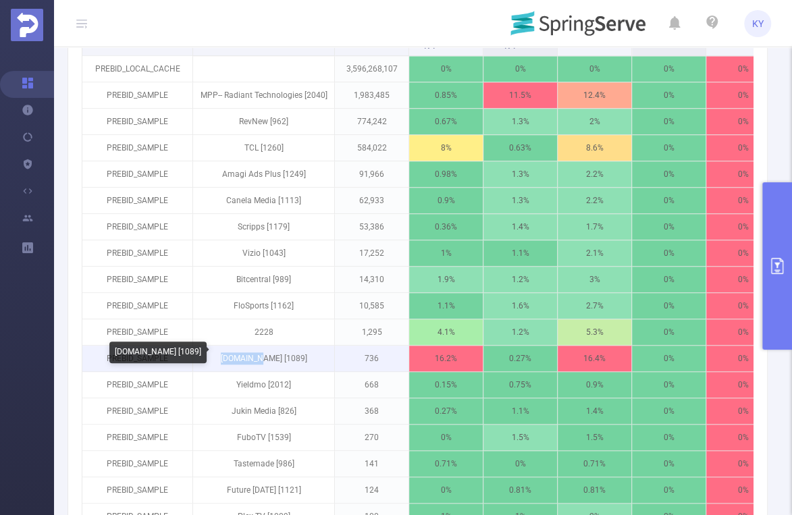
drag, startPoint x: 269, startPoint y: 357, endPoint x: 230, endPoint y: 357, distance: 39.2
click at [230, 357] on p "[DOMAIN_NAME] [1089]" at bounding box center [263, 359] width 141 height 26
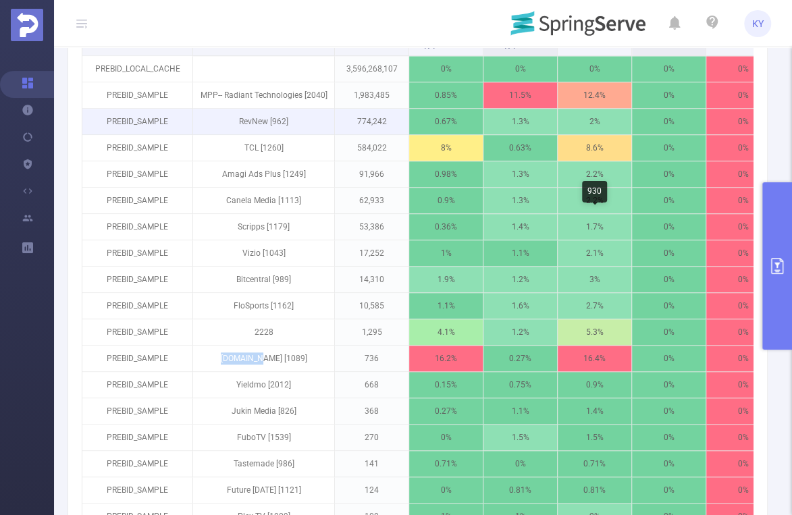
copy p "[DOMAIN_NAME]"
